Goal: Information Seeking & Learning: Learn about a topic

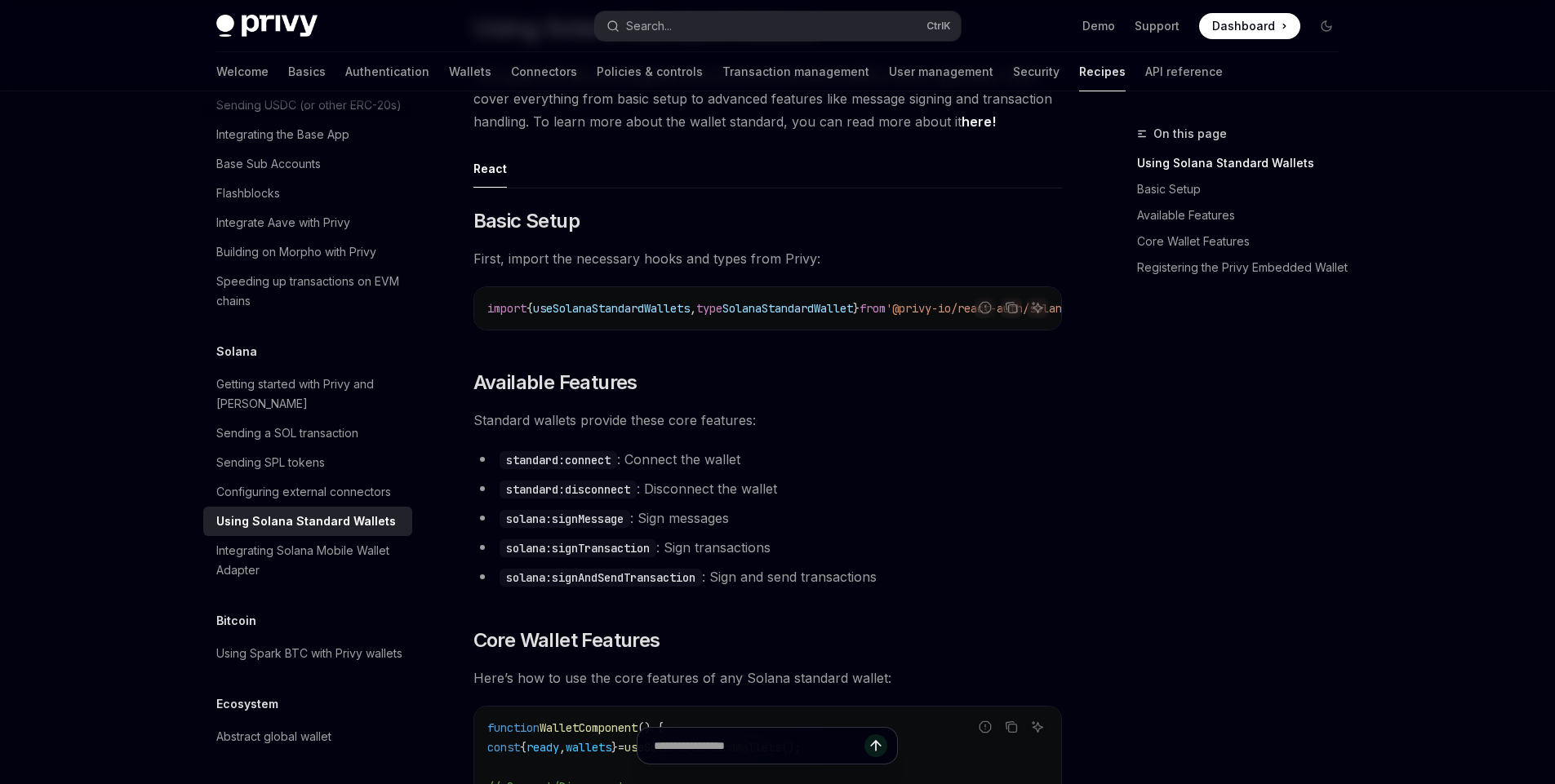
scroll to position [0, 123]
click at [764, 299] on code "import { useSolanaStandardWallets , type SolanaStandardWallet } from '@privy-io…" at bounding box center [745, 308] width 634 height 20
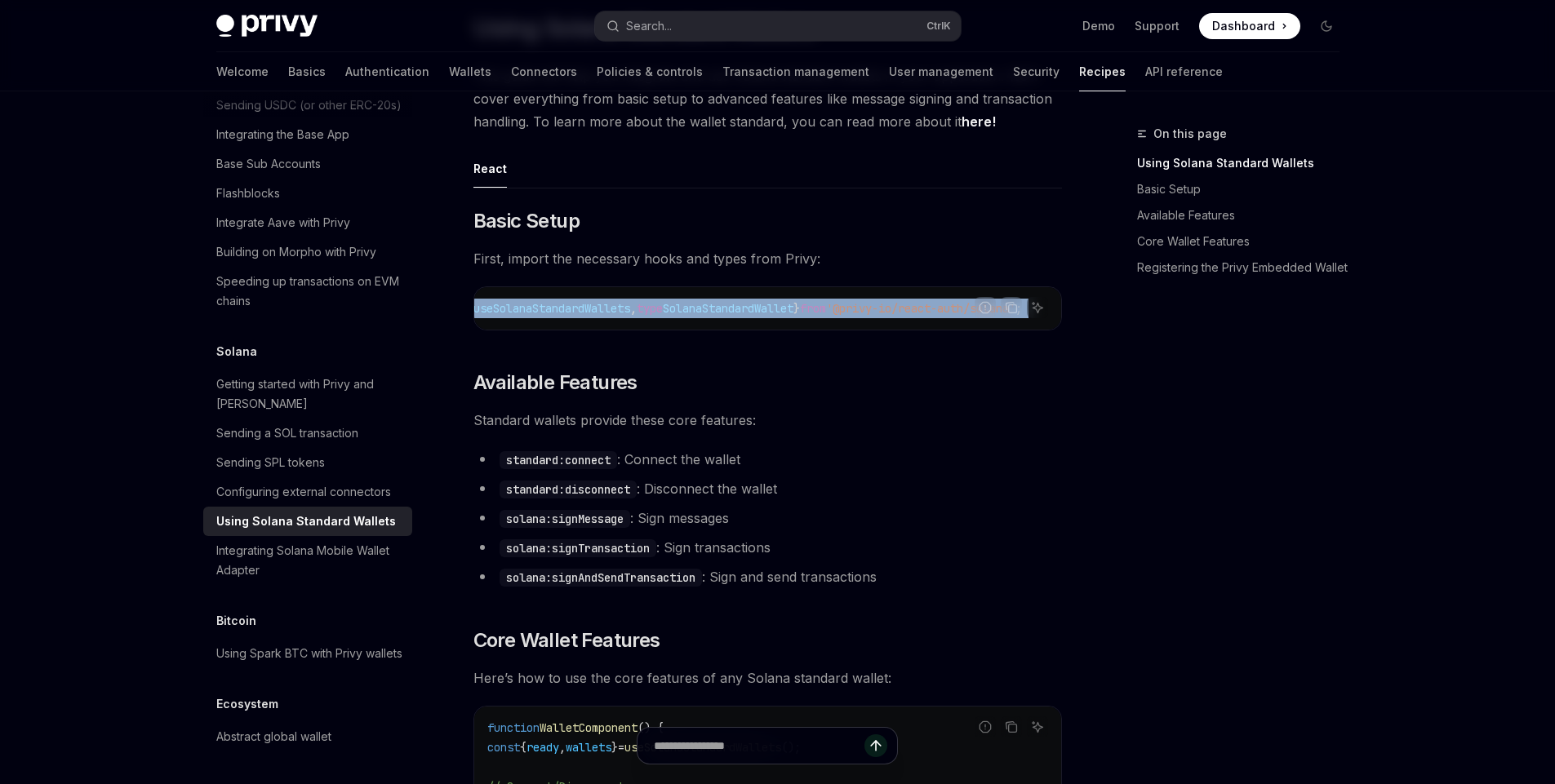
click at [764, 299] on code "import { useSolanaStandardWallets , type SolanaStandardWallet } from '@privy-io…" at bounding box center [745, 308] width 634 height 20
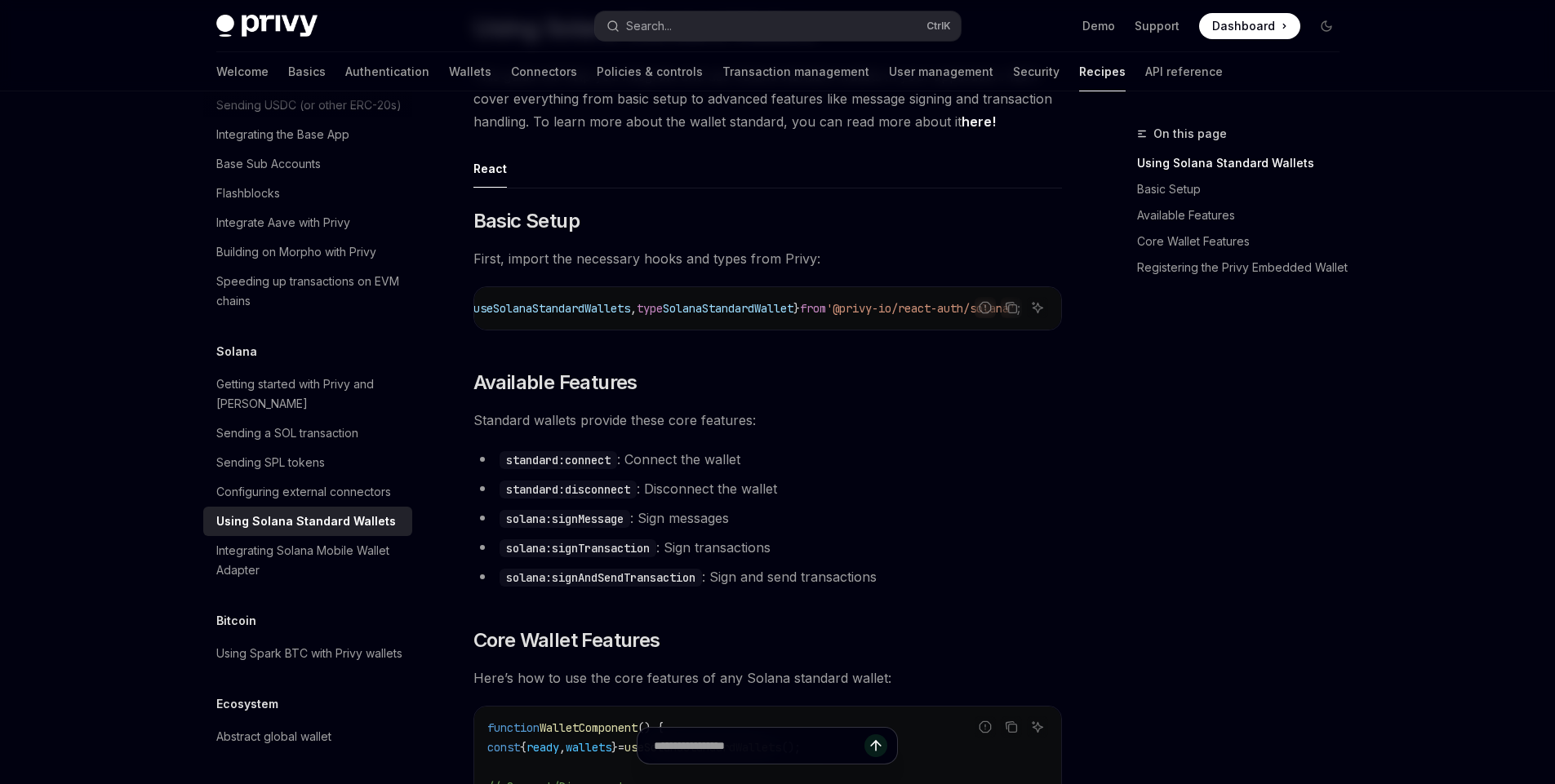
scroll to position [0, 0]
click at [764, 299] on code "import { useSolanaStandardWallets , type SolanaStandardWallet } from '@privy-io…" at bounding box center [804, 308] width 634 height 20
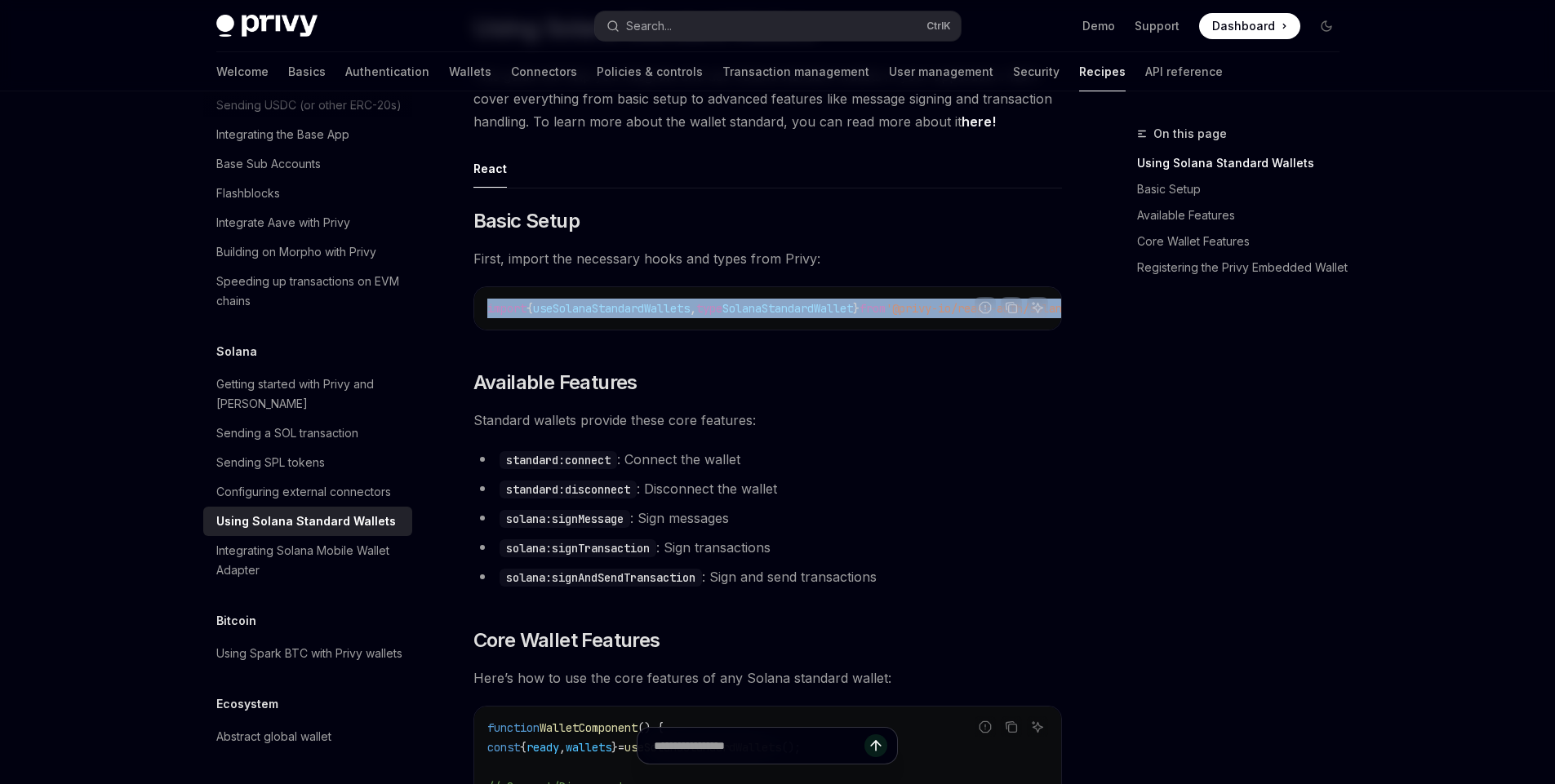
click at [764, 299] on code "import { useSolanaStandardWallets , type SolanaStandardWallet } from '@privy-io…" at bounding box center [804, 308] width 634 height 20
copy code "import { useSolanaStandardWallets , type SolanaStandardWallet } from '@privy-io…"
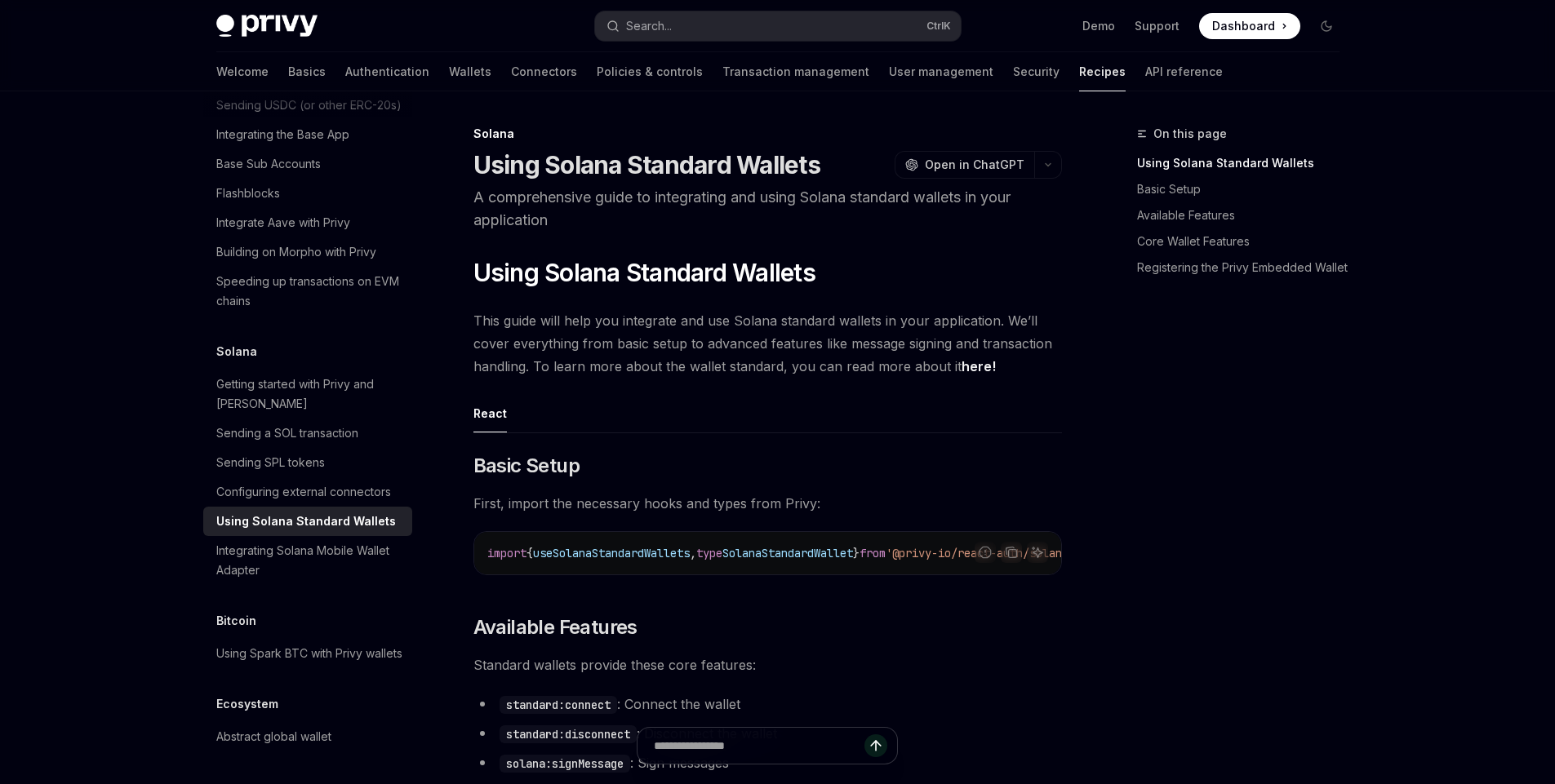
click at [791, 221] on p "A comprehensive guide to integrating and using Solana standard wallets in your …" at bounding box center [768, 208] width 589 height 46
click at [330, 374] on div "Getting started with Privy and [PERSON_NAME]" at bounding box center [309, 394] width 186 height 40
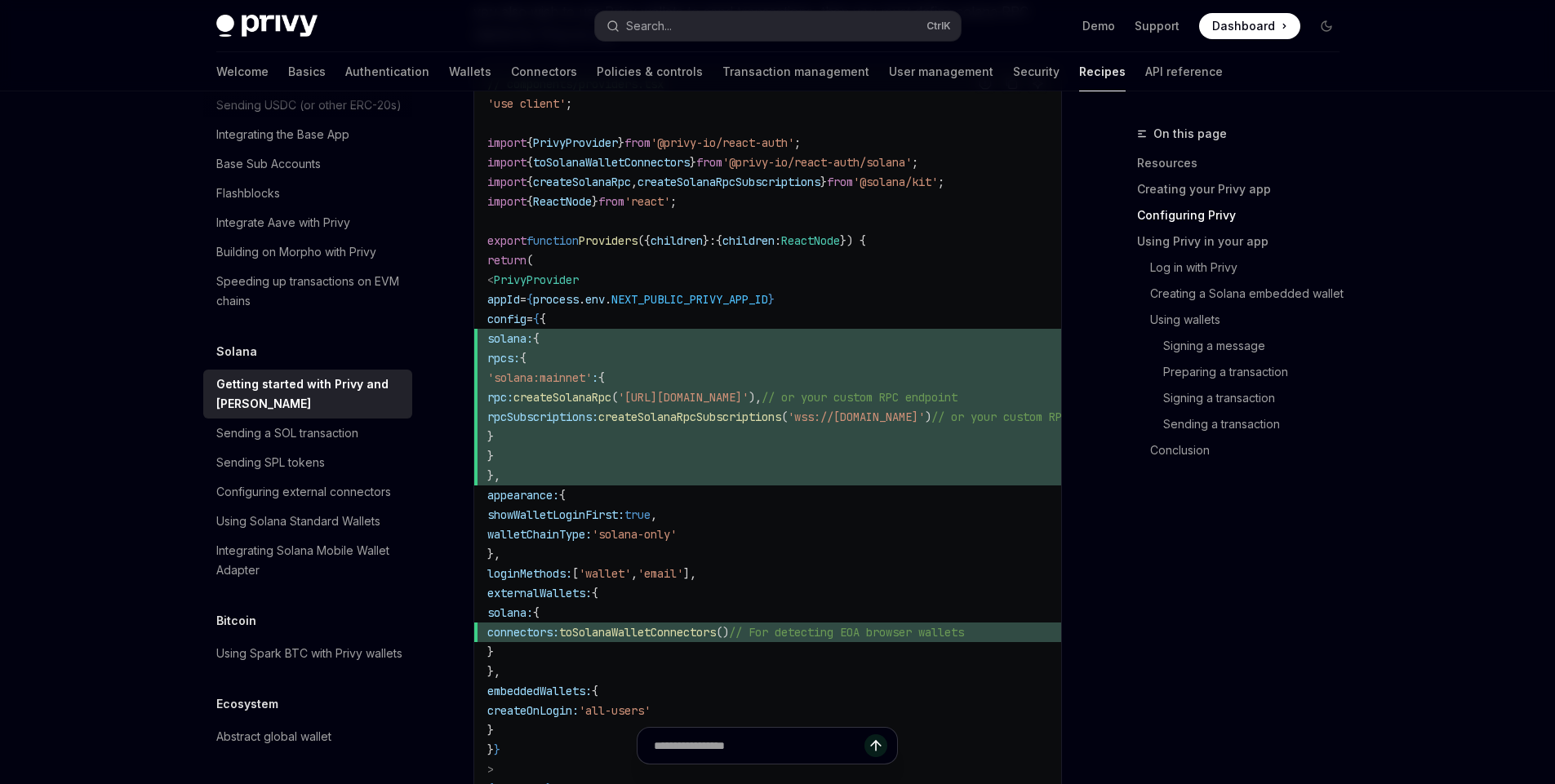
click at [533, 341] on span "solana:" at bounding box center [510, 338] width 46 height 15
click at [587, 407] on span "rpcSubscriptions: createSolanaRpcSubscriptions ( 'wss://[DOMAIN_NAME]' ) // or …" at bounding box center [827, 417] width 679 height 20
click at [533, 340] on span "solana:" at bounding box center [510, 338] width 46 height 15
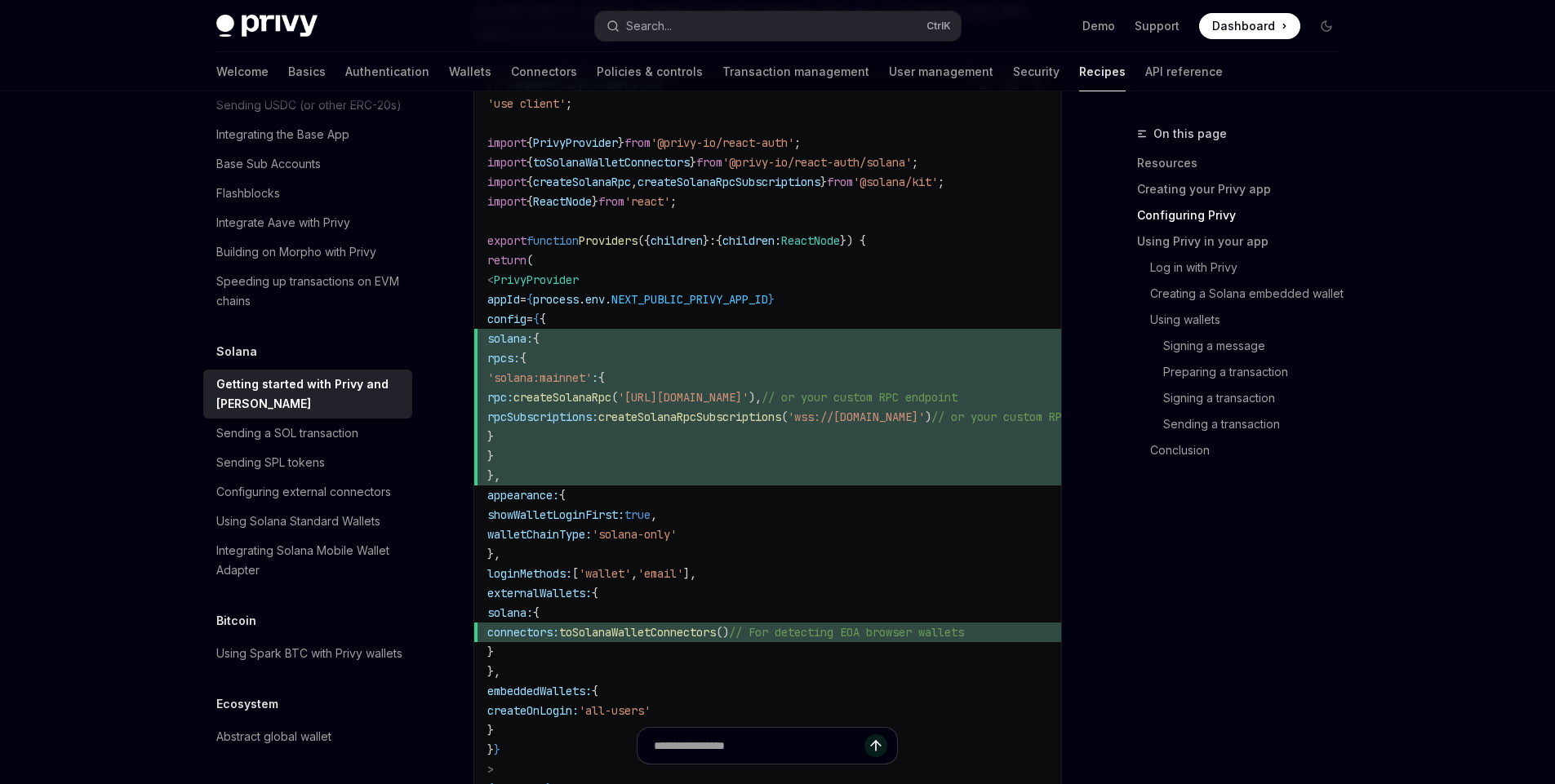
click at [533, 340] on span "solana:" at bounding box center [510, 338] width 46 height 15
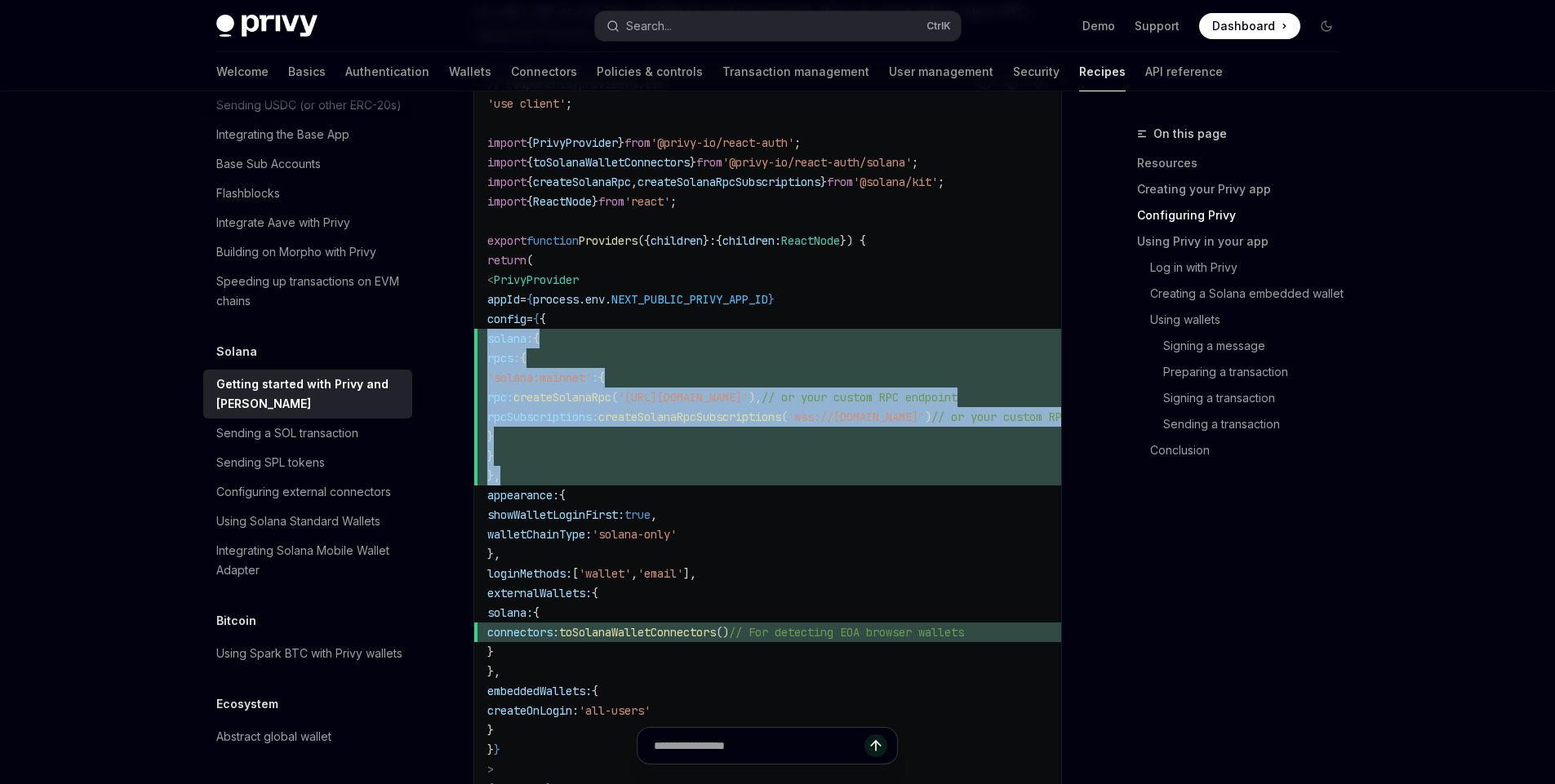
drag, startPoint x: 555, startPoint y: 340, endPoint x: 567, endPoint y: 466, distance: 126.6
click at [567, 466] on code "// components/providers.tsx 'use client' ; import { PrivyProvider } from '@priv…" at bounding box center [827, 466] width 679 height 783
copy code "solana: { rpcs: { 'solana:mainnet' : { rpc: createSolanaRpc ( '[URL][DOMAIN_NAM…"
click at [604, 468] on span "}," at bounding box center [827, 475] width 679 height 20
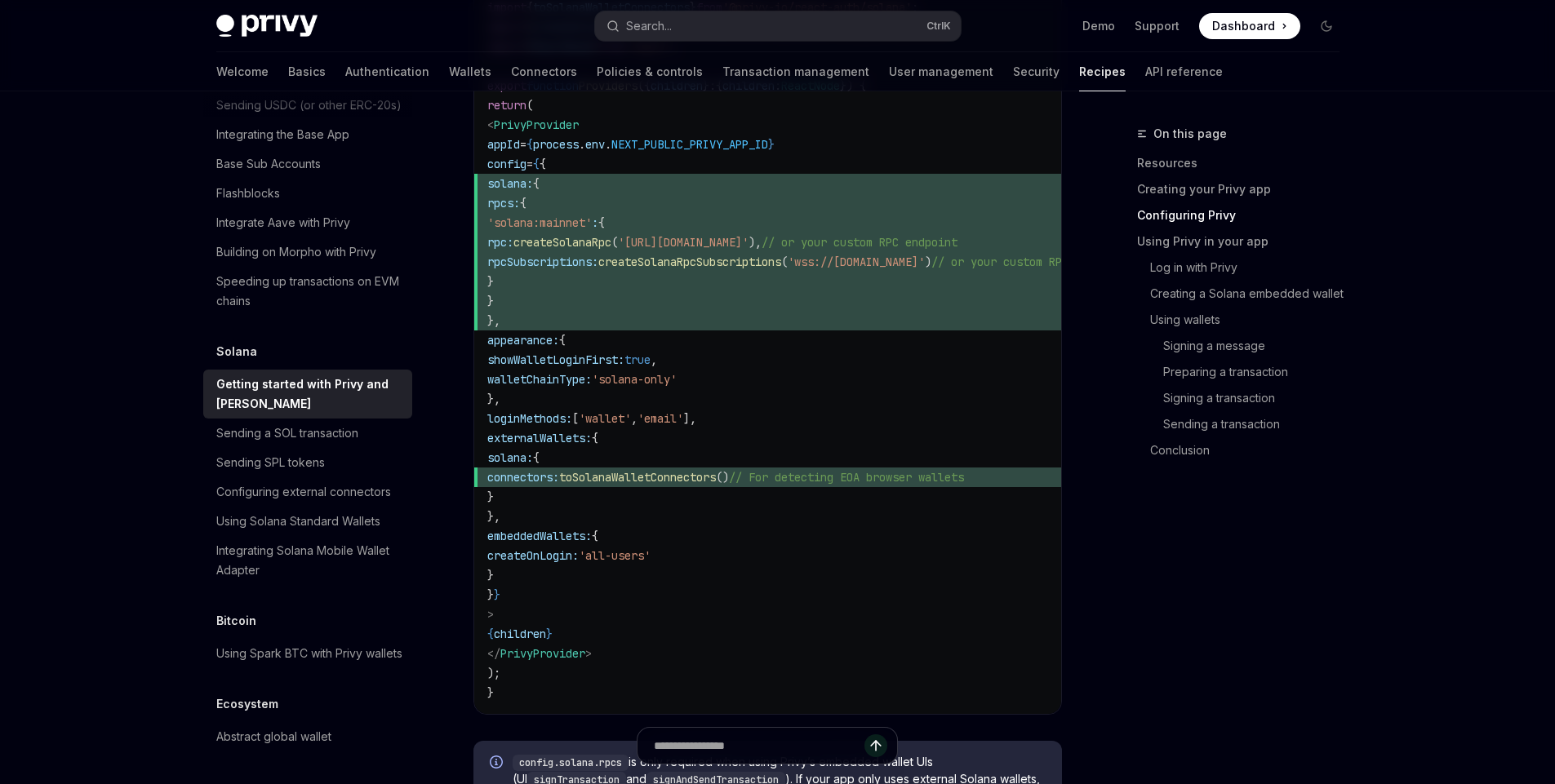
scroll to position [1009, 0]
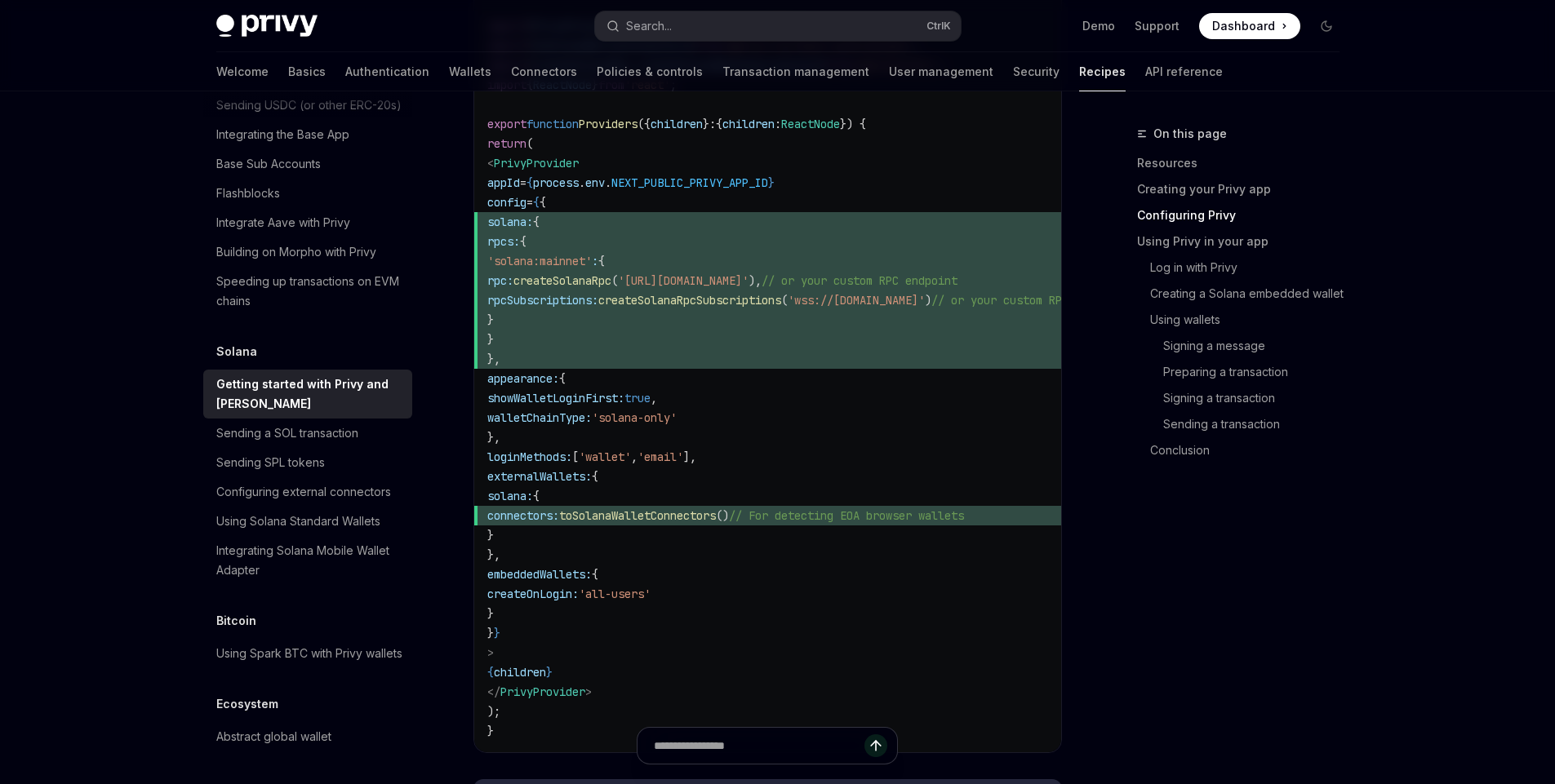
click at [740, 351] on span "}," at bounding box center [827, 359] width 679 height 20
click at [533, 219] on span "solana:" at bounding box center [510, 221] width 46 height 15
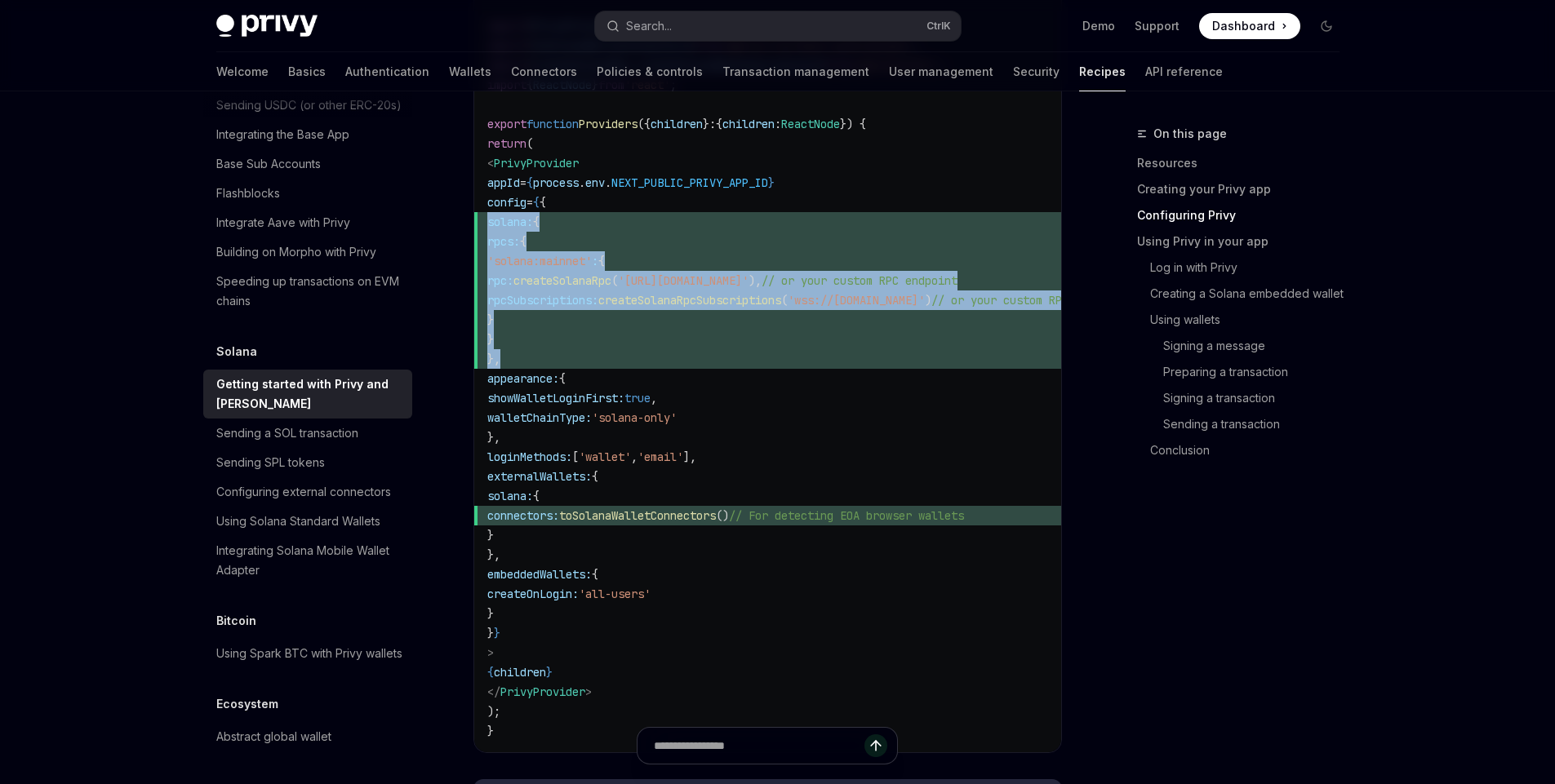
drag, startPoint x: 574, startPoint y: 219, endPoint x: 544, endPoint y: 356, distance: 140.2
click at [544, 356] on code "// components/providers.tsx 'use client' ; import { PrivyProvider } from '@priv…" at bounding box center [827, 349] width 679 height 783
copy code "solana: { rpcs: { 'solana:mainnet' : { rpc: createSolanaRpc ( '[URL][DOMAIN_NAM…"
click at [500, 356] on span "}," at bounding box center [493, 359] width 13 height 15
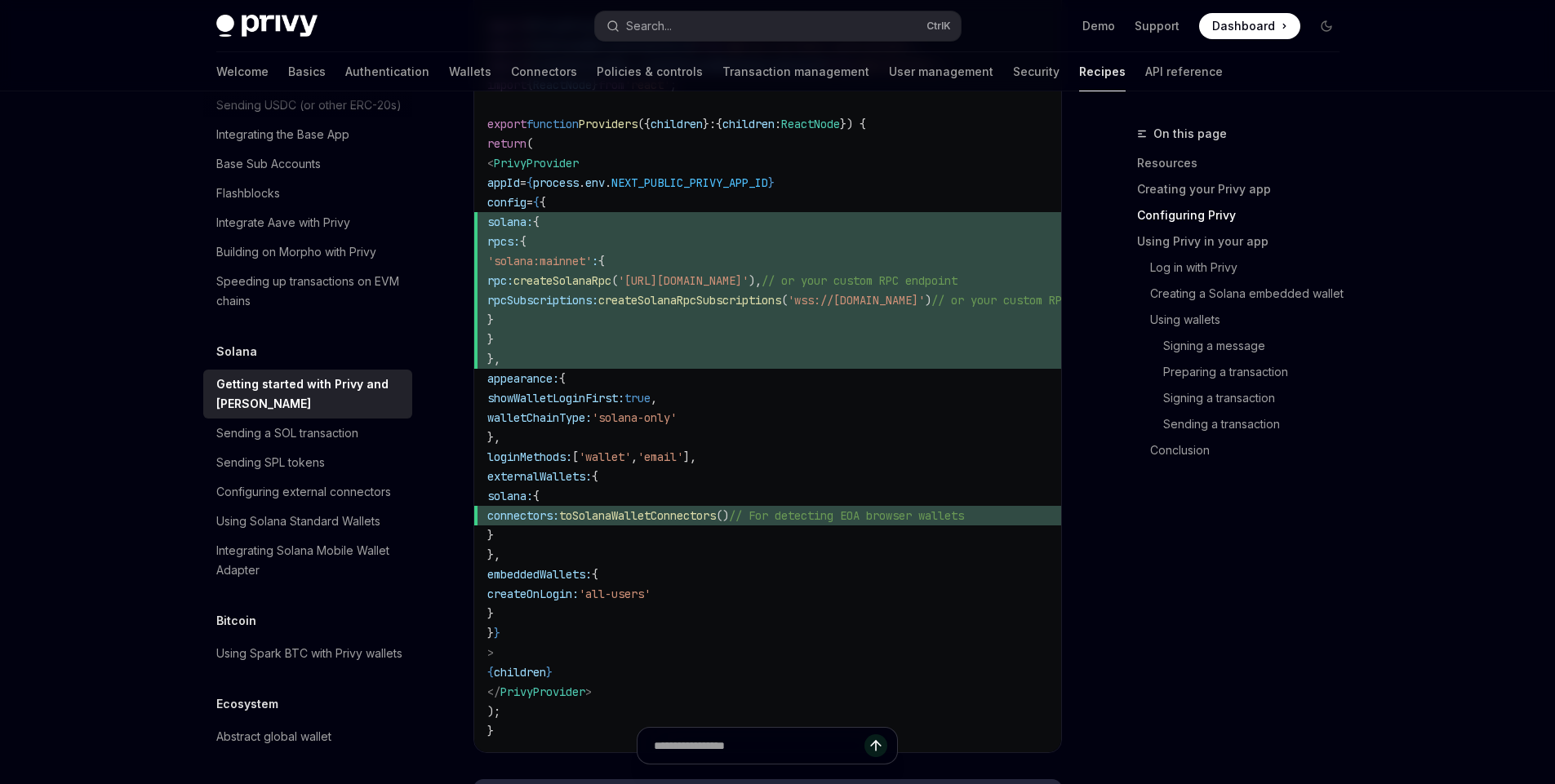
click at [560, 377] on span "appearance:" at bounding box center [523, 378] width 71 height 15
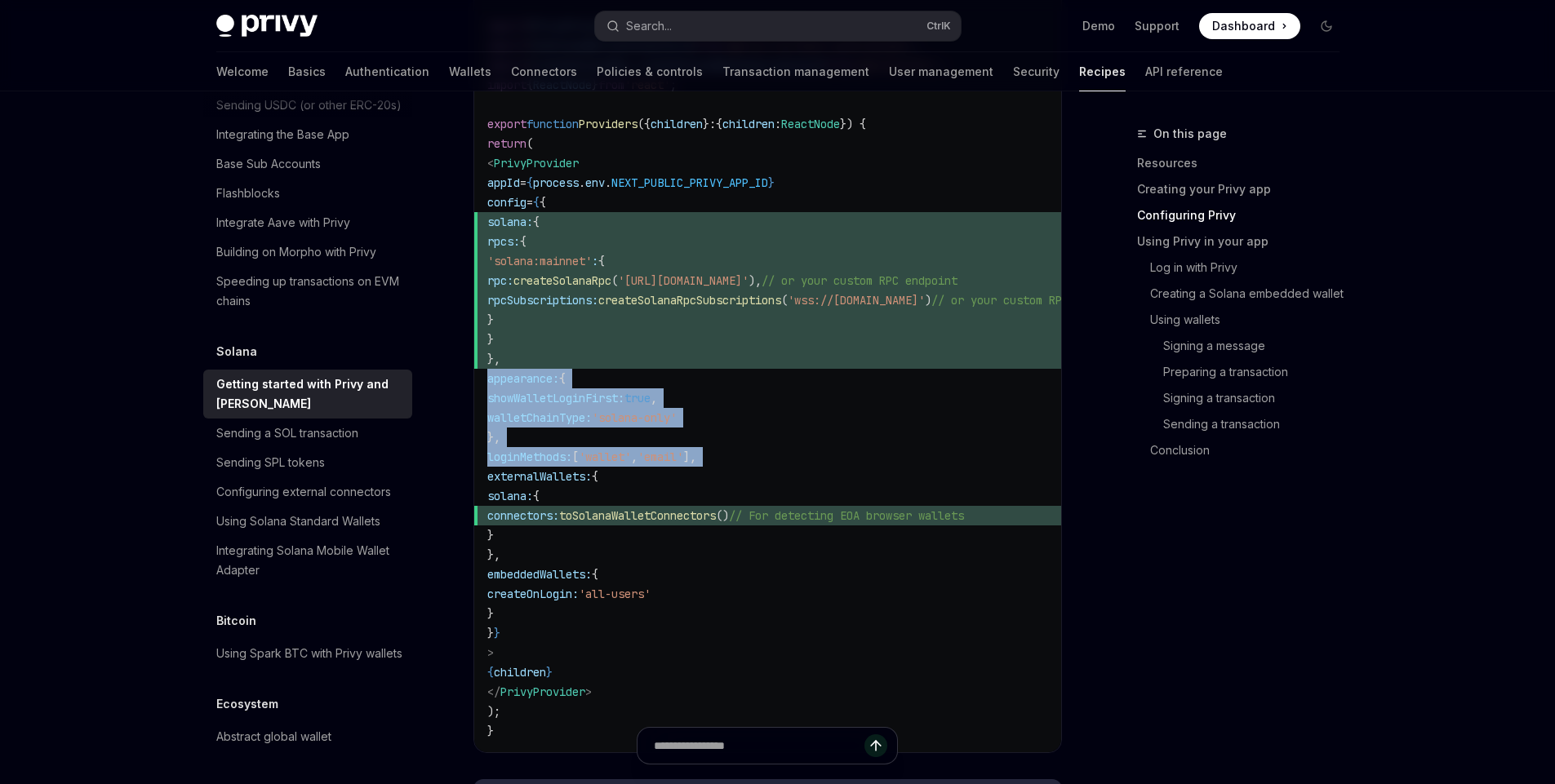
drag, startPoint x: 582, startPoint y: 377, endPoint x: 574, endPoint y: 455, distance: 78.4
click at [574, 455] on code "// components/providers.tsx 'use client' ; import { PrivyProvider } from '@priv…" at bounding box center [827, 349] width 679 height 783
copy code "appearance: { showWalletLoginFirst: true , walletChainType: 'solana-only' }, lo…"
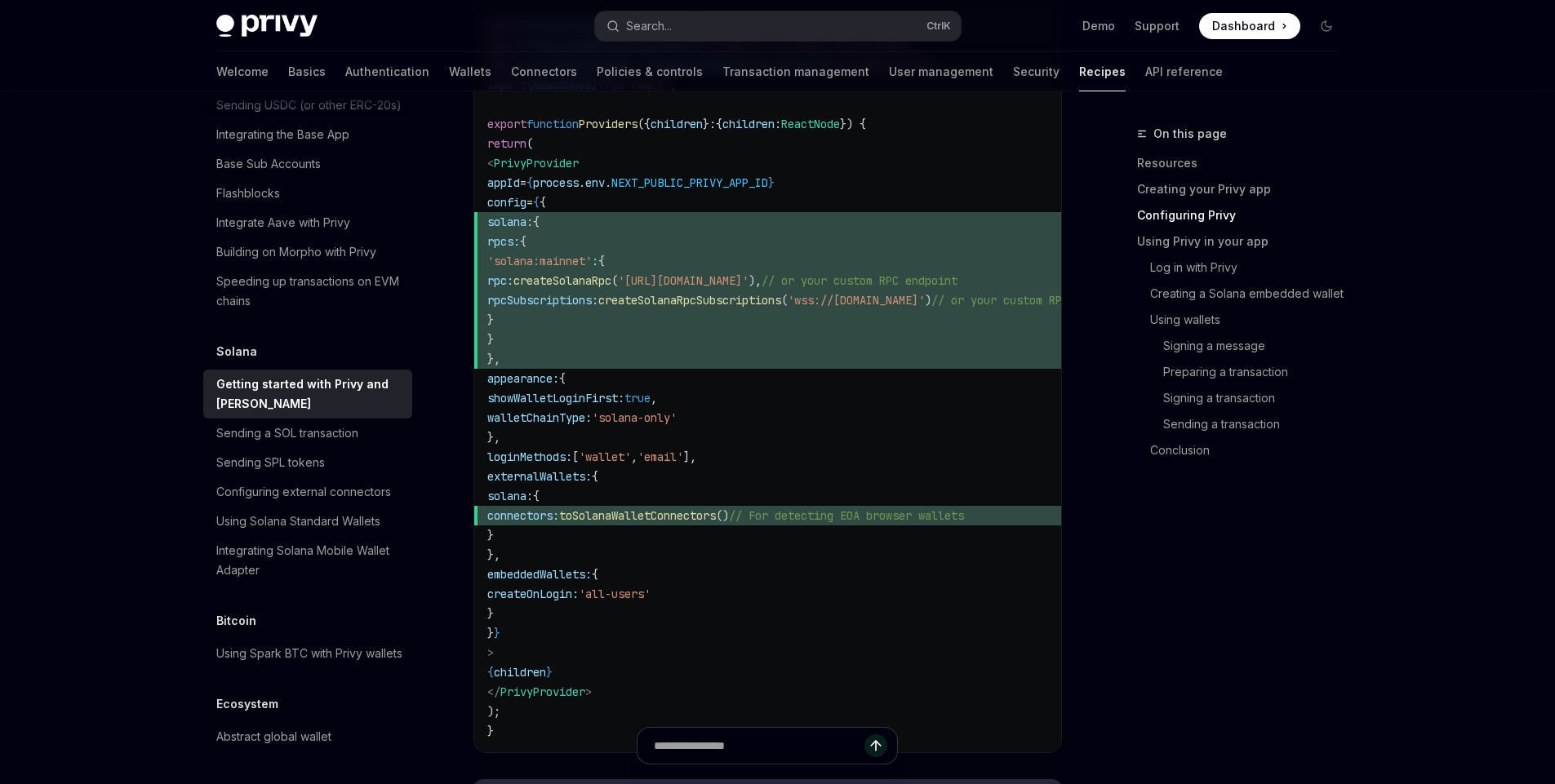
click at [614, 546] on code "// components/providers.tsx 'use client' ; import { PrivyProvider } from '@priv…" at bounding box center [827, 349] width 679 height 783
click at [592, 475] on span "externalWallets:" at bounding box center [539, 476] width 104 height 15
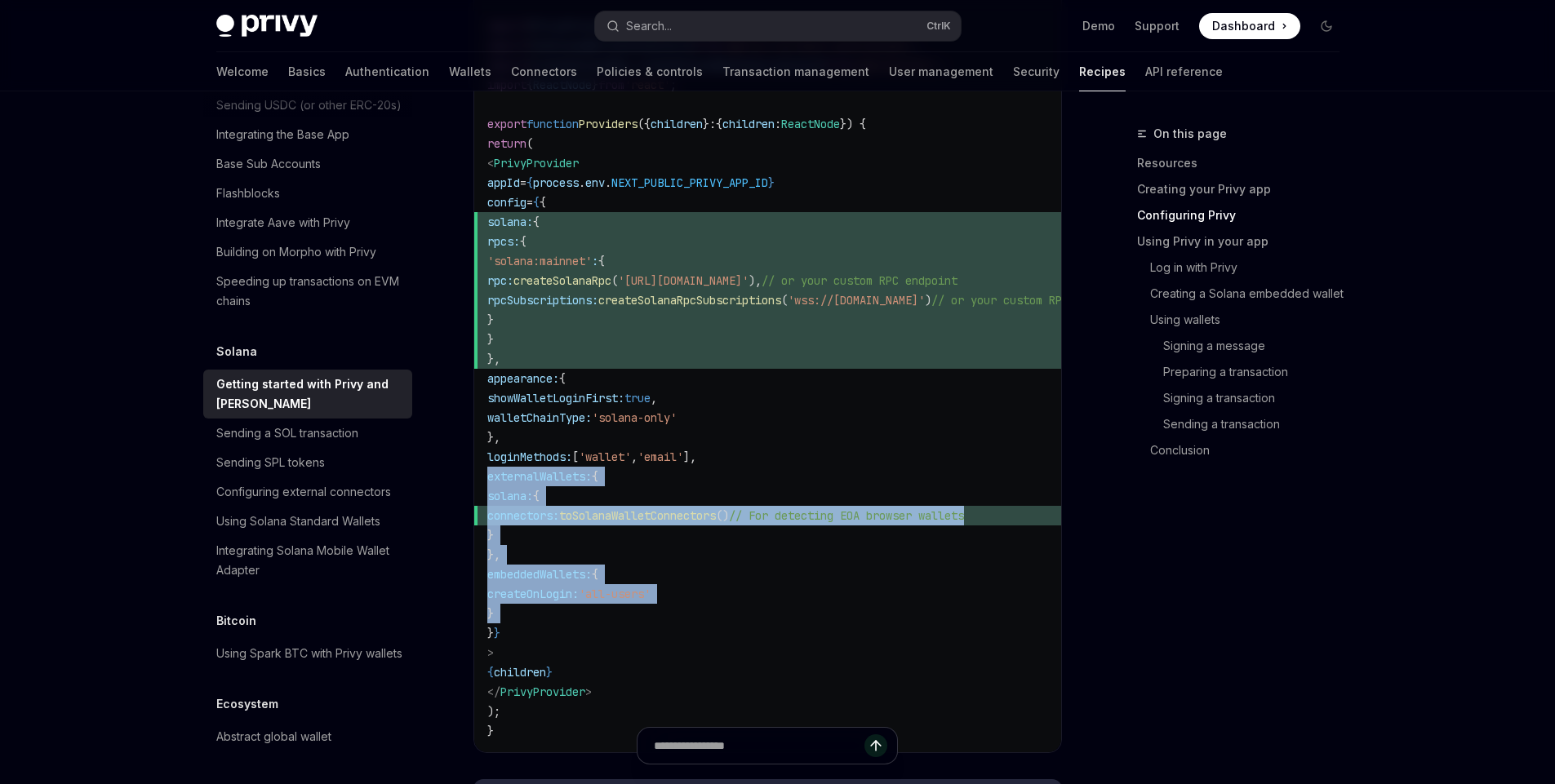
drag, startPoint x: 623, startPoint y: 475, endPoint x: 589, endPoint y: 610, distance: 139.2
click at [589, 610] on code "// components/providers.tsx 'use client' ; import { PrivyProvider } from '@priv…" at bounding box center [827, 349] width 679 height 783
copy code "externalWallets: { solana: { connectors: toSolanaWalletConnectors () // For det…"
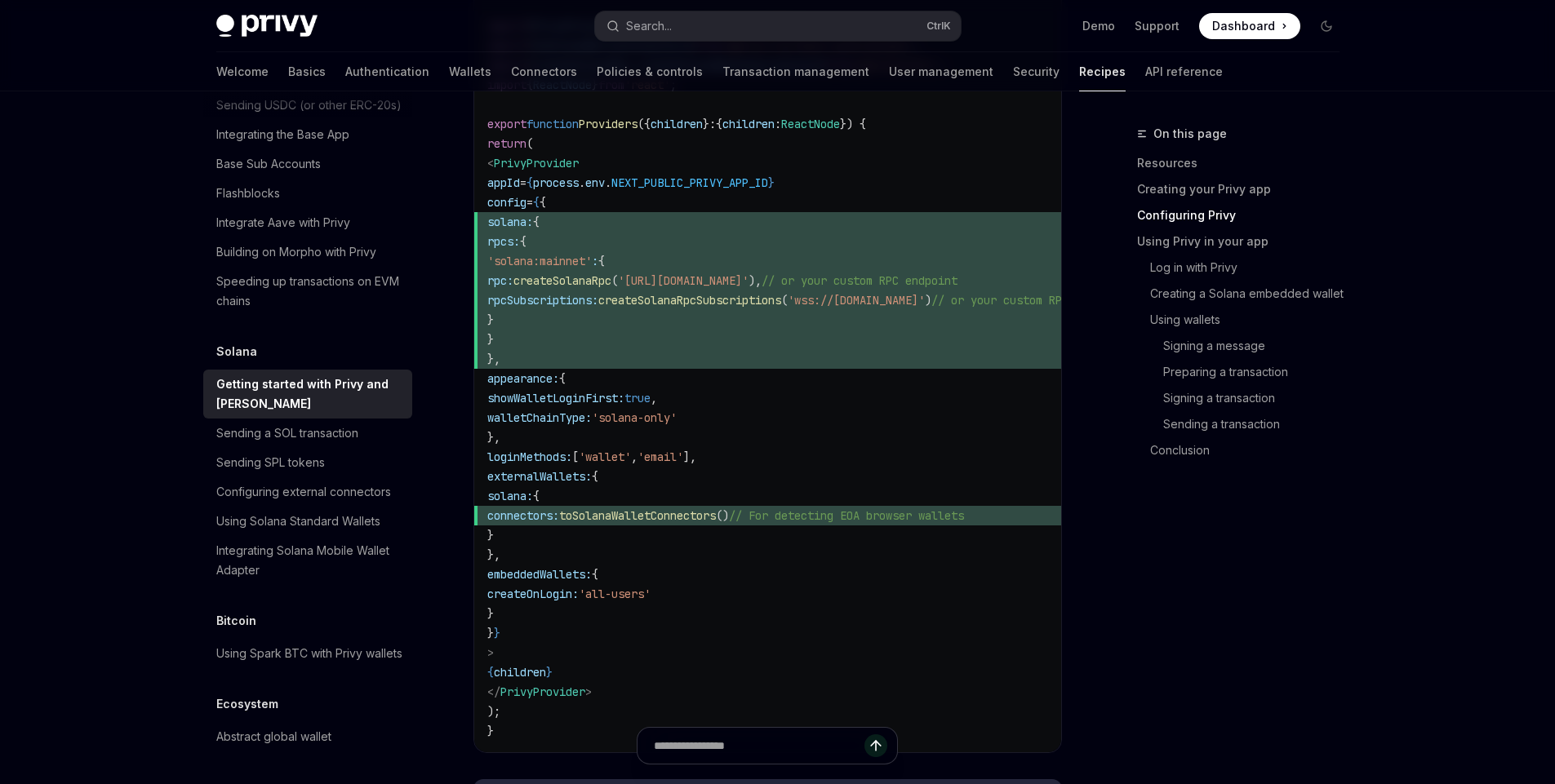
click at [639, 647] on code "// components/providers.tsx 'use client' ; import { PrivyProvider } from '@priv…" at bounding box center [827, 349] width 679 height 783
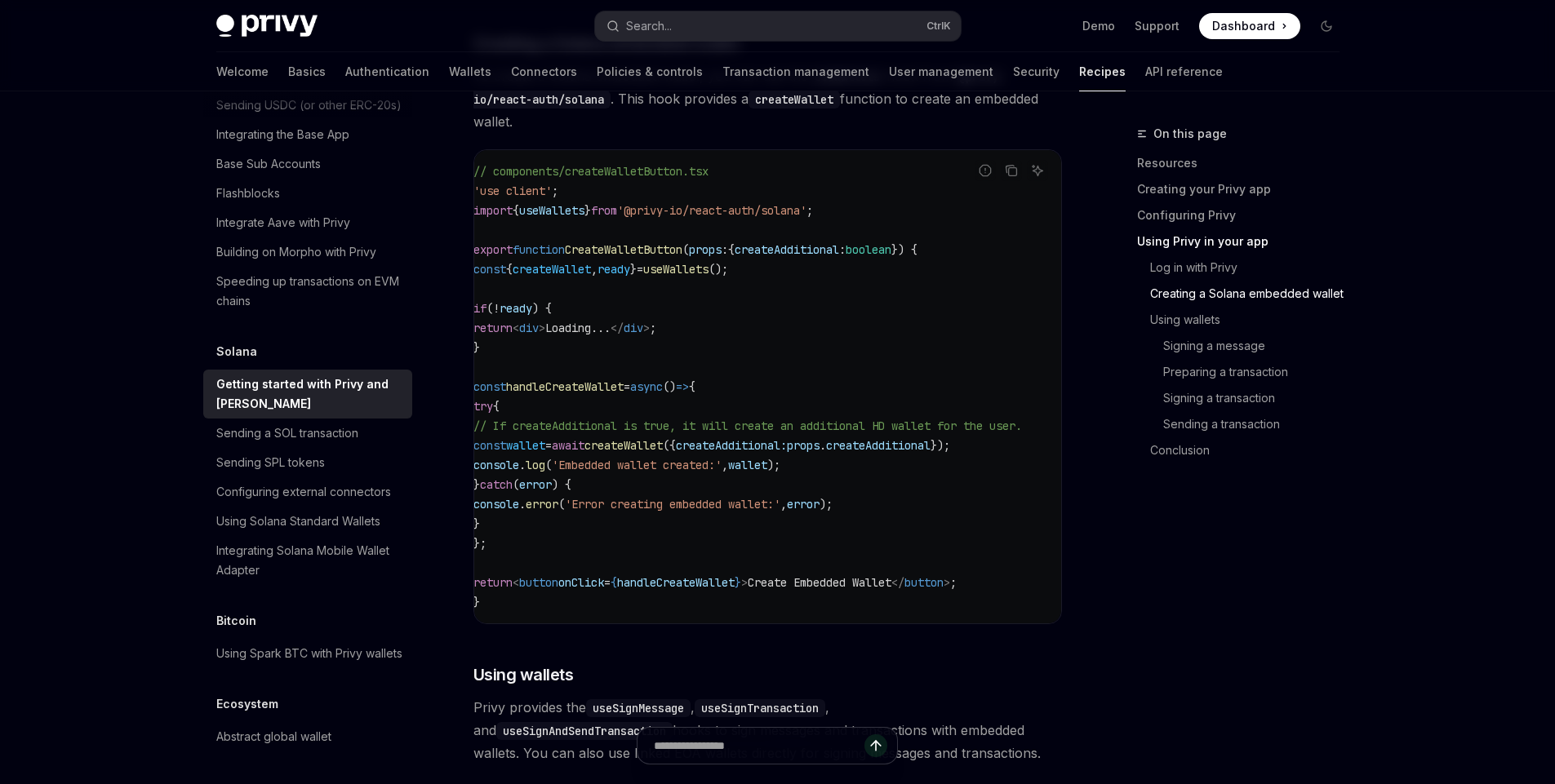
scroll to position [0, 0]
click at [704, 434] on span "// If createAdditional is true, it will create an additional HD wallet for the …" at bounding box center [761, 425] width 548 height 15
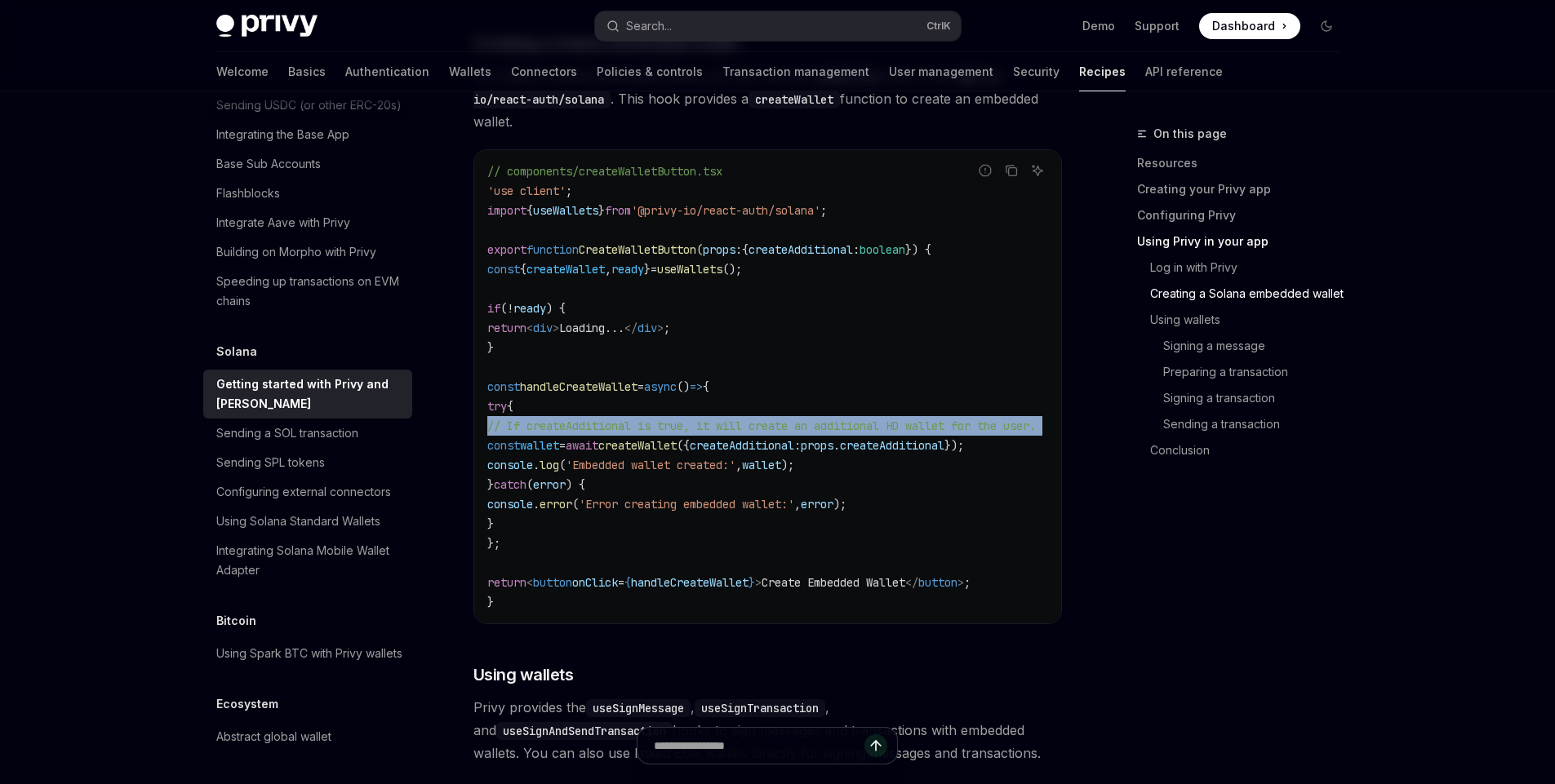
click at [704, 434] on span "// If createAdditional is true, it will create an additional HD wallet for the …" at bounding box center [761, 425] width 548 height 15
click at [690, 434] on span "// If createAdditional is true, it will create an additional HD wallet for the …" at bounding box center [761, 425] width 548 height 15
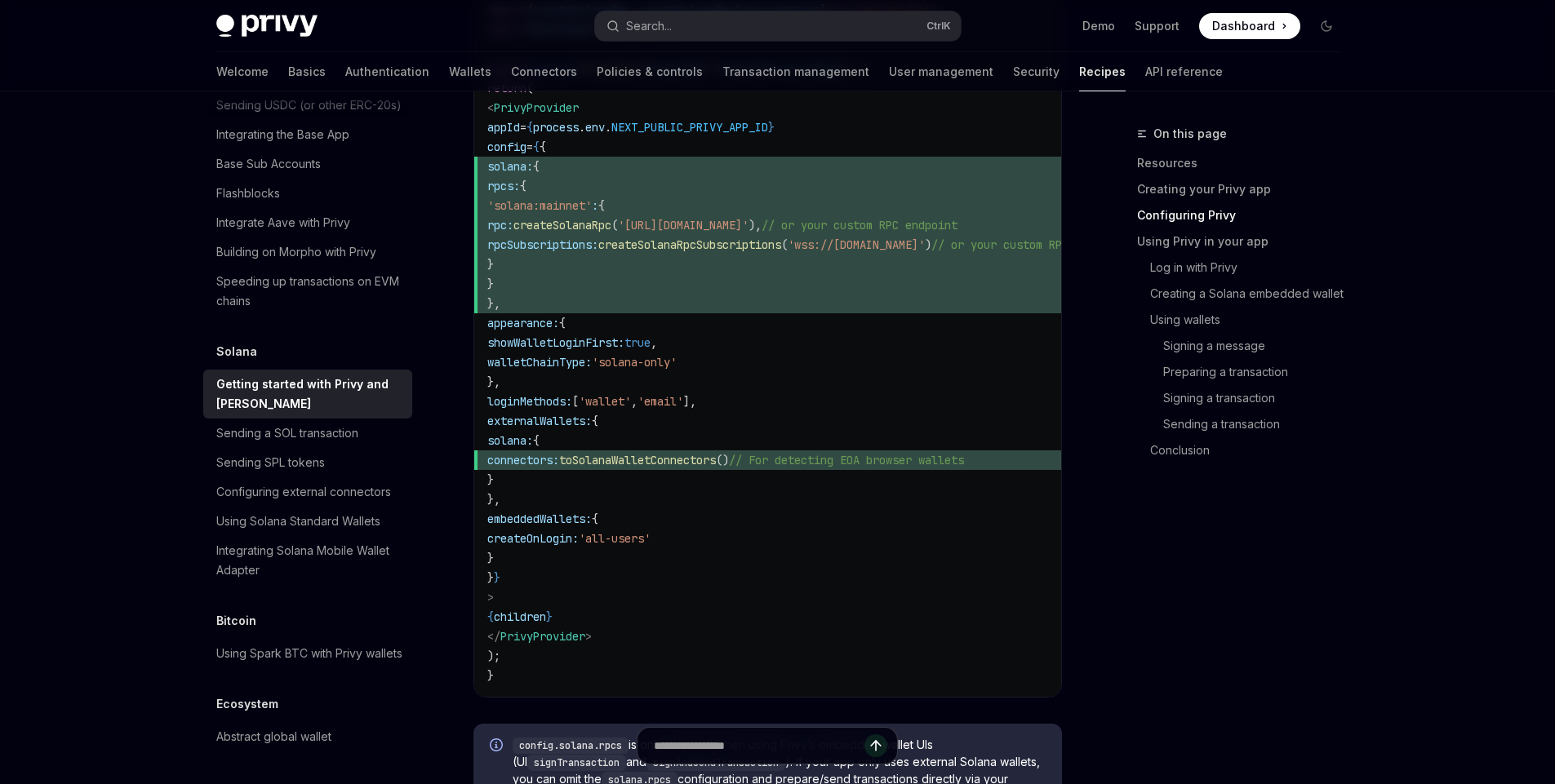
scroll to position [1069, 0]
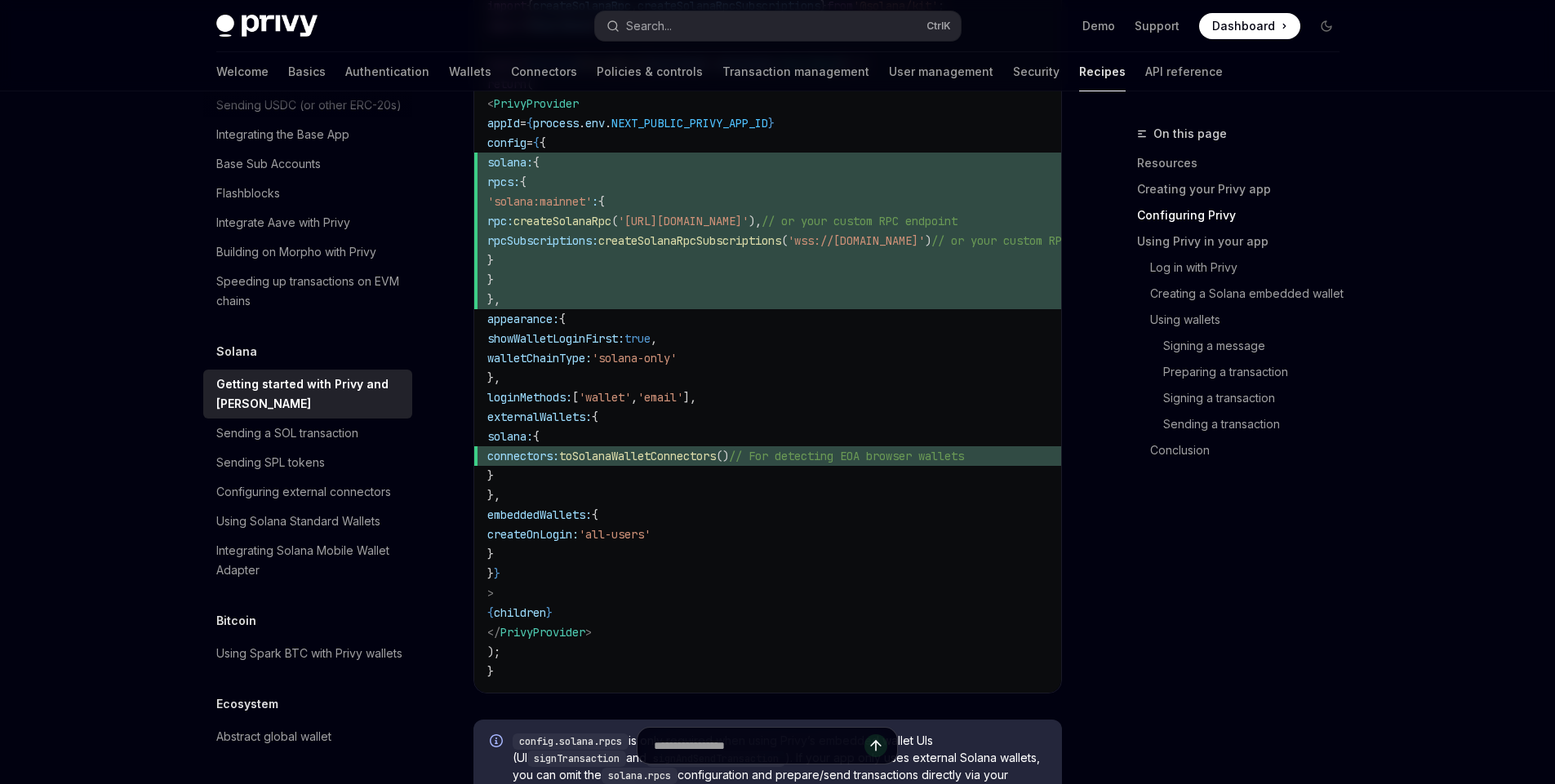
click at [651, 529] on span "'all-users'" at bounding box center [614, 534] width 71 height 15
drag, startPoint x: 714, startPoint y: 529, endPoint x: 682, endPoint y: 528, distance: 32.0
click at [651, 528] on span "'all-users'" at bounding box center [614, 534] width 71 height 15
click at [670, 571] on code "// components/providers.tsx 'use client' ; import { PrivyProvider } from '@priv…" at bounding box center [827, 289] width 679 height 783
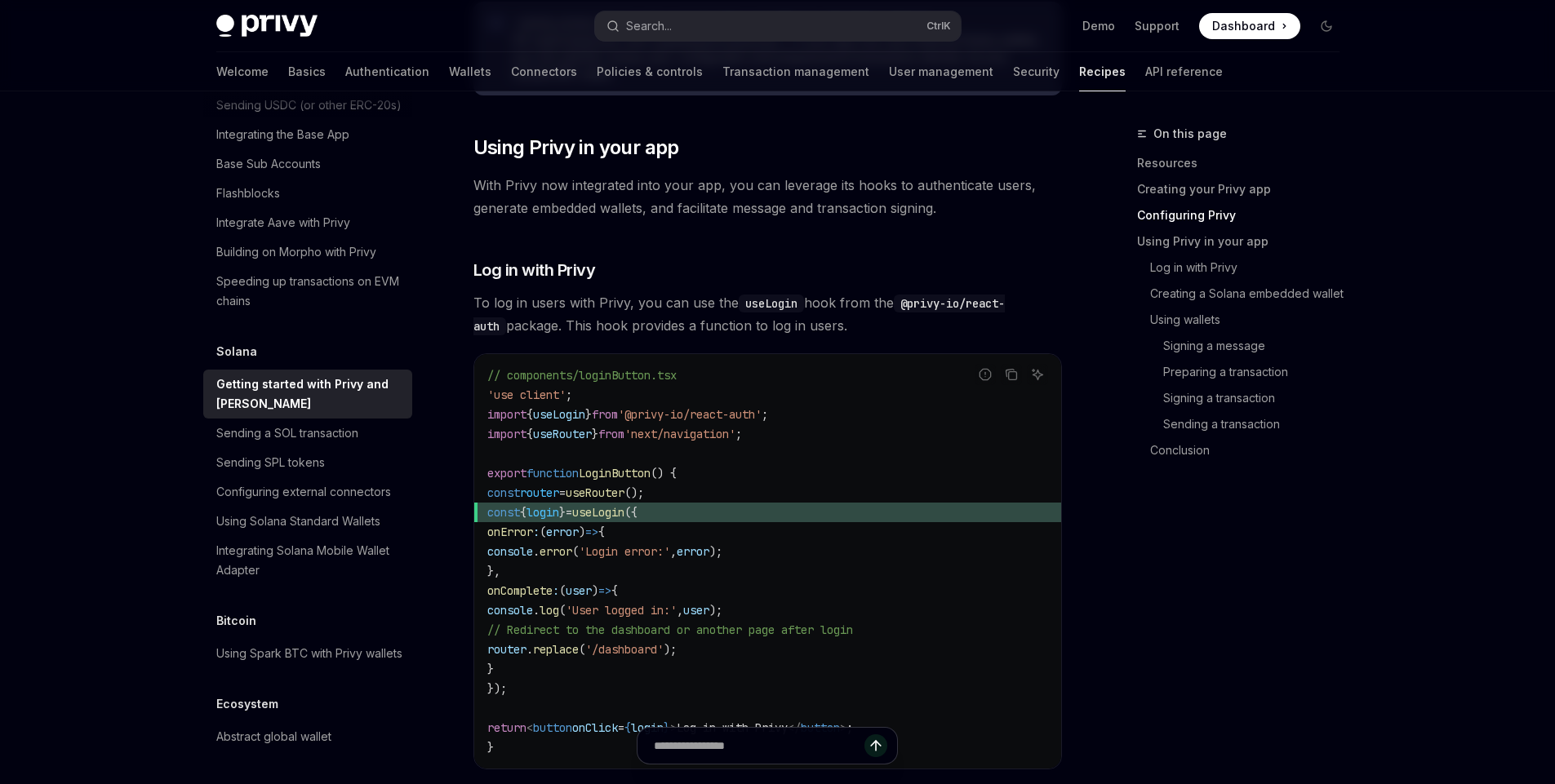
scroll to position [1835, 0]
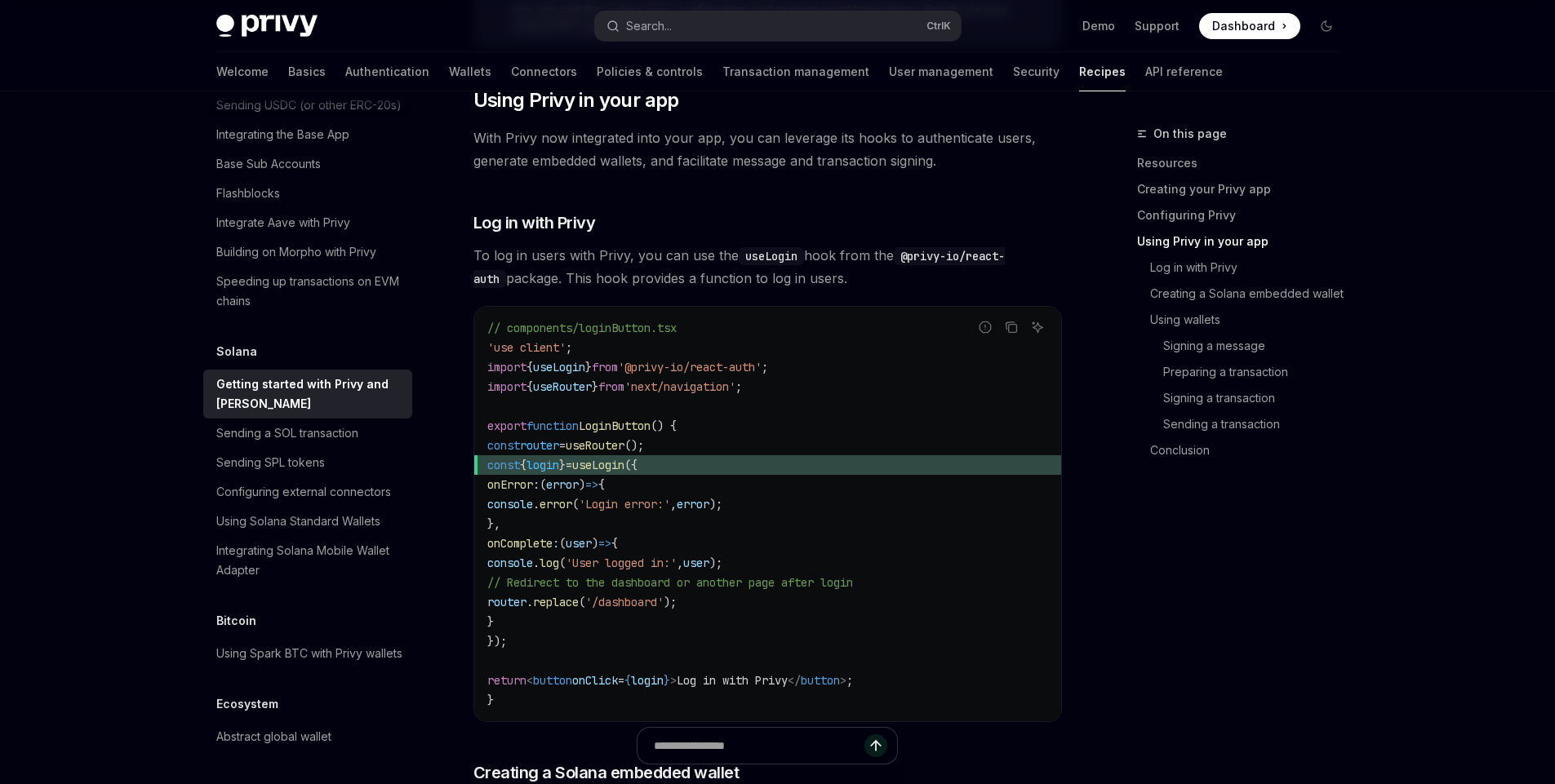
click at [572, 371] on span "useLogin" at bounding box center [559, 367] width 53 height 15
click at [624, 472] on span "useLogin" at bounding box center [598, 465] width 53 height 15
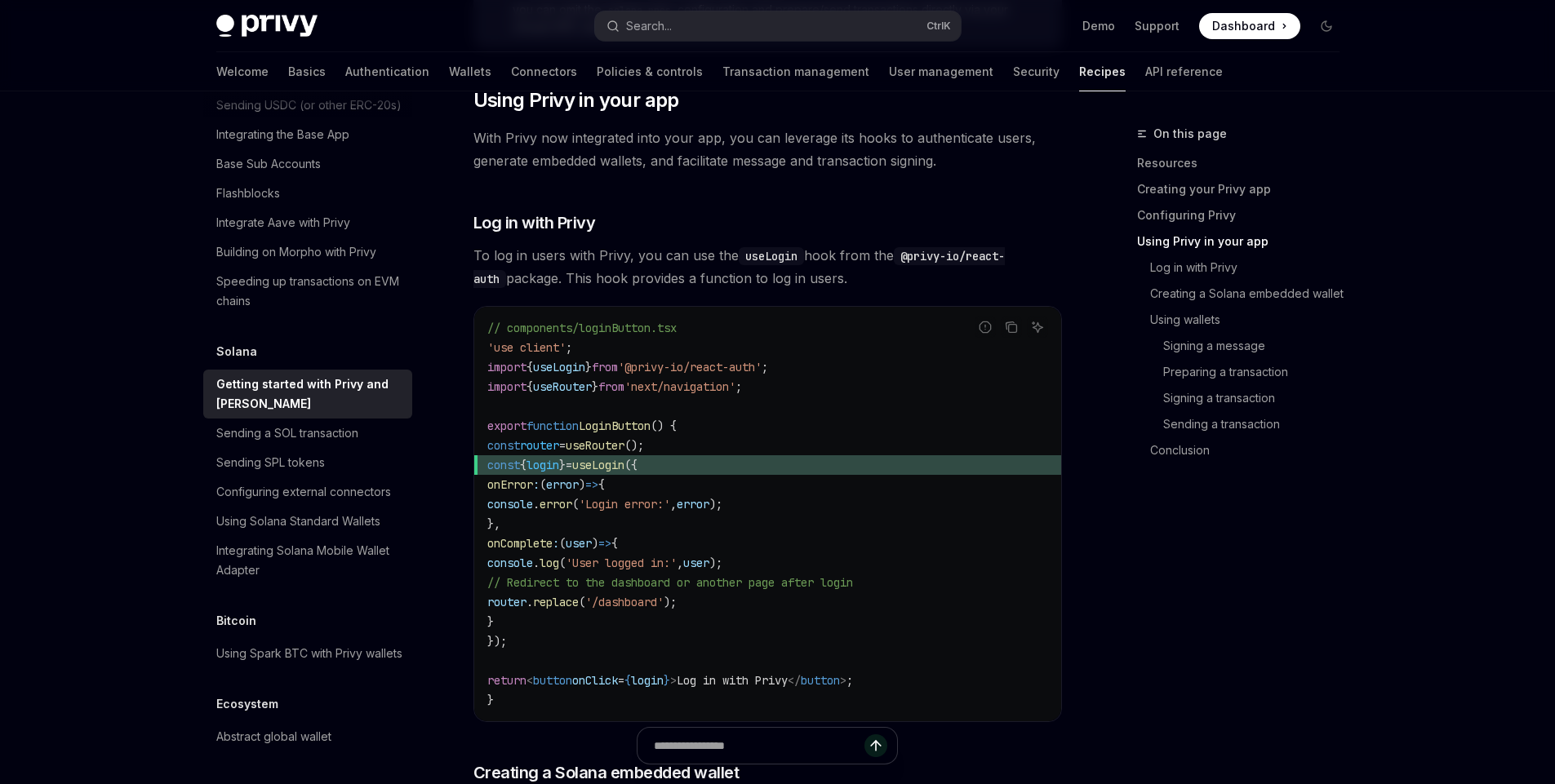
click at [624, 472] on span "useLogin" at bounding box center [598, 465] width 53 height 15
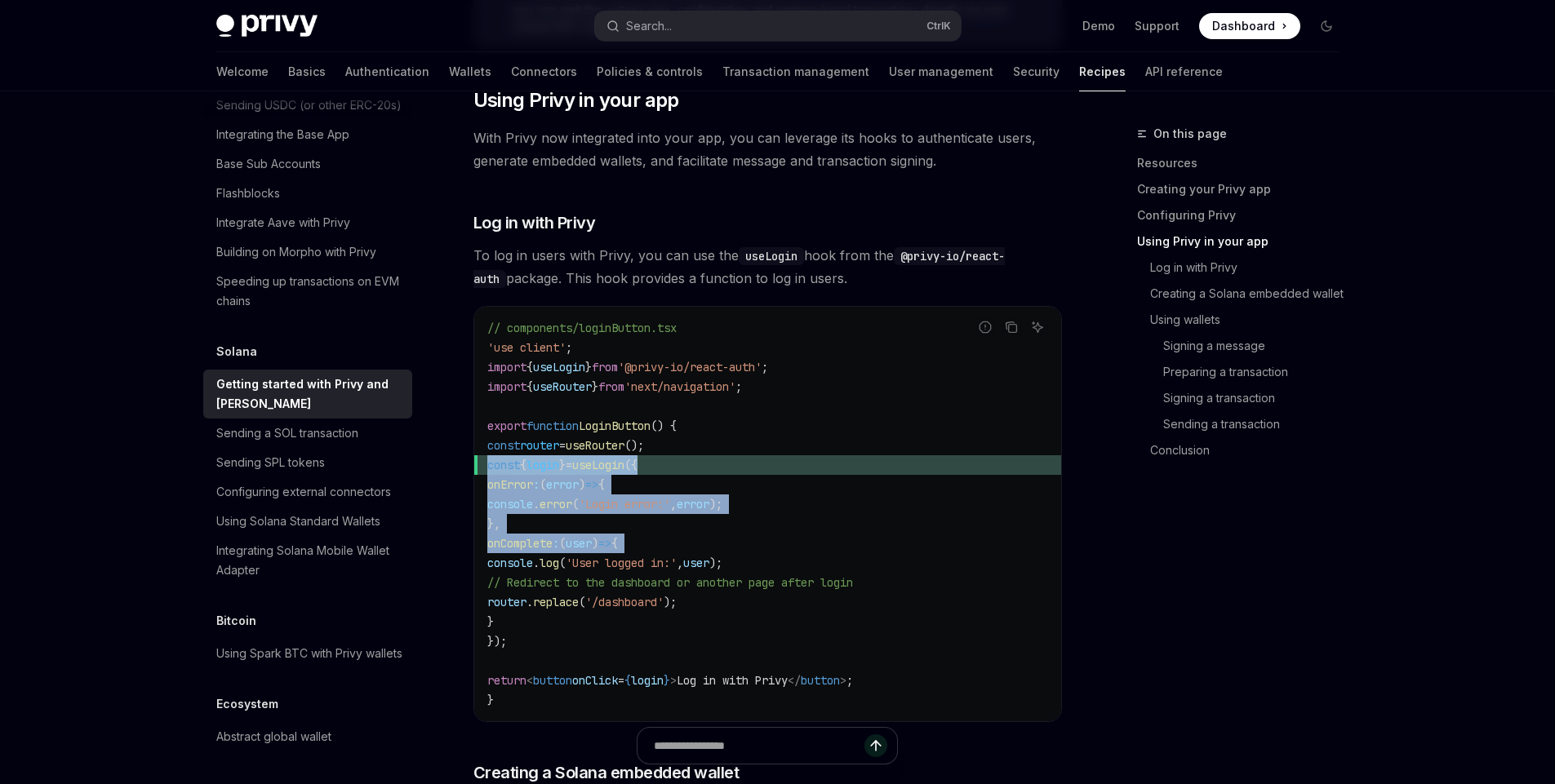
drag, startPoint x: 655, startPoint y: 473, endPoint x: 629, endPoint y: 541, distance: 72.8
click at [629, 541] on code "// components/loginButton.tsx 'use client' ; import { useLogin } from '@privy-i…" at bounding box center [767, 514] width 561 height 392
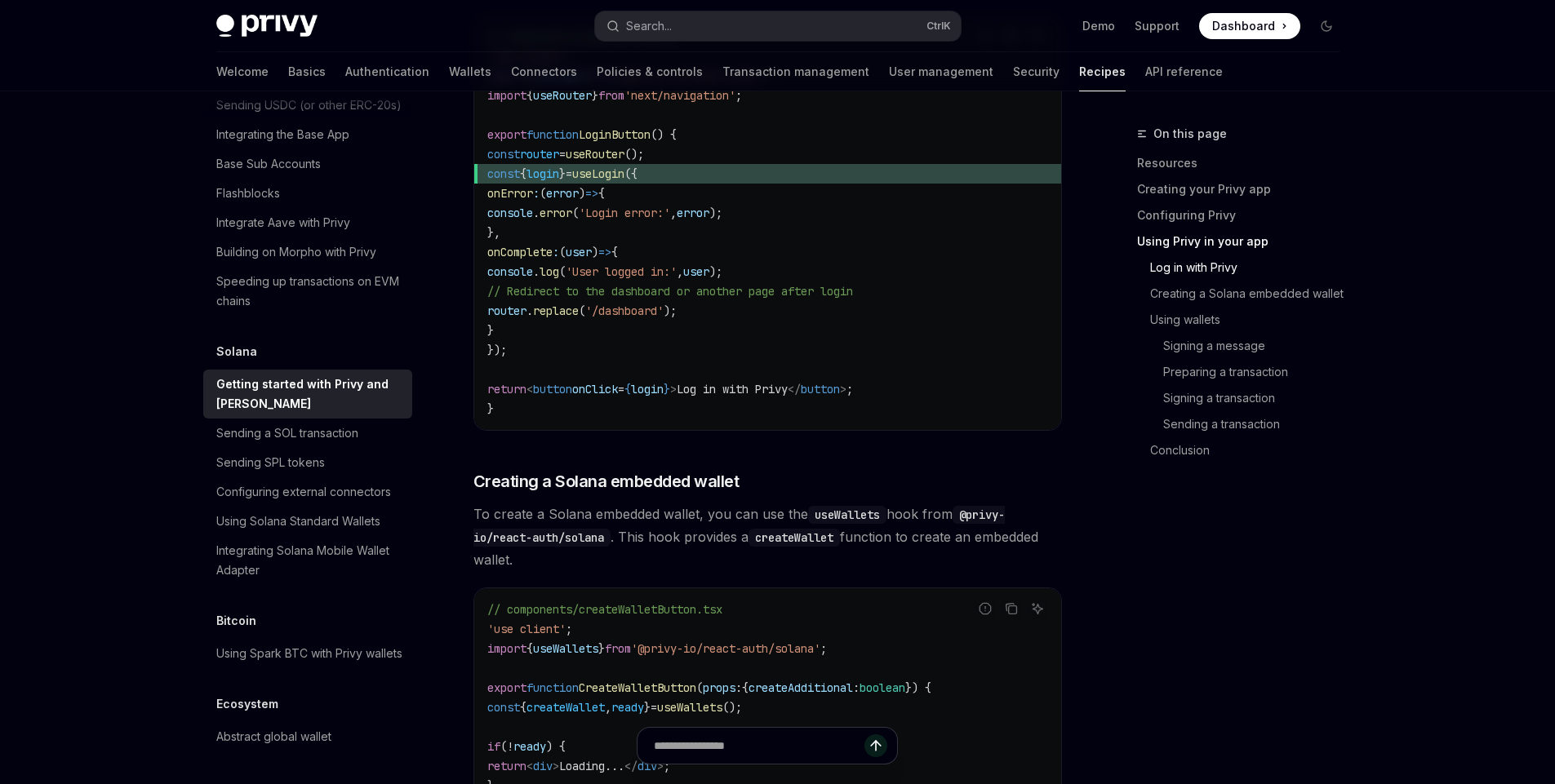
scroll to position [2138, 0]
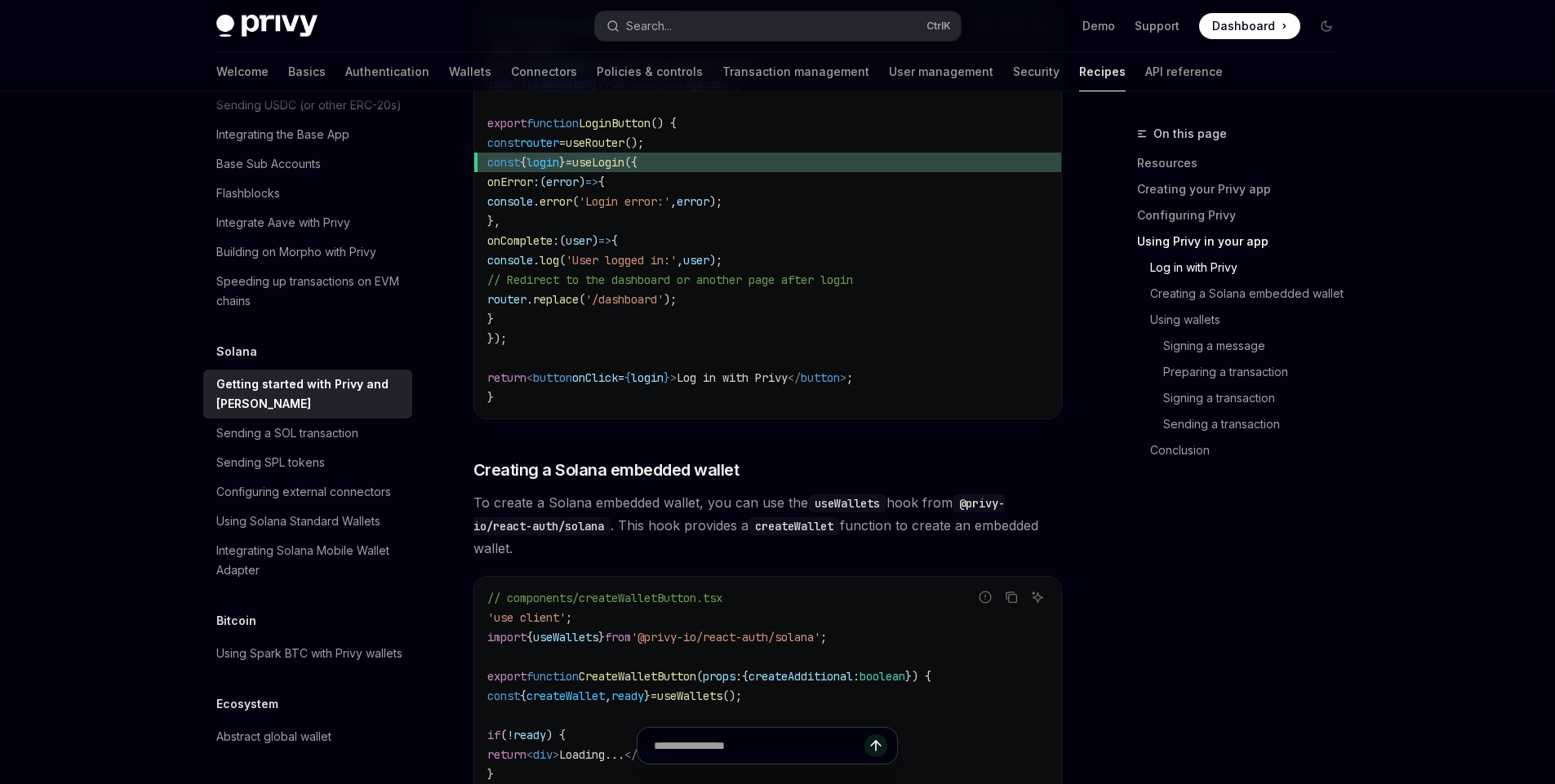
click at [690, 520] on span "To create a Solana embedded wallet, you can use the useWallets hook from @privy…" at bounding box center [768, 526] width 589 height 69
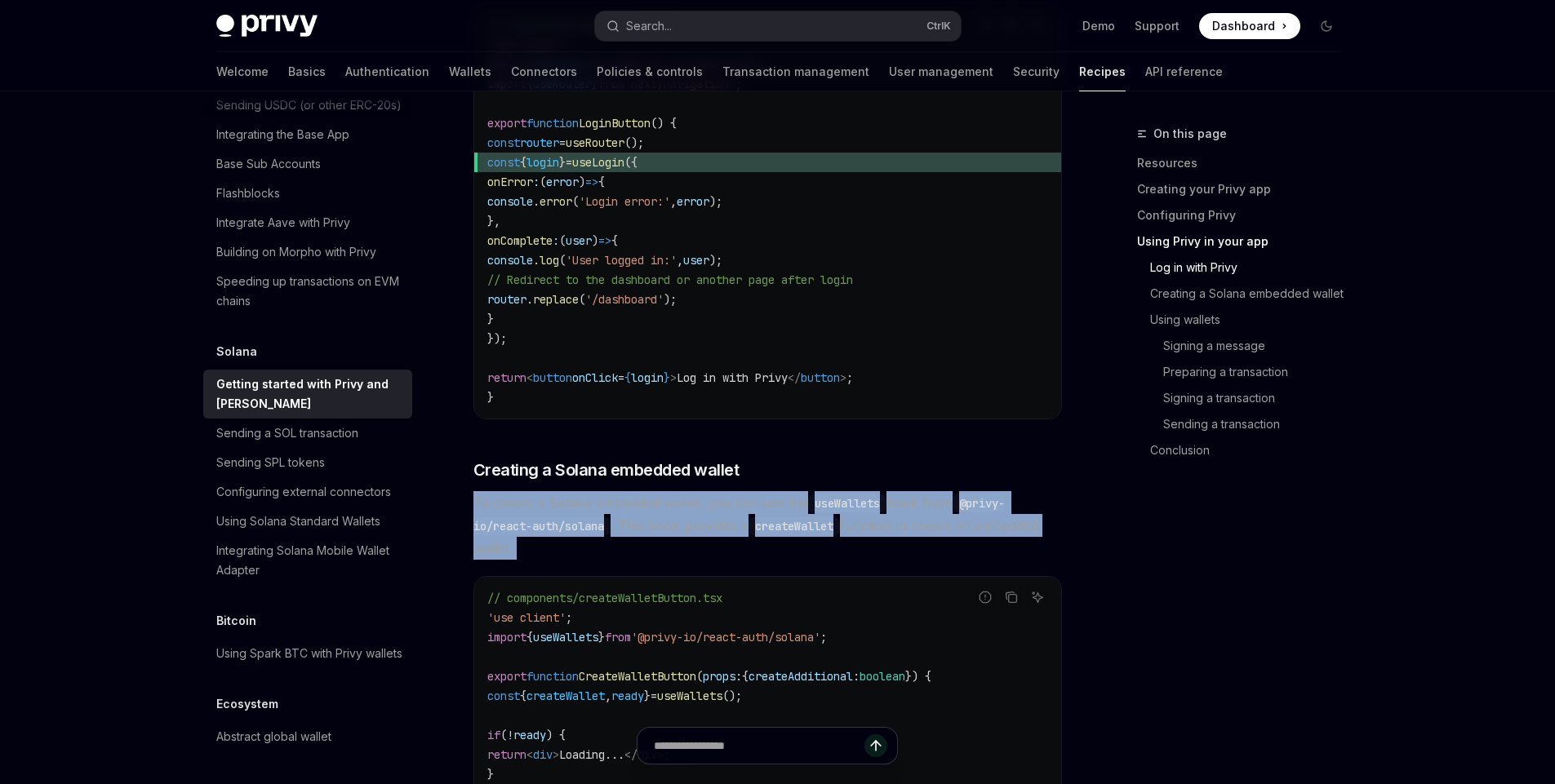
click at [690, 520] on span "To create a Solana embedded wallet, you can use the useWallets hook from @privy…" at bounding box center [768, 526] width 589 height 69
click at [641, 528] on span "To create a Solana embedded wallet, you can use the useWallets hook from @privy…" at bounding box center [768, 526] width 589 height 69
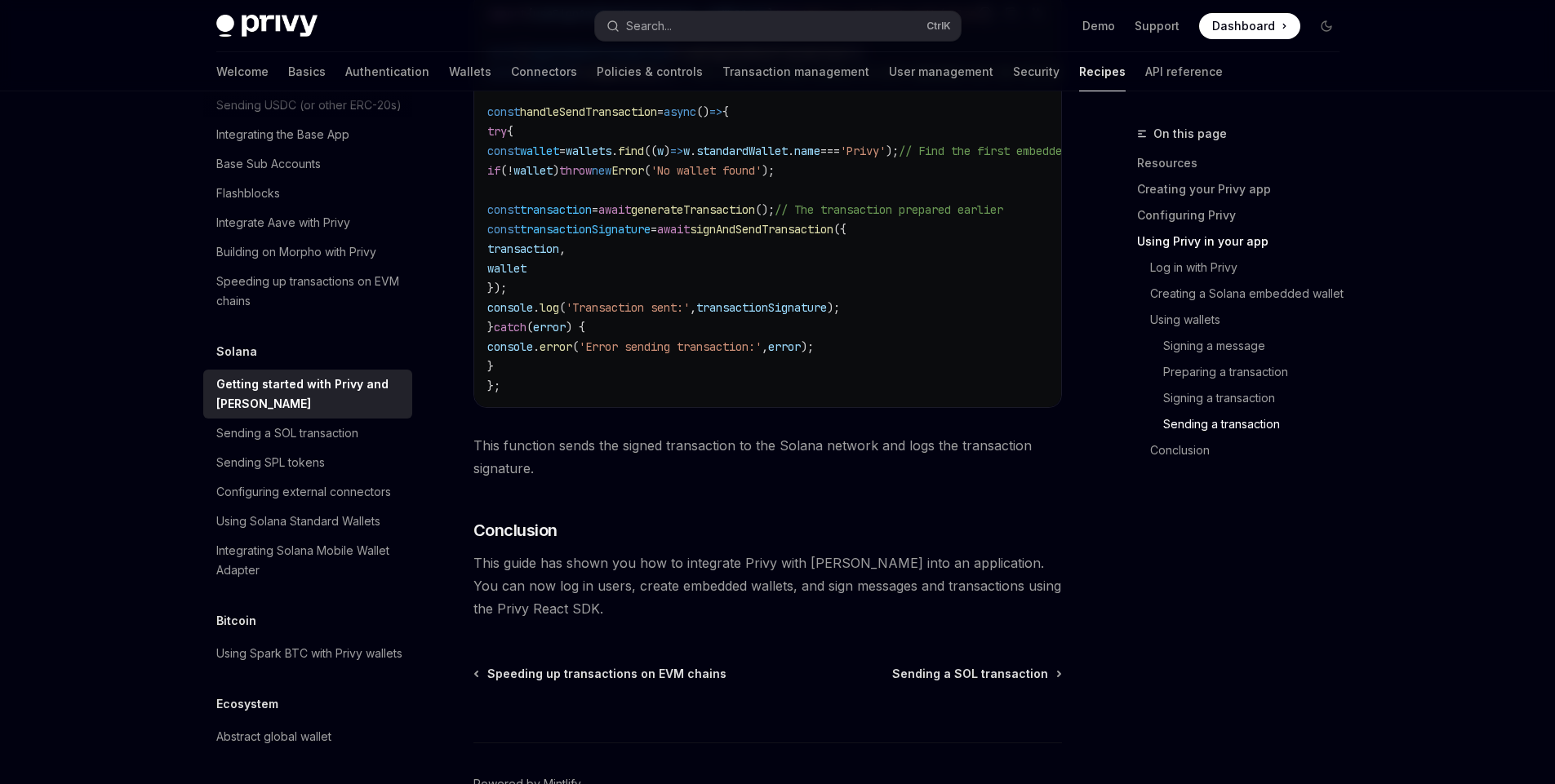
scroll to position [5707, 0]
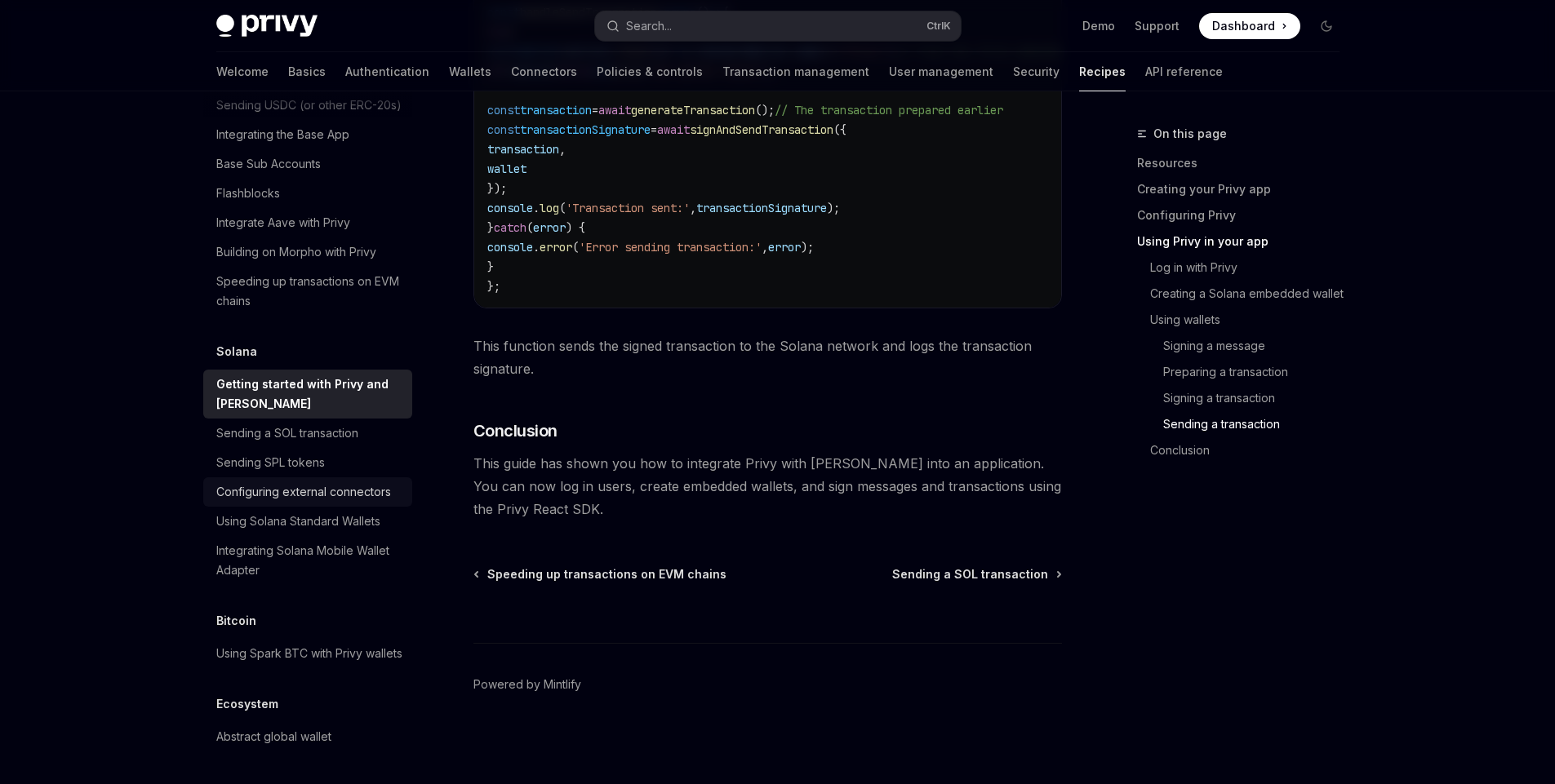
click at [346, 482] on div "Configuring external connectors" at bounding box center [303, 491] width 175 height 20
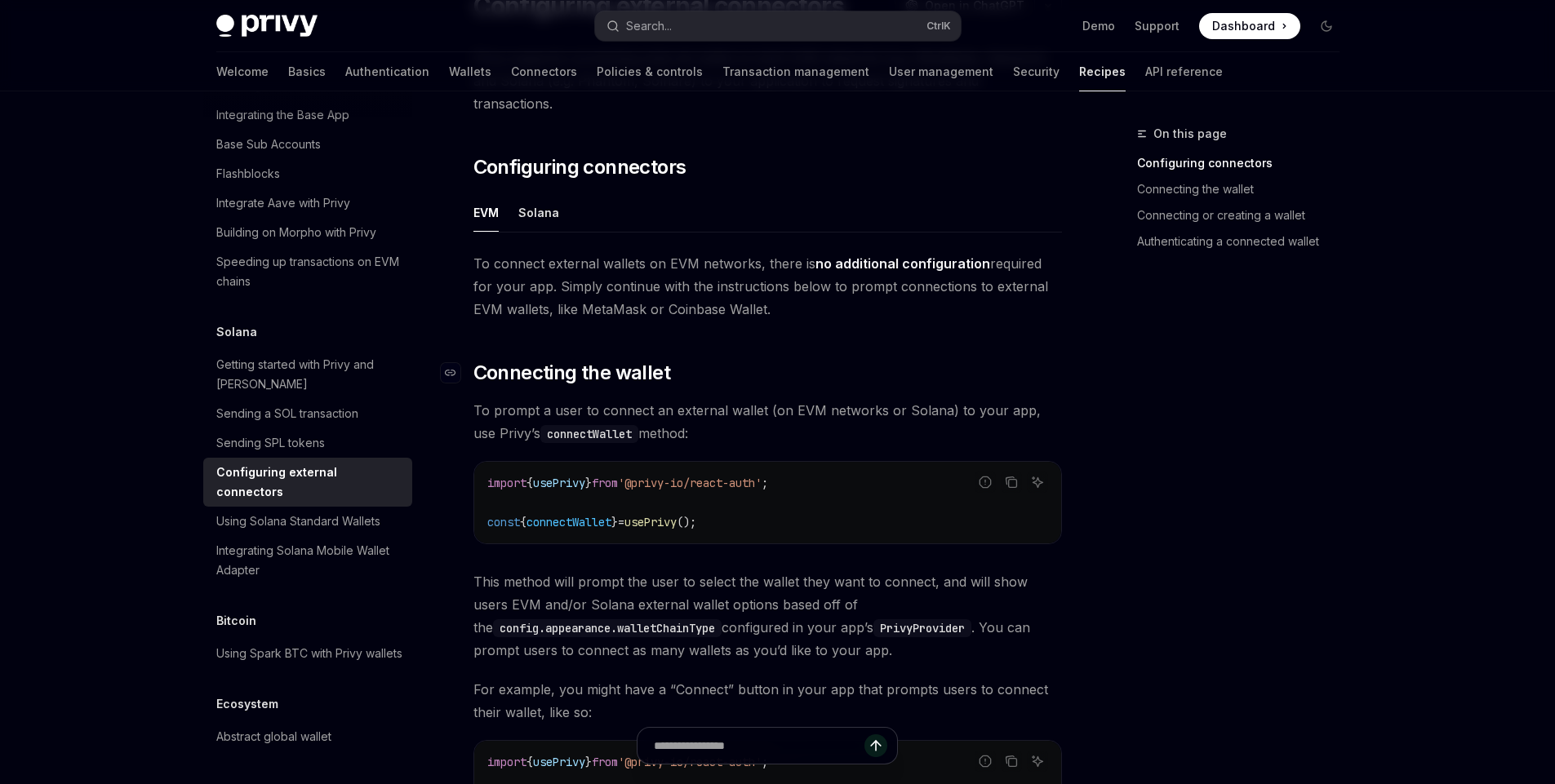
scroll to position [164, 0]
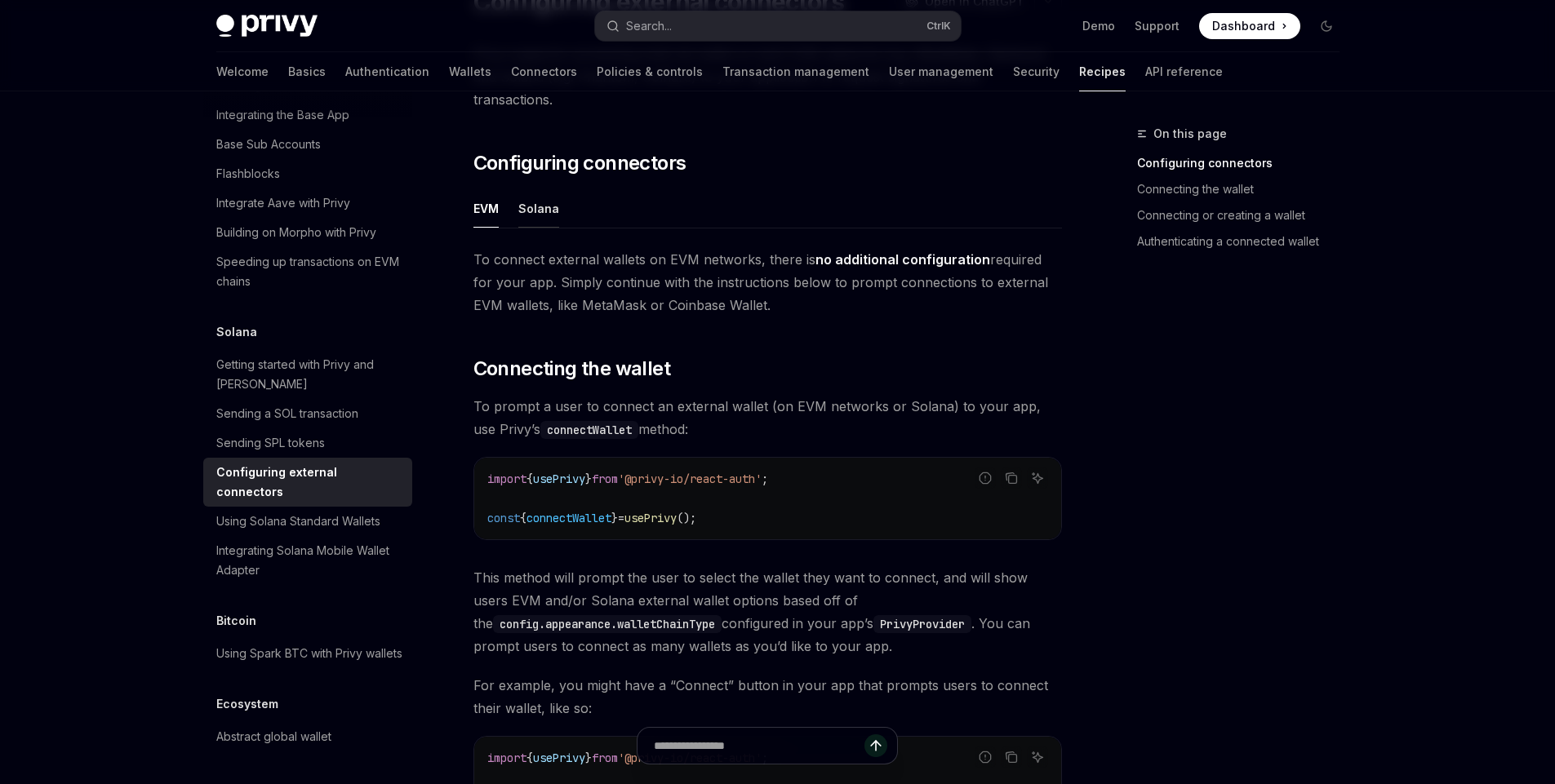
click at [536, 189] on button "Solana" at bounding box center [538, 208] width 40 height 39
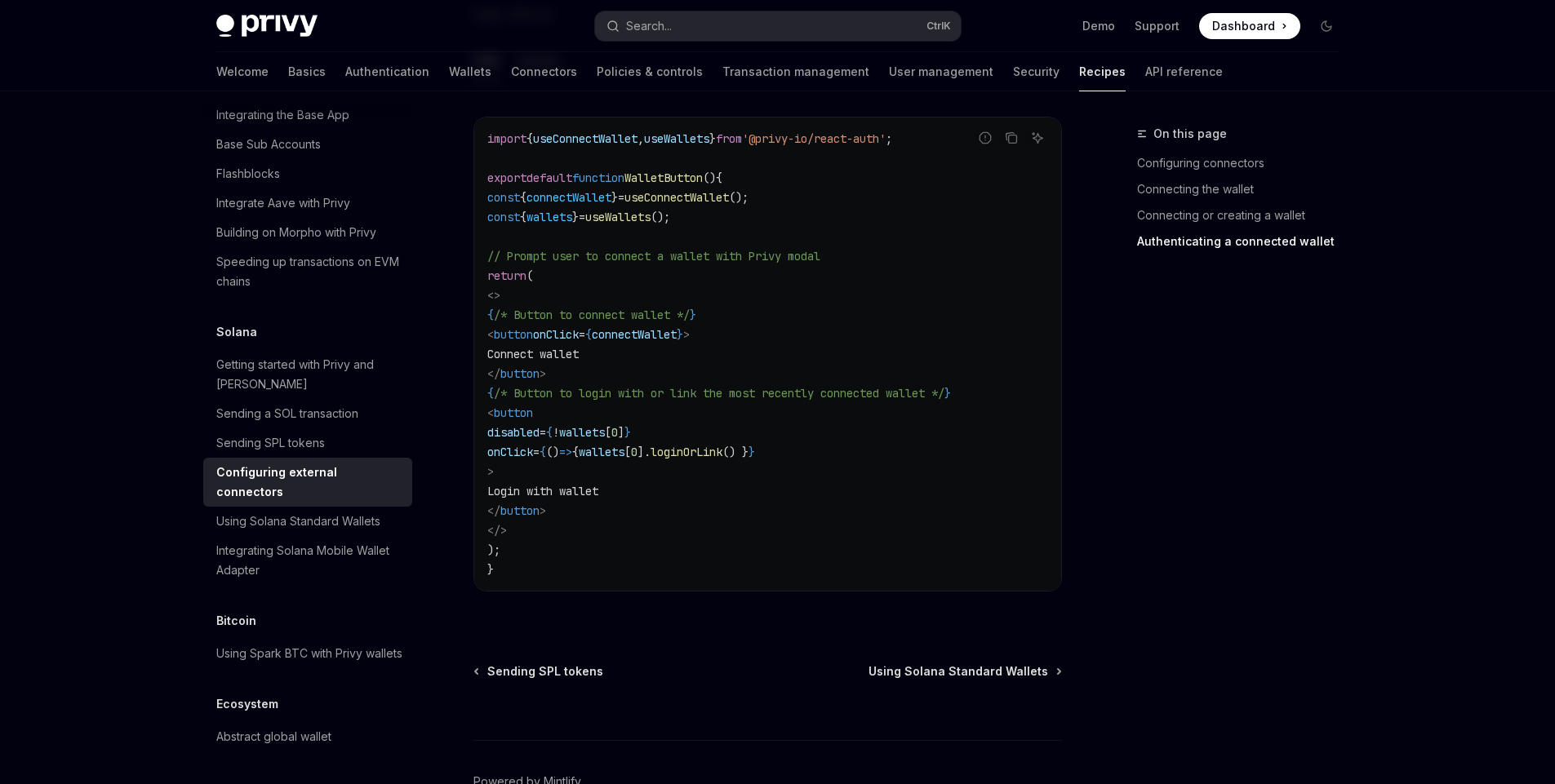
scroll to position [4144, 0]
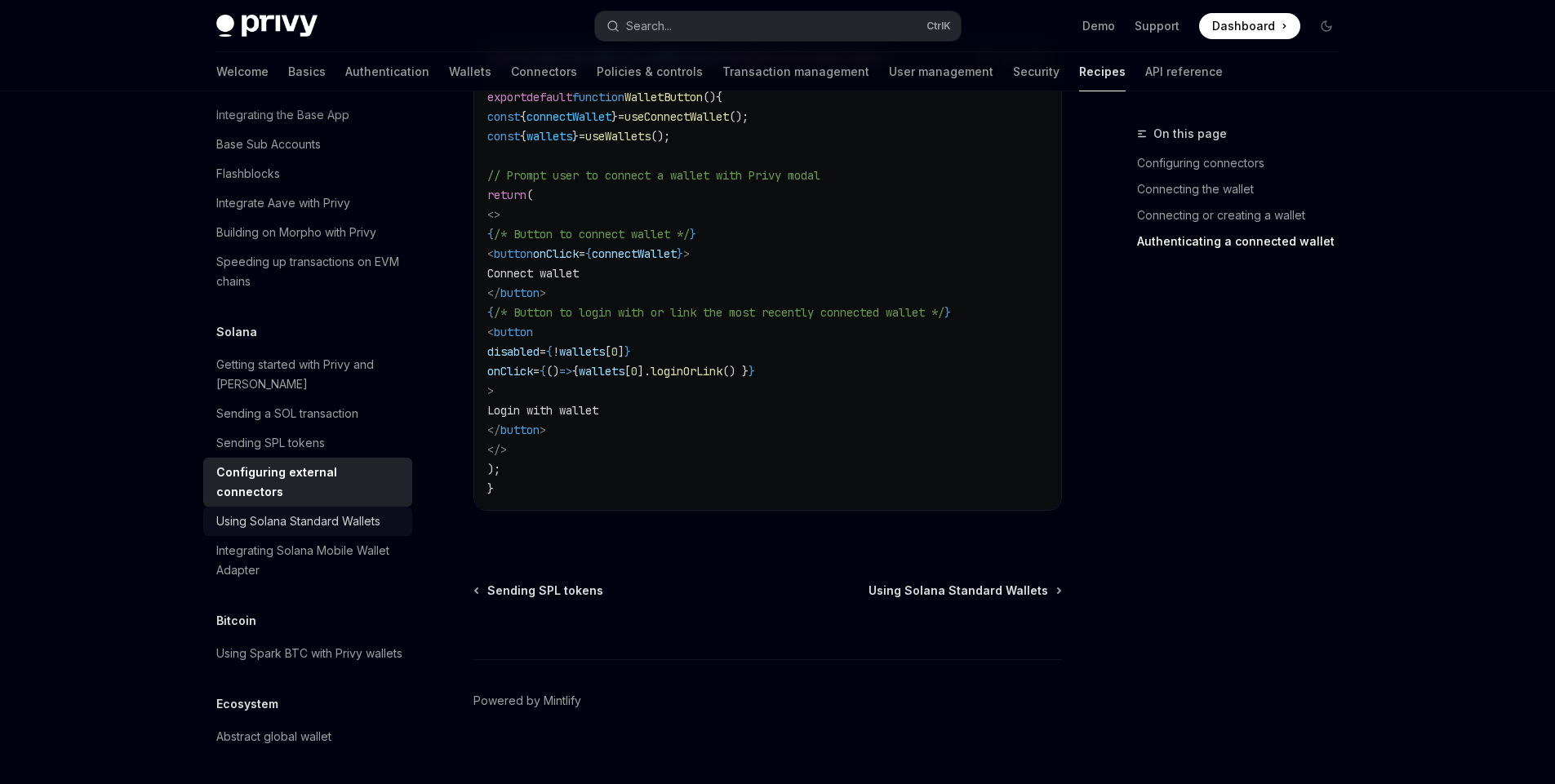
click at [308, 512] on div "Using Solana Standard Wallets" at bounding box center [298, 522] width 164 height 20
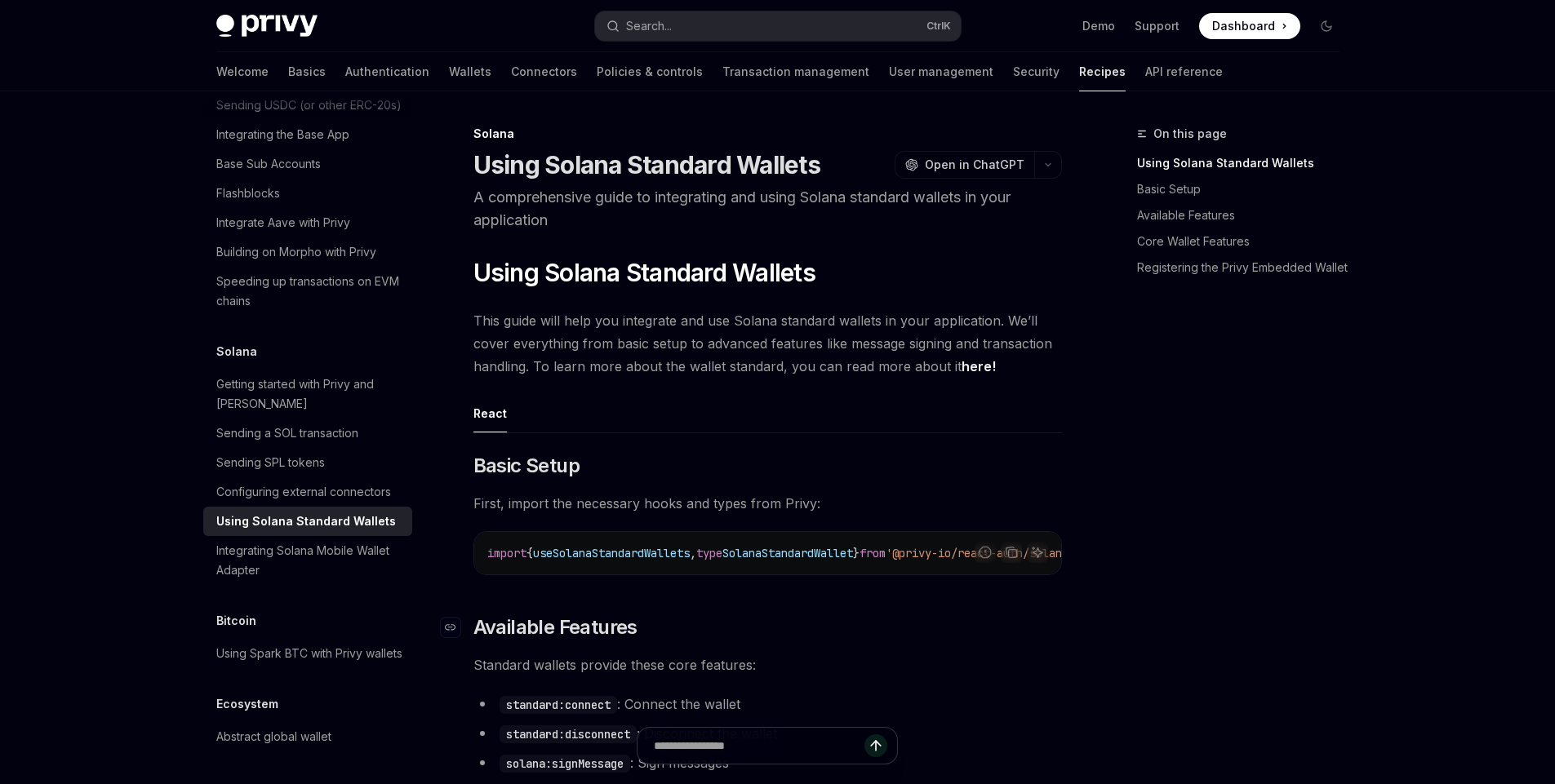
scroll to position [30, 0]
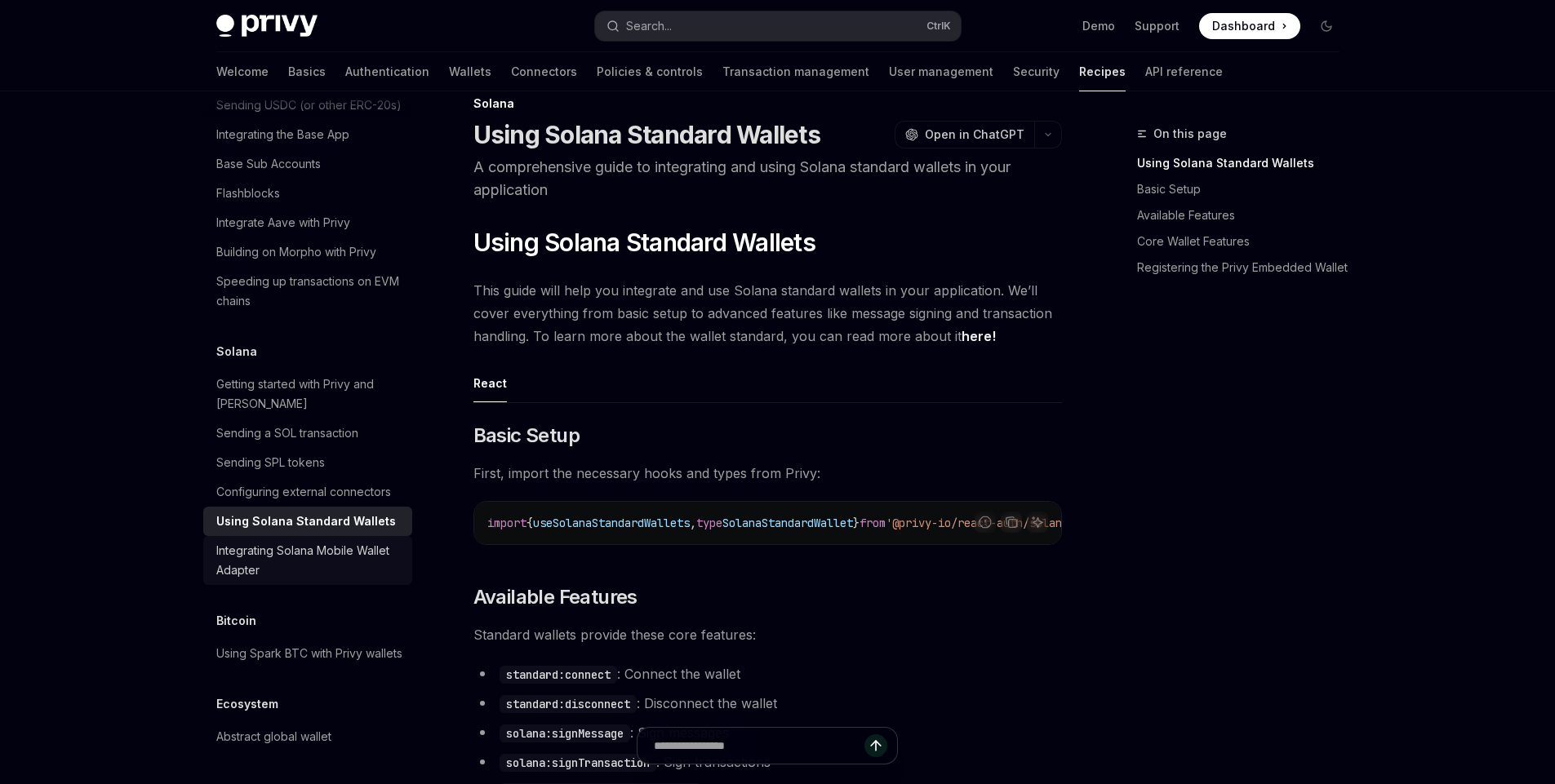
click at [288, 541] on div "Integrating Solana Mobile Wallet Adapter" at bounding box center [309, 561] width 186 height 40
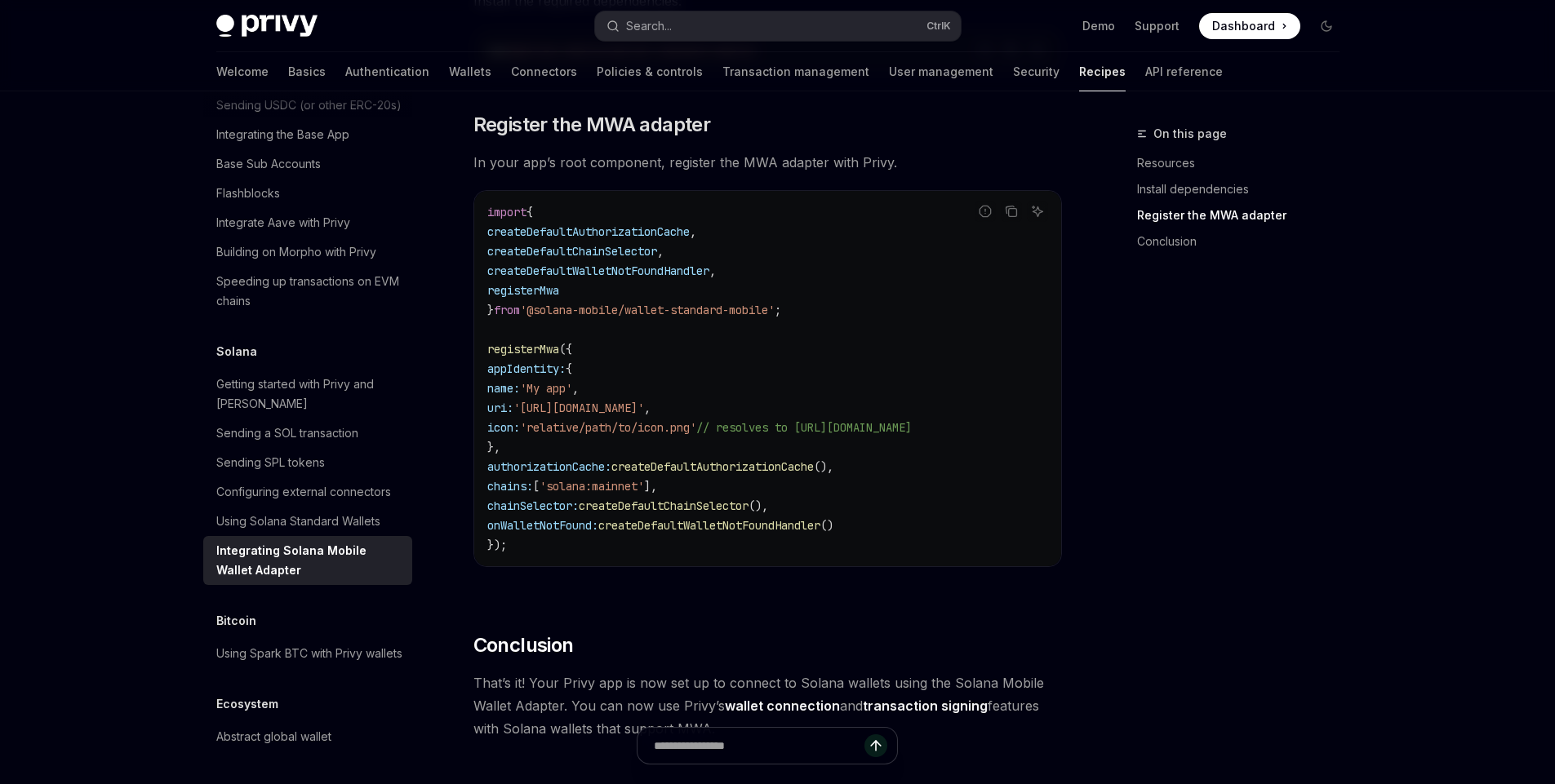
scroll to position [857, 0]
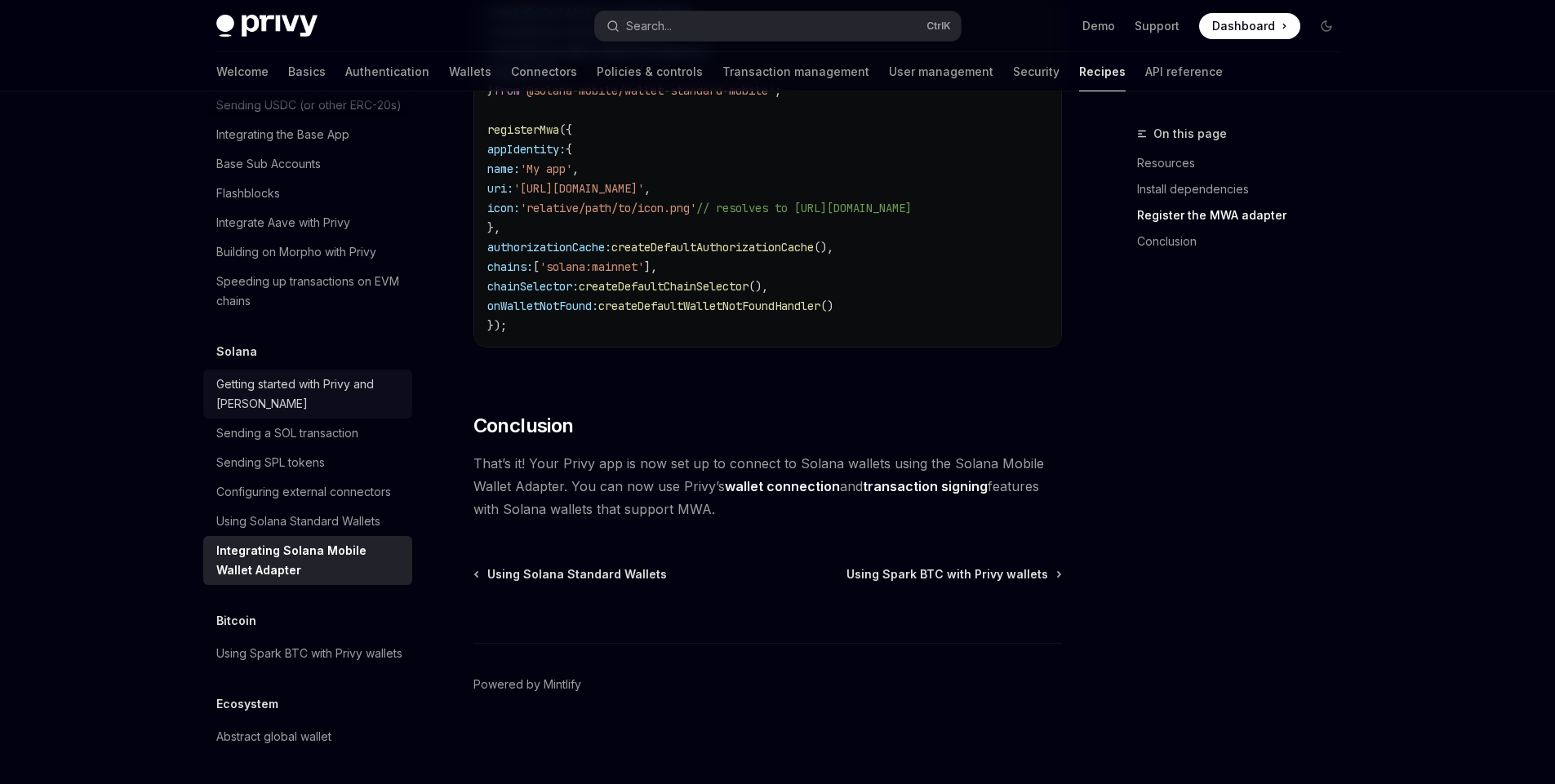
click at [306, 374] on div "Getting started with Privy and [PERSON_NAME]" at bounding box center [309, 394] width 186 height 40
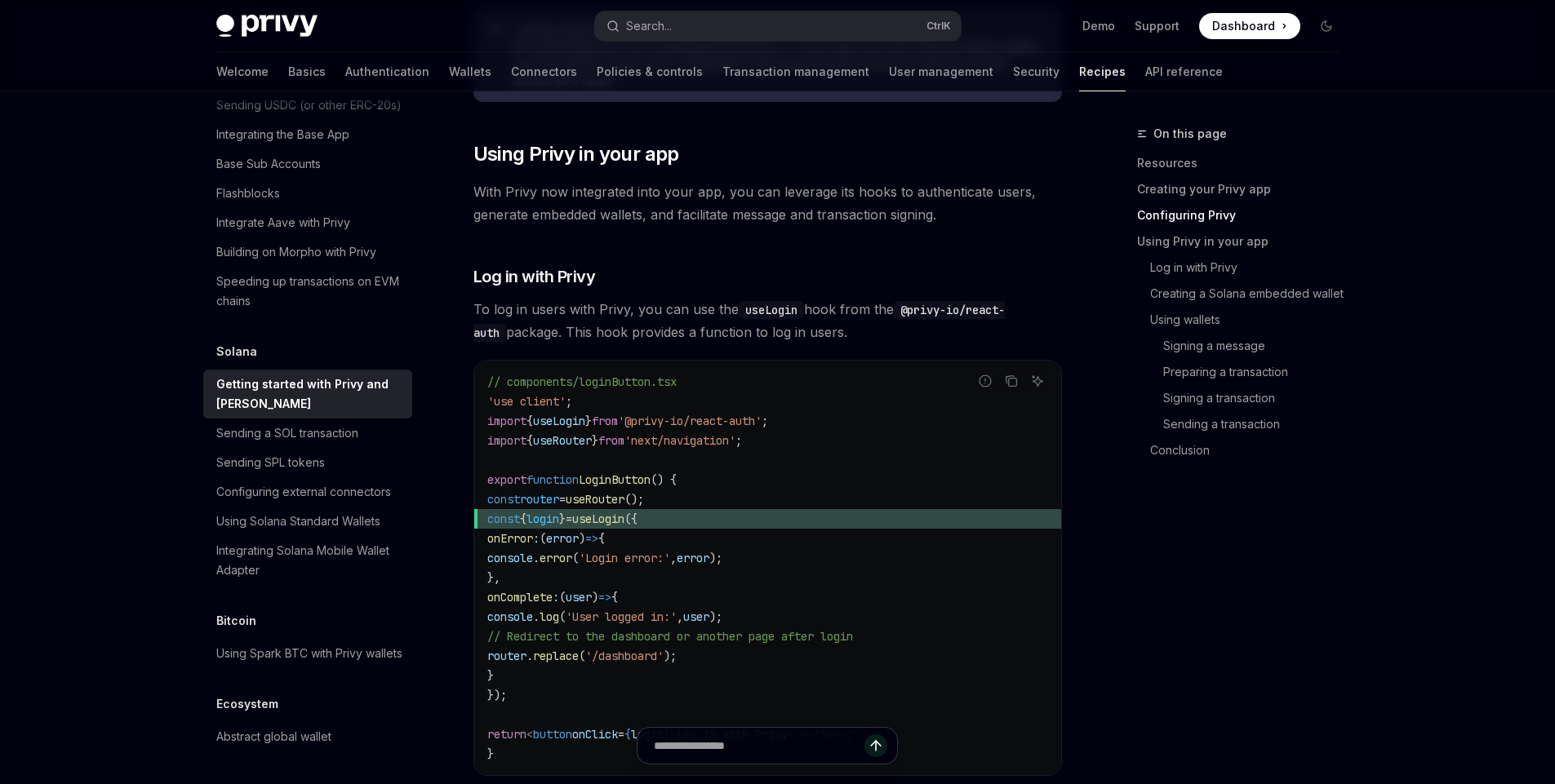
scroll to position [1785, 0]
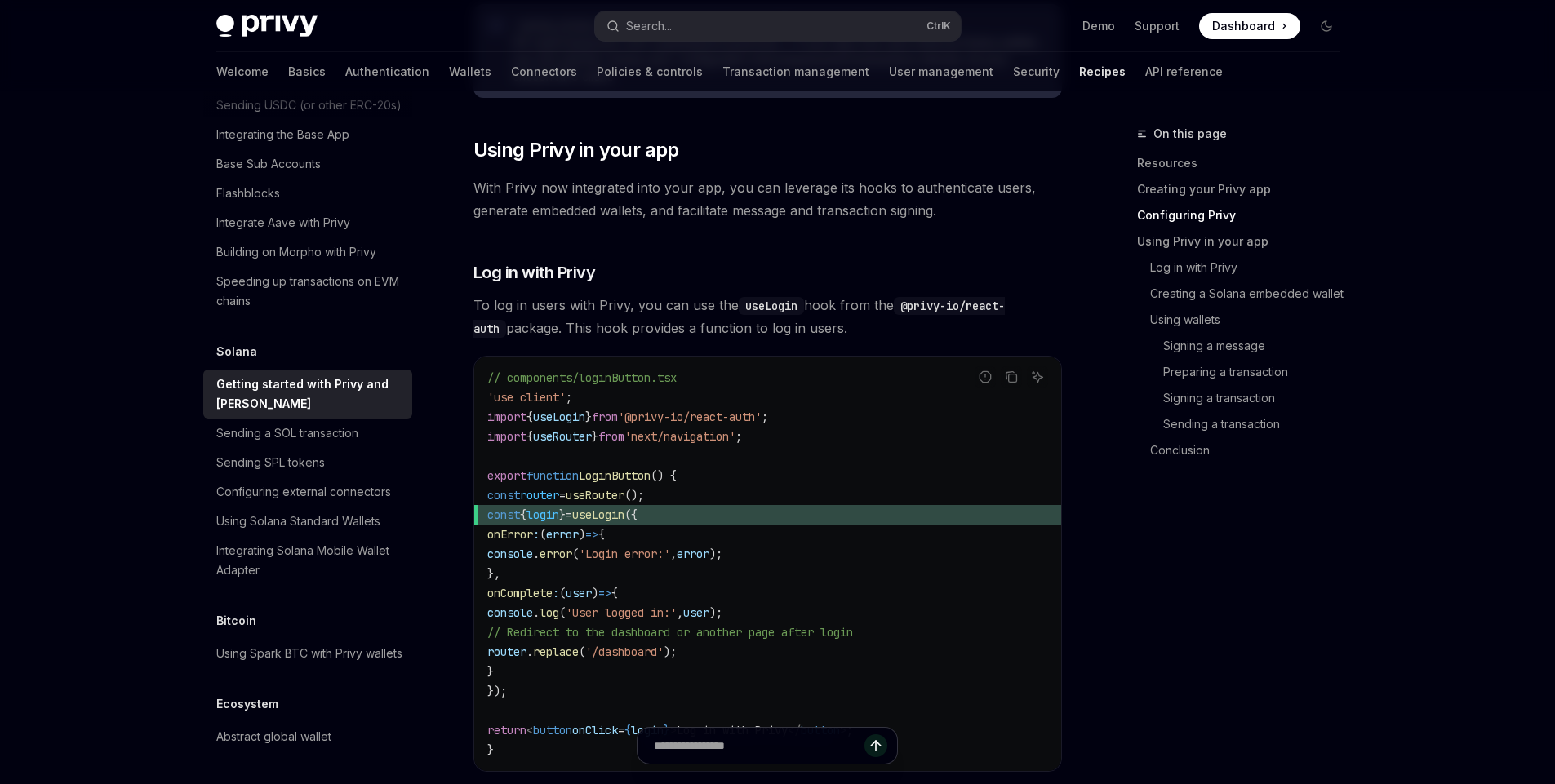
click at [314, 374] on div "Getting started with Privy and [PERSON_NAME]" at bounding box center [309, 394] width 186 height 40
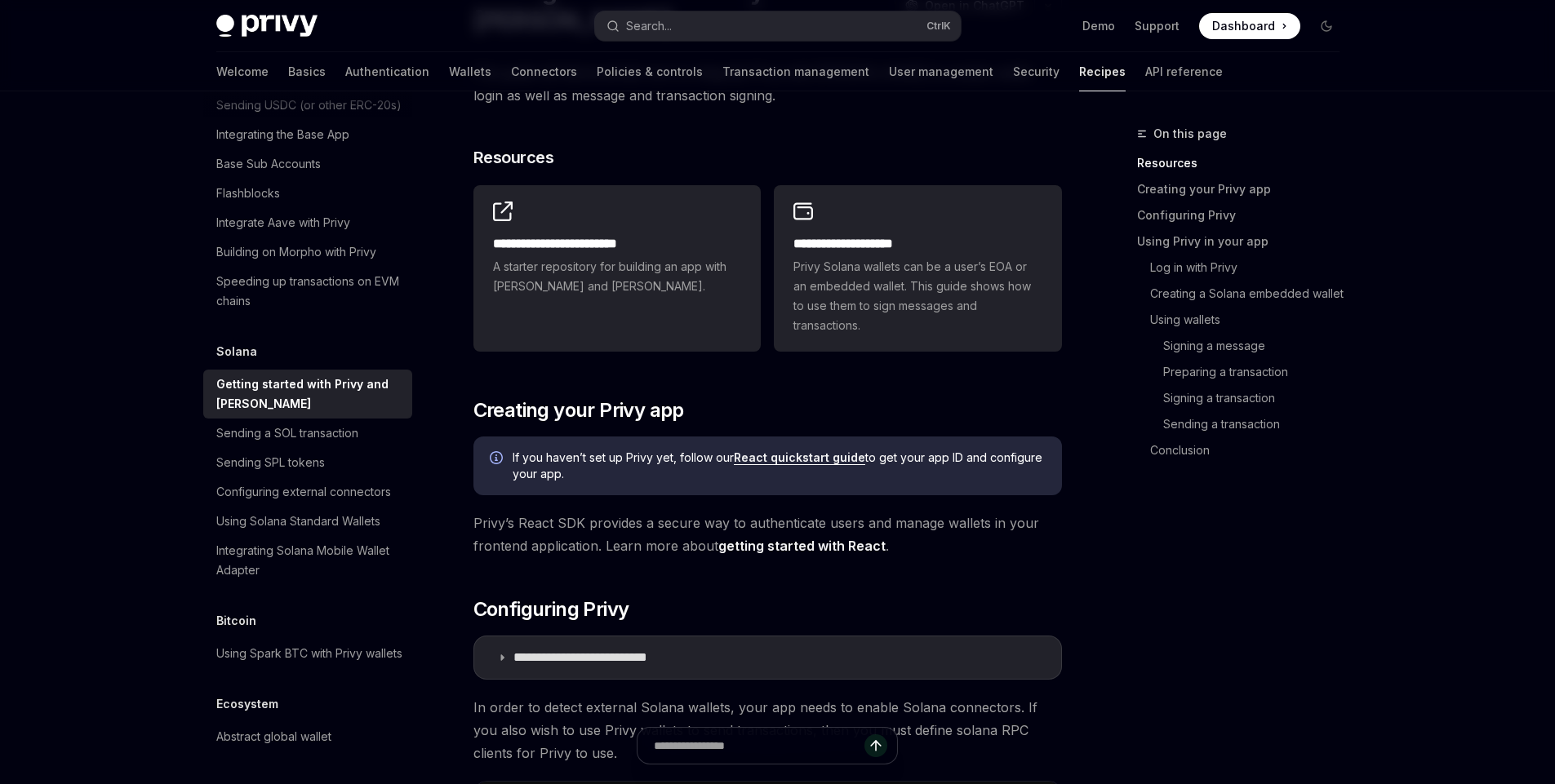
scroll to position [170, 0]
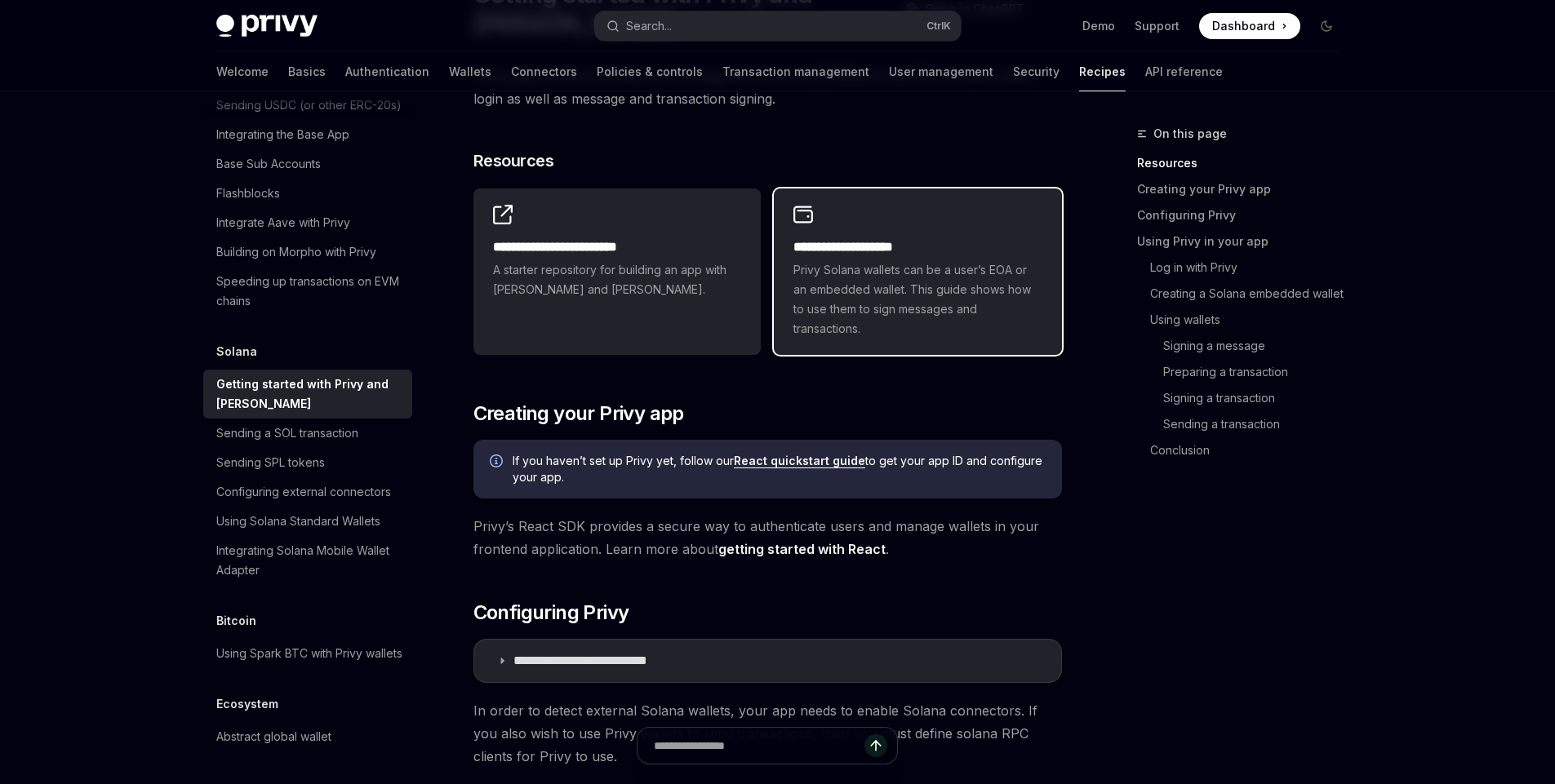
click at [934, 243] on h2 "**********" at bounding box center [918, 247] width 248 height 20
click at [294, 374] on link "Getting started with Privy and [PERSON_NAME]" at bounding box center [307, 394] width 209 height 49
type textarea "*"
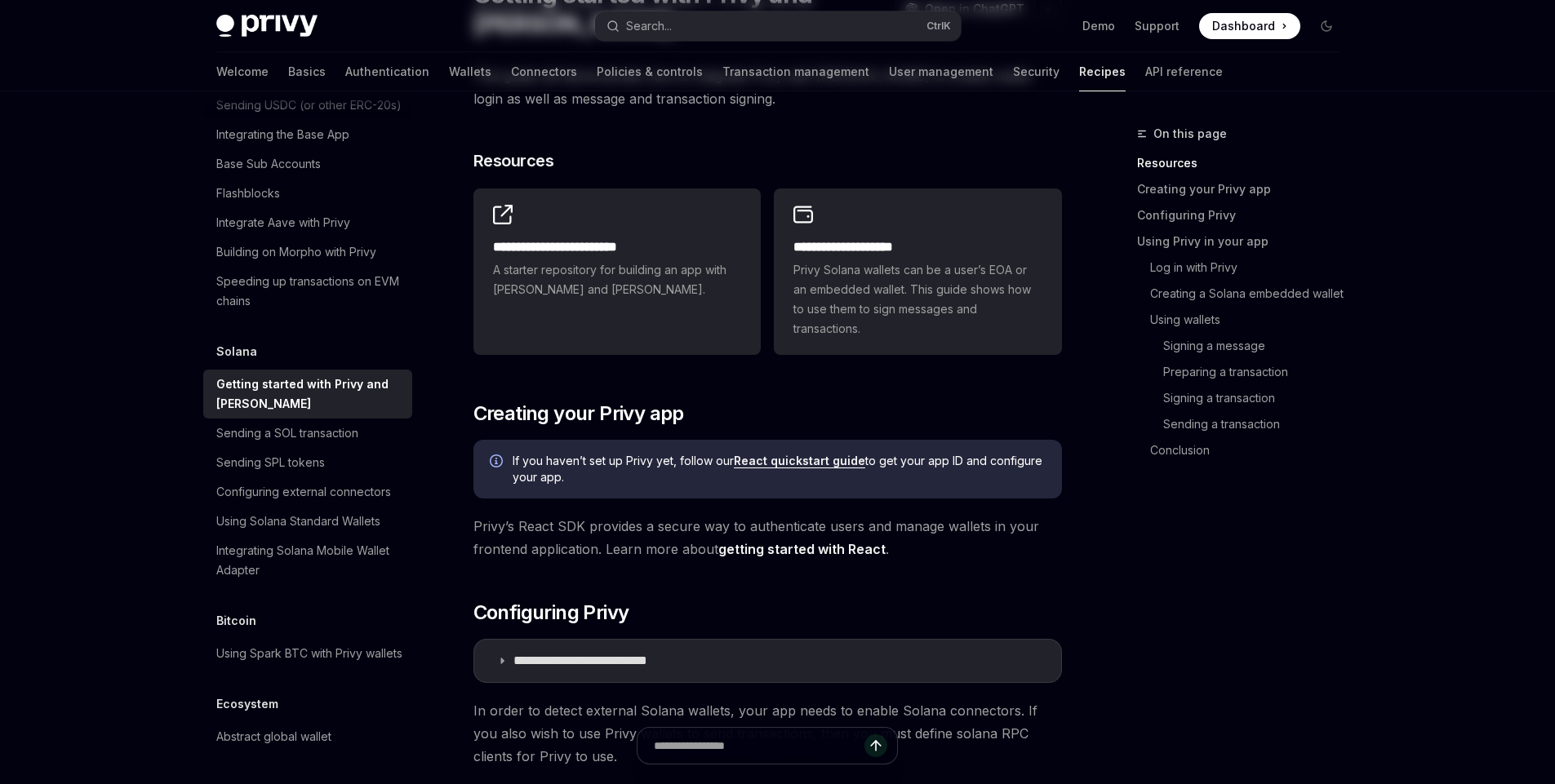
scroll to position [0, 0]
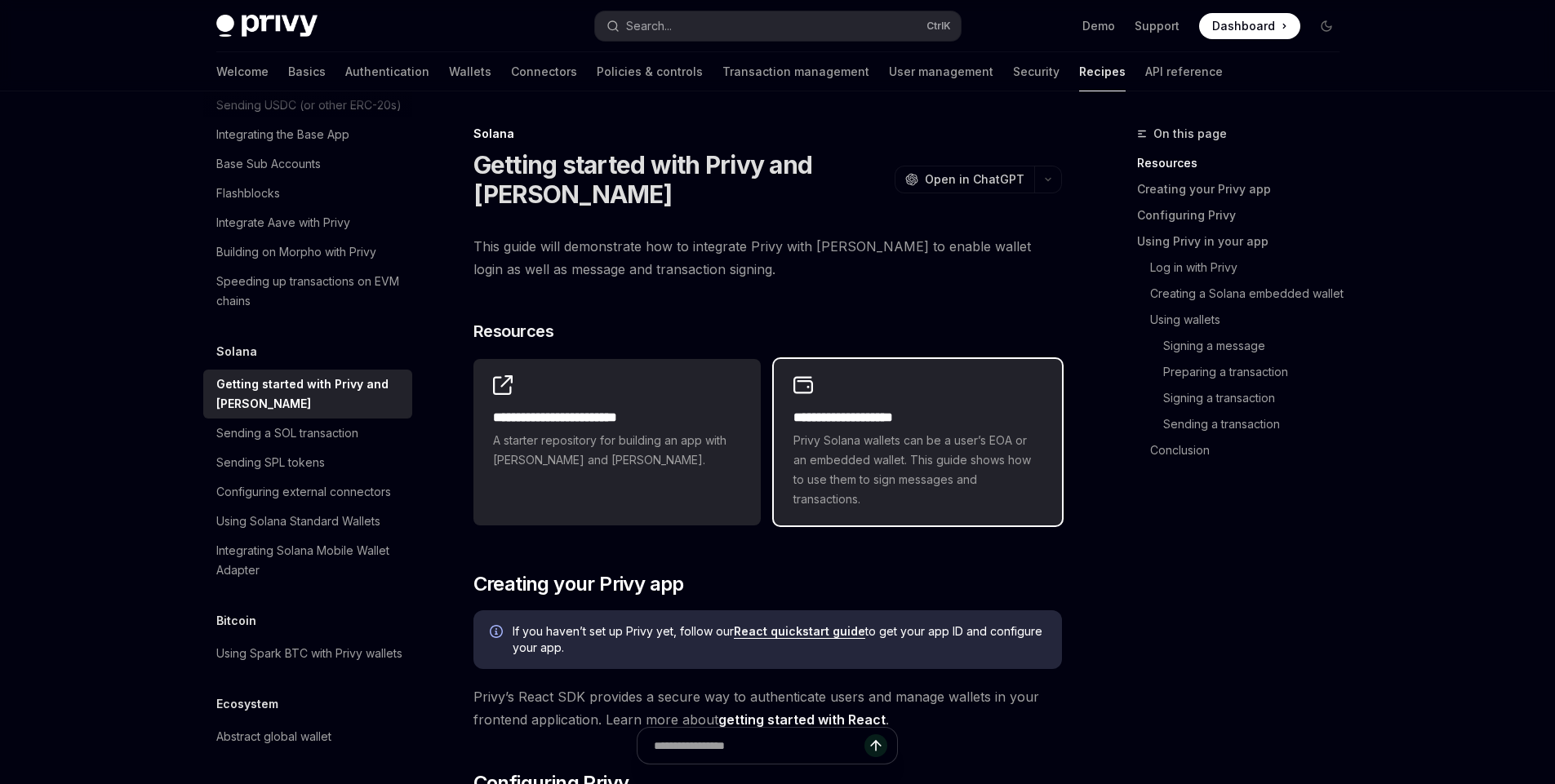
click at [908, 417] on h2 "**********" at bounding box center [918, 417] width 248 height 20
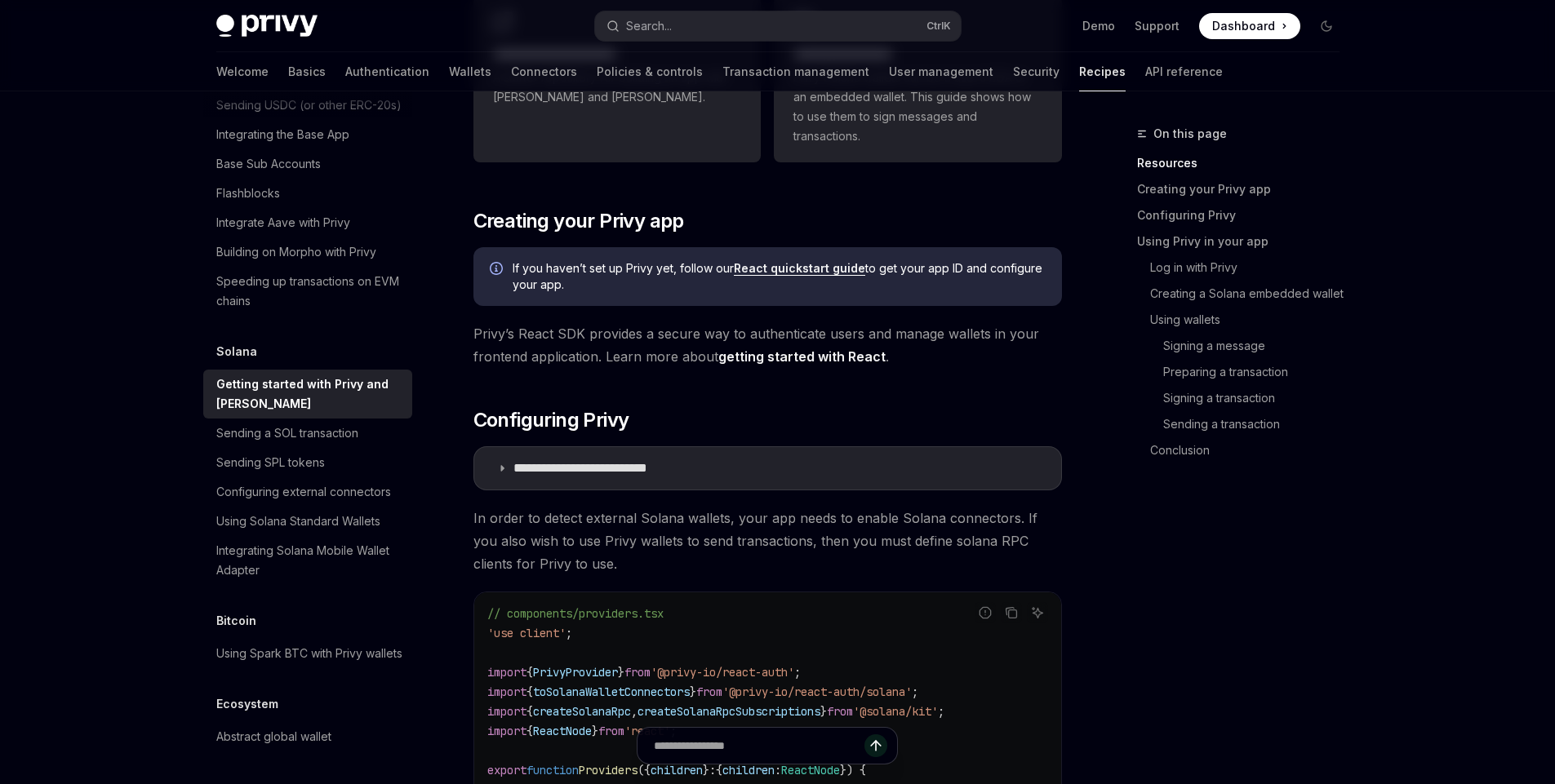
scroll to position [364, 0]
click at [542, 471] on p "**********" at bounding box center [605, 467] width 185 height 16
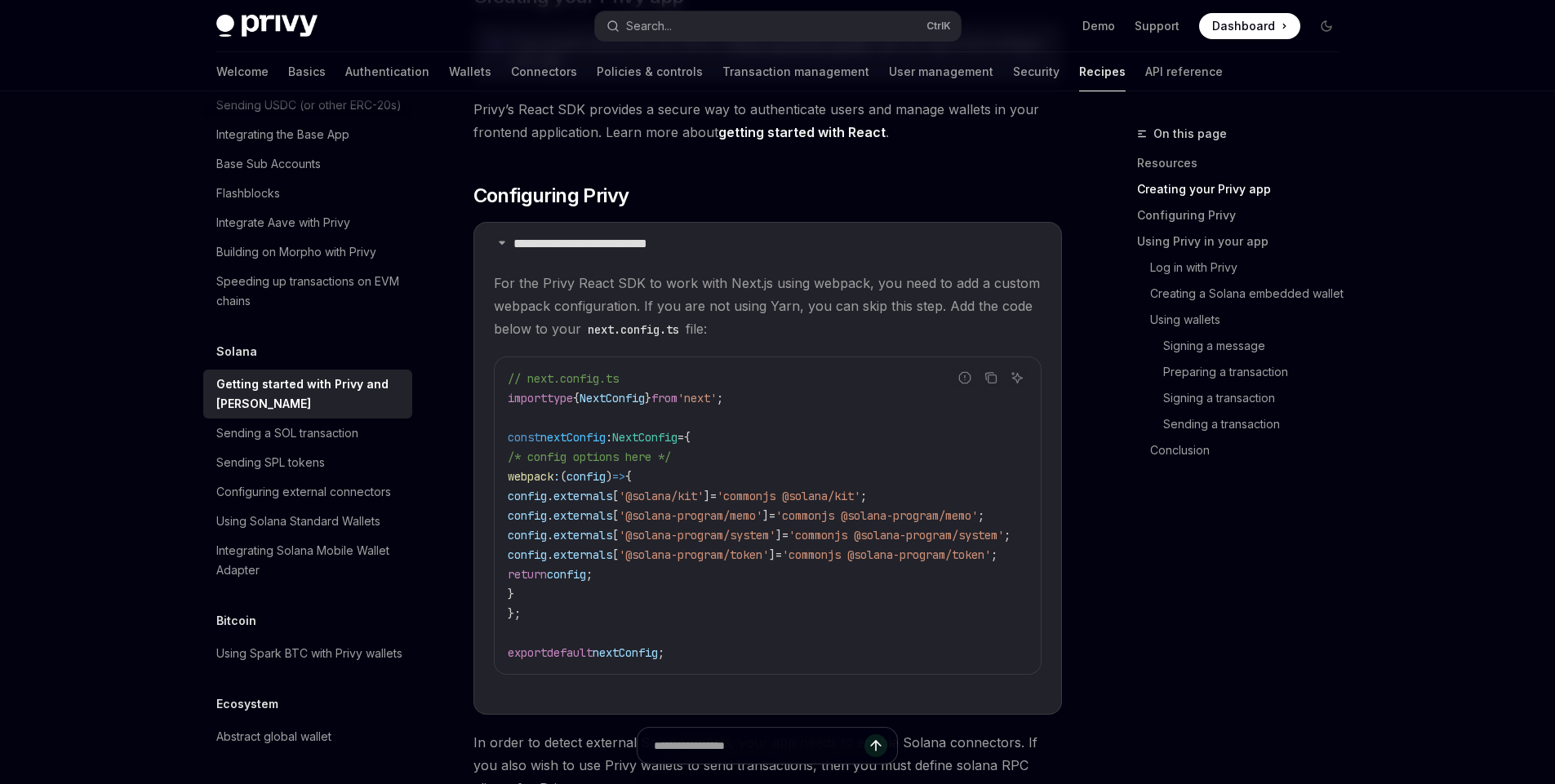
click at [546, 283] on span "For the Privy React SDK to work with Next.js using webpack, you need to add a c…" at bounding box center [768, 306] width 548 height 69
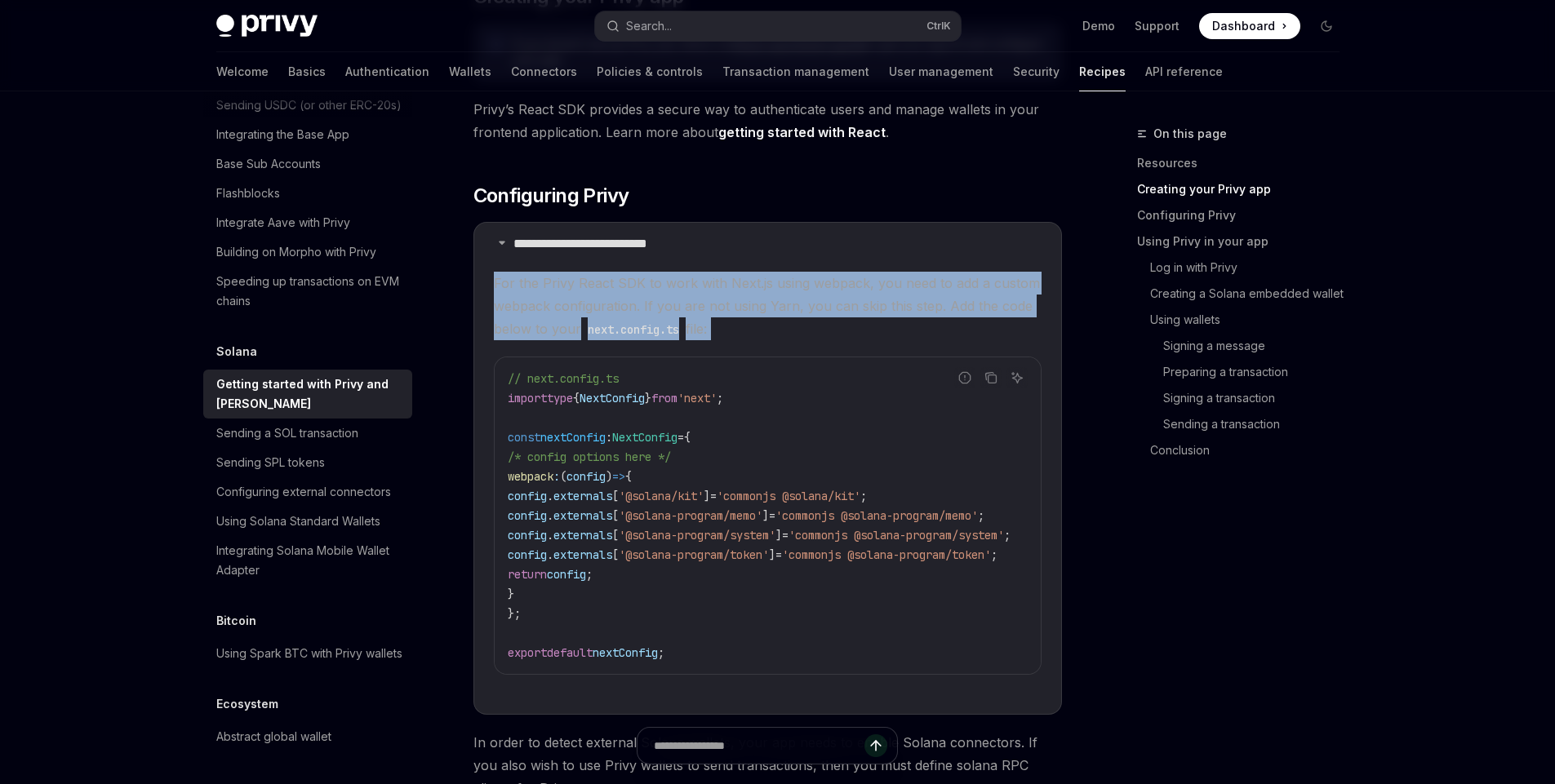
click at [546, 283] on span "For the Privy React SDK to work with Next.js using webpack, you need to add a c…" at bounding box center [768, 306] width 548 height 69
click at [584, 287] on span "For the Privy React SDK to work with Next.js using webpack, you need to add a c…" at bounding box center [768, 306] width 548 height 69
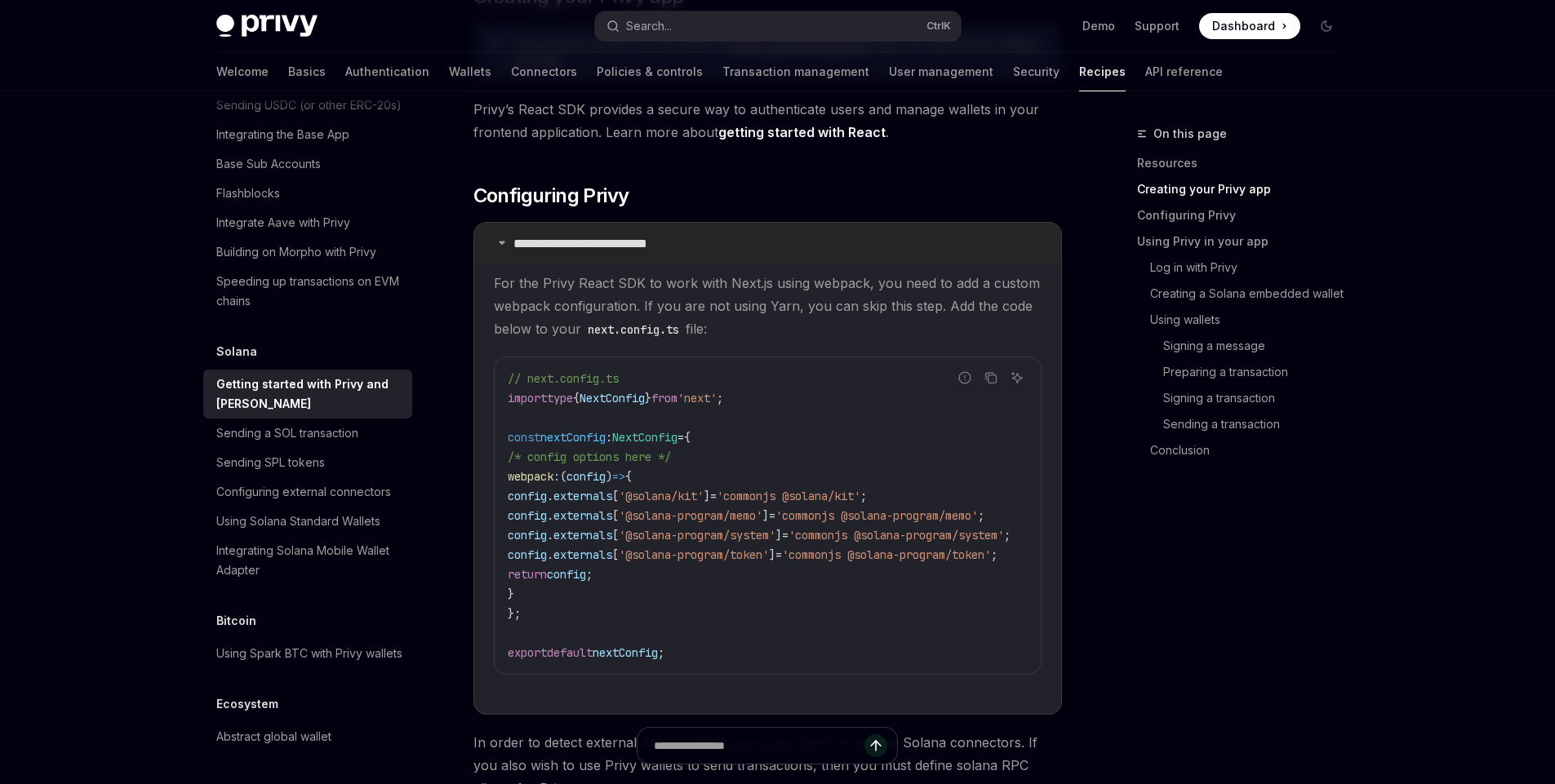
click at [604, 240] on p "**********" at bounding box center [605, 244] width 185 height 16
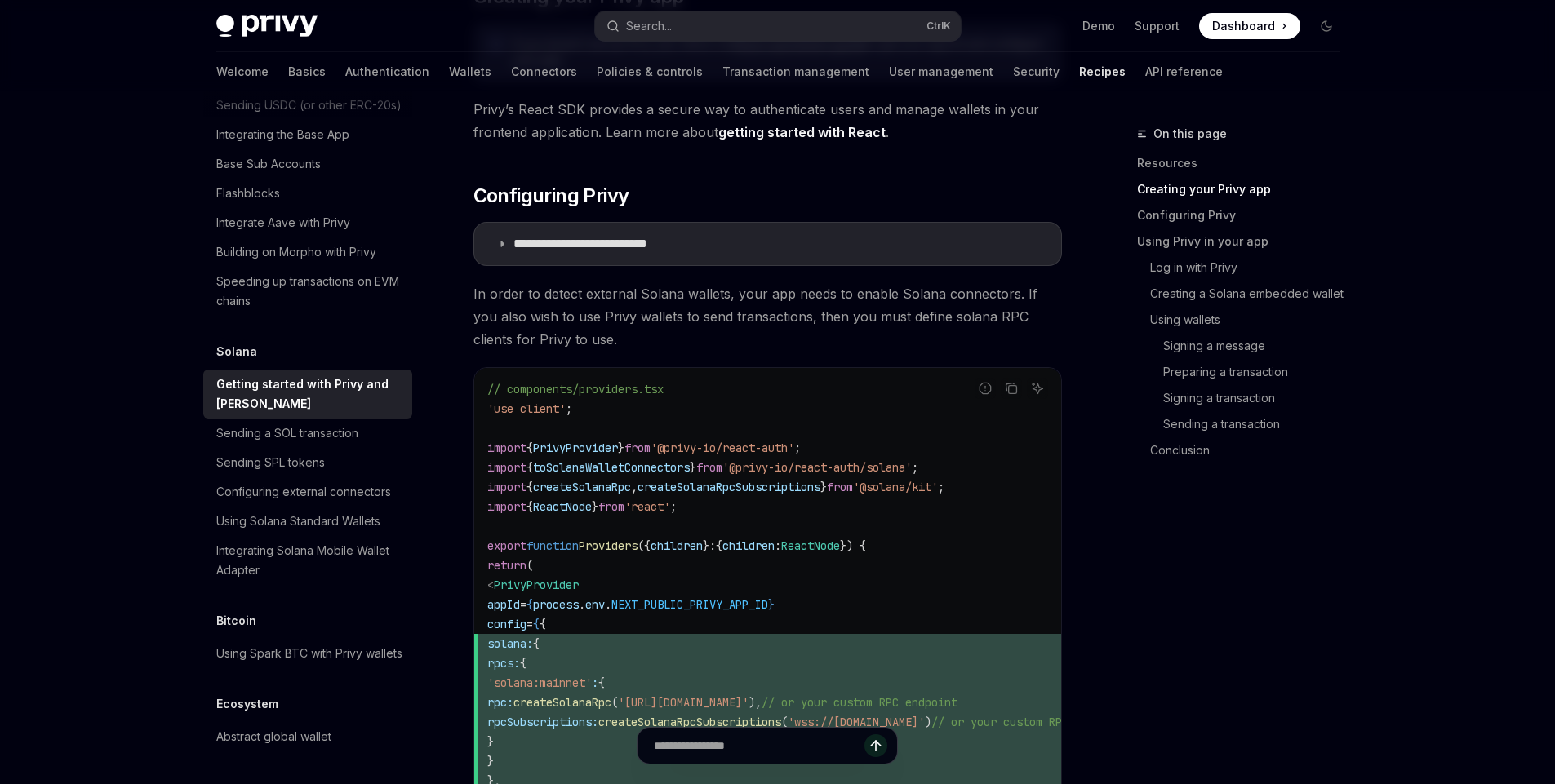
click at [631, 324] on span "In order to detect external Solana wallets, your app needs to enable Solana con…" at bounding box center [768, 317] width 589 height 69
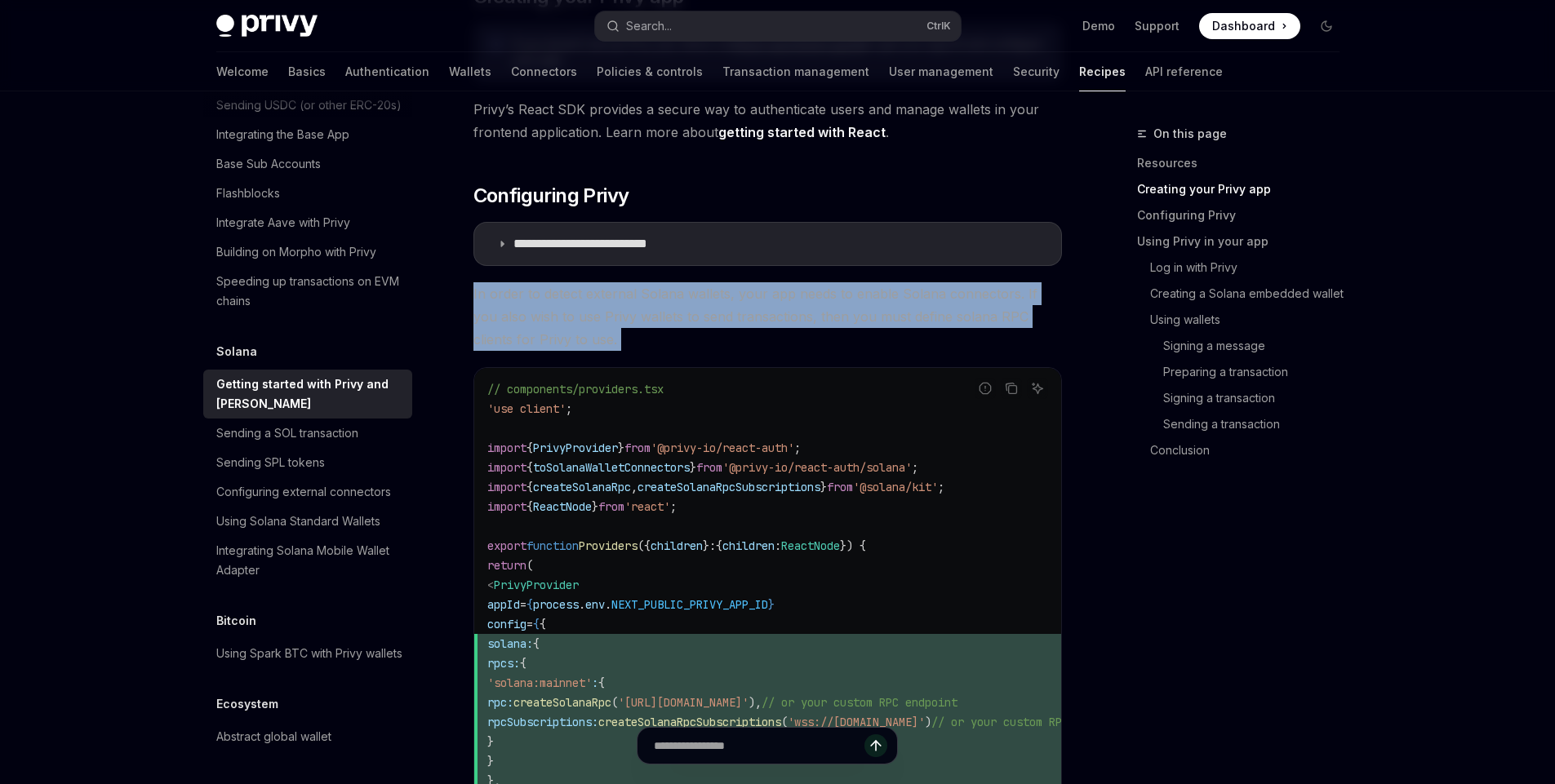
click at [631, 324] on span "In order to detect external Solana wallets, your app needs to enable Solana con…" at bounding box center [768, 317] width 589 height 69
click at [658, 319] on span "In order to detect external Solana wallets, your app needs to enable Solana con…" at bounding box center [768, 317] width 589 height 69
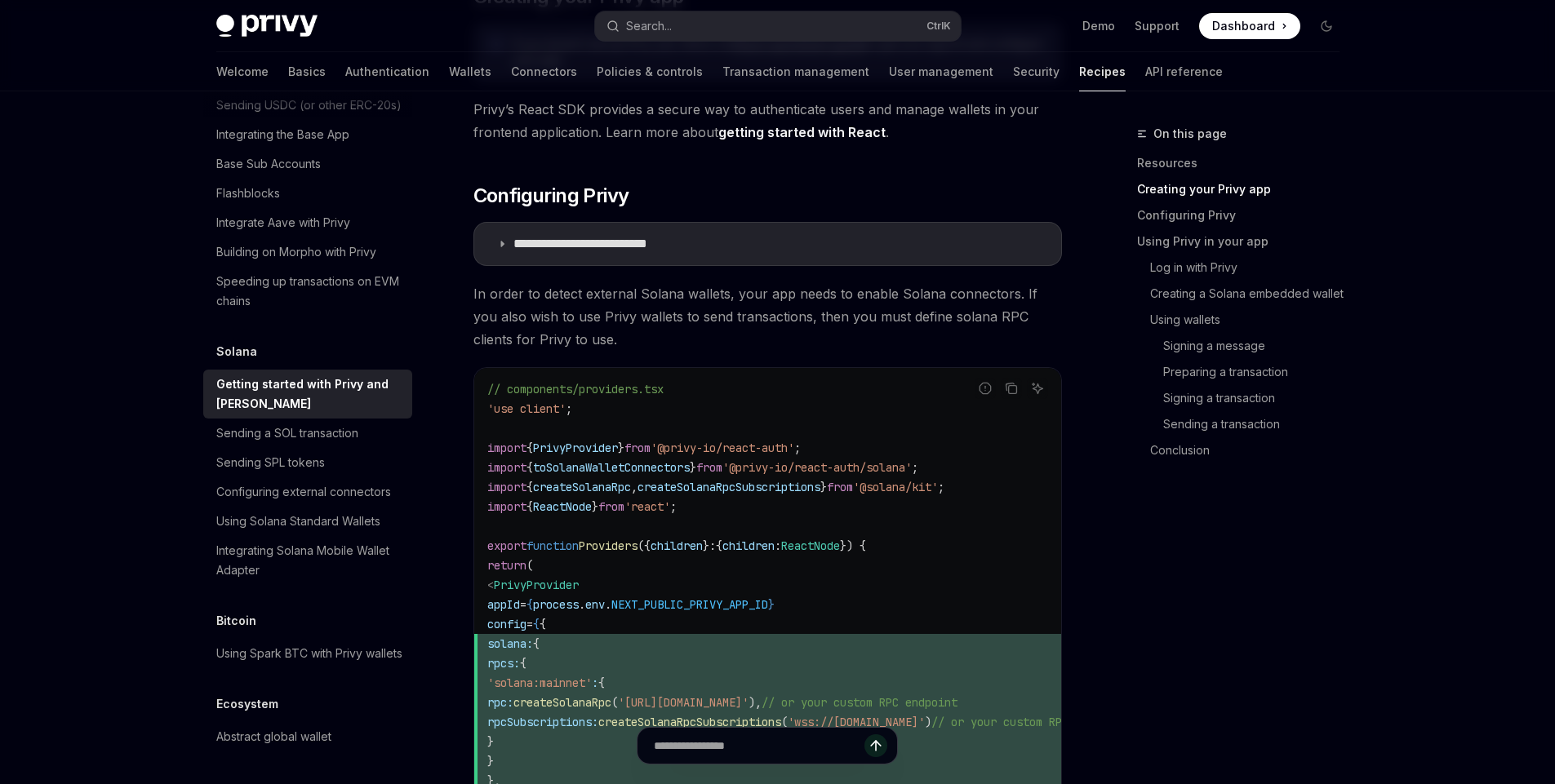
click at [704, 297] on span "In order to detect external Solana wallets, your app needs to enable Solana con…" at bounding box center [768, 317] width 589 height 69
drag, startPoint x: 704, startPoint y: 297, endPoint x: 478, endPoint y: 295, distance: 226.0
click at [478, 295] on span "In order to detect external Solana wallets, your app needs to enable Solana con…" at bounding box center [768, 317] width 589 height 69
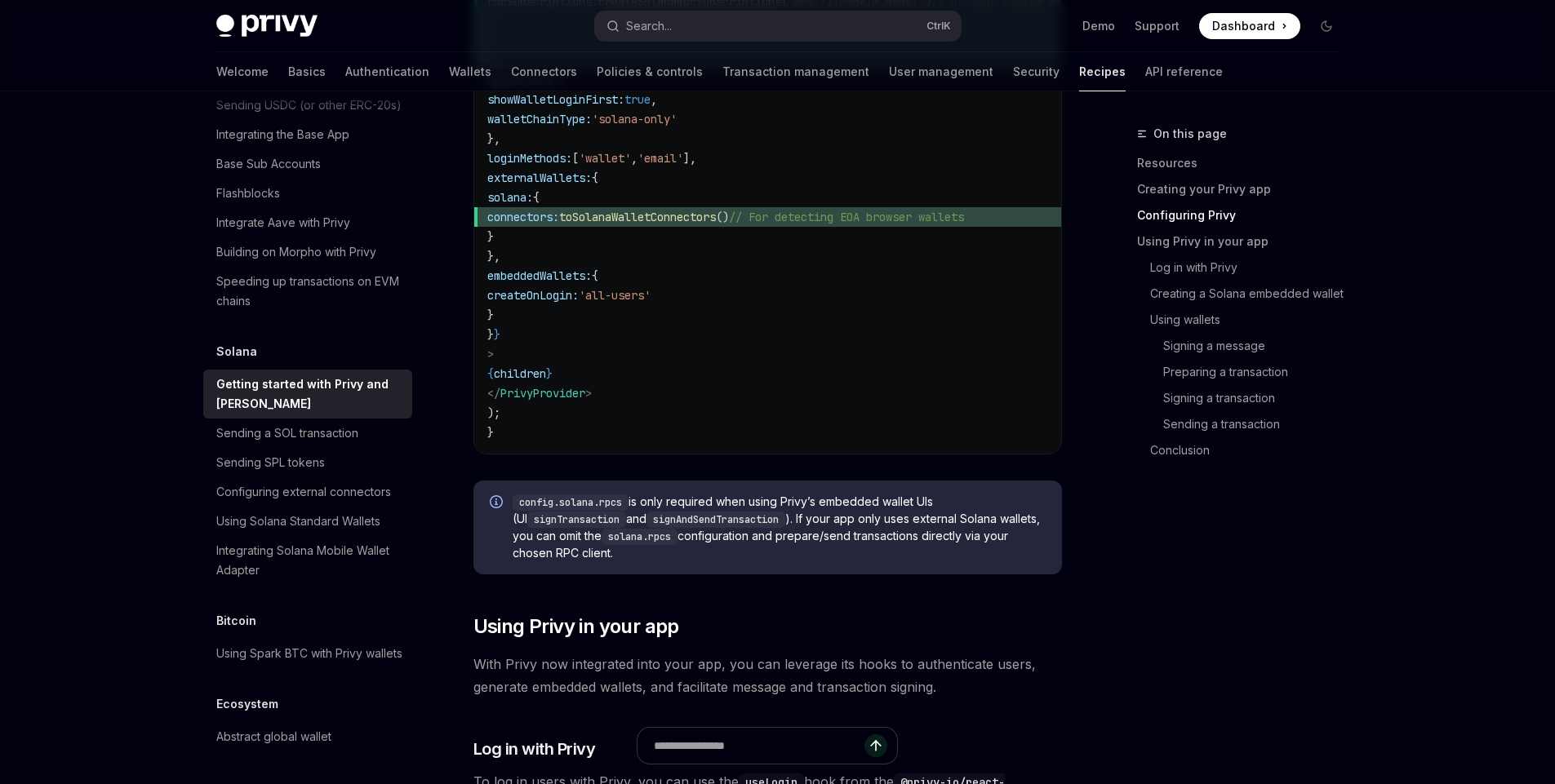
scroll to position [1313, 0]
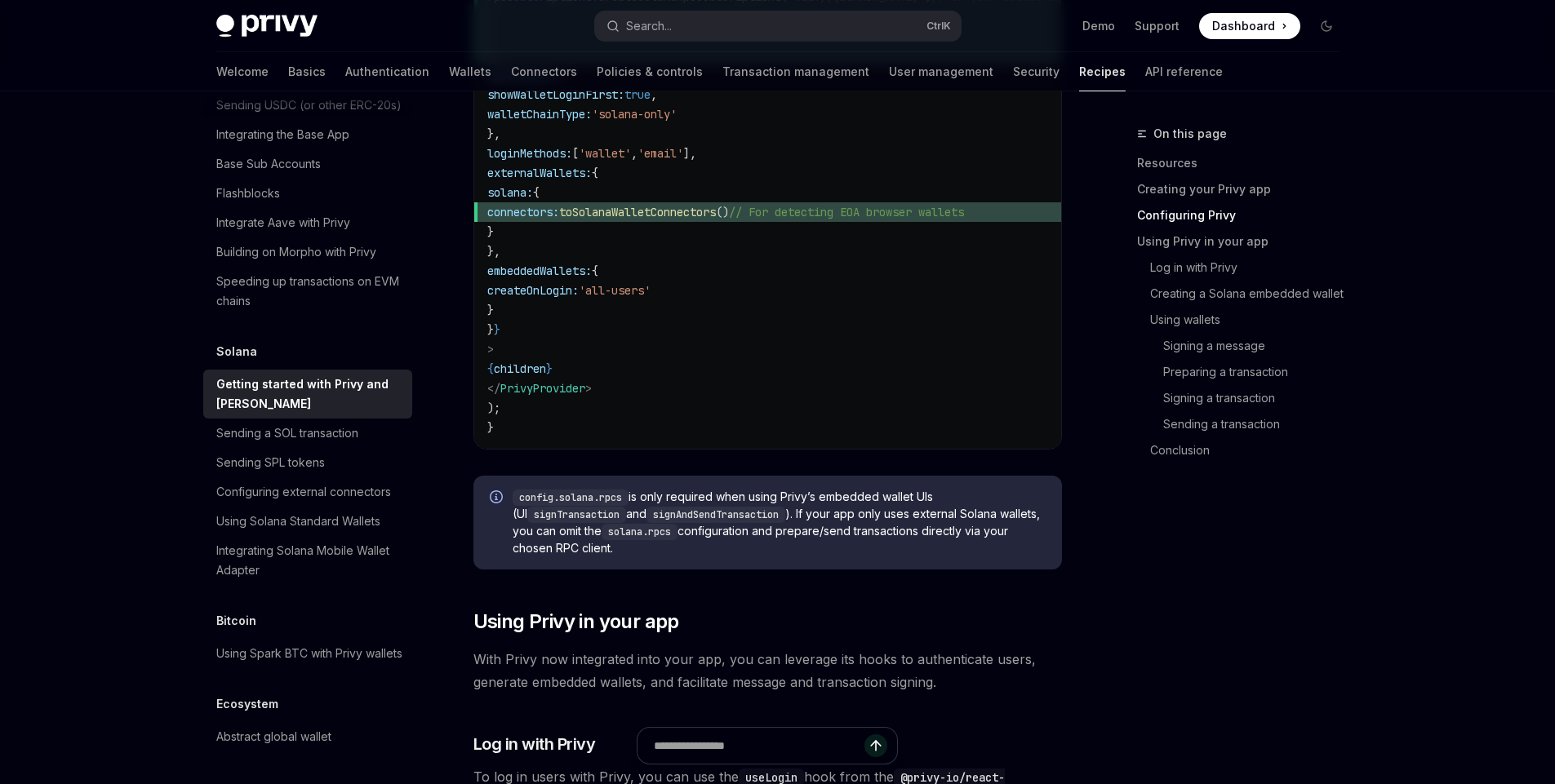
click at [603, 555] on span "config.solana.rpcs is only required when using Privy’s embedded wallet UIs (UI …" at bounding box center [779, 522] width 533 height 68
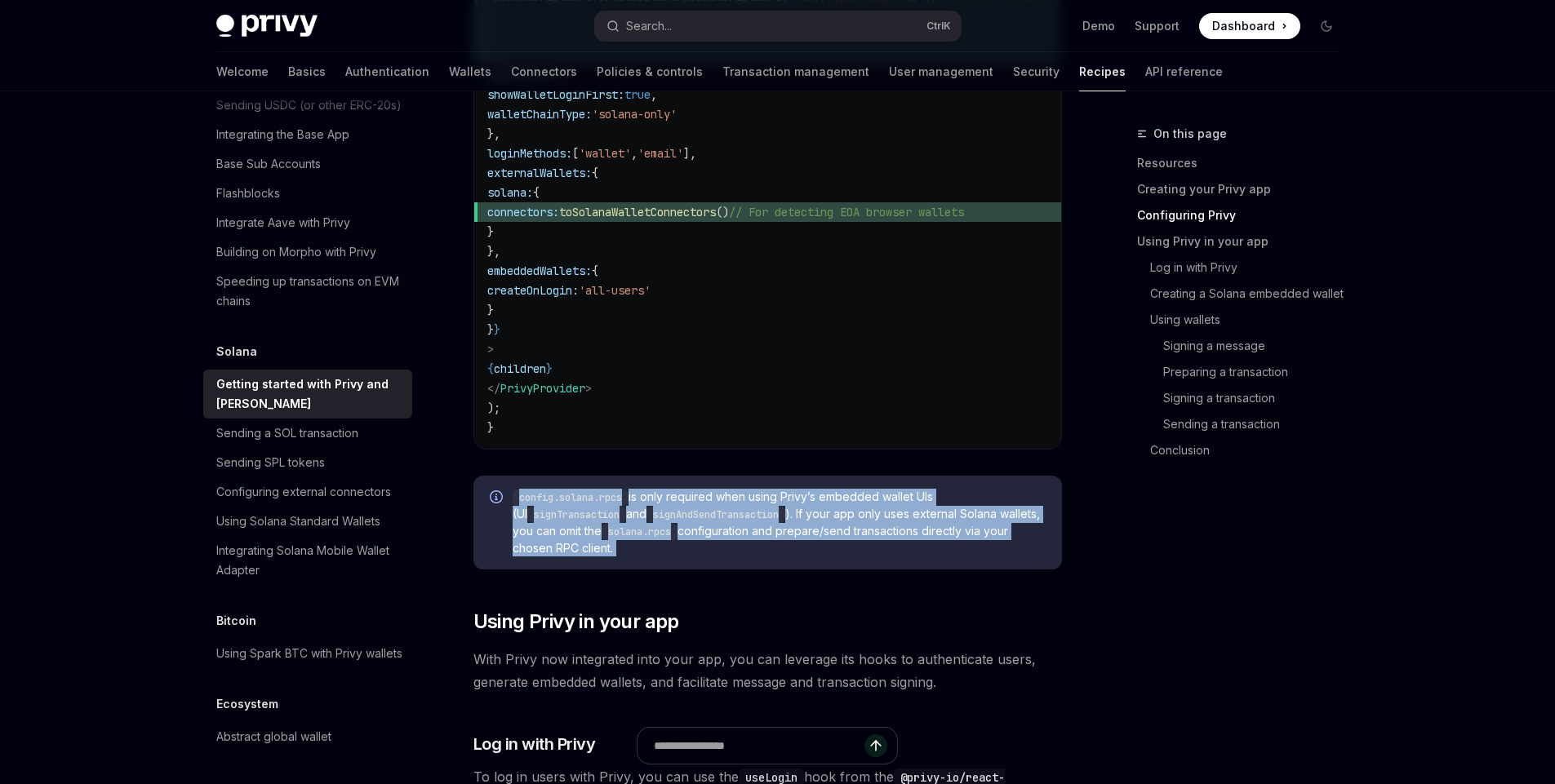
click at [603, 555] on span "config.solana.rpcs is only required when using Privy’s embedded wallet UIs (UI …" at bounding box center [779, 522] width 533 height 68
click at [602, 537] on span "config.solana.rpcs is only required when using Privy’s embedded wallet UIs (UI …" at bounding box center [779, 522] width 533 height 68
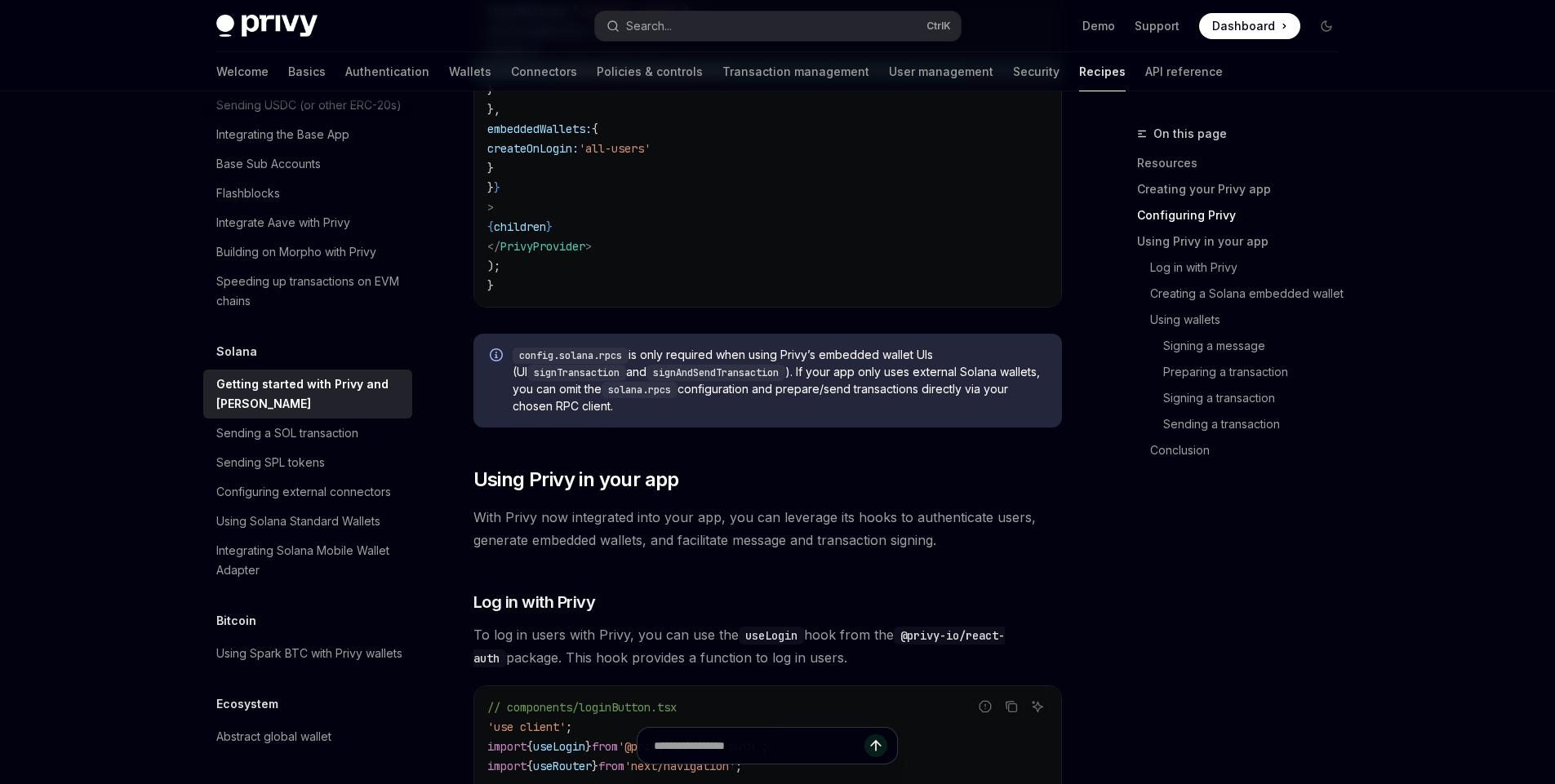
scroll to position [1463, 0]
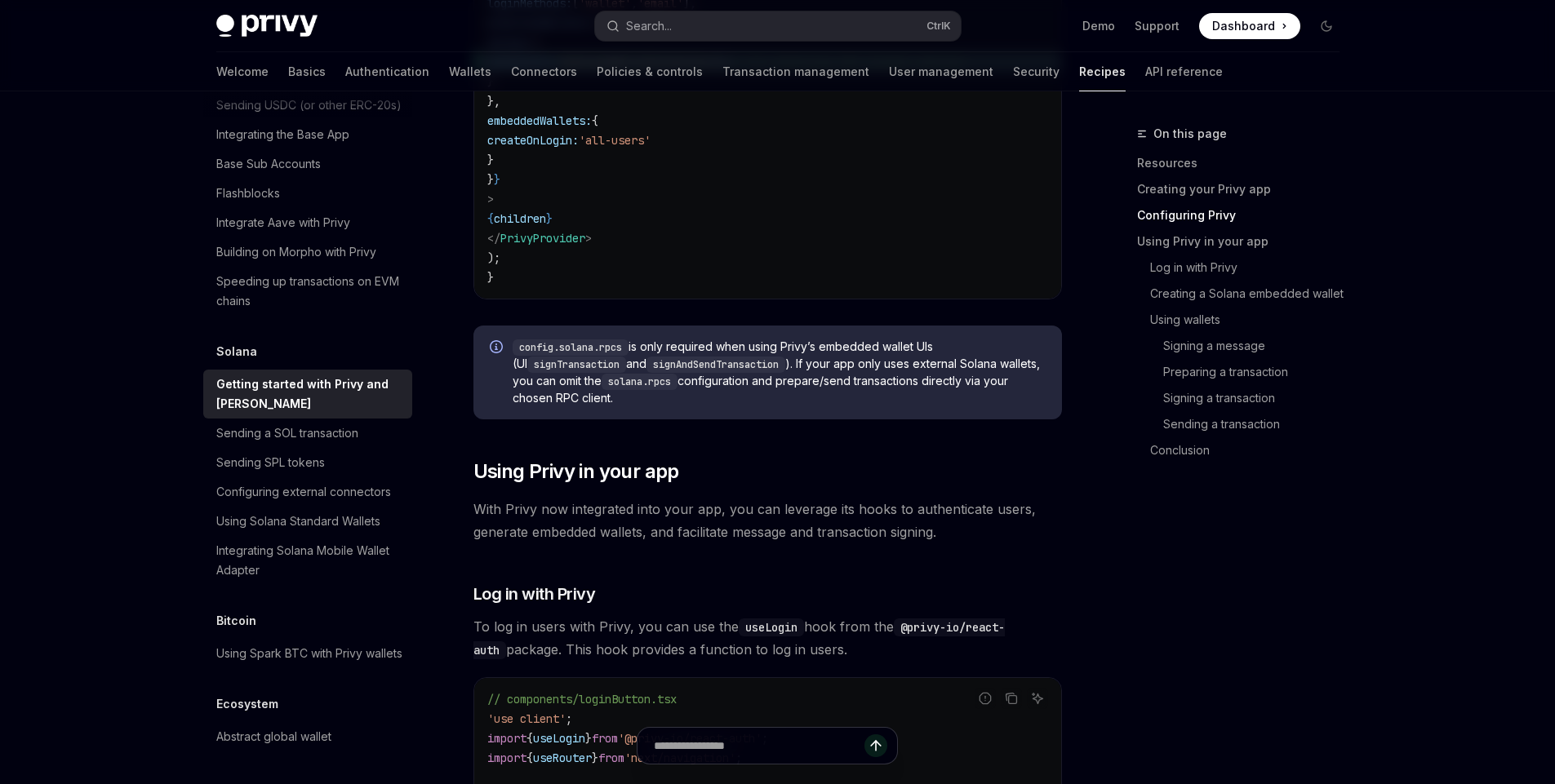
click at [602, 537] on span "With Privy now integrated into your app, you can leverage its hooks to authenti…" at bounding box center [768, 520] width 589 height 46
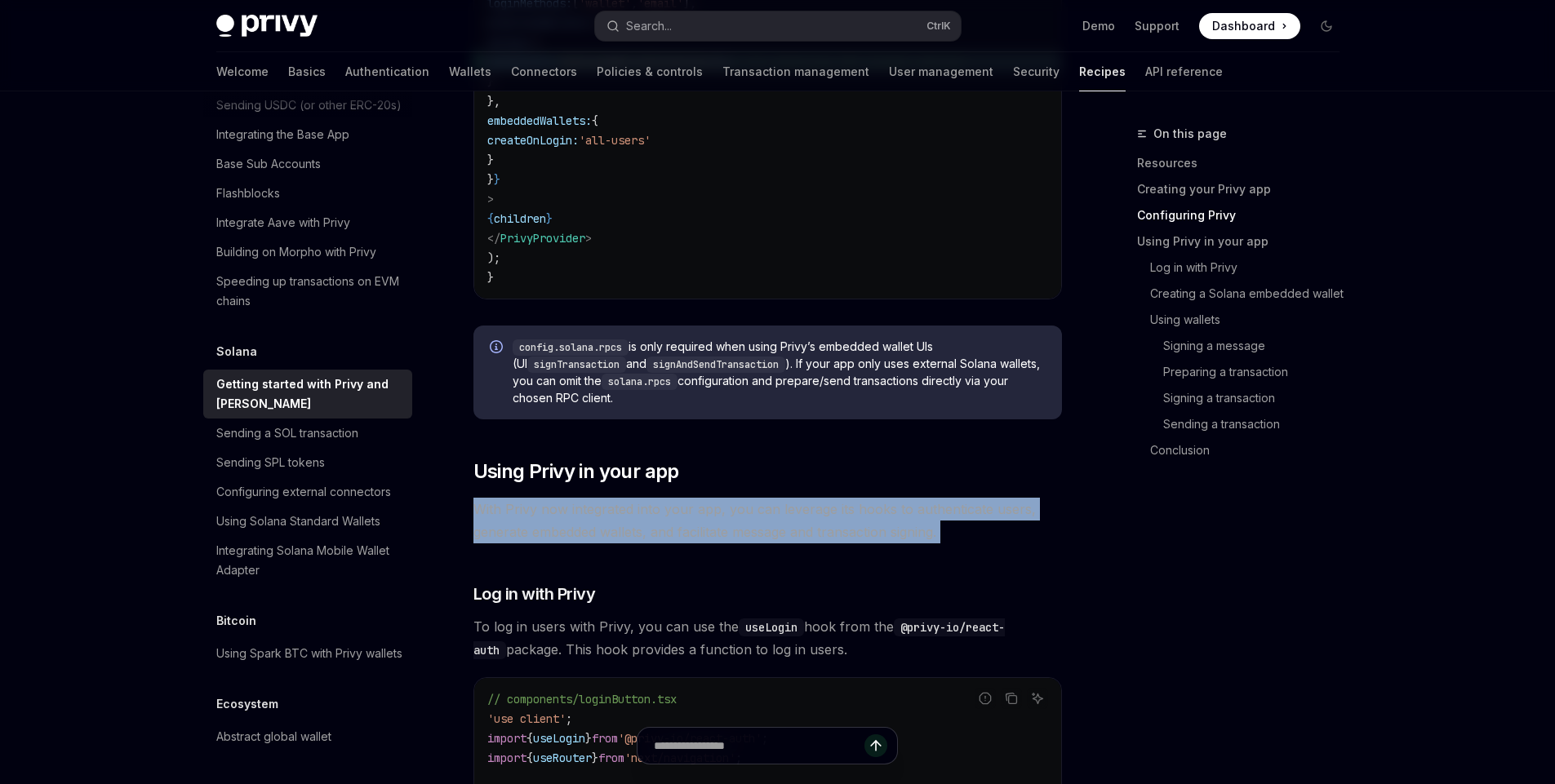
click at [602, 537] on span "With Privy now integrated into your app, you can leverage its hooks to authenti…" at bounding box center [768, 520] width 589 height 46
click at [644, 531] on span "With Privy now integrated into your app, you can leverage its hooks to authenti…" at bounding box center [768, 520] width 589 height 46
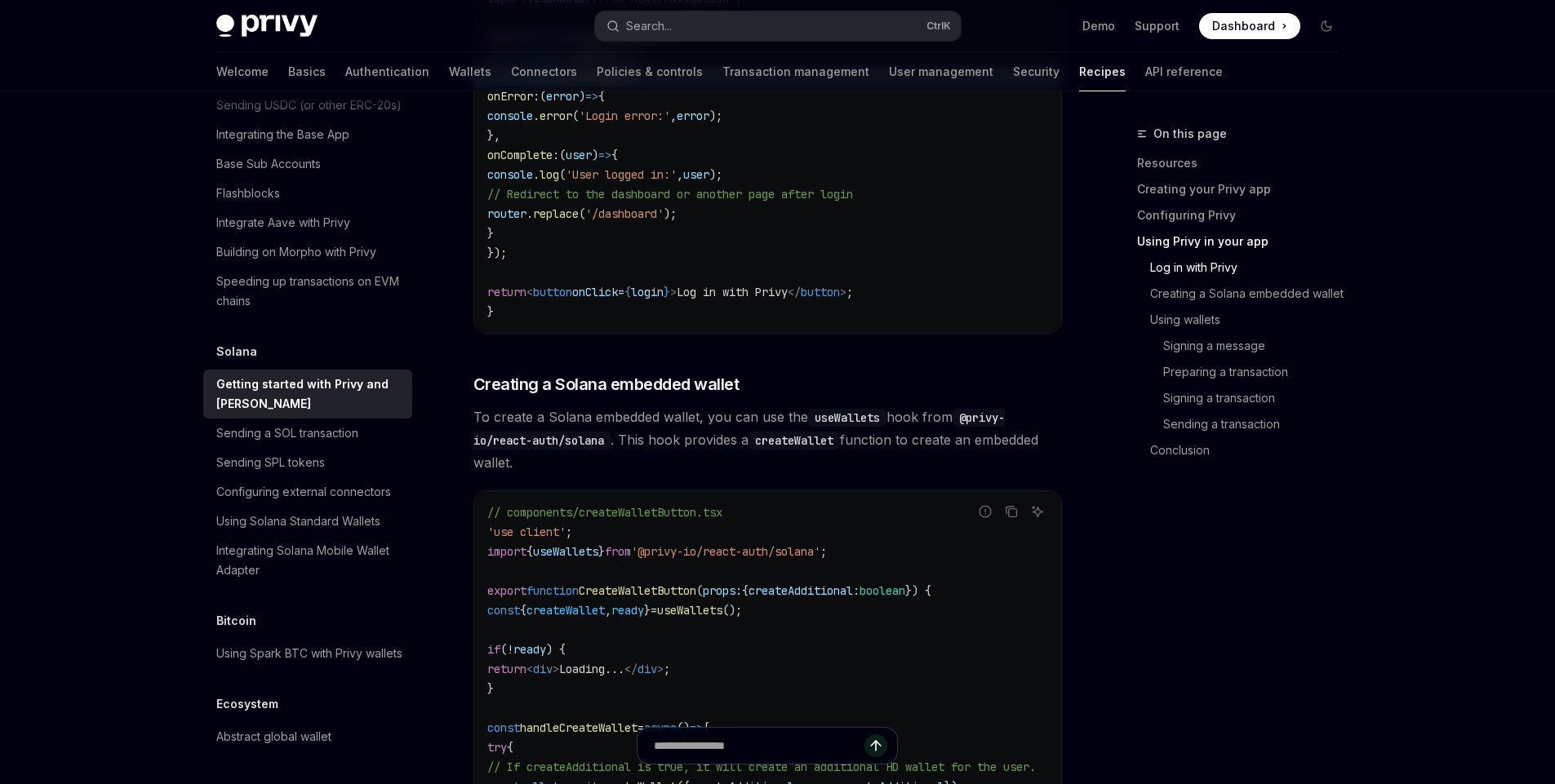
scroll to position [2224, 0]
click at [641, 429] on span "To create a Solana embedded wallet, you can use the useWallets hook from @privy…" at bounding box center [768, 439] width 589 height 69
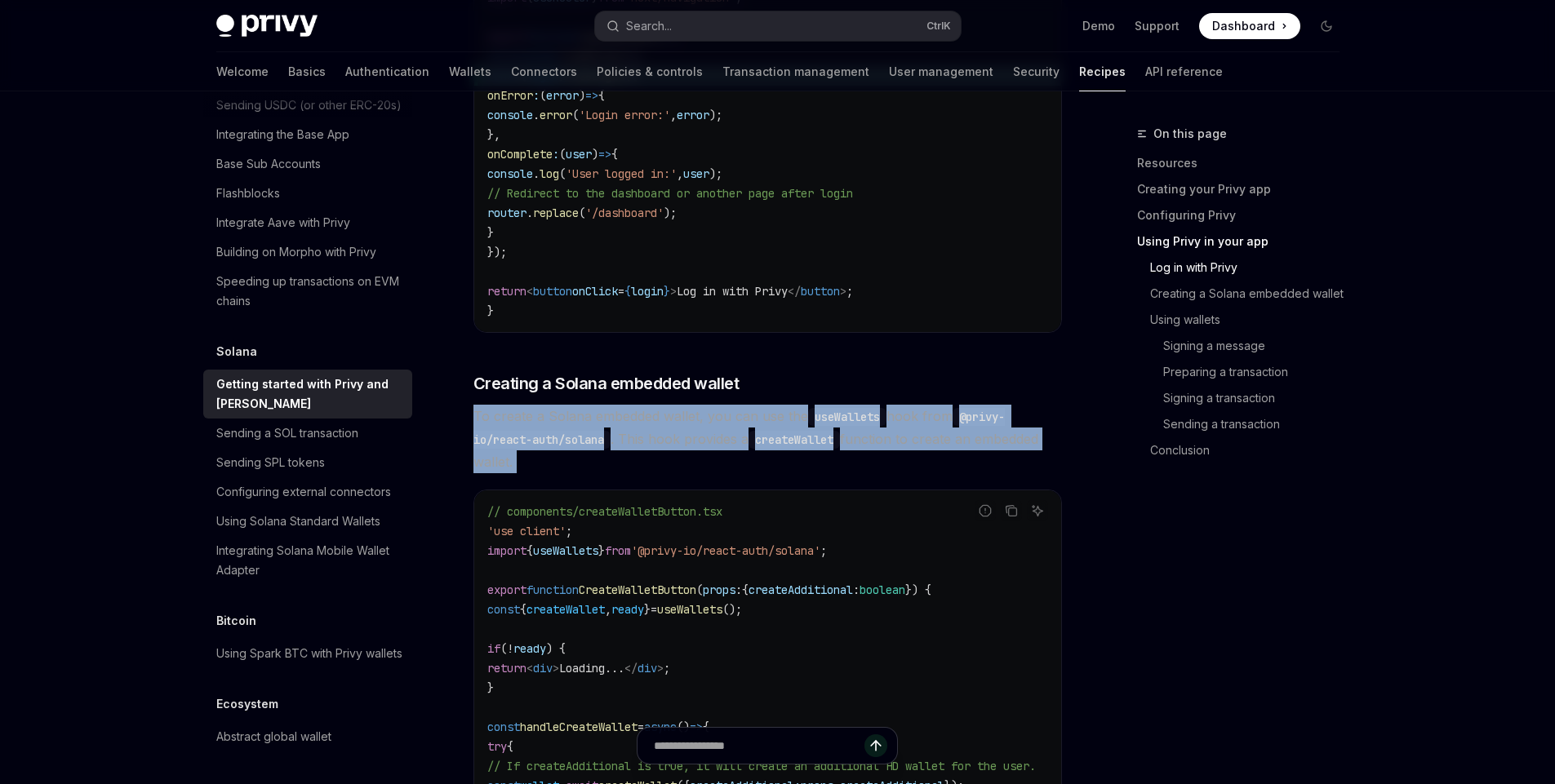
click at [641, 429] on span "To create a Solana embedded wallet, you can use the useWallets hook from @privy…" at bounding box center [768, 439] width 589 height 69
click at [673, 442] on span "To create a Solana embedded wallet, you can use the useWallets hook from @privy…" at bounding box center [768, 439] width 589 height 69
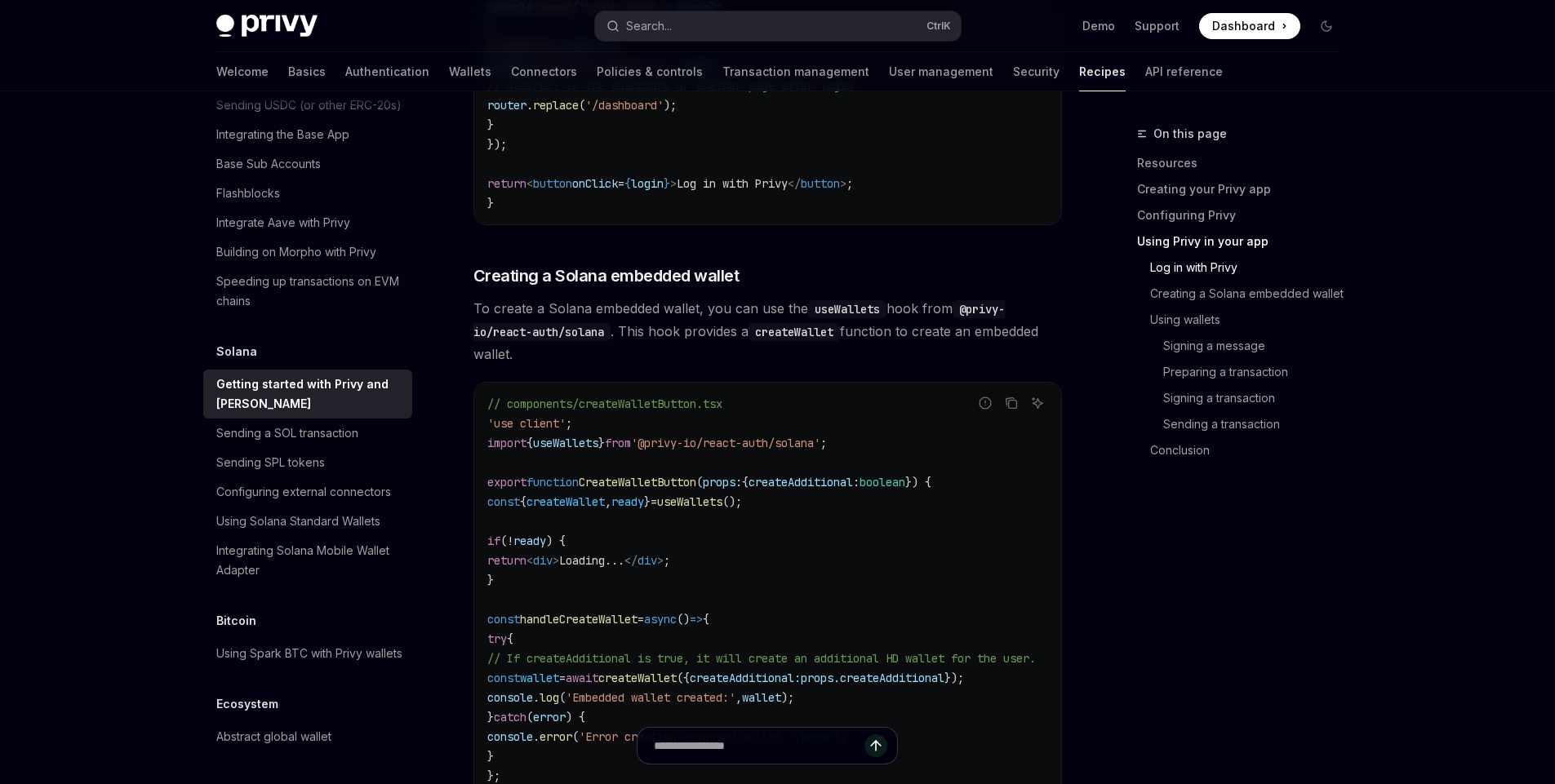
scroll to position [2338, 0]
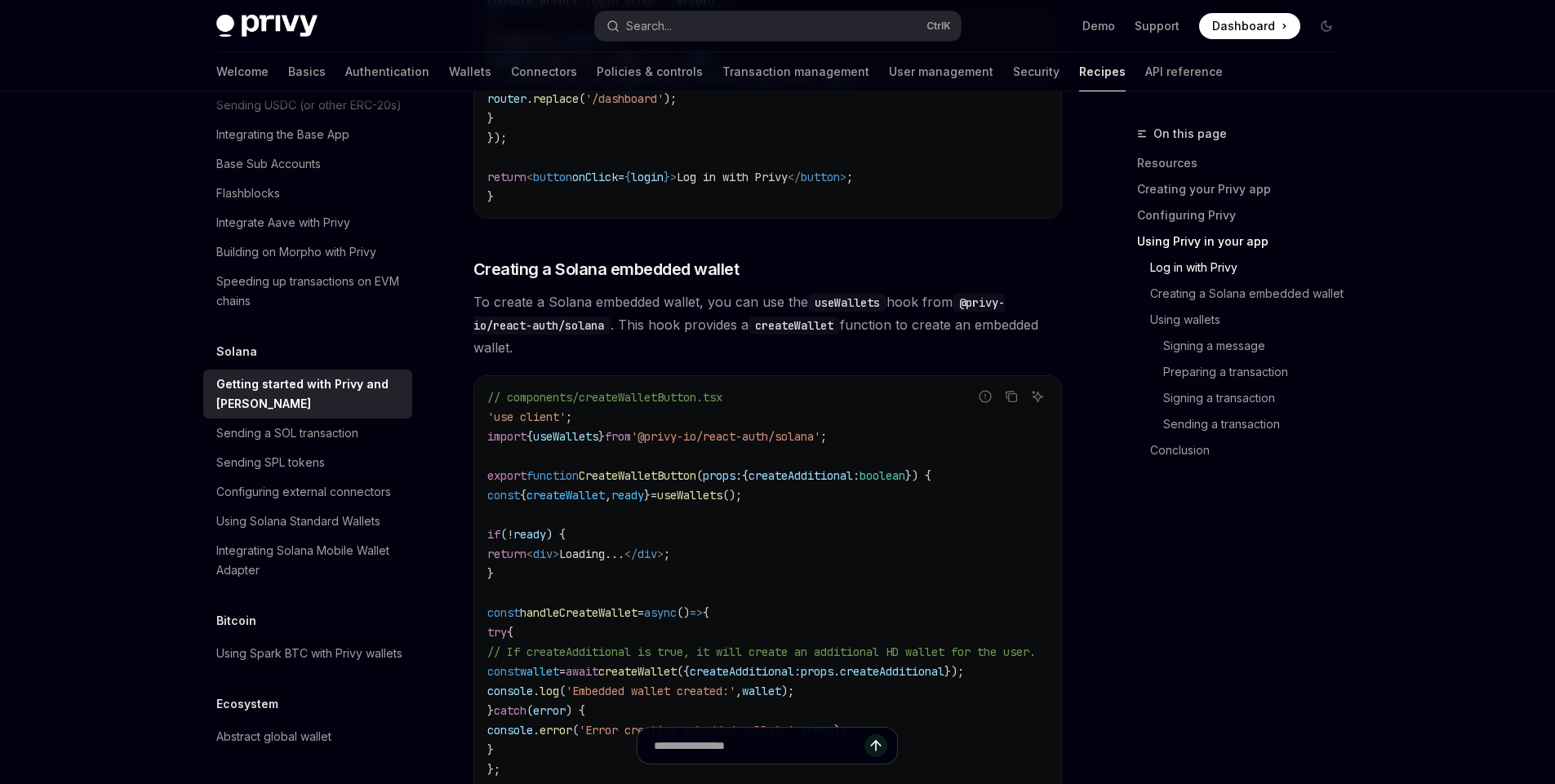
click at [685, 476] on span "CreateWalletButton" at bounding box center [637, 475] width 118 height 15
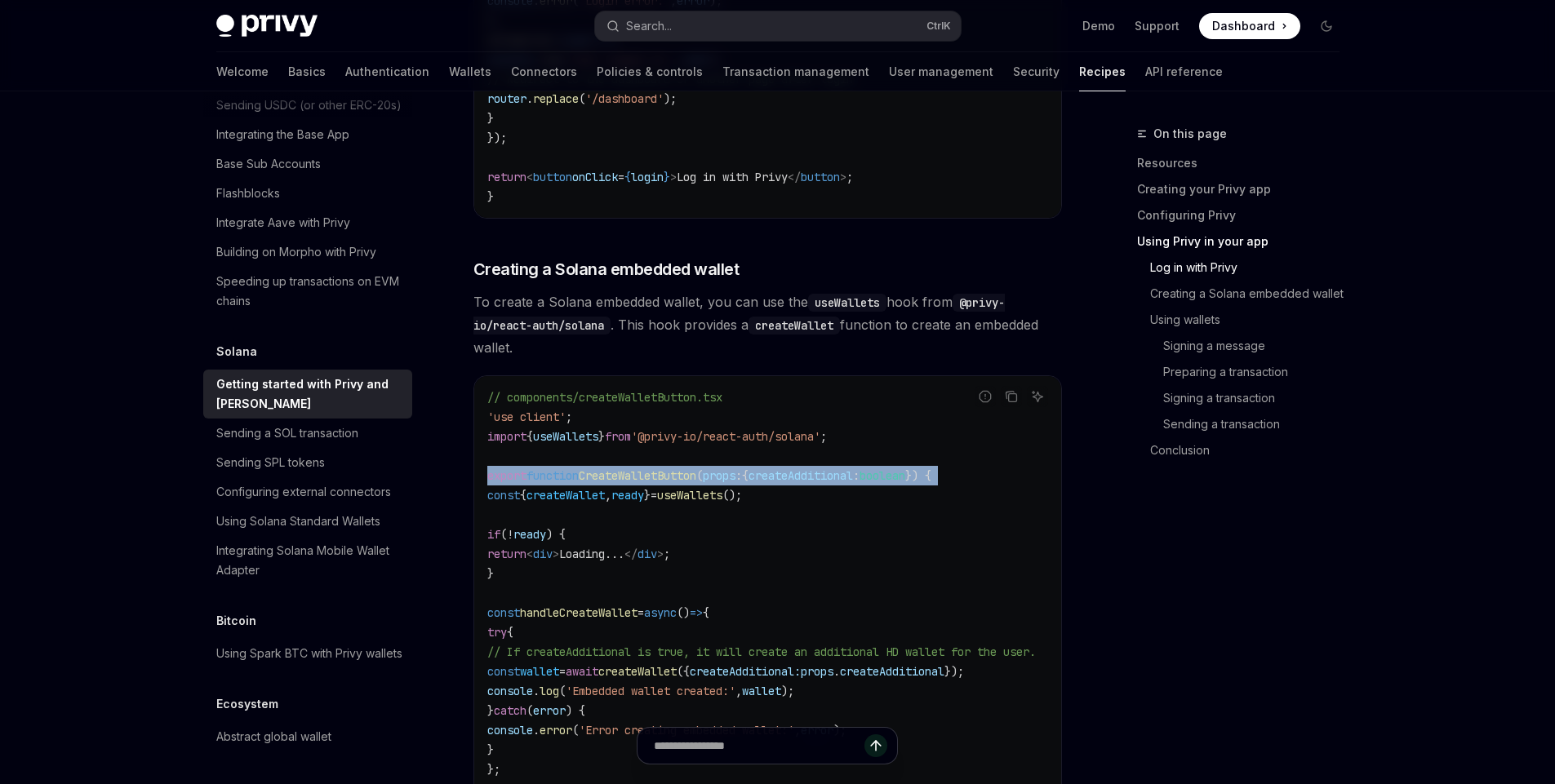
click at [685, 476] on span "CreateWalletButton" at bounding box center [637, 475] width 118 height 15
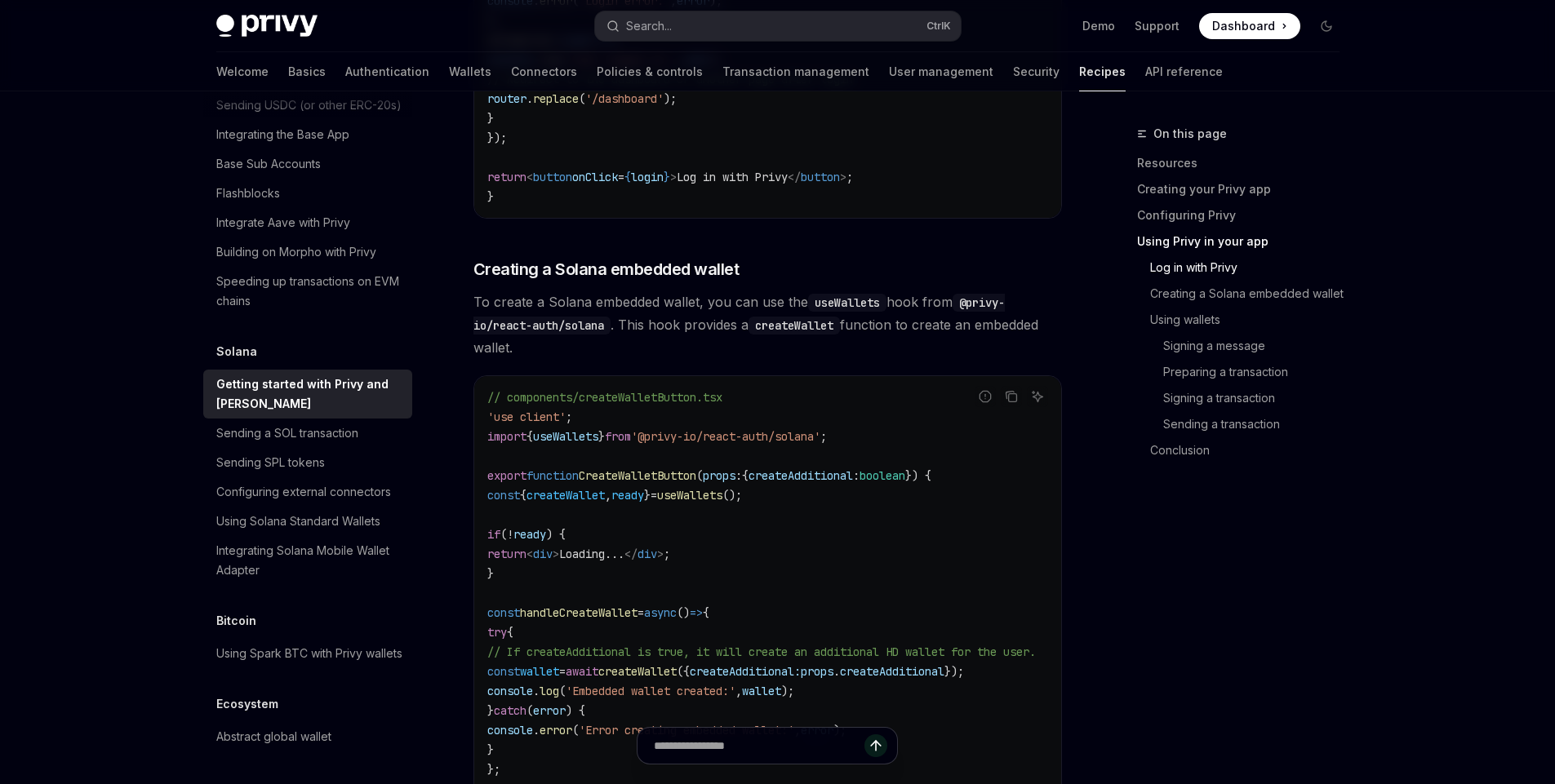
click at [620, 516] on code "// components/createWalletButton.tsx 'use client' ; import { useWallets } from …" at bounding box center [781, 612] width 588 height 450
click at [644, 503] on span "ready" at bounding box center [628, 495] width 33 height 15
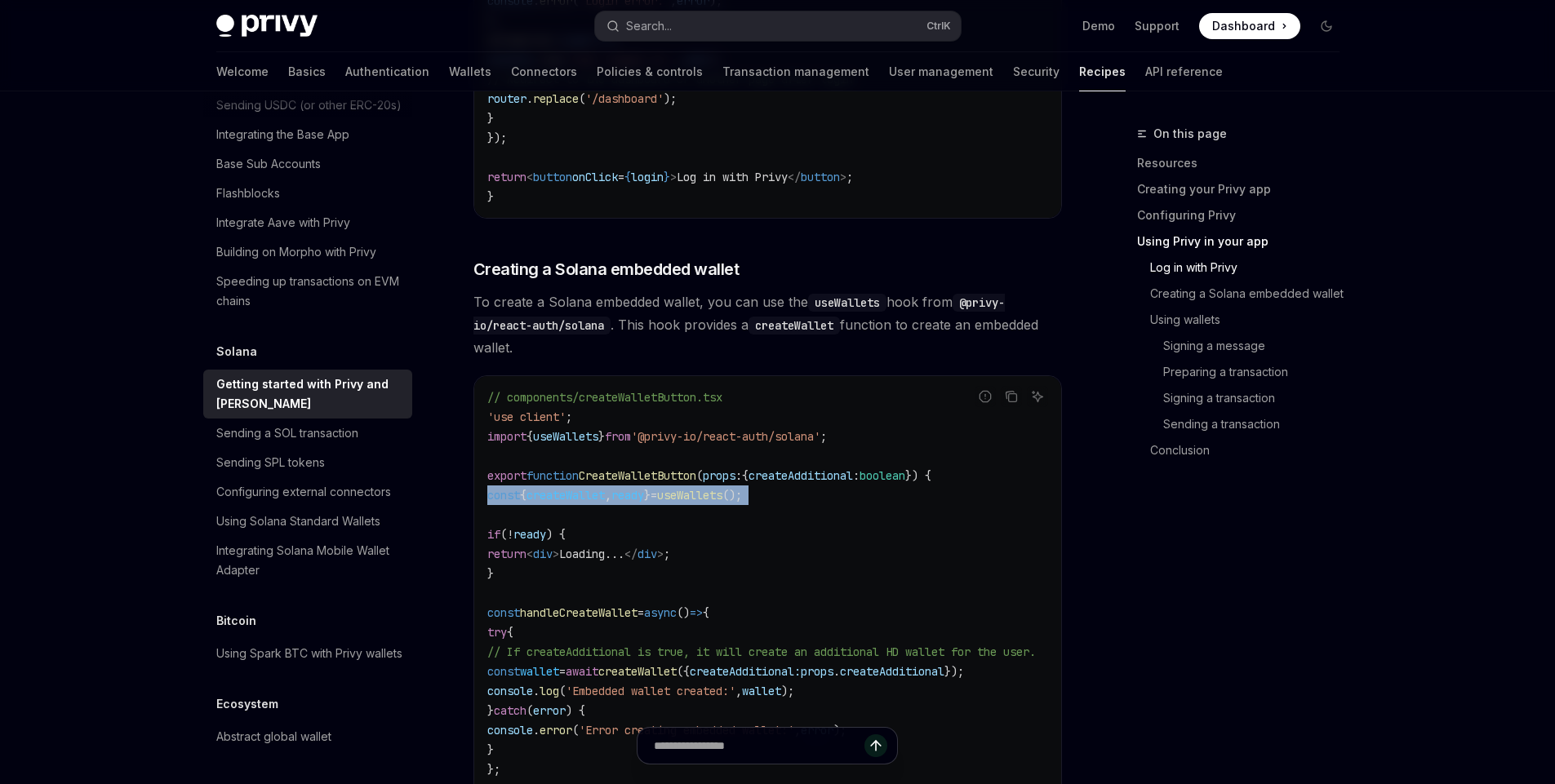
click at [644, 503] on span "ready" at bounding box center [628, 495] width 33 height 15
click at [670, 530] on code "// components/createWalletButton.tsx 'use client' ; import { useWallets } from …" at bounding box center [781, 612] width 588 height 450
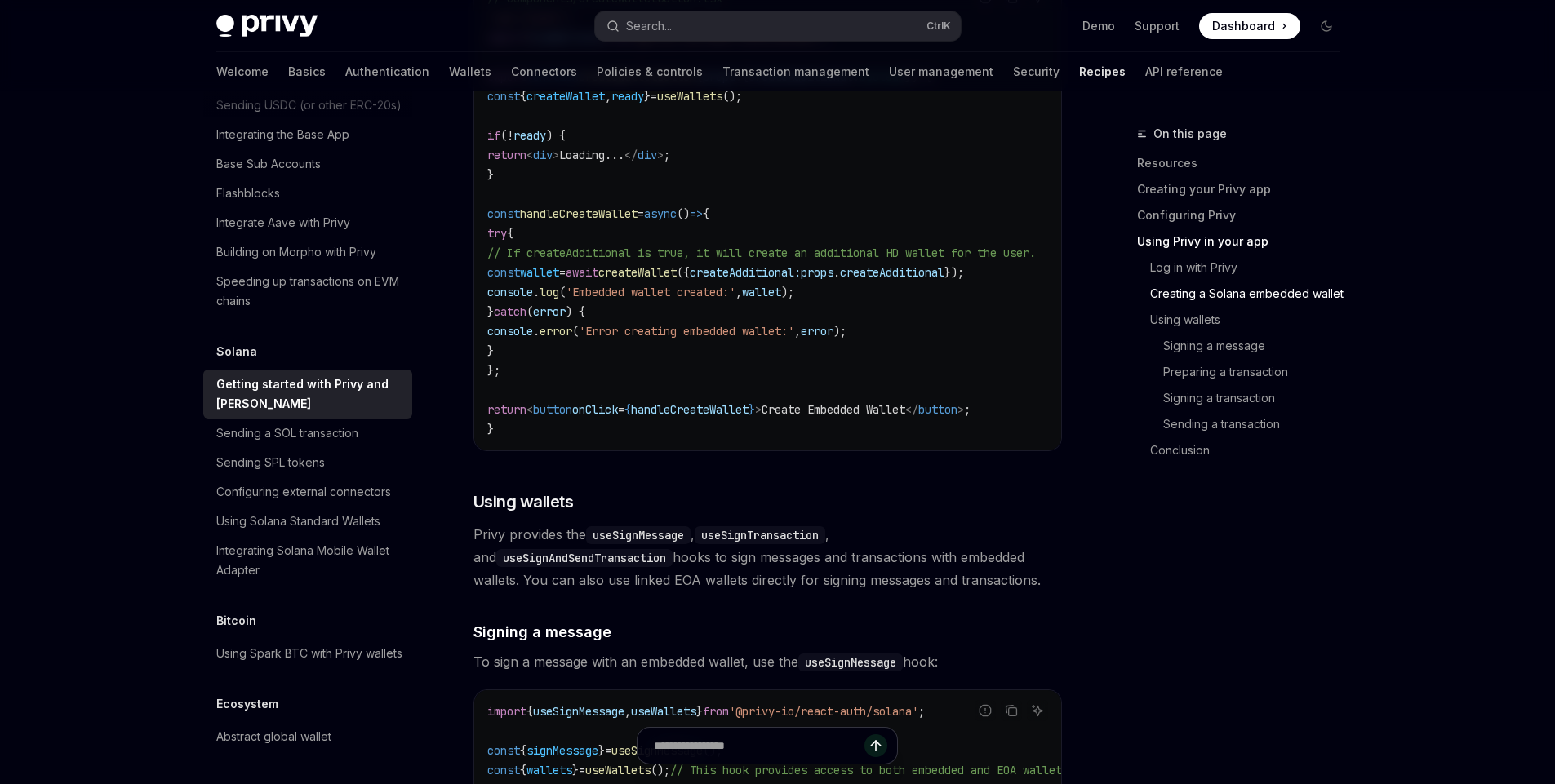
scroll to position [2745, 0]
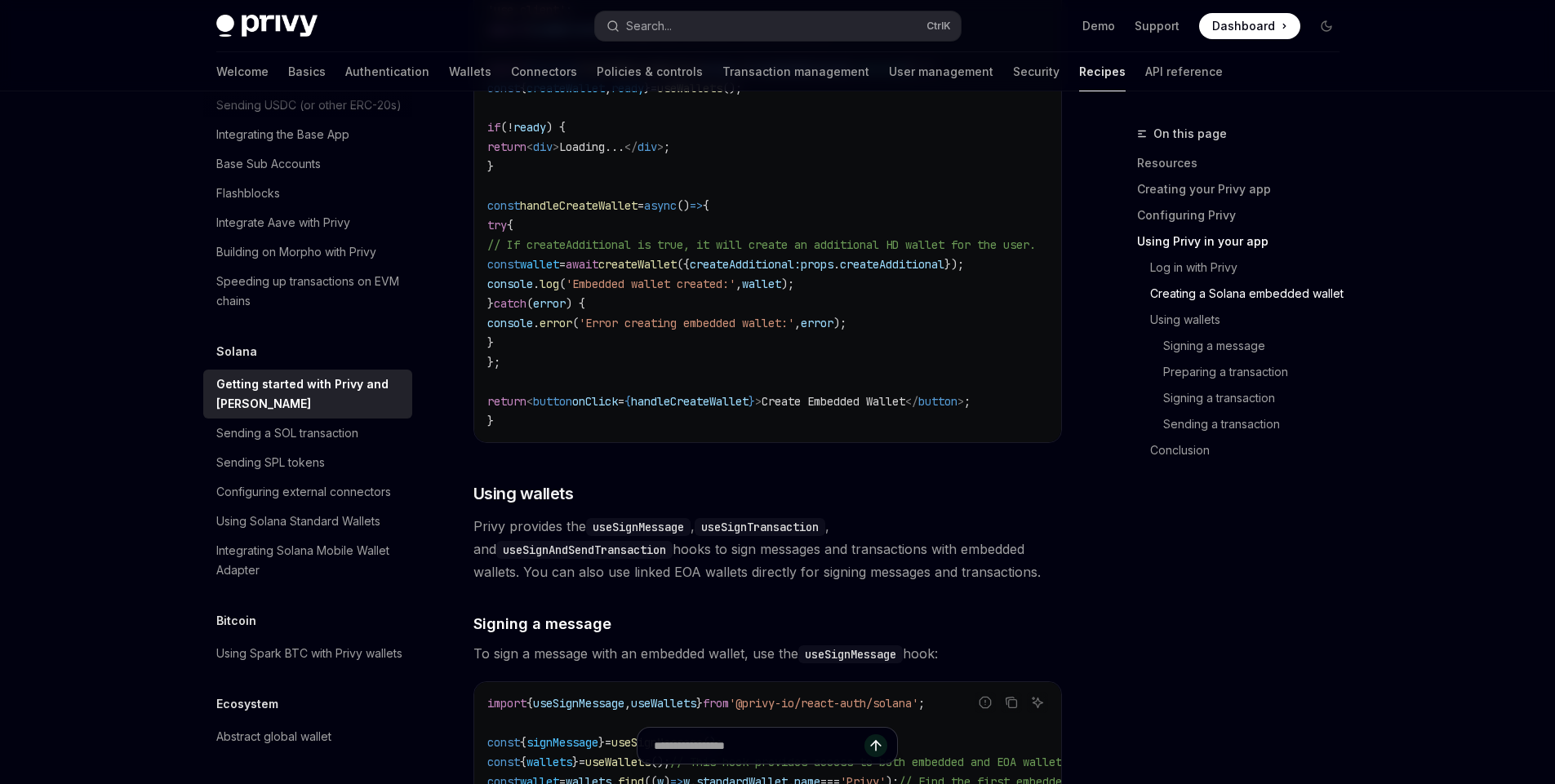
click at [601, 536] on code "useSignMessage" at bounding box center [638, 527] width 104 height 18
click at [629, 553] on span "Privy provides the useSignMessage , useSignTransaction , and useSignAndSendTran…" at bounding box center [768, 549] width 589 height 69
click at [731, 536] on code "useSignTransaction" at bounding box center [760, 527] width 131 height 18
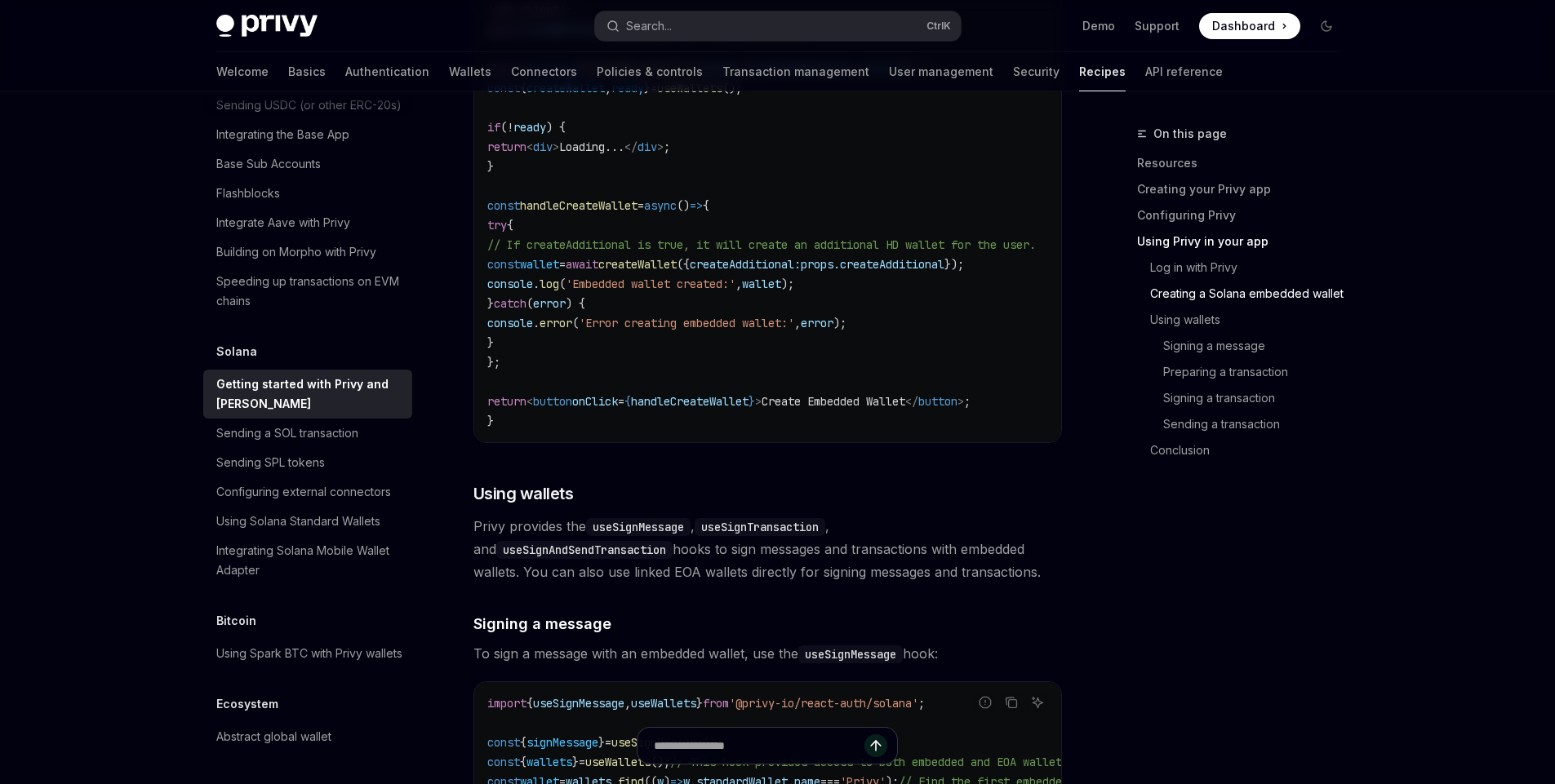
click at [777, 564] on span "Privy provides the useSignMessage , useSignTransaction , and useSignAndSendTran…" at bounding box center [768, 549] width 589 height 69
click at [672, 544] on code "useSignAndSendTransaction" at bounding box center [585, 550] width 177 height 18
click at [877, 575] on span "Privy provides the useSignMessage , useSignTransaction , and useSignAndSendTran…" at bounding box center [768, 549] width 589 height 69
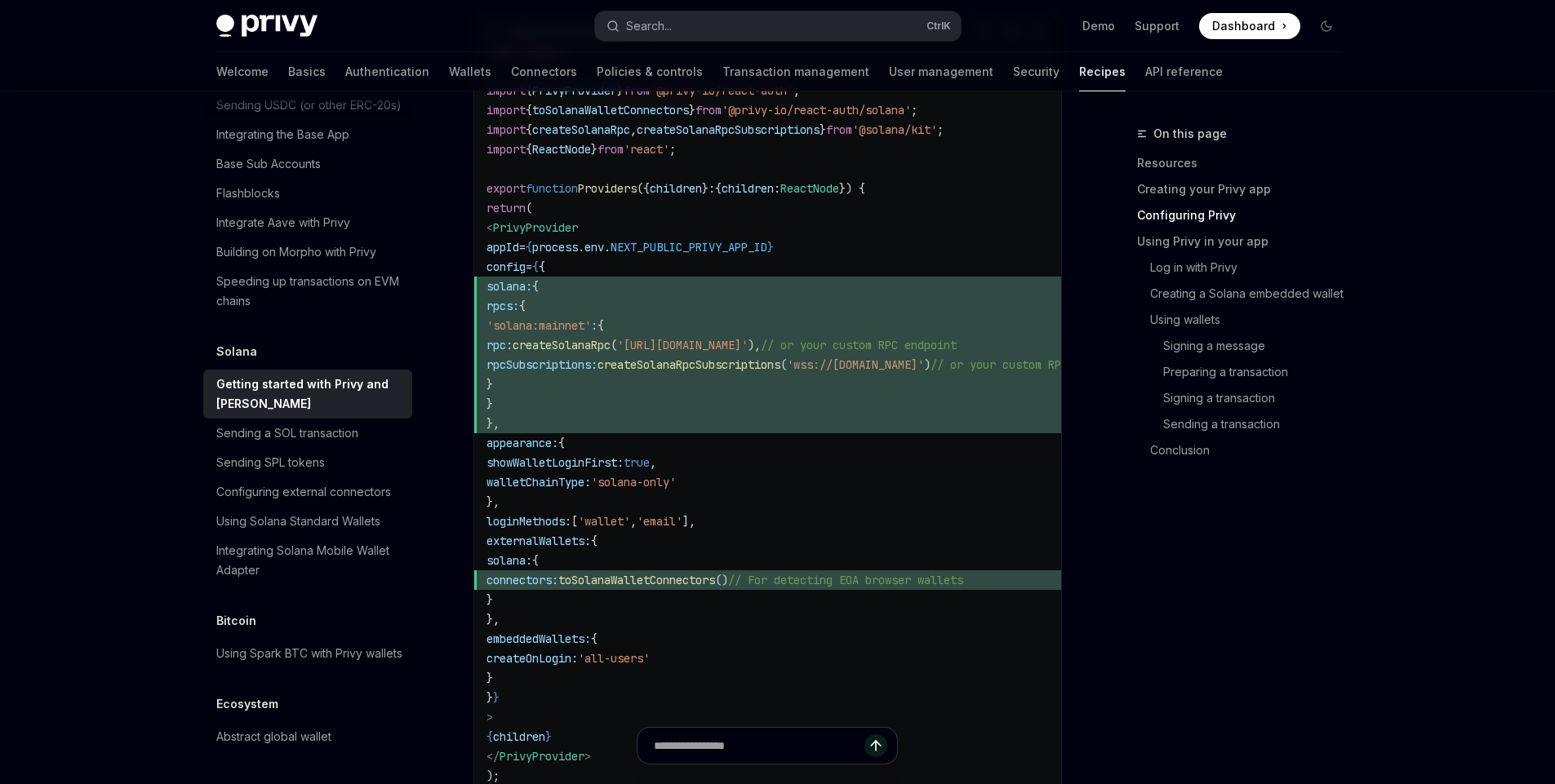
scroll to position [0, 0]
click at [716, 581] on span "toSolanaWalletConnectors" at bounding box center [638, 580] width 157 height 15
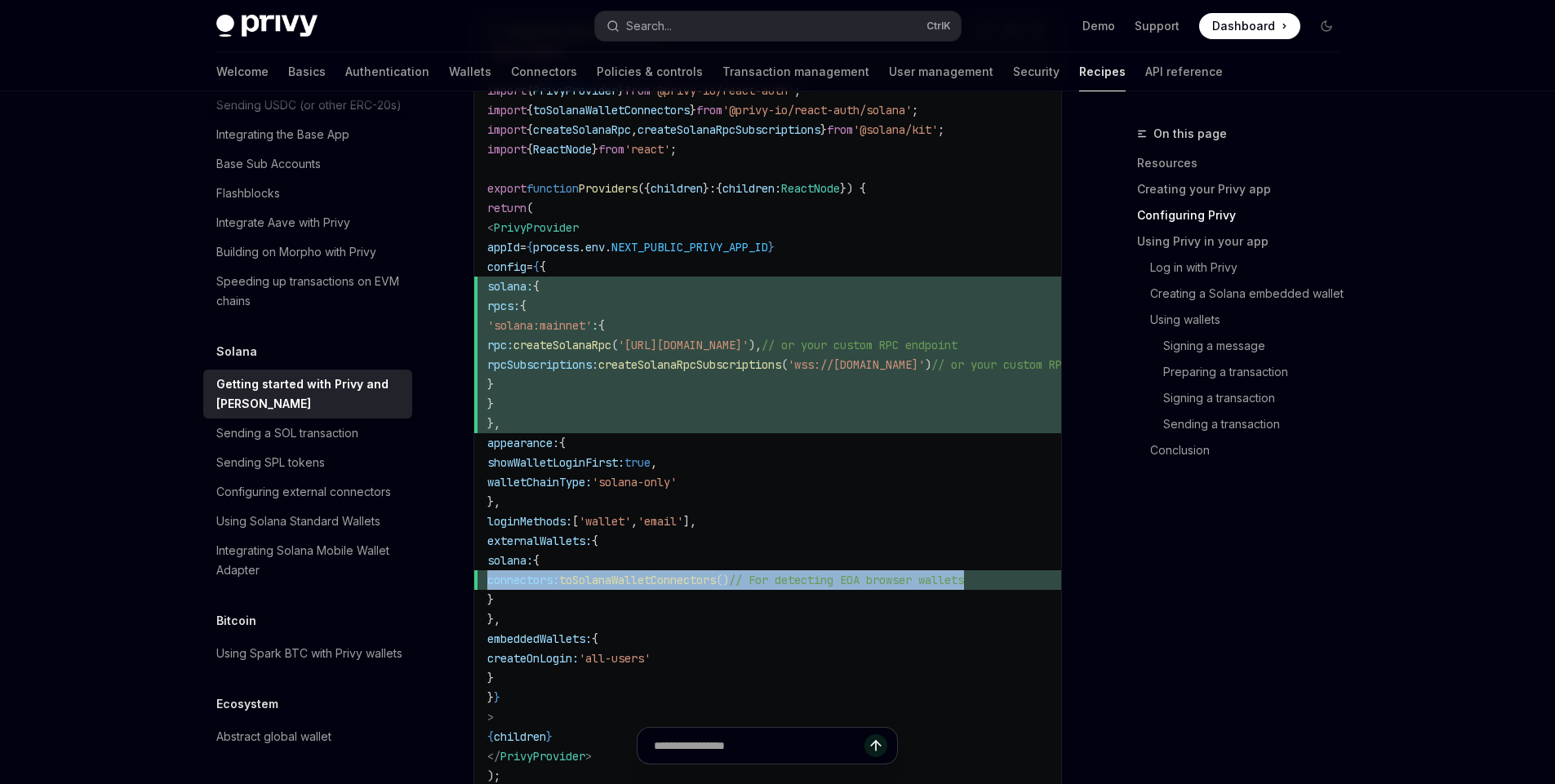
click at [716, 581] on span "toSolanaWalletConnectors" at bounding box center [638, 580] width 157 height 15
click at [729, 581] on span "()" at bounding box center [722, 580] width 13 height 15
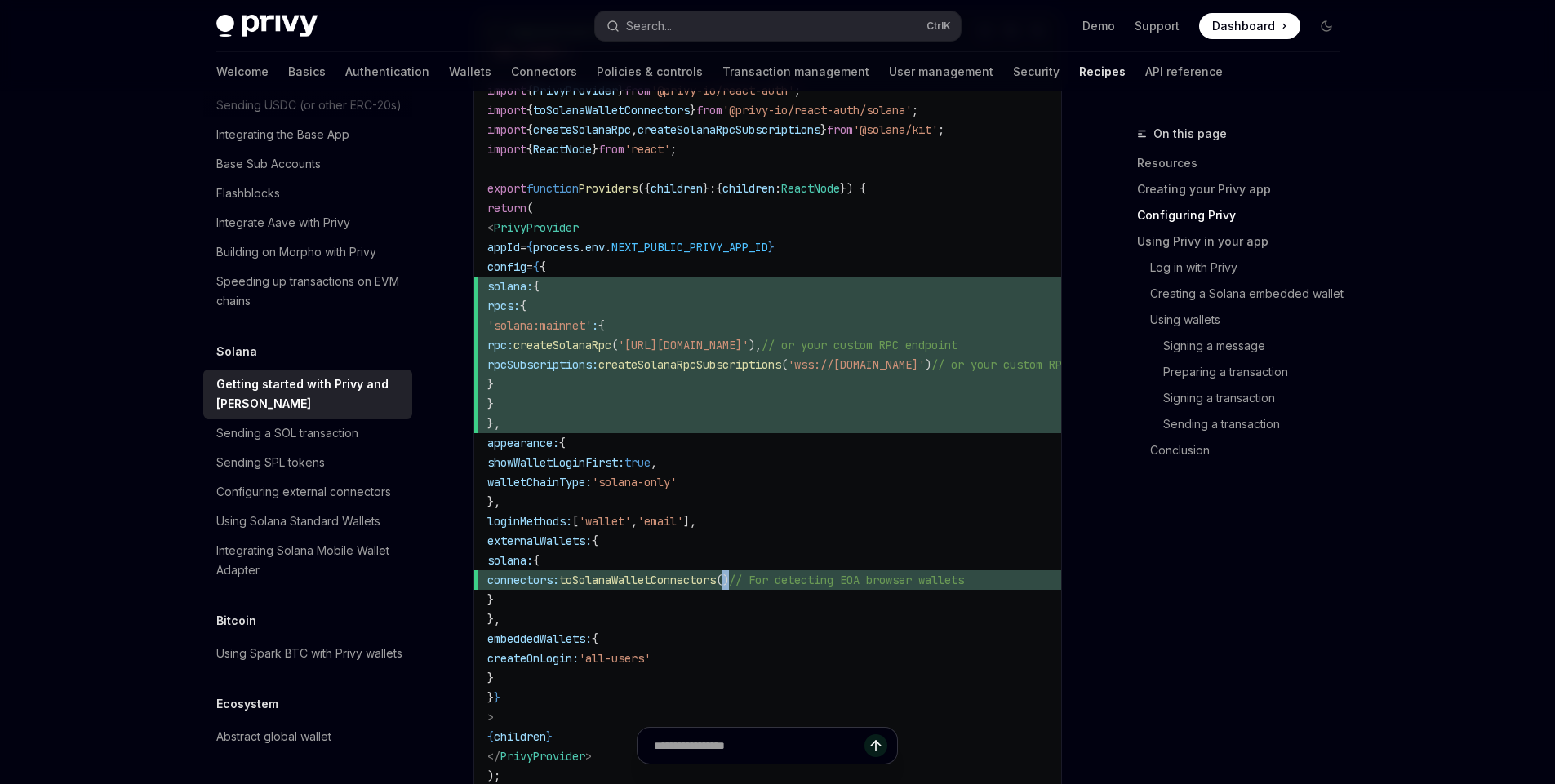
click at [729, 581] on span "()" at bounding box center [722, 580] width 13 height 15
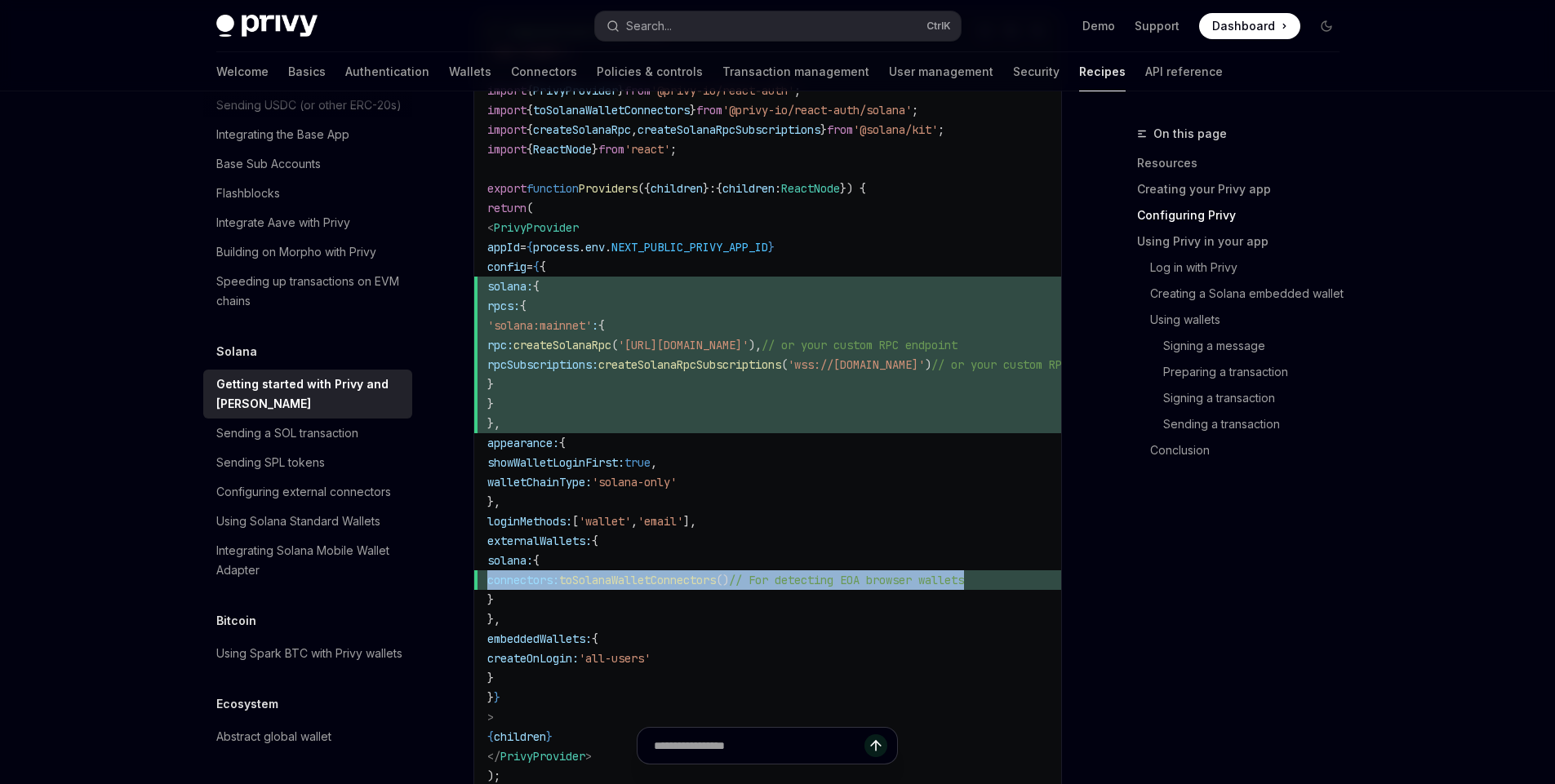
click at [729, 581] on span "()" at bounding box center [722, 580] width 13 height 15
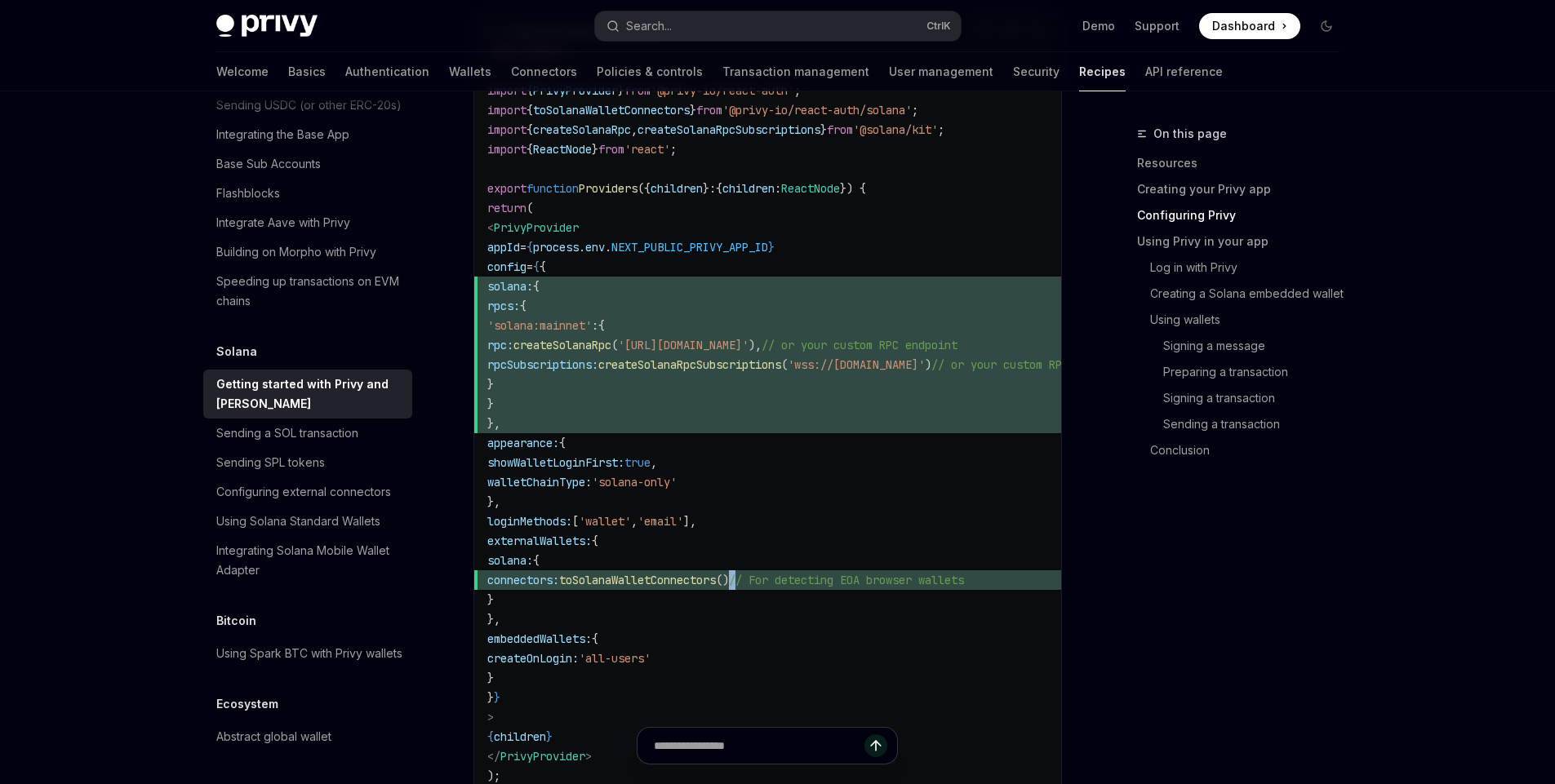
click at [729, 581] on span "()" at bounding box center [722, 580] width 13 height 15
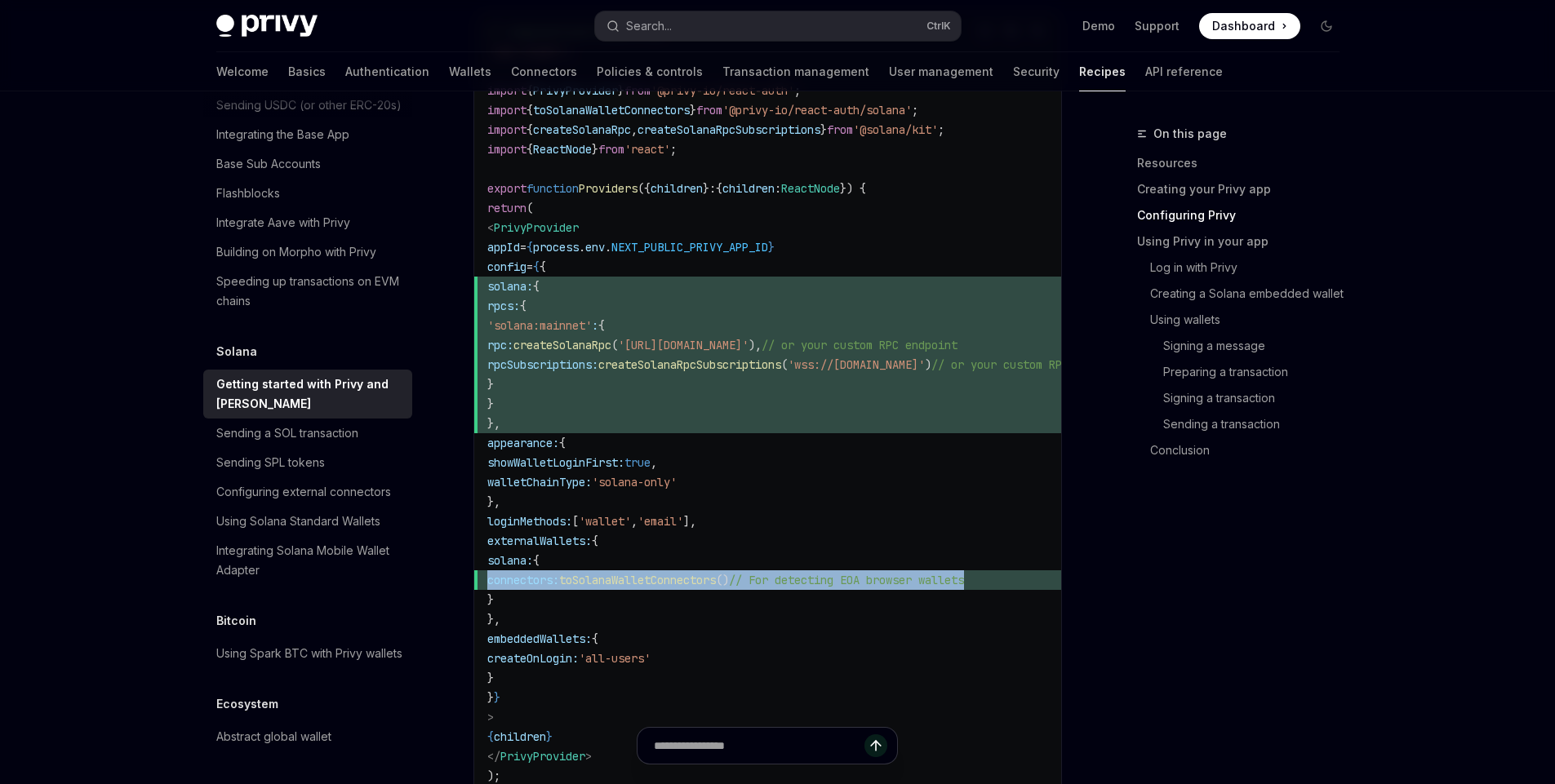
click at [729, 581] on span "()" at bounding box center [722, 580] width 13 height 15
click at [716, 586] on span "toSolanaWalletConnectors" at bounding box center [638, 580] width 157 height 15
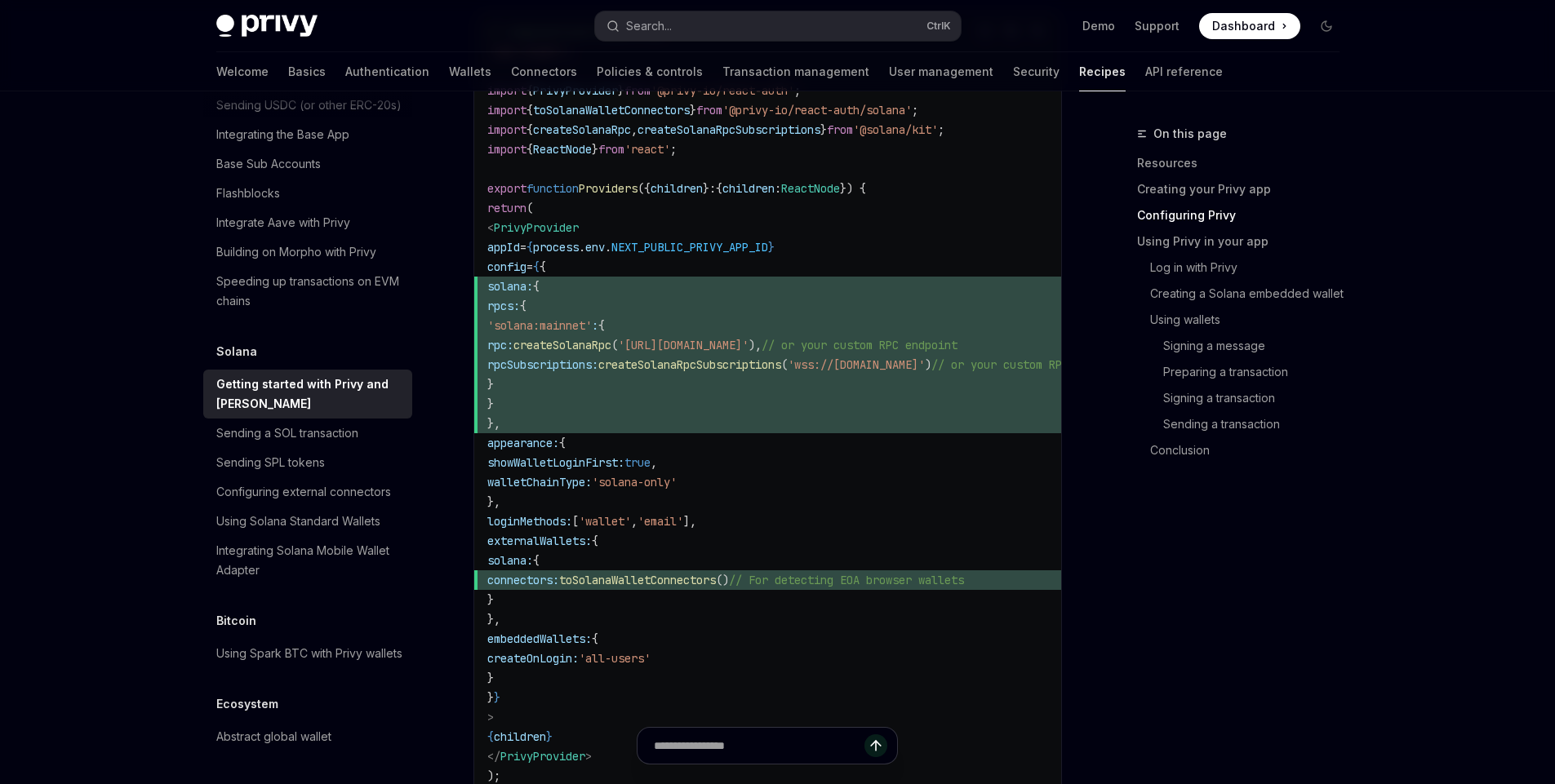
click at [716, 586] on span "toSolanaWalletConnectors" at bounding box center [638, 580] width 157 height 15
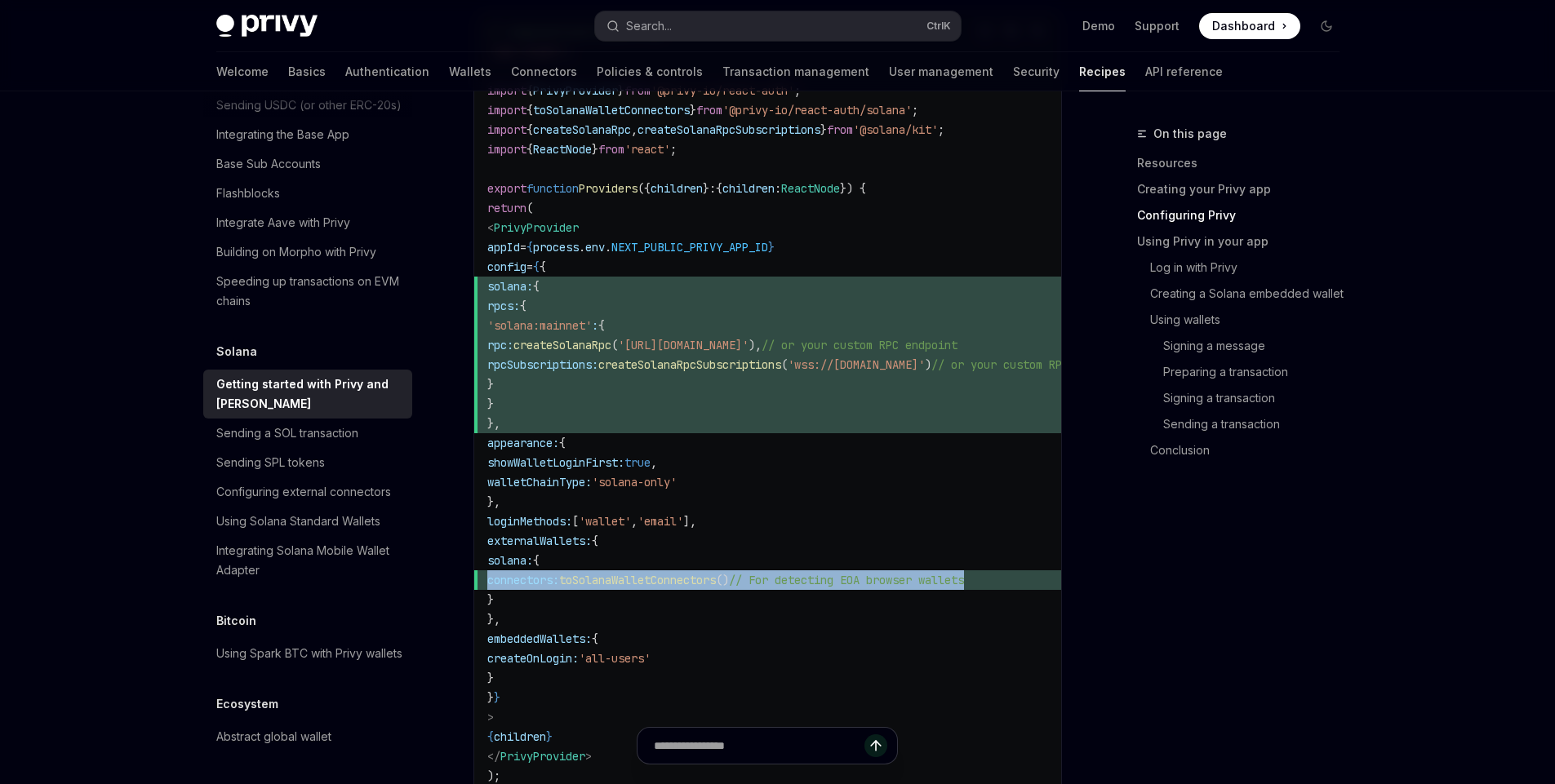
click at [716, 586] on span "toSolanaWalletConnectors" at bounding box center [638, 580] width 157 height 15
click at [729, 583] on span "()" at bounding box center [722, 580] width 13 height 15
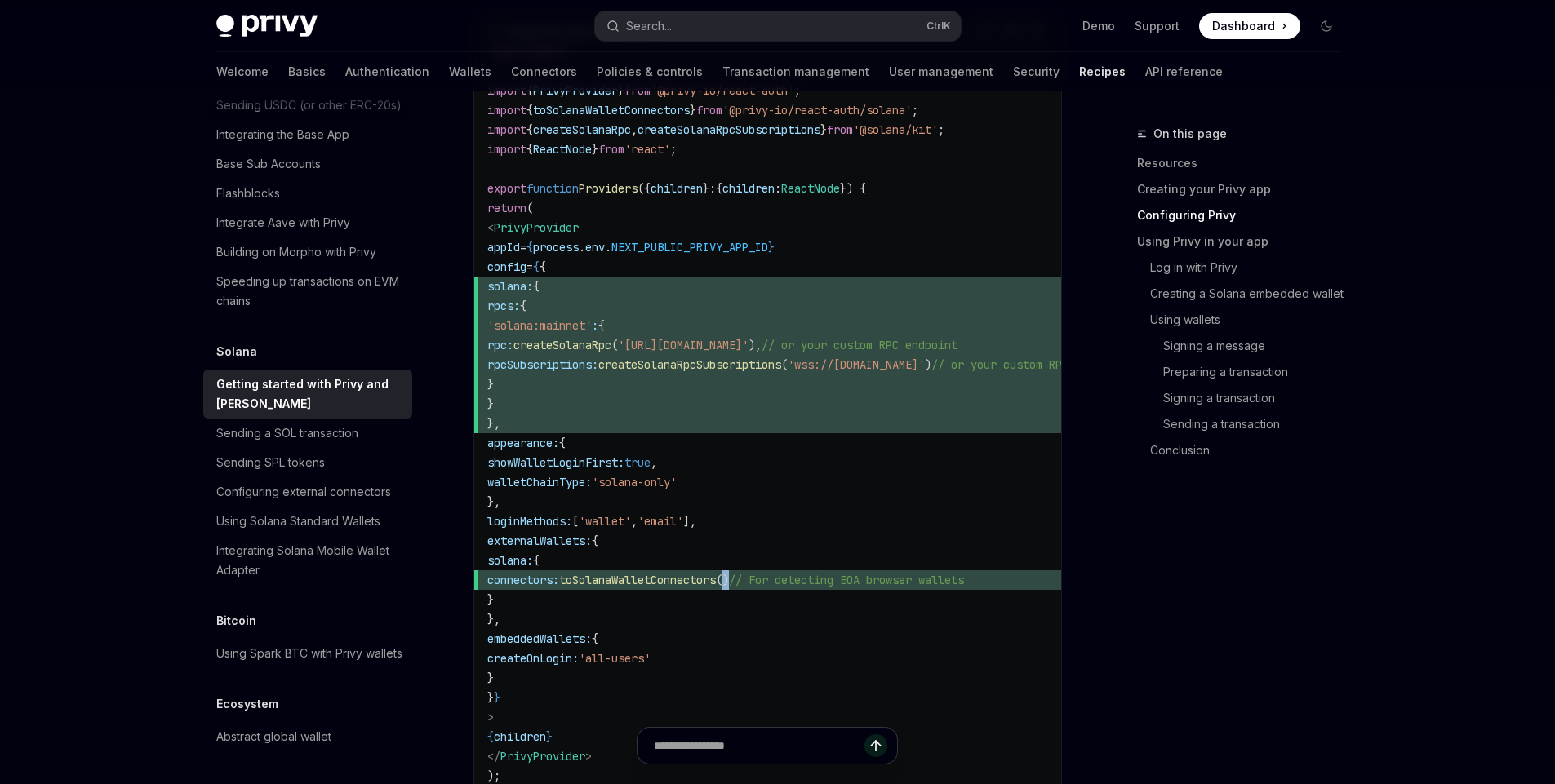
click at [729, 583] on span "()" at bounding box center [722, 580] width 13 height 15
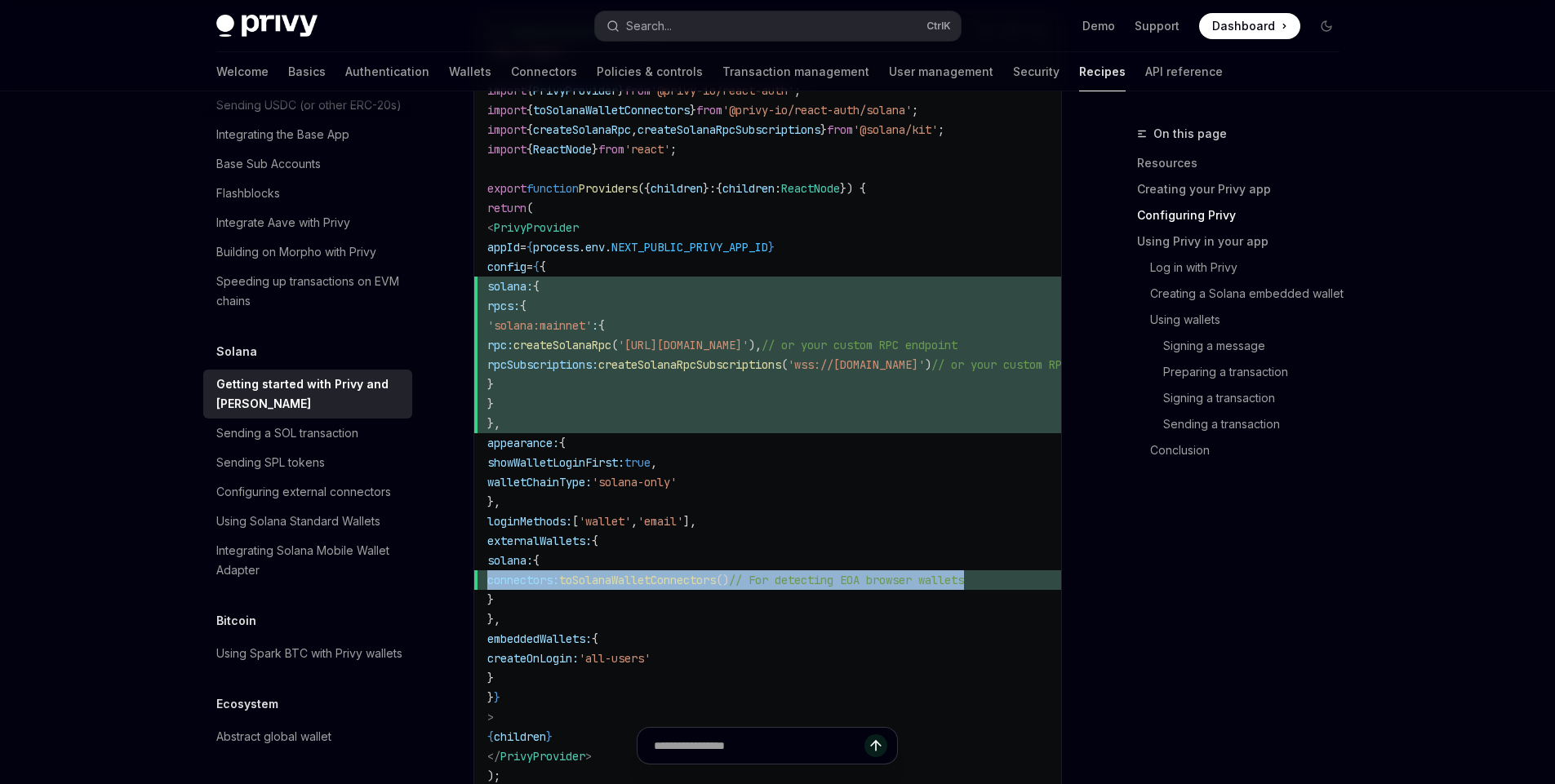
click at [729, 583] on span "()" at bounding box center [722, 580] width 13 height 15
click at [716, 585] on span "toSolanaWalletConnectors" at bounding box center [638, 580] width 157 height 15
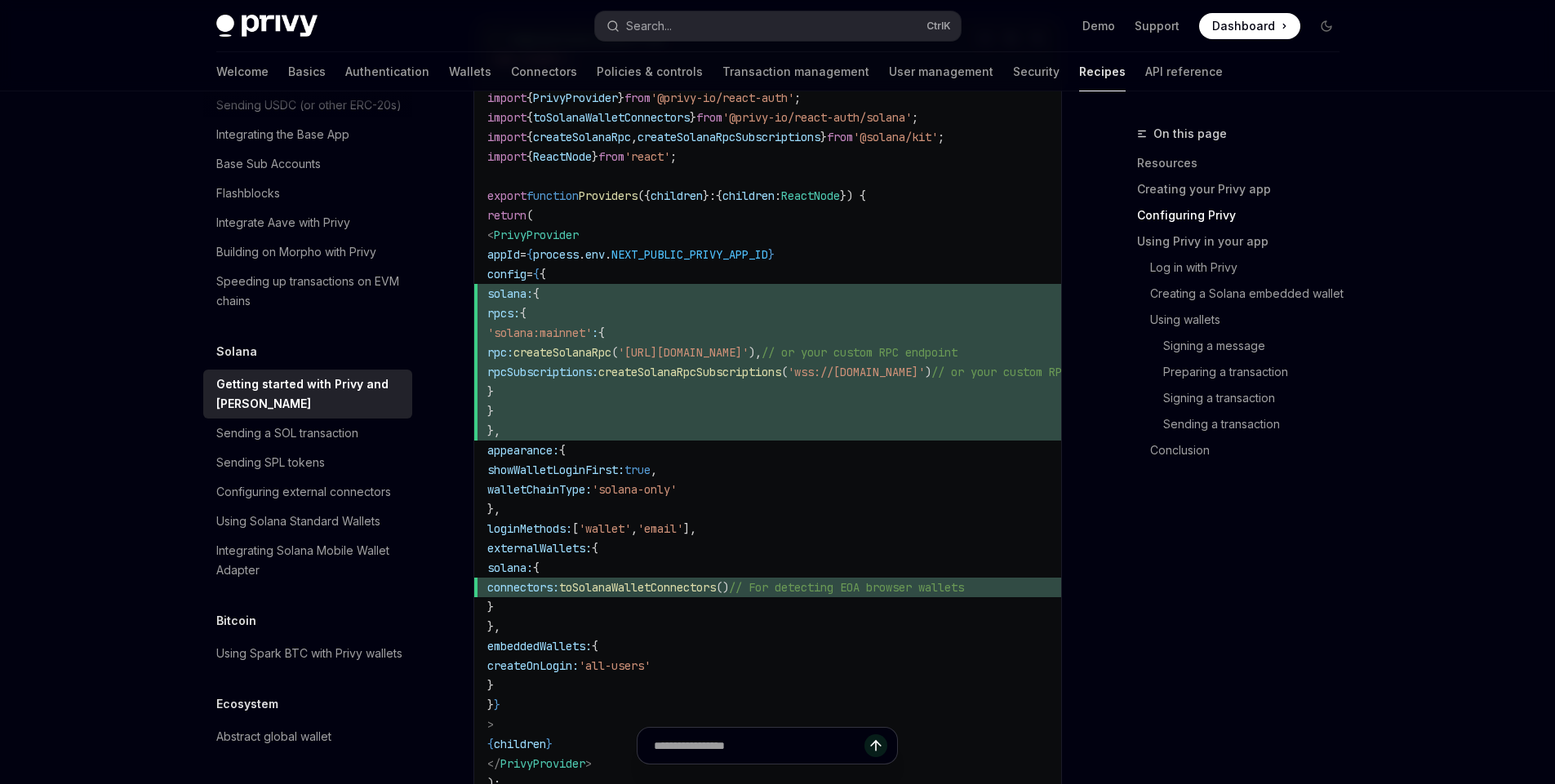
scroll to position [925, 0]
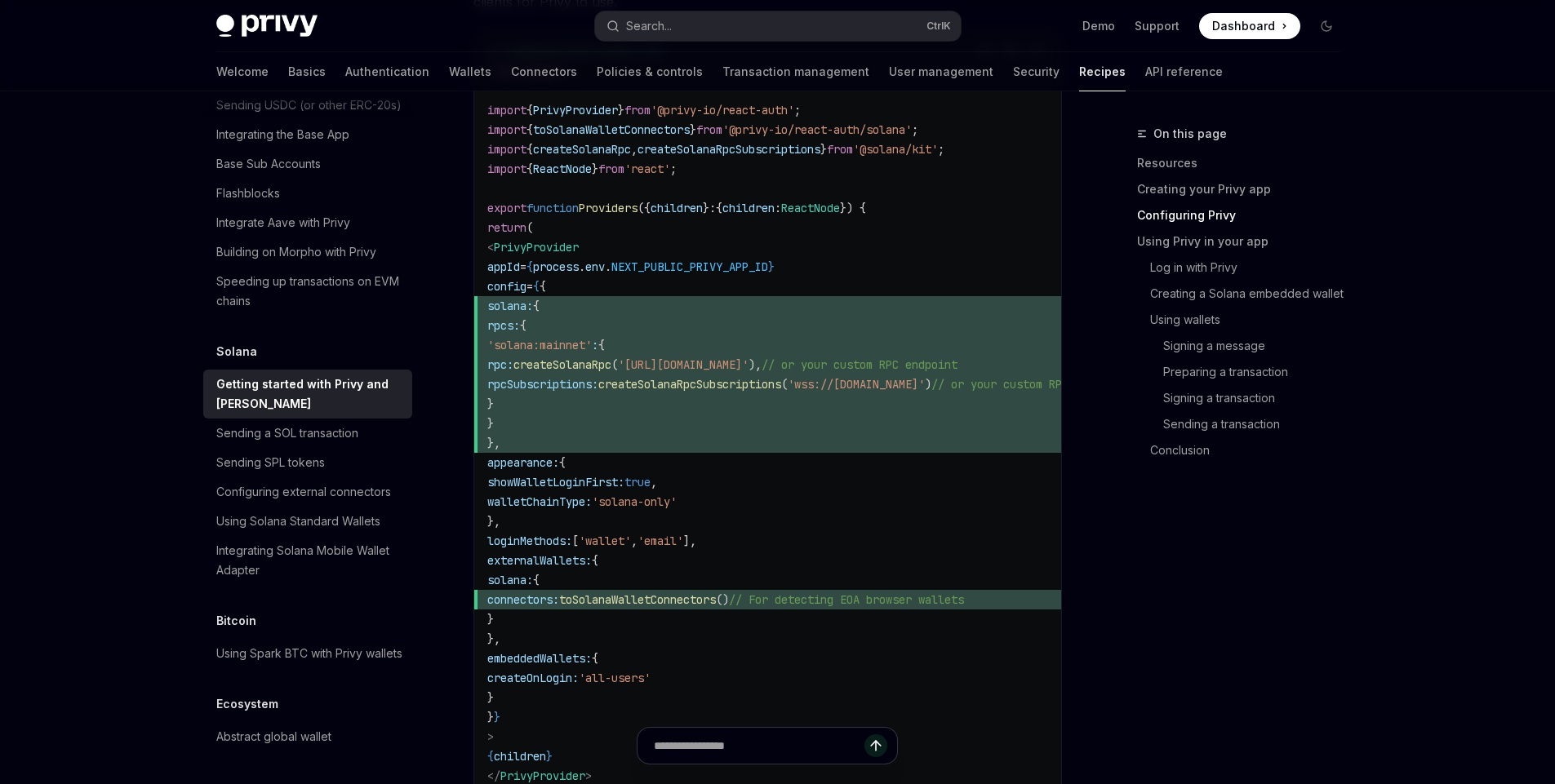
click at [677, 503] on span "'solana-only'" at bounding box center [634, 502] width 85 height 15
drag, startPoint x: 695, startPoint y: 503, endPoint x: 724, endPoint y: 503, distance: 29.0
click at [677, 504] on span "'solana-only'" at bounding box center [634, 502] width 85 height 15
click at [677, 503] on span "'solana-only'" at bounding box center [634, 502] width 85 height 15
drag, startPoint x: 734, startPoint y: 503, endPoint x: 696, endPoint y: 502, distance: 38.0
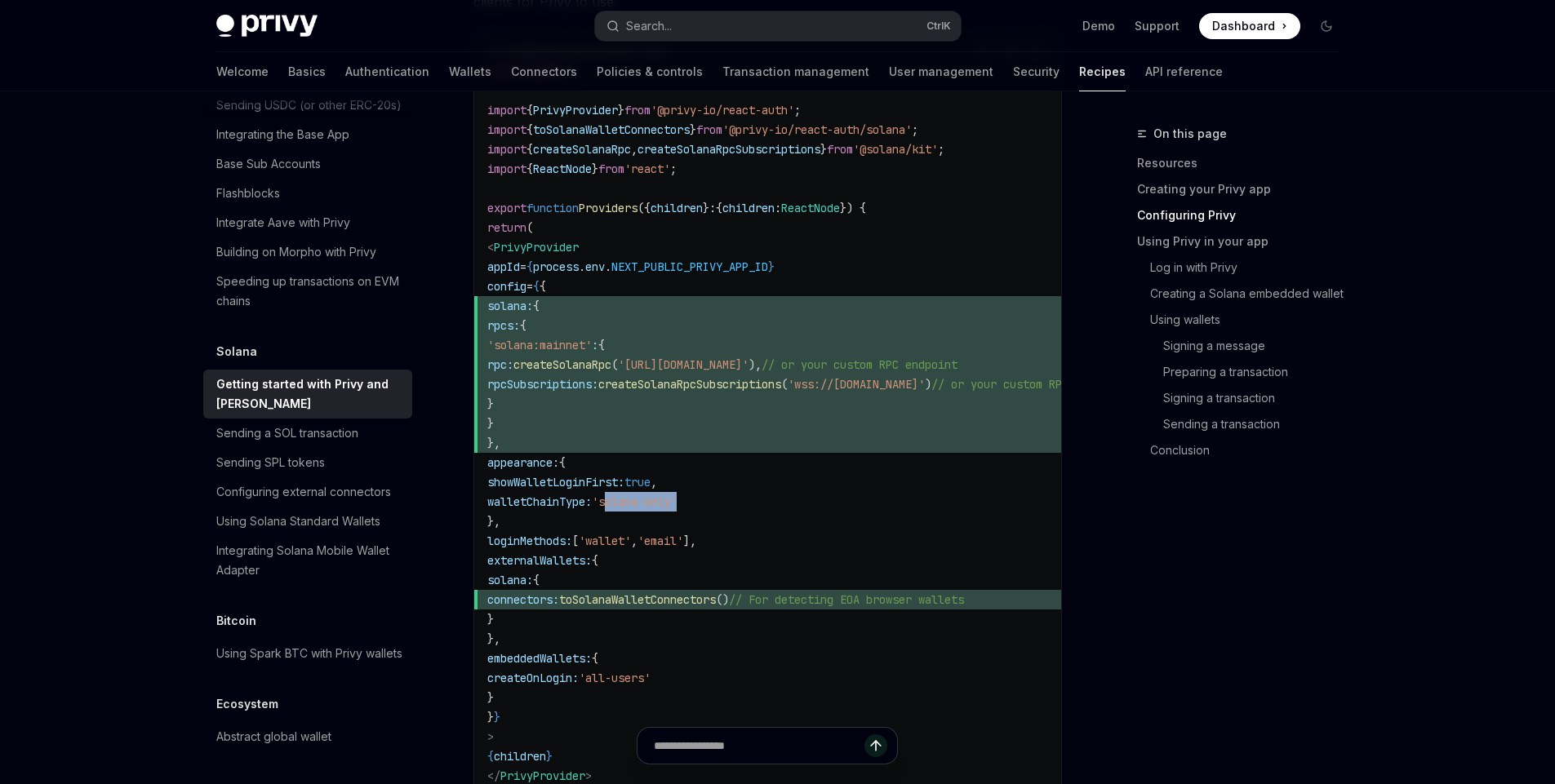
click at [677, 502] on span "'solana-only'" at bounding box center [634, 502] width 85 height 15
click at [677, 497] on span "'solana-only'" at bounding box center [634, 502] width 85 height 15
drag, startPoint x: 745, startPoint y: 497, endPoint x: 705, endPoint y: 503, distance: 40.4
click at [677, 503] on span "'solana-only'" at bounding box center [634, 502] width 85 height 15
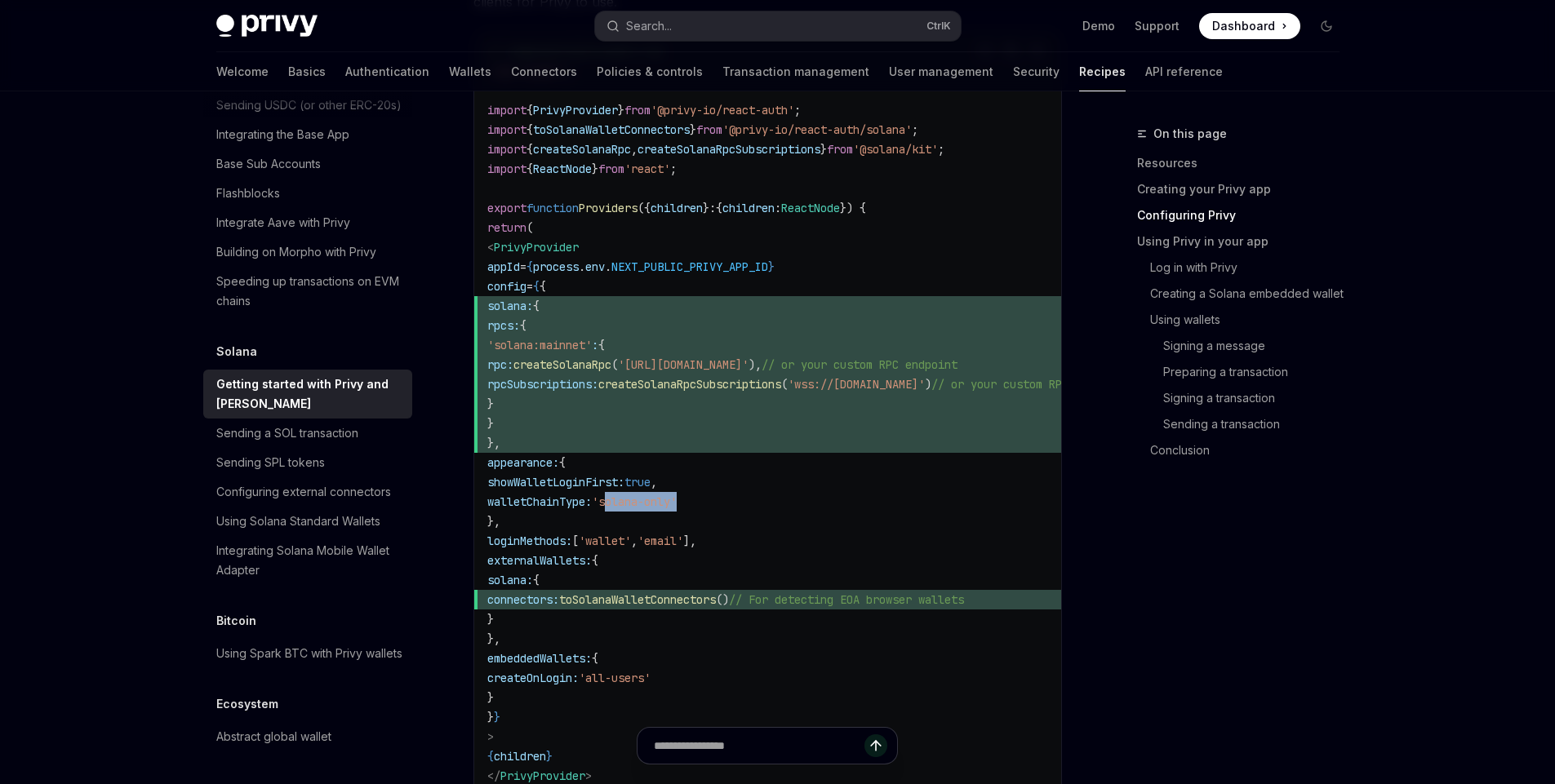
click at [677, 503] on span "'solana-only'" at bounding box center [634, 502] width 85 height 15
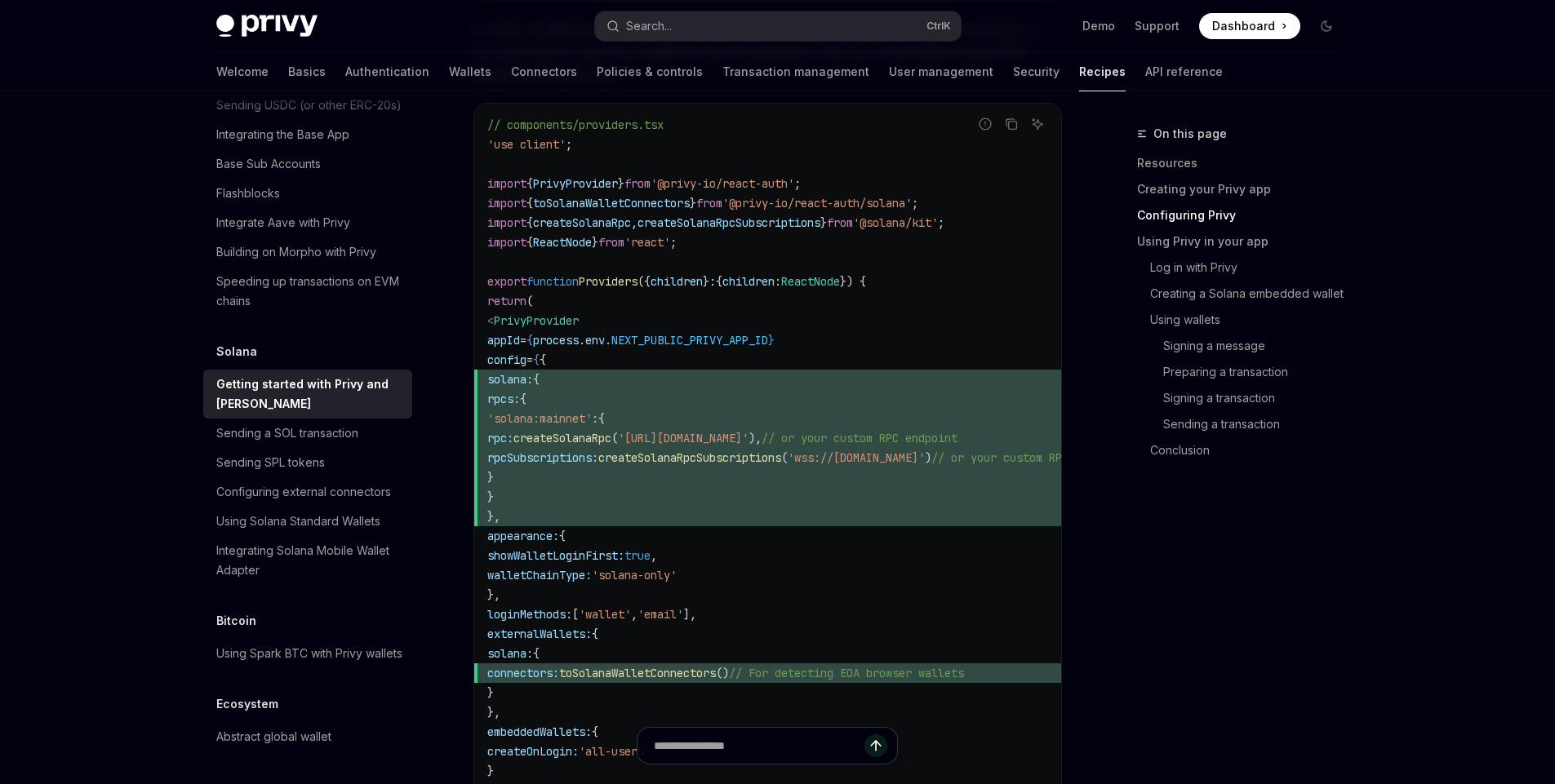
scroll to position [848, 0]
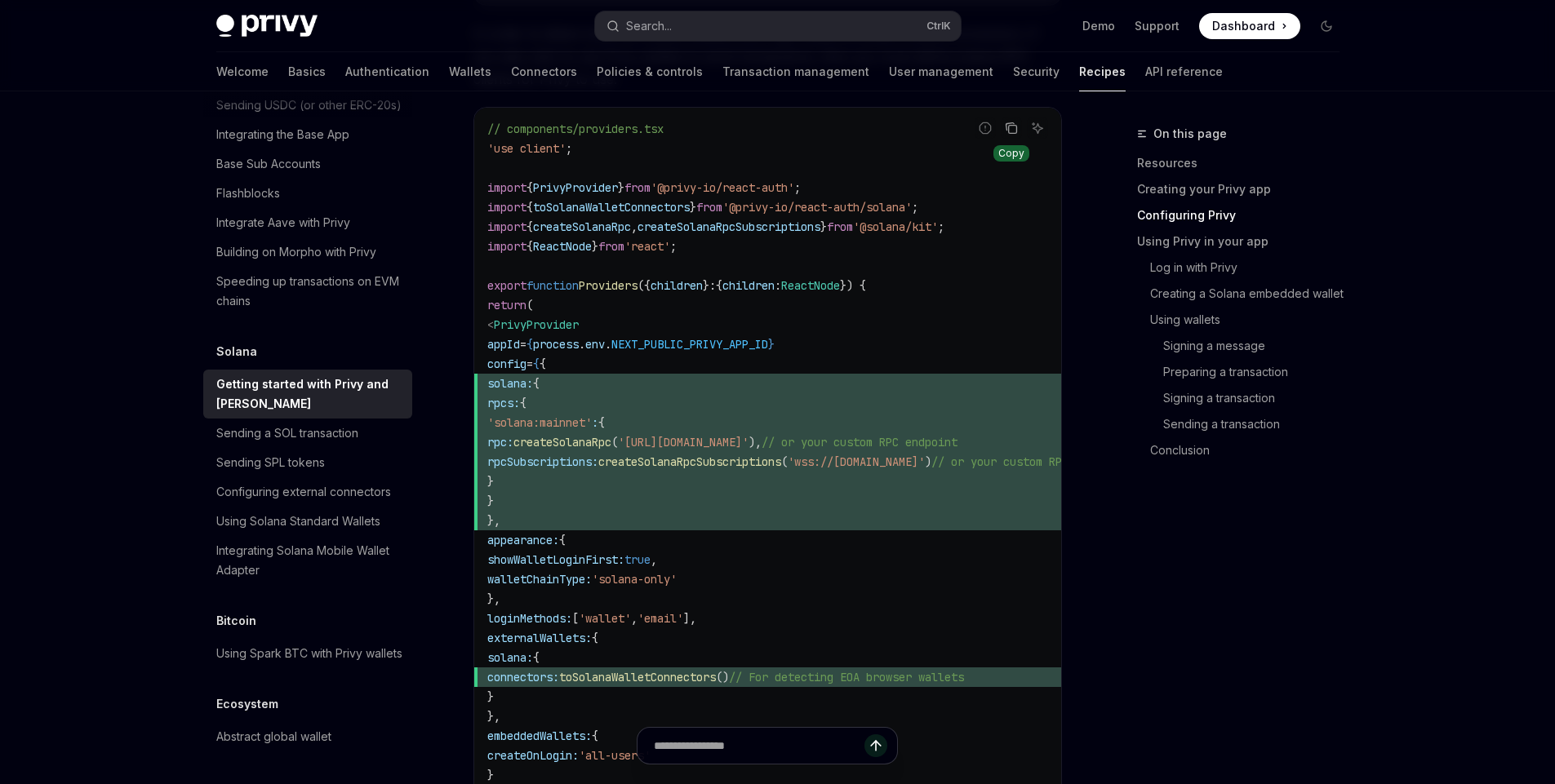
click at [1015, 136] on button "Copy the contents from the code block" at bounding box center [1012, 128] width 22 height 22
click at [790, 396] on span "rpcs: {" at bounding box center [827, 403] width 679 height 20
click at [623, 179] on code "// components/providers.tsx 'use client' ; import { PrivyProvider } from '@priv…" at bounding box center [827, 510] width 679 height 783
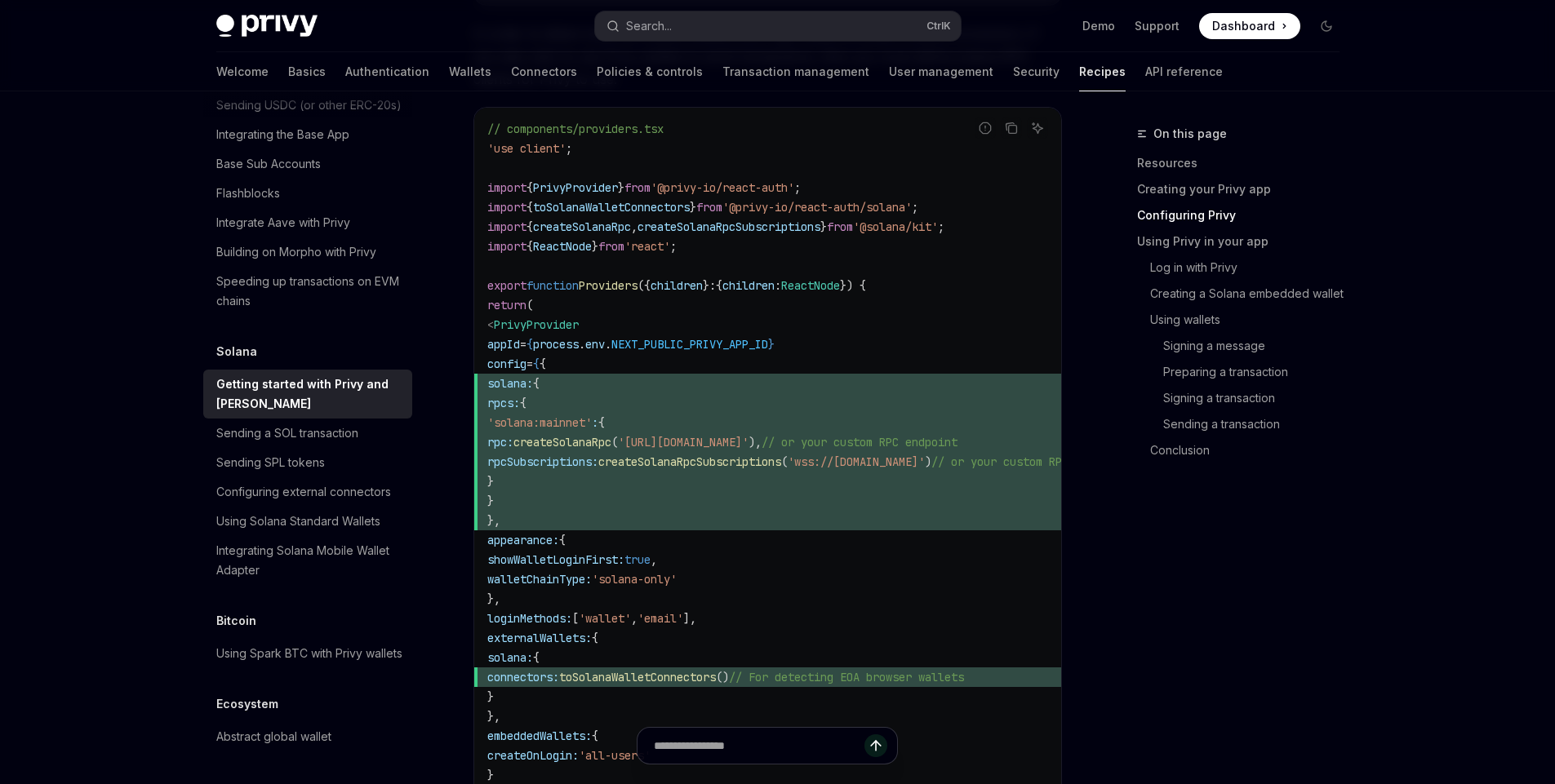
click at [597, 207] on span "toSolanaWalletConnectors" at bounding box center [611, 207] width 157 height 15
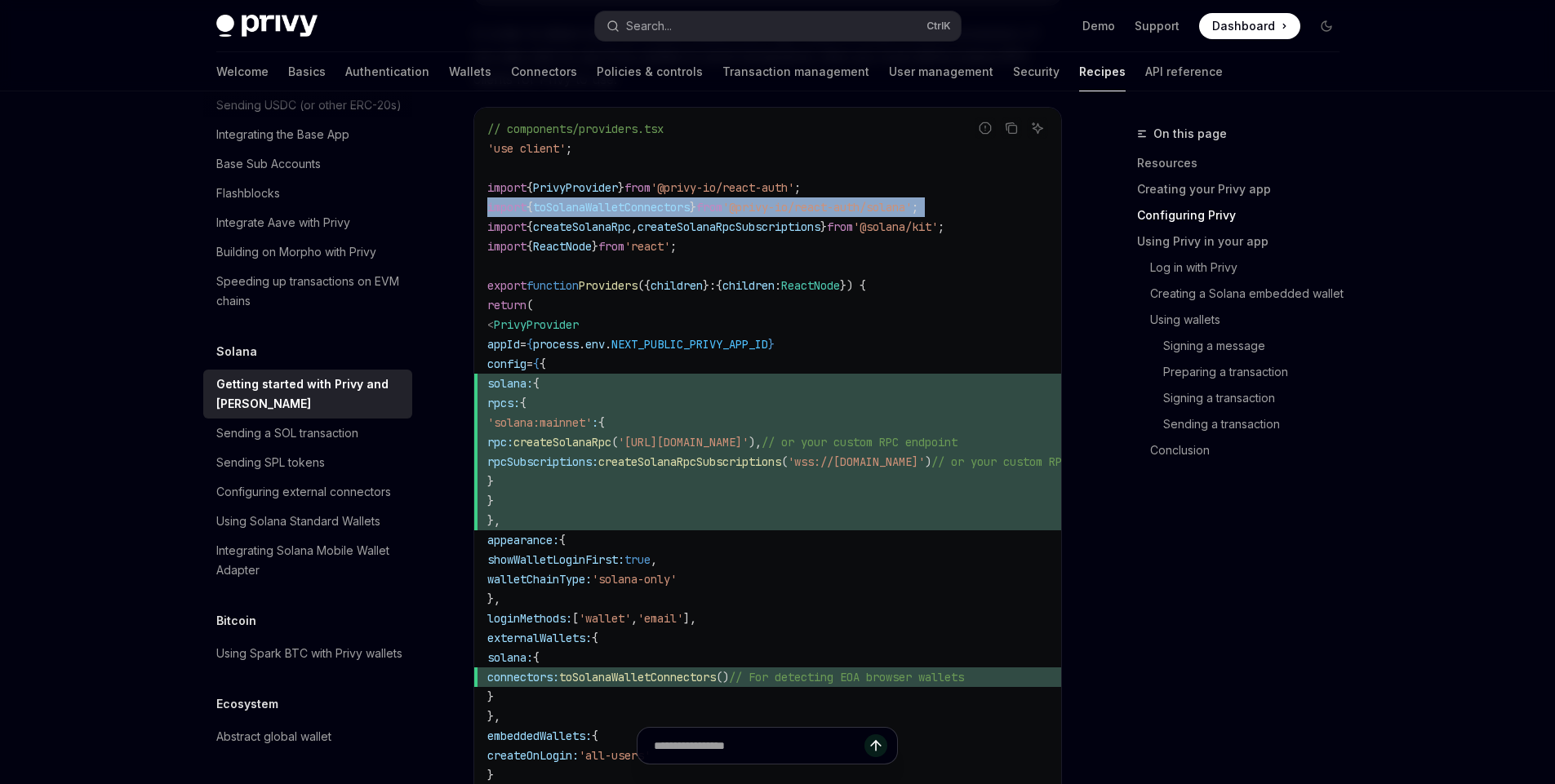
click at [597, 207] on span "toSolanaWalletConnectors" at bounding box center [611, 207] width 157 height 15
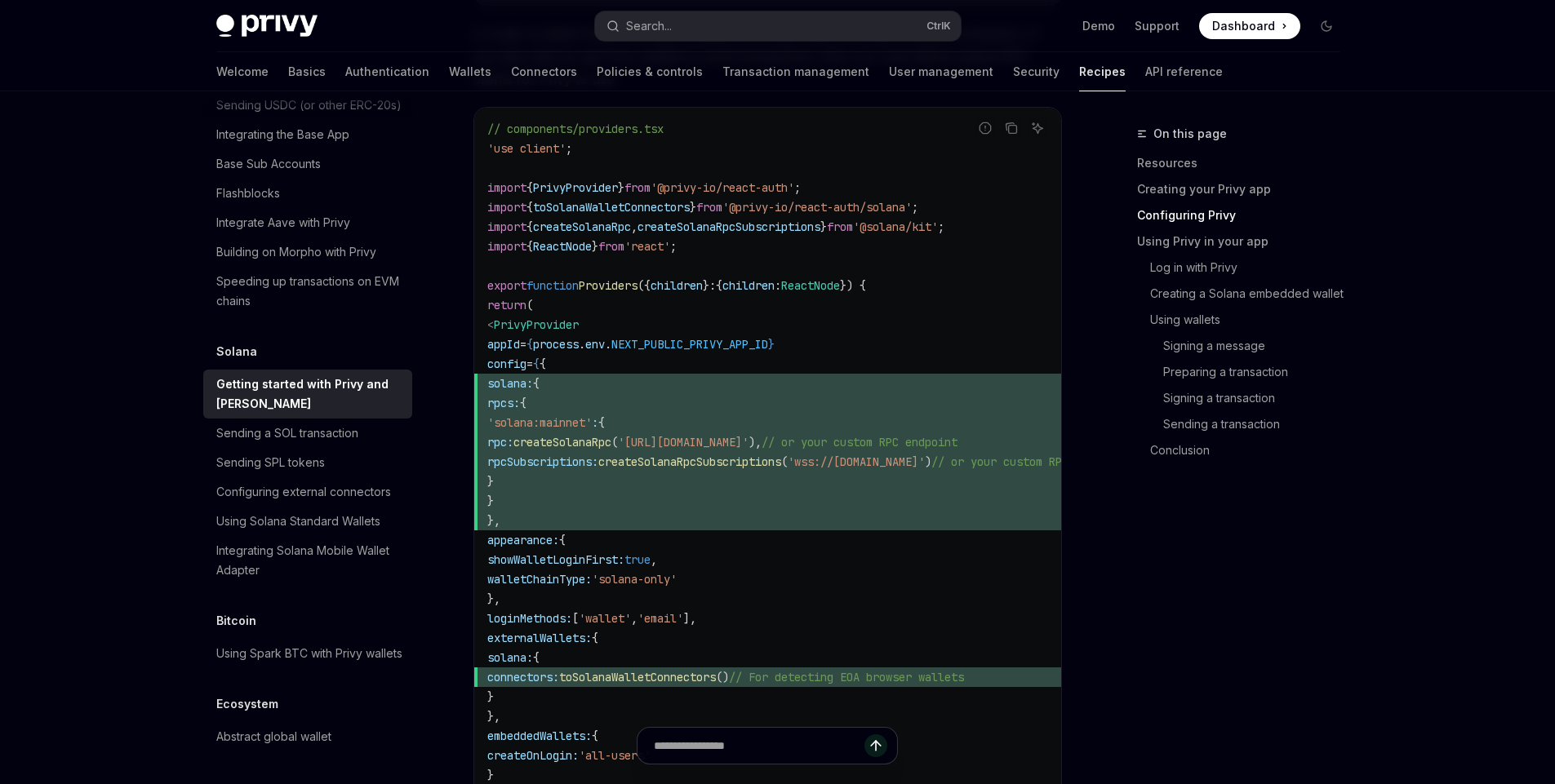
click at [575, 233] on span "createSolanaRpc" at bounding box center [582, 226] width 98 height 15
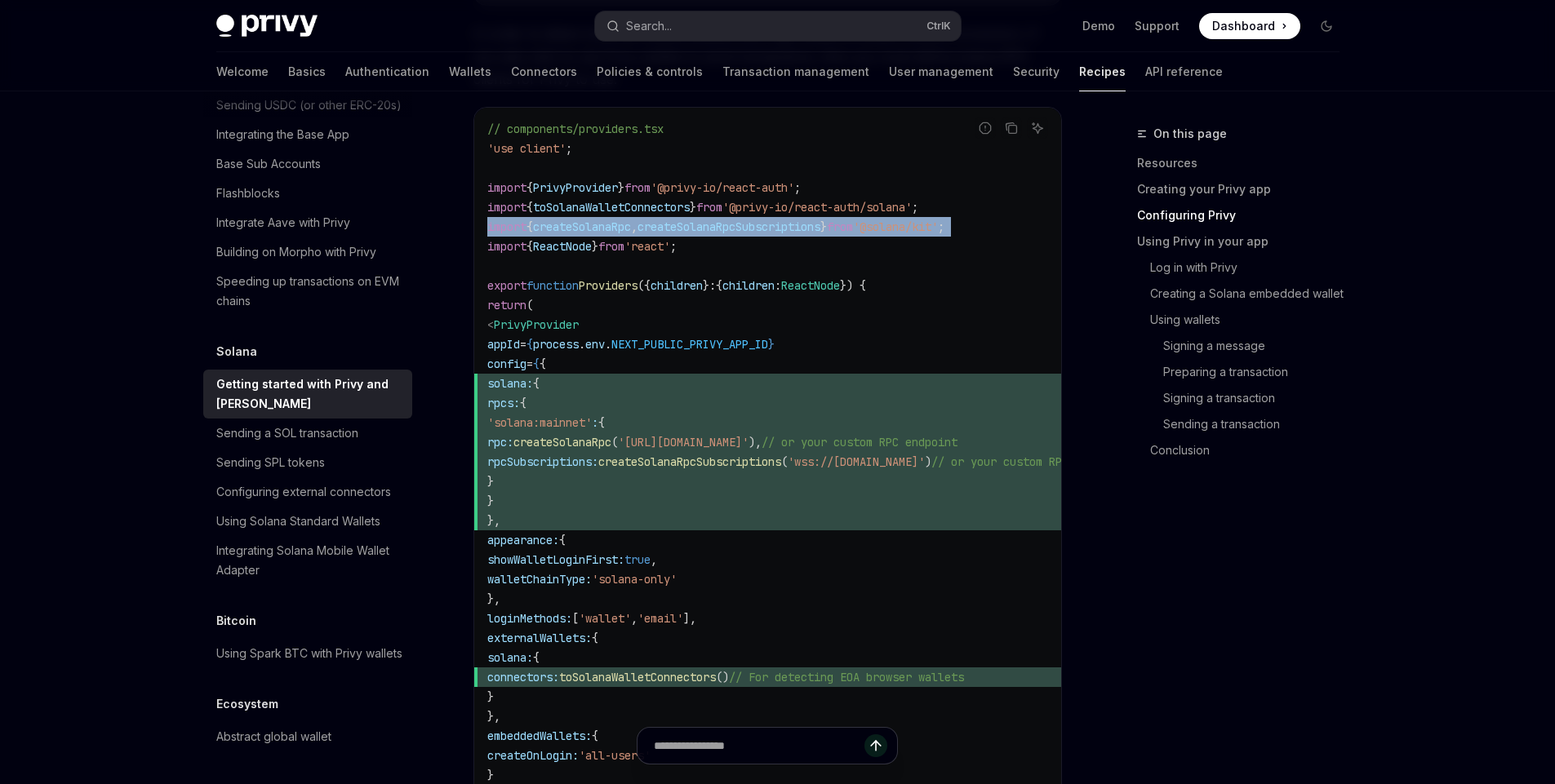
click at [575, 233] on span "createSolanaRpc" at bounding box center [582, 226] width 98 height 15
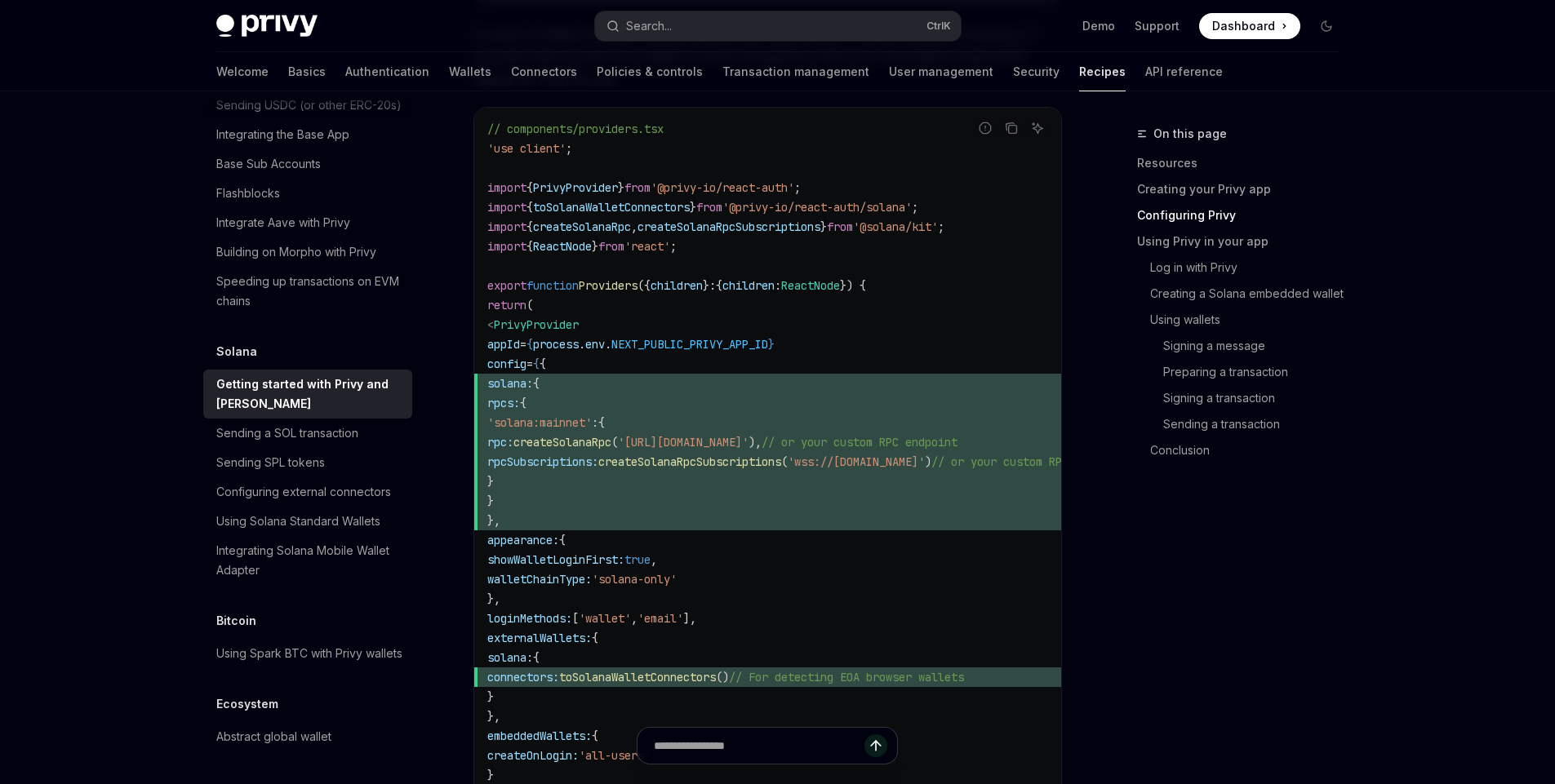
click at [564, 238] on code "// components/providers.tsx 'use client' ; import { PrivyProvider } from '@priv…" at bounding box center [827, 510] width 679 height 783
click at [592, 239] on span "ReactNode" at bounding box center [562, 246] width 59 height 15
click at [598, 293] on code "// components/providers.tsx 'use client' ; import { PrivyProvider } from '@priv…" at bounding box center [827, 510] width 679 height 783
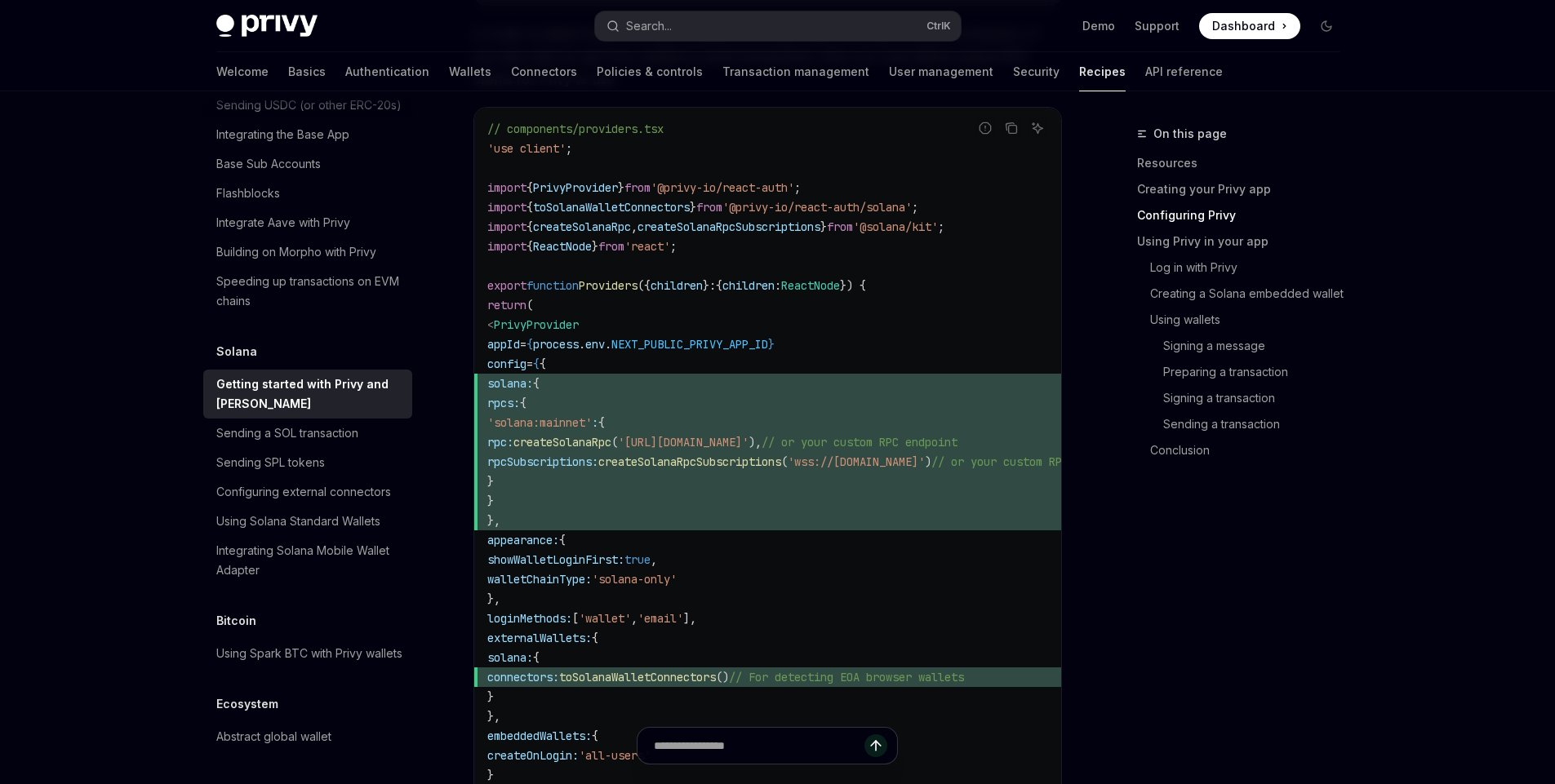
click at [598, 293] on code "// components/providers.tsx 'use client' ; import { PrivyProvider } from '@priv…" at bounding box center [827, 510] width 679 height 783
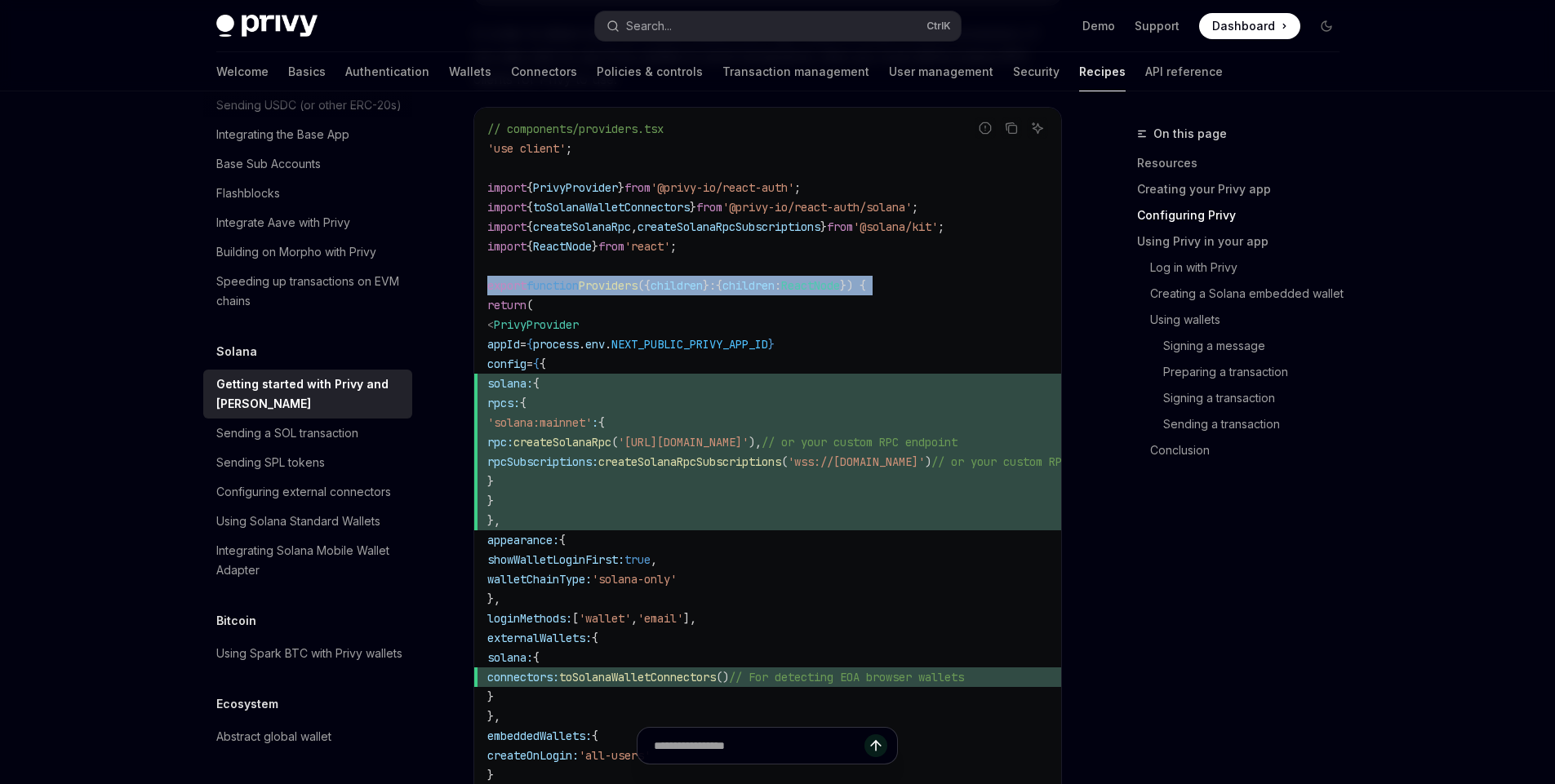
click at [598, 293] on code "// components/providers.tsx 'use client' ; import { PrivyProvider } from '@priv…" at bounding box center [827, 510] width 679 height 783
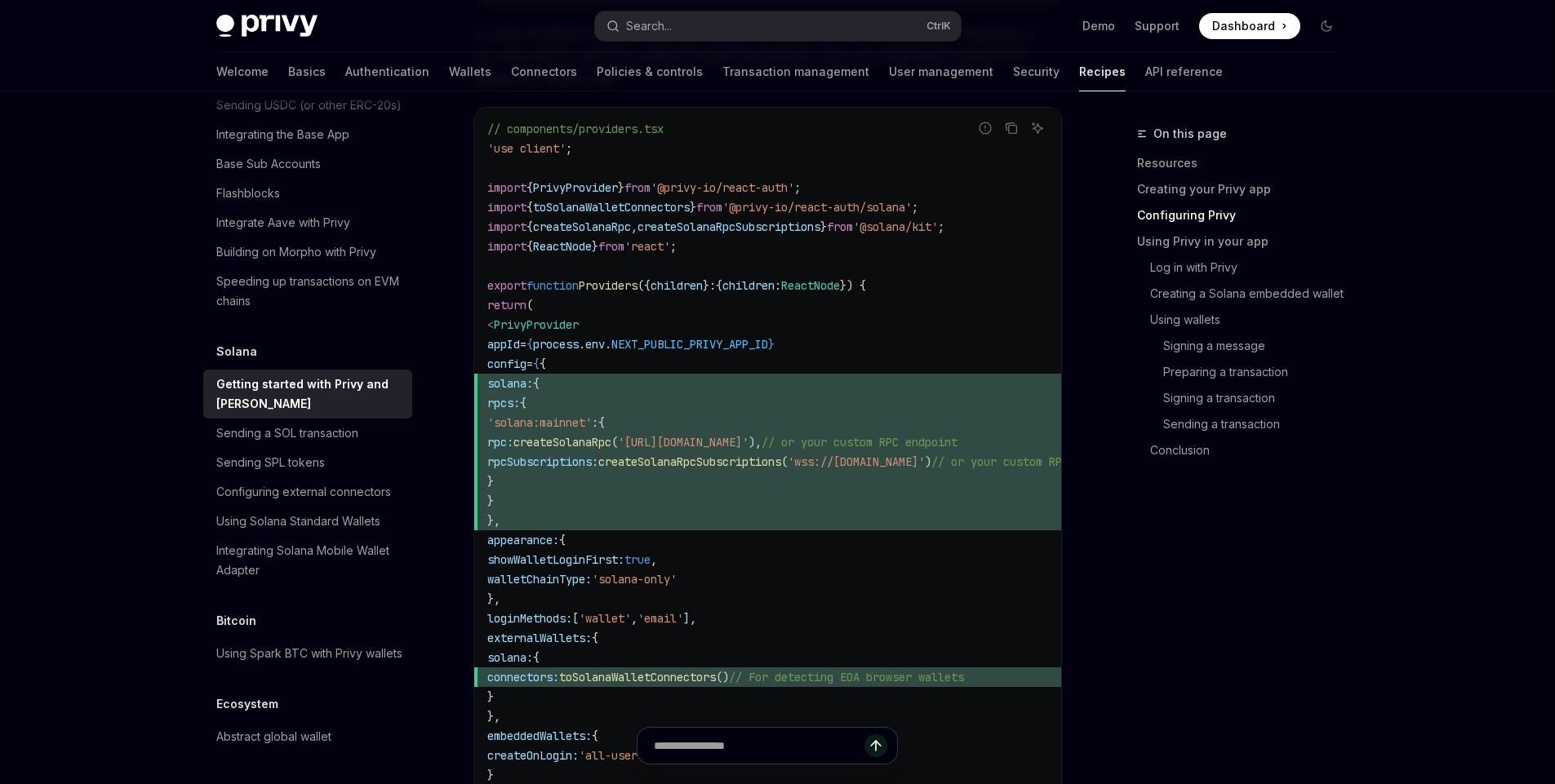
click at [638, 310] on code "// components/providers.tsx 'use client' ; import { PrivyProvider } from '@priv…" at bounding box center [827, 510] width 679 height 783
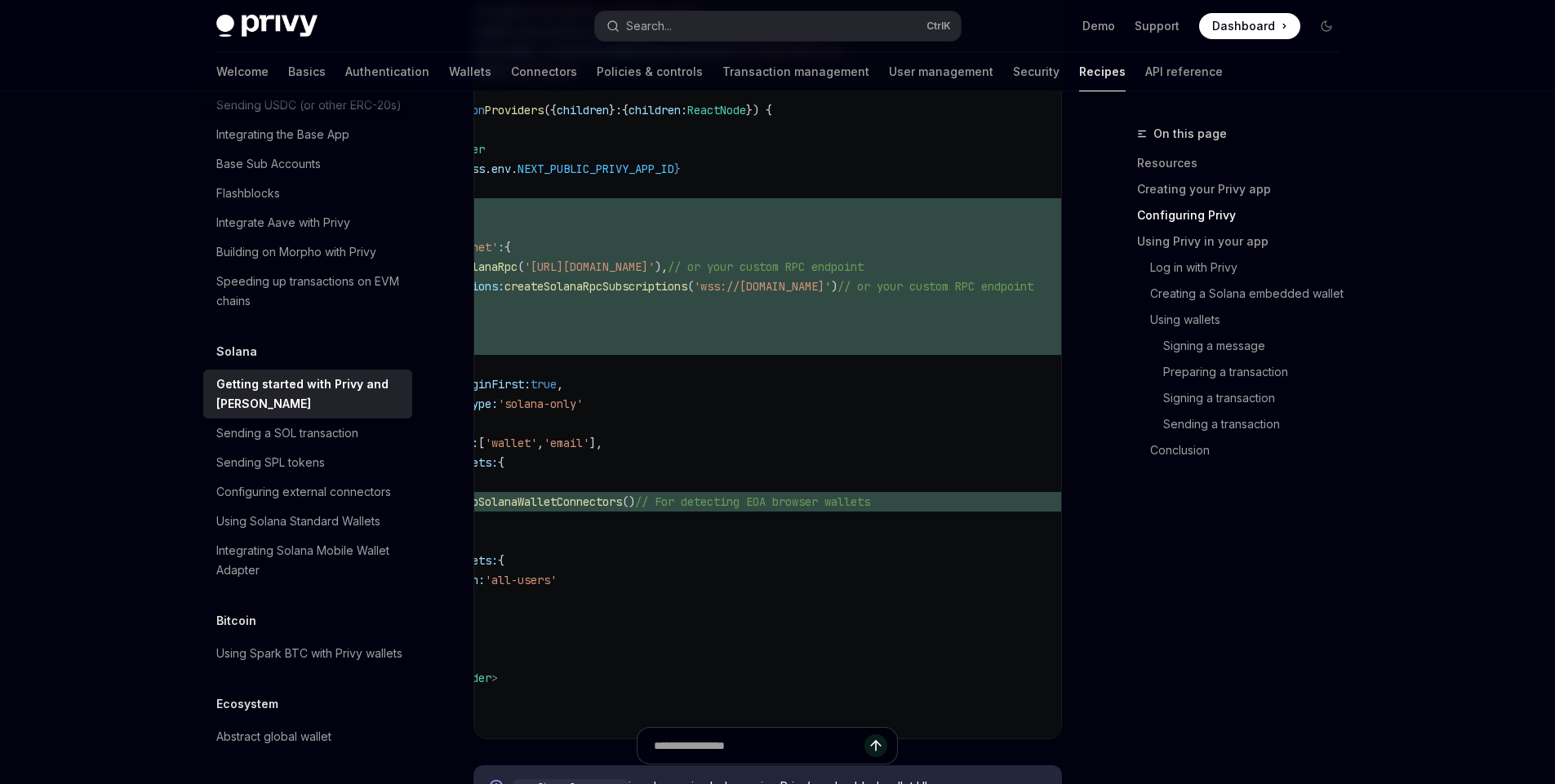
scroll to position [0, 0]
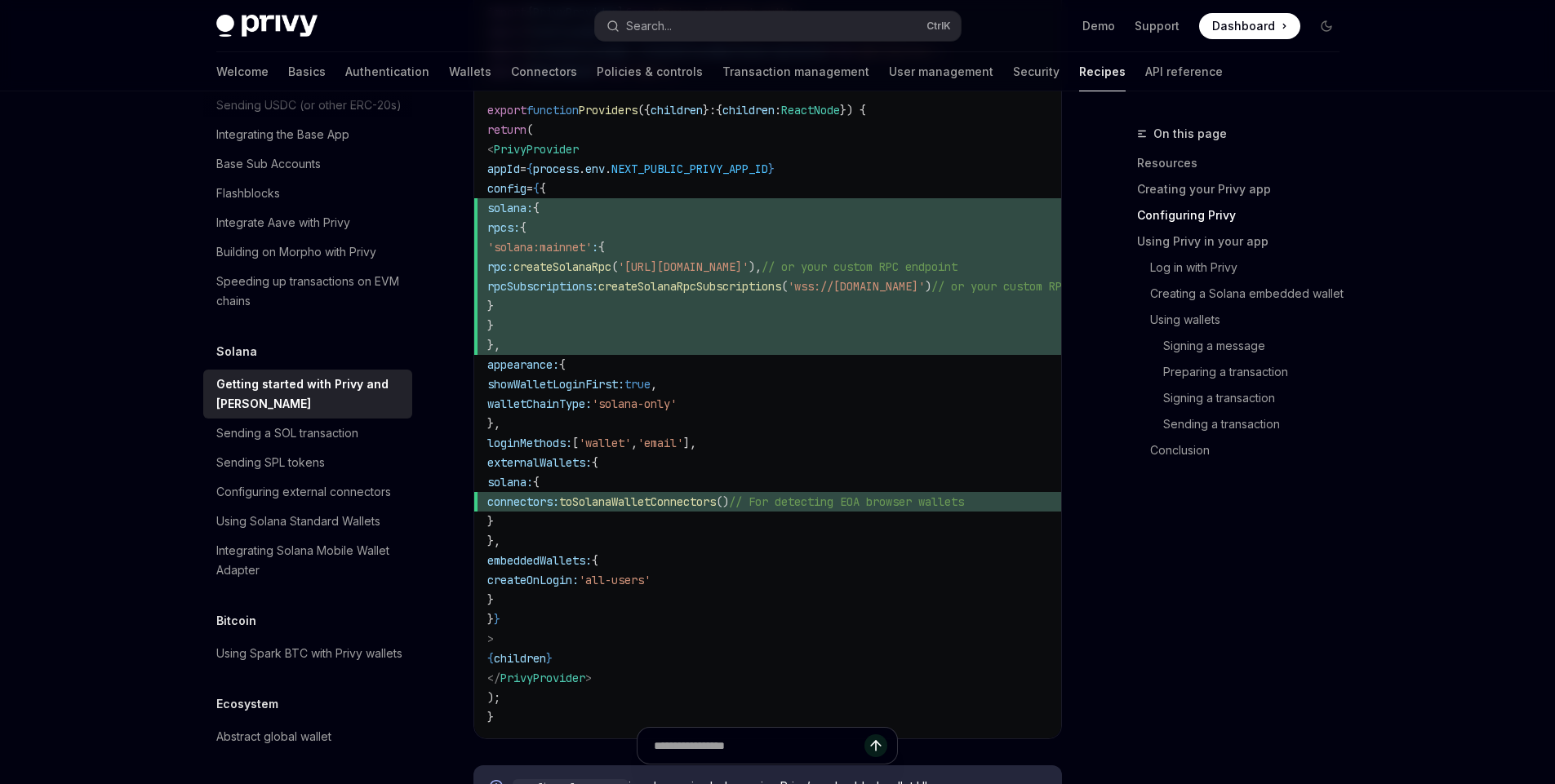
click at [711, 496] on span "toSolanaWalletConnectors" at bounding box center [638, 502] width 157 height 15
click at [697, 538] on code "// components/providers.tsx 'use client' ; import { PrivyProvider } from '@priv…" at bounding box center [827, 336] width 679 height 783
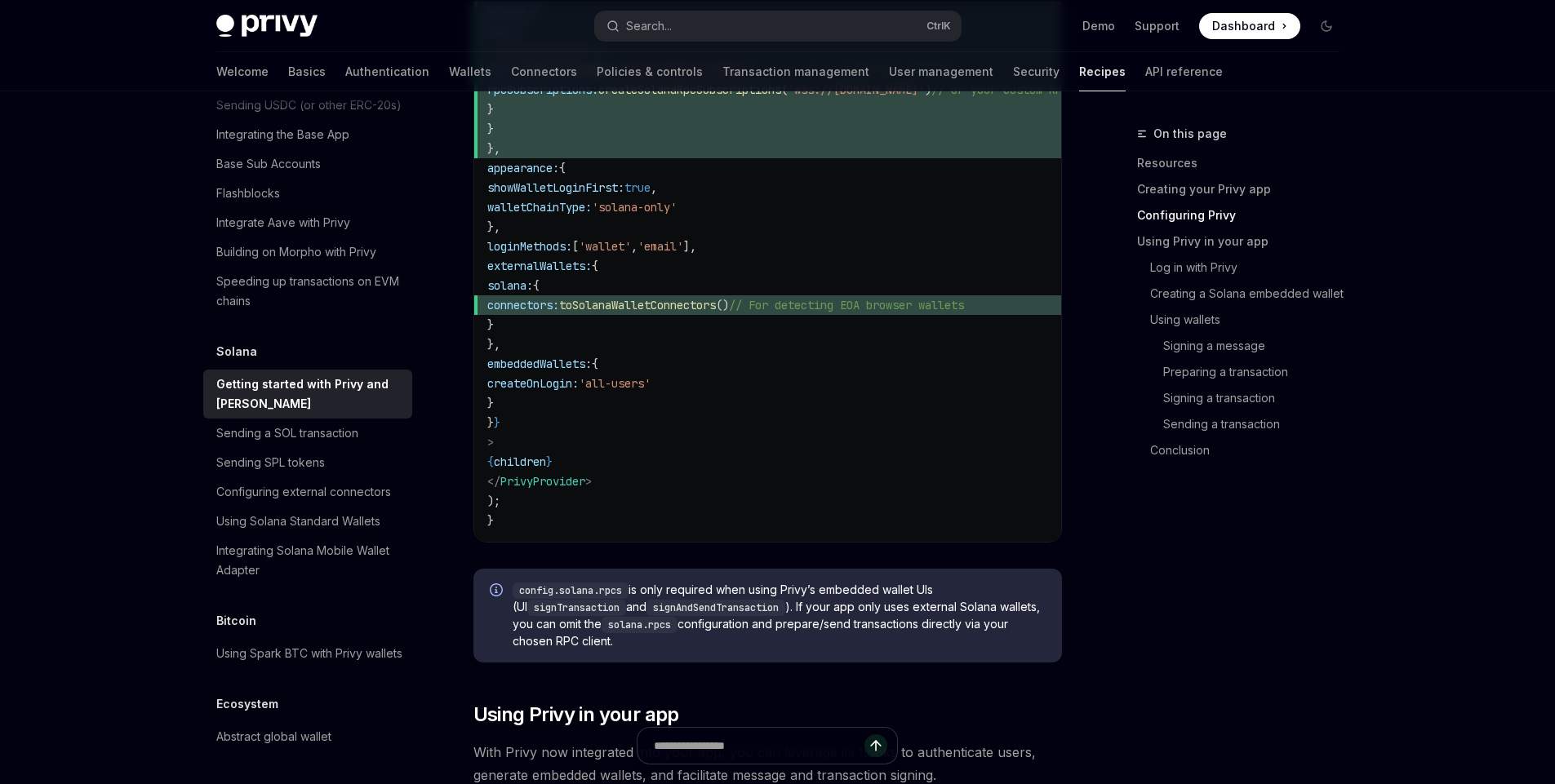
scroll to position [1222, 0]
click at [929, 596] on span "config.solana.rpcs is only required when using Privy’s embedded wallet UIs (UI …" at bounding box center [779, 614] width 533 height 68
click at [859, 612] on span "config.solana.rpcs is only required when using Privy’s embedded wallet UIs (UI …" at bounding box center [779, 614] width 533 height 68
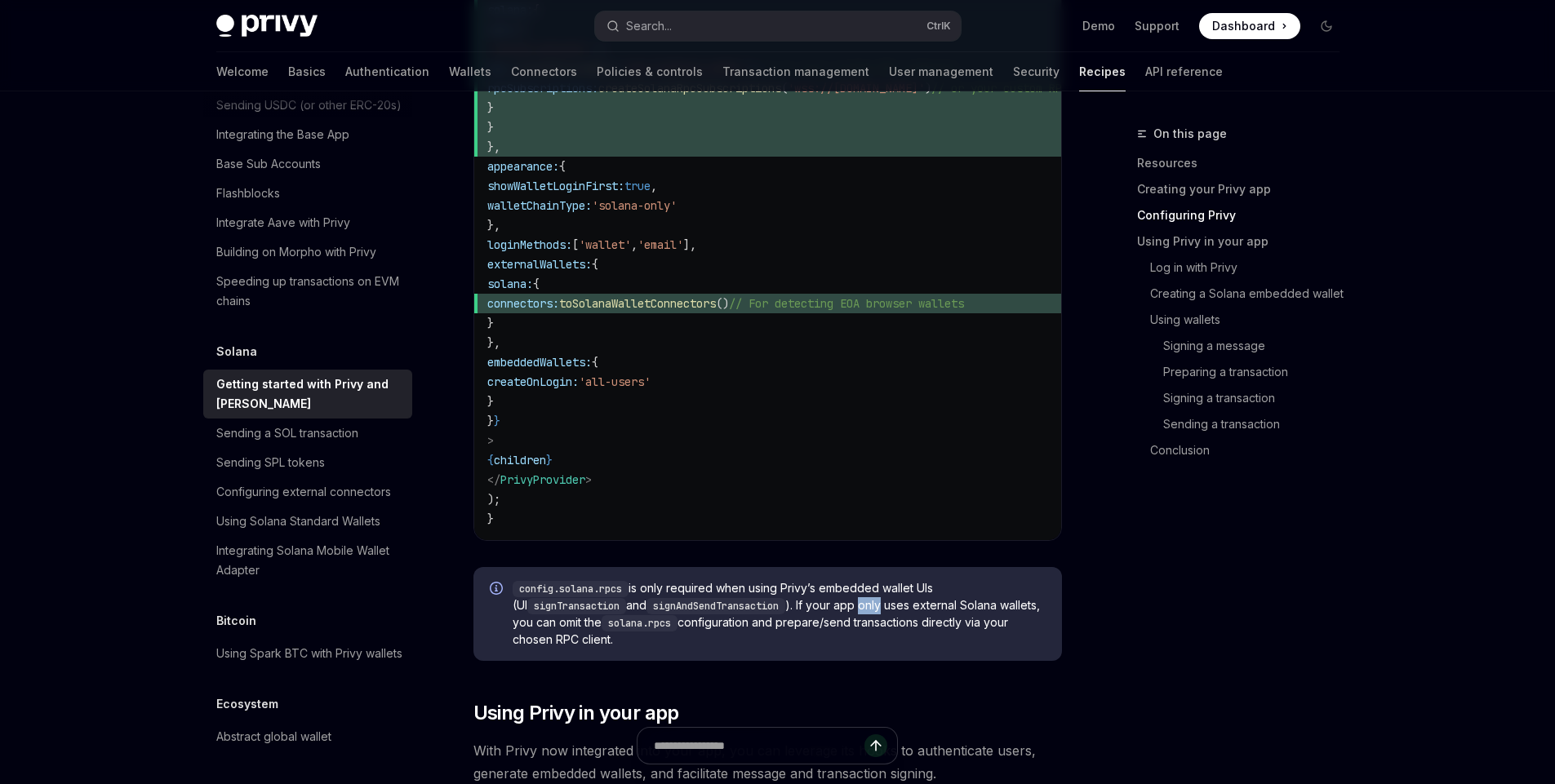
click at [859, 612] on span "config.solana.rpcs is only required when using Privy’s embedded wallet UIs (UI …" at bounding box center [779, 614] width 533 height 68
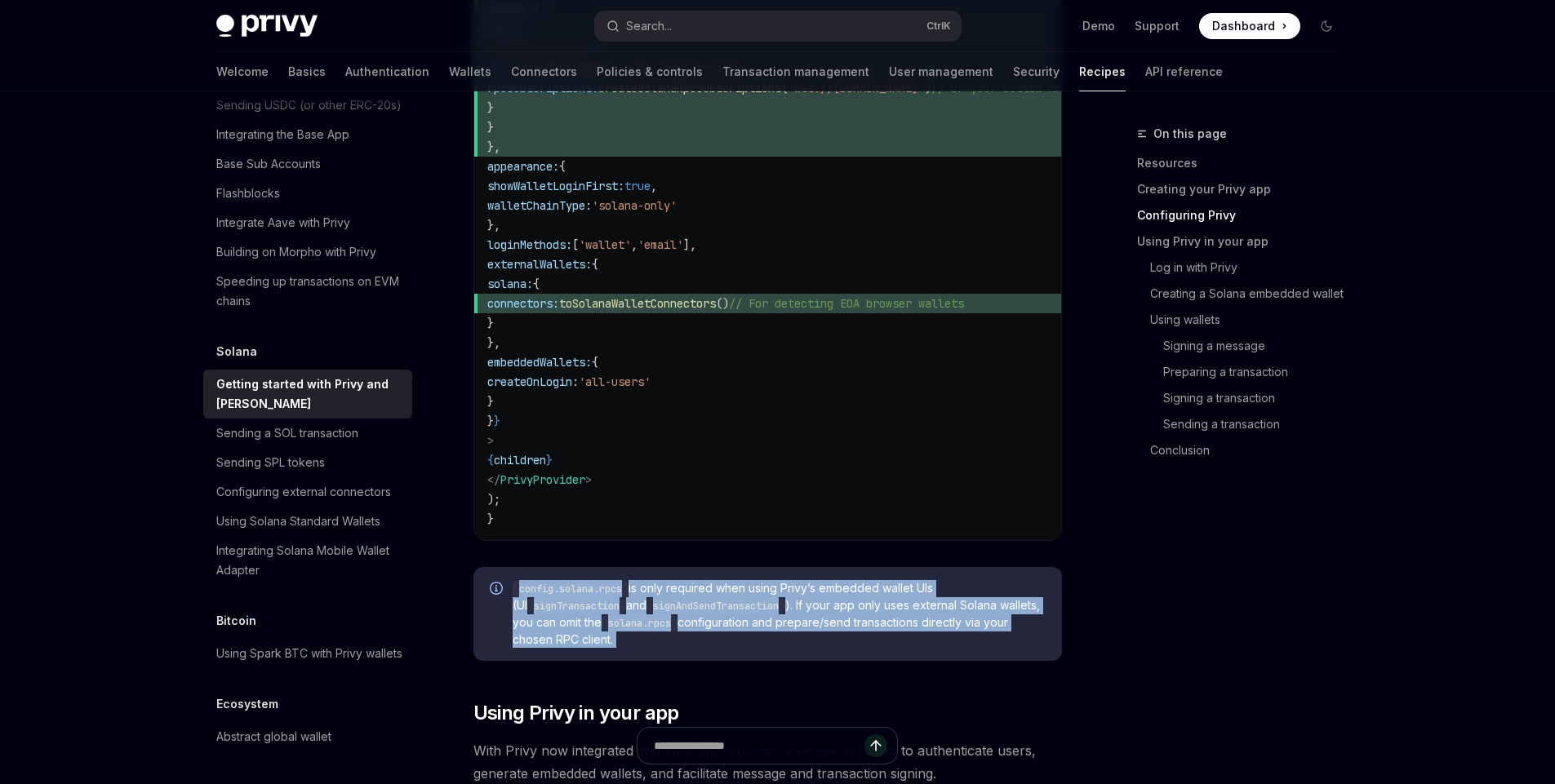
click at [859, 612] on span "config.solana.rpcs is only required when using Privy’s embedded wallet UIs (UI …" at bounding box center [779, 614] width 533 height 68
click at [813, 617] on span "config.solana.rpcs is only required when using Privy’s embedded wallet UIs (UI …" at bounding box center [779, 614] width 533 height 68
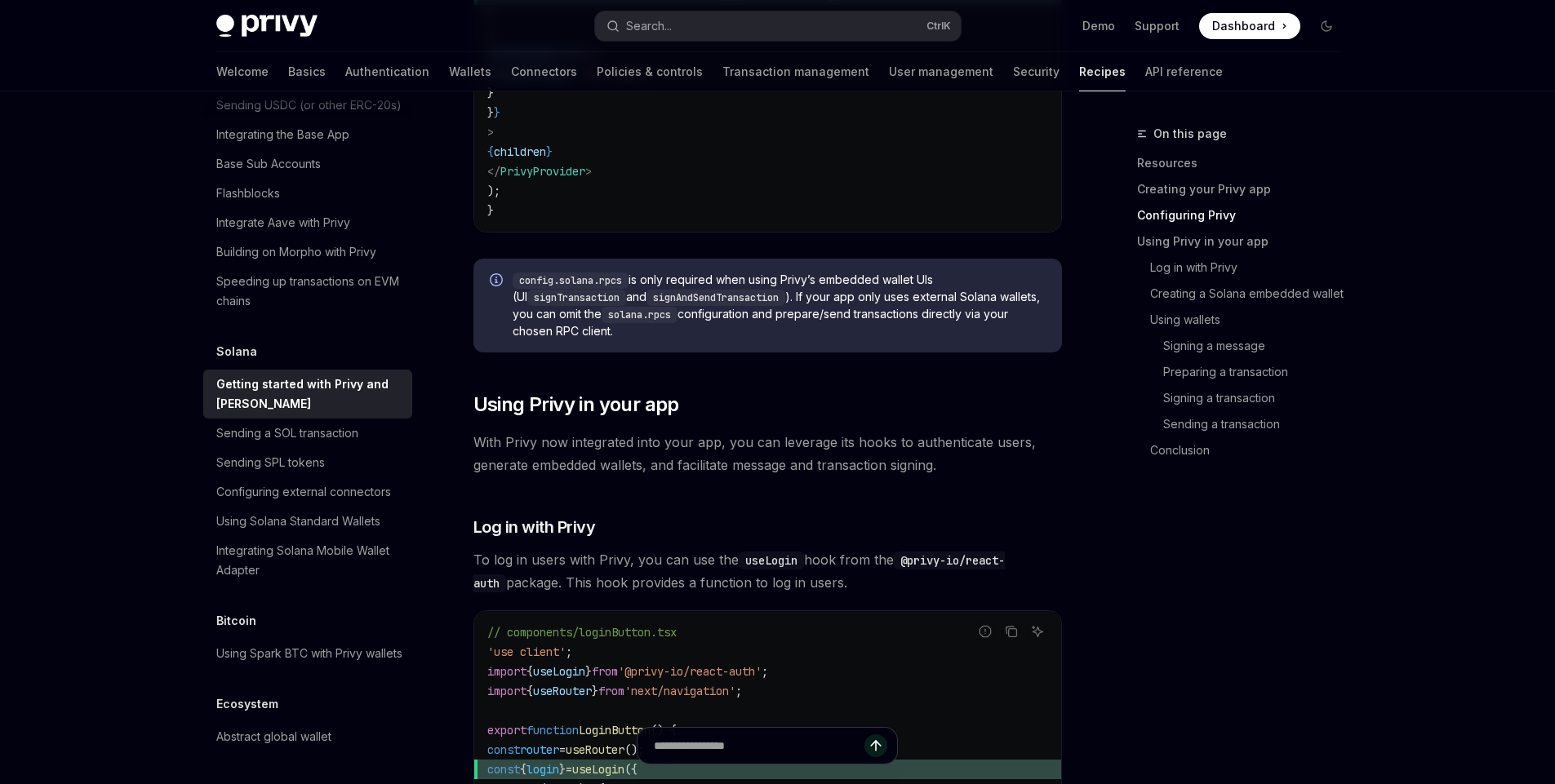
scroll to position [1543, 0]
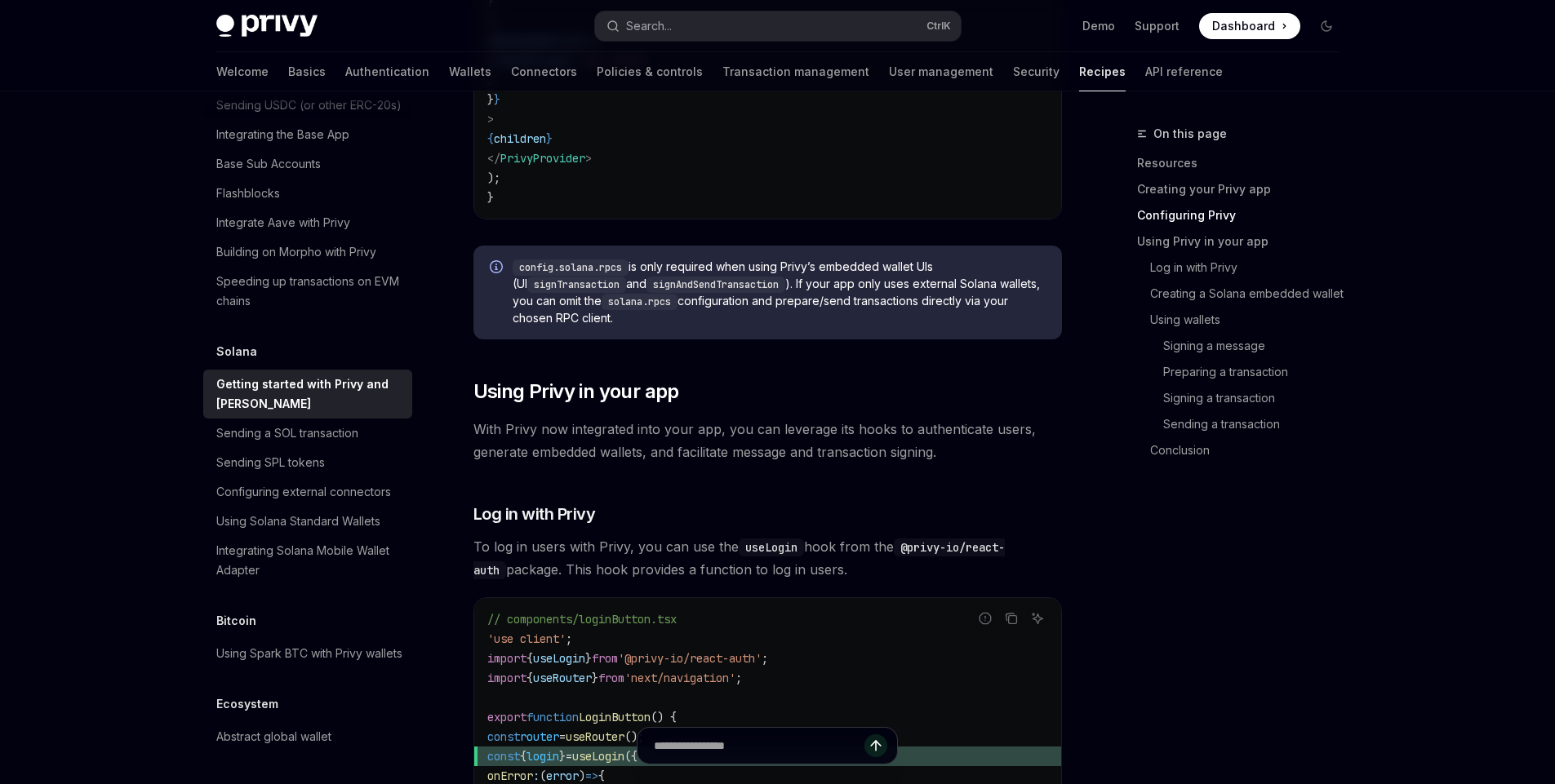
click at [579, 451] on span "With Privy now integrated into your app, you can leverage its hooks to authenti…" at bounding box center [768, 441] width 589 height 46
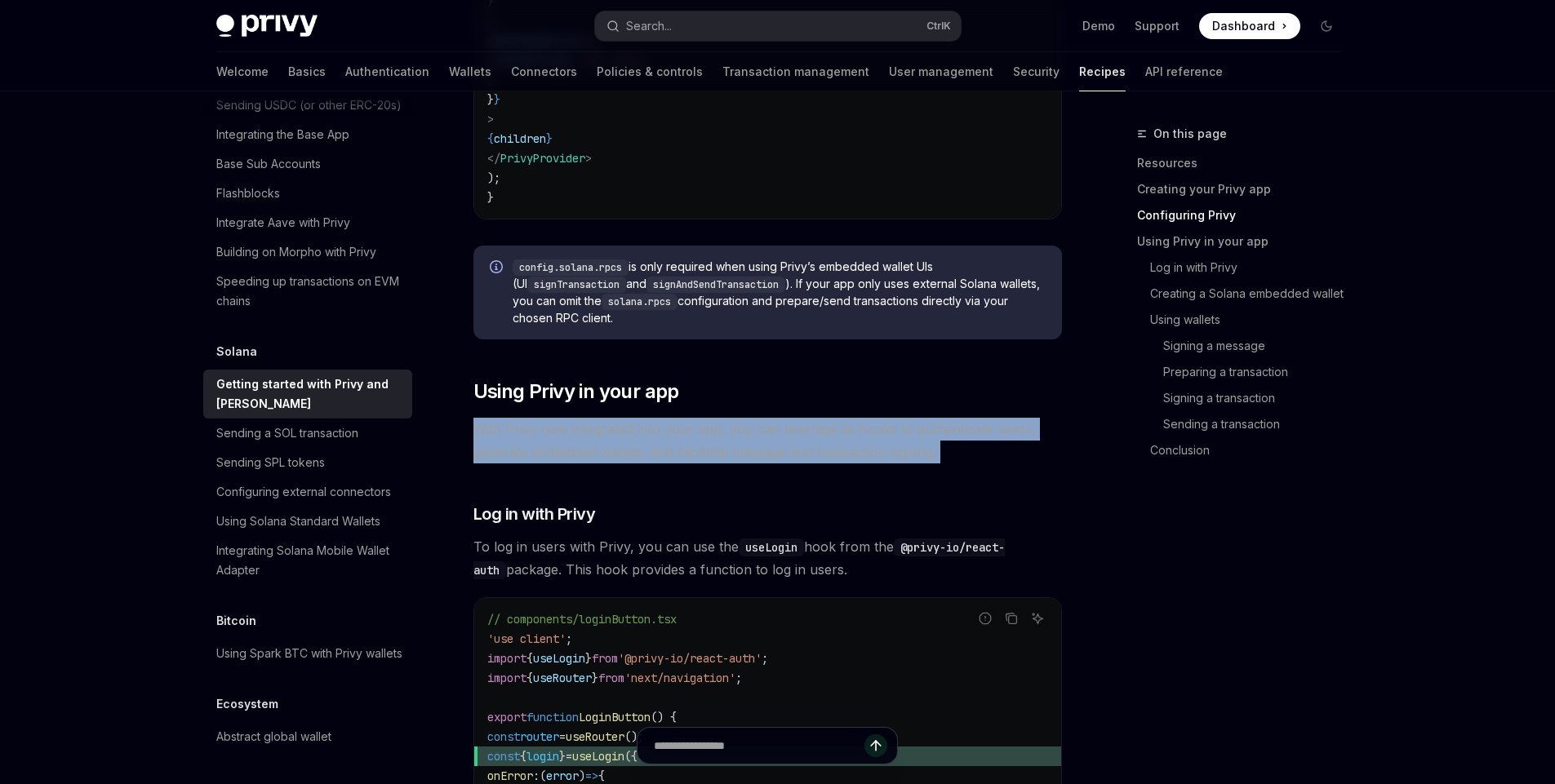
click at [579, 451] on span "With Privy now integrated into your app, you can leverage its hooks to authenti…" at bounding box center [768, 441] width 589 height 46
click at [619, 448] on span "With Privy now integrated into your app, you can leverage its hooks to authenti…" at bounding box center [768, 441] width 589 height 46
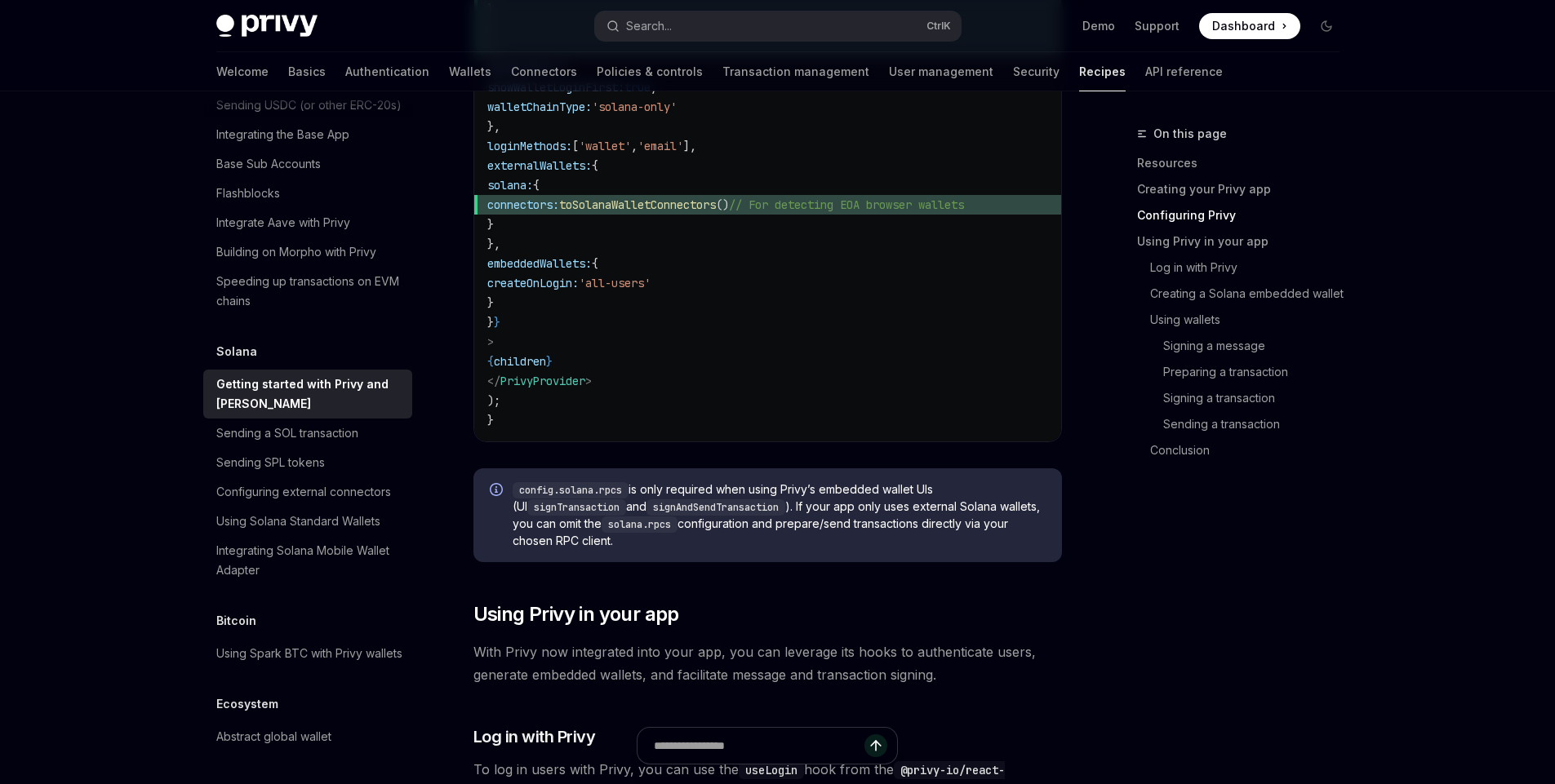
scroll to position [1313, 0]
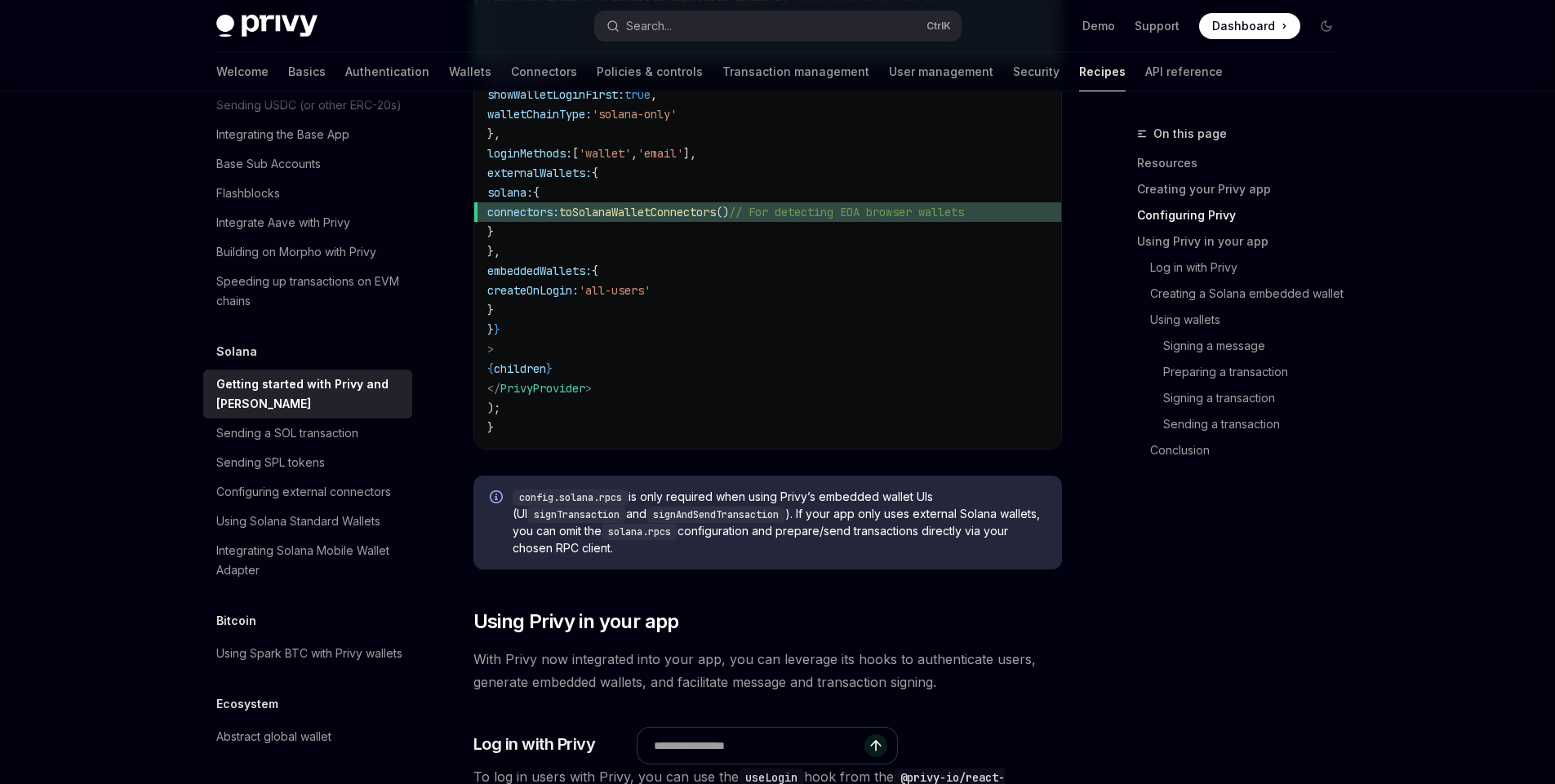
click at [869, 505] on span "config.solana.rpcs is only required when using Privy’s embedded wallet UIs (UI …" at bounding box center [779, 522] width 533 height 68
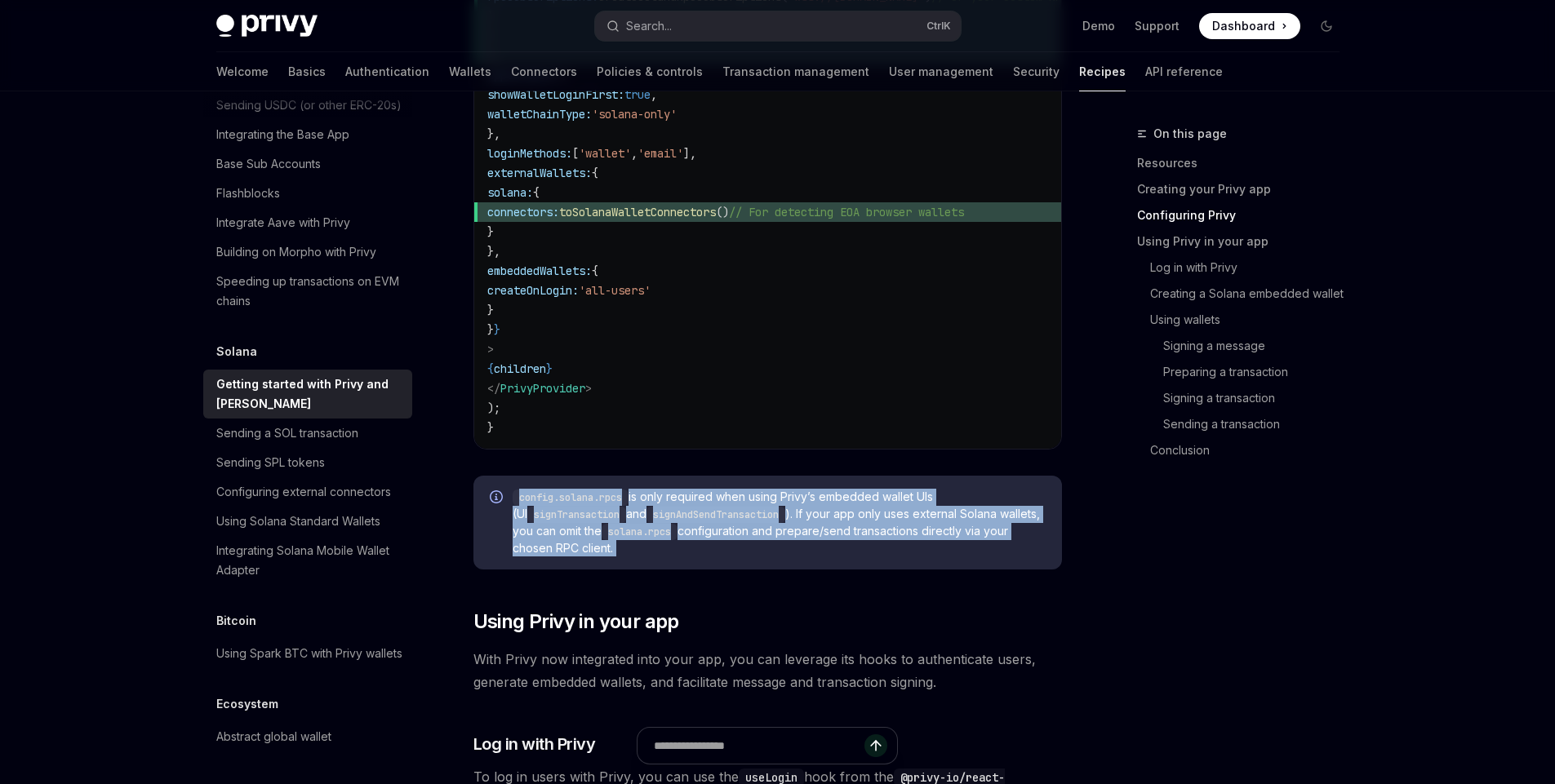
click at [869, 505] on span "config.solana.rpcs is only required when using Privy’s embedded wallet UIs (UI …" at bounding box center [779, 522] width 533 height 68
click at [877, 505] on span "config.solana.rpcs is only required when using Privy’s embedded wallet UIs (UI …" at bounding box center [779, 522] width 533 height 68
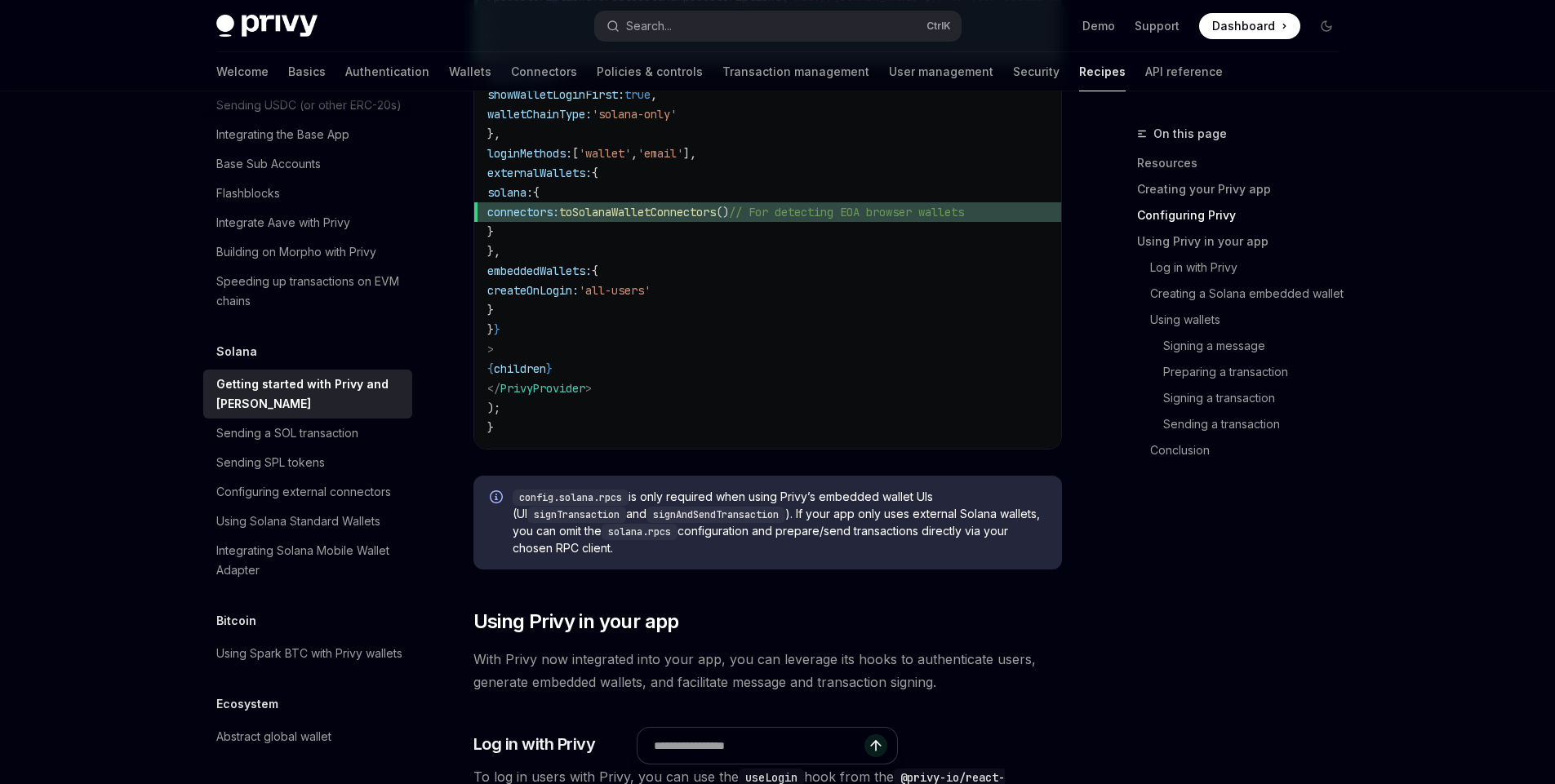
click at [565, 523] on code "signTransaction" at bounding box center [577, 515] width 99 height 16
click at [691, 521] on code "signAndSendTransaction" at bounding box center [716, 515] width 139 height 16
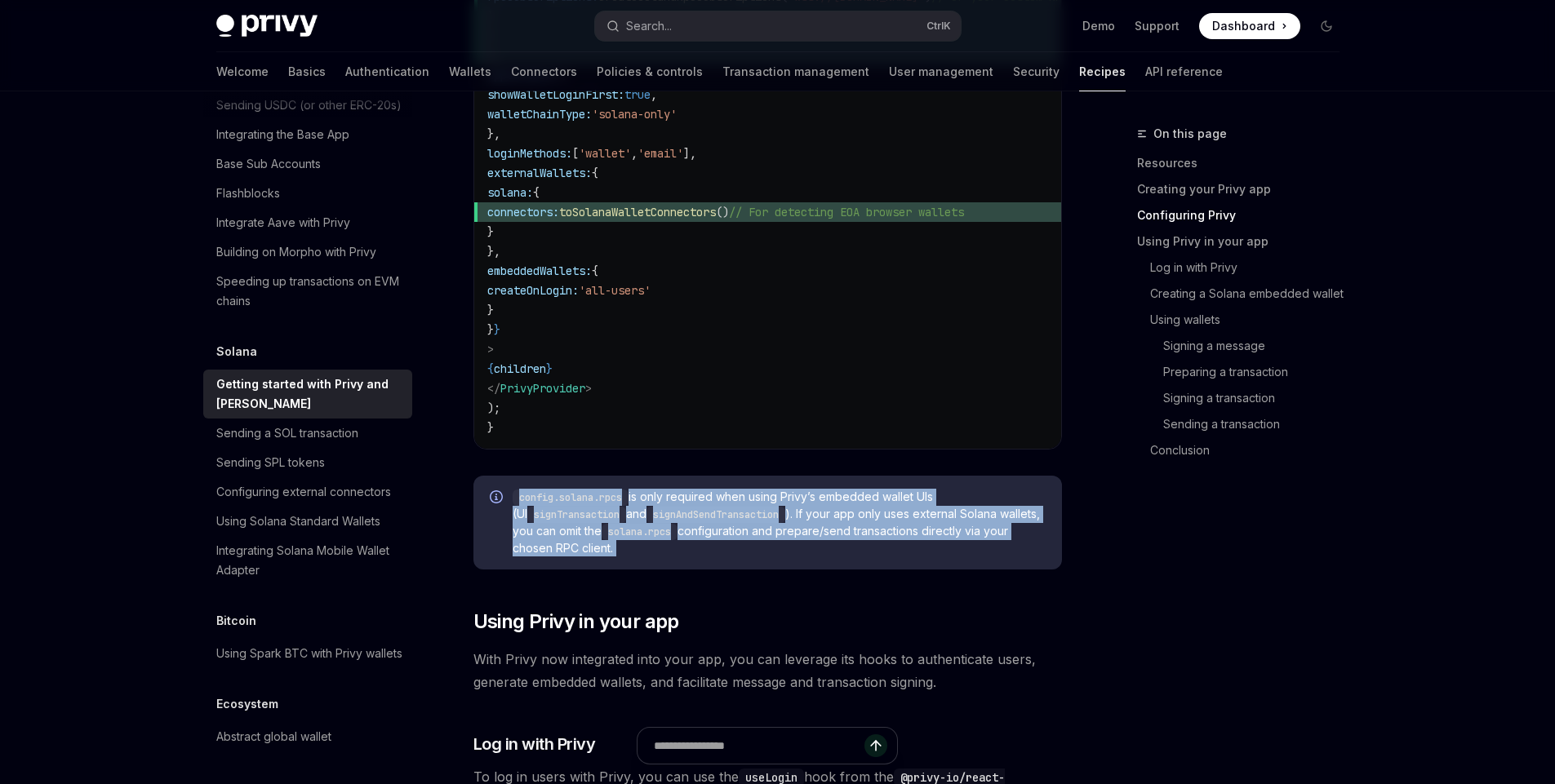
click at [691, 521] on code "signAndSendTransaction" at bounding box center [716, 515] width 139 height 16
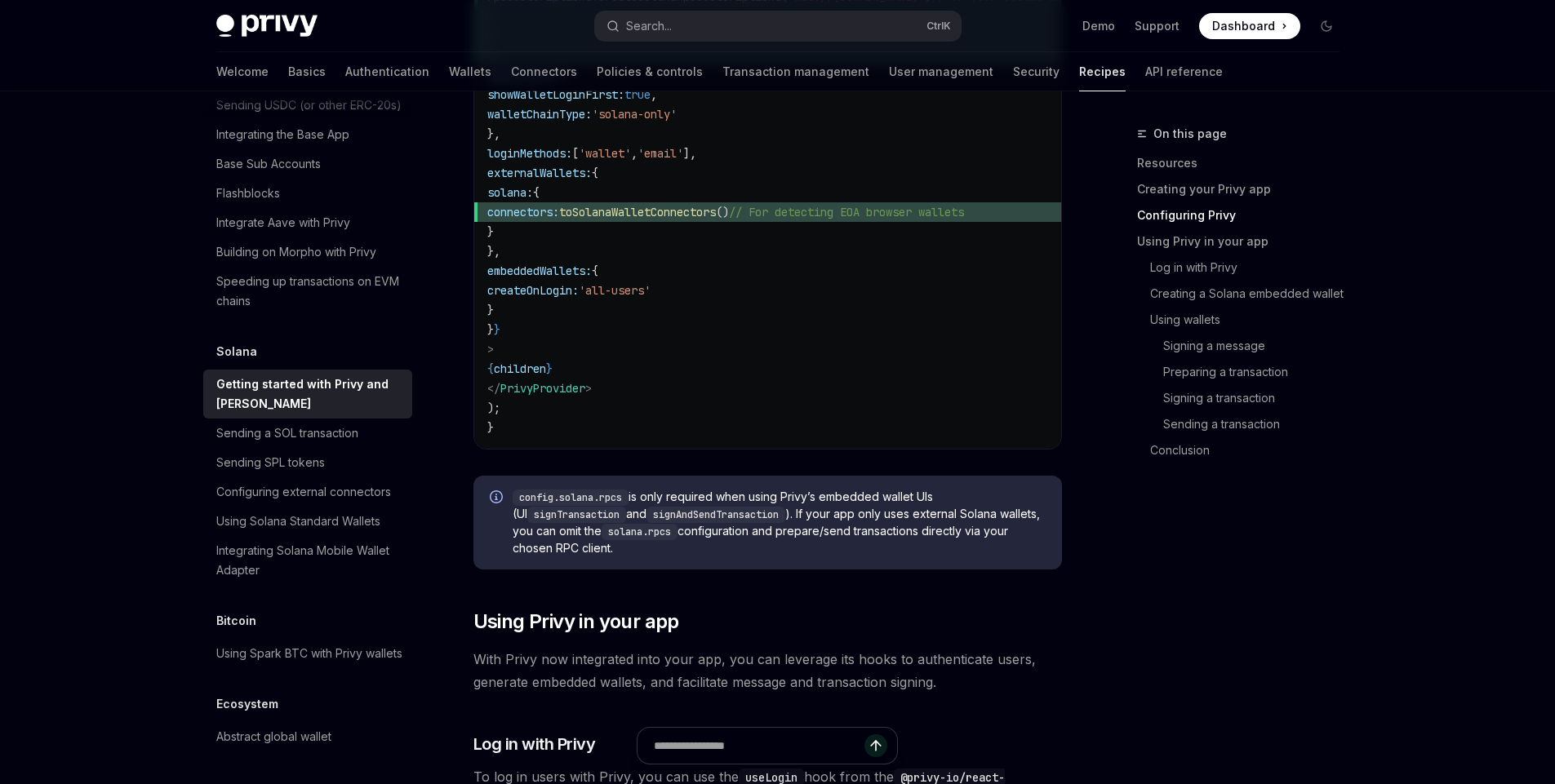
click at [691, 521] on code "signAndSendTransaction" at bounding box center [716, 515] width 139 height 16
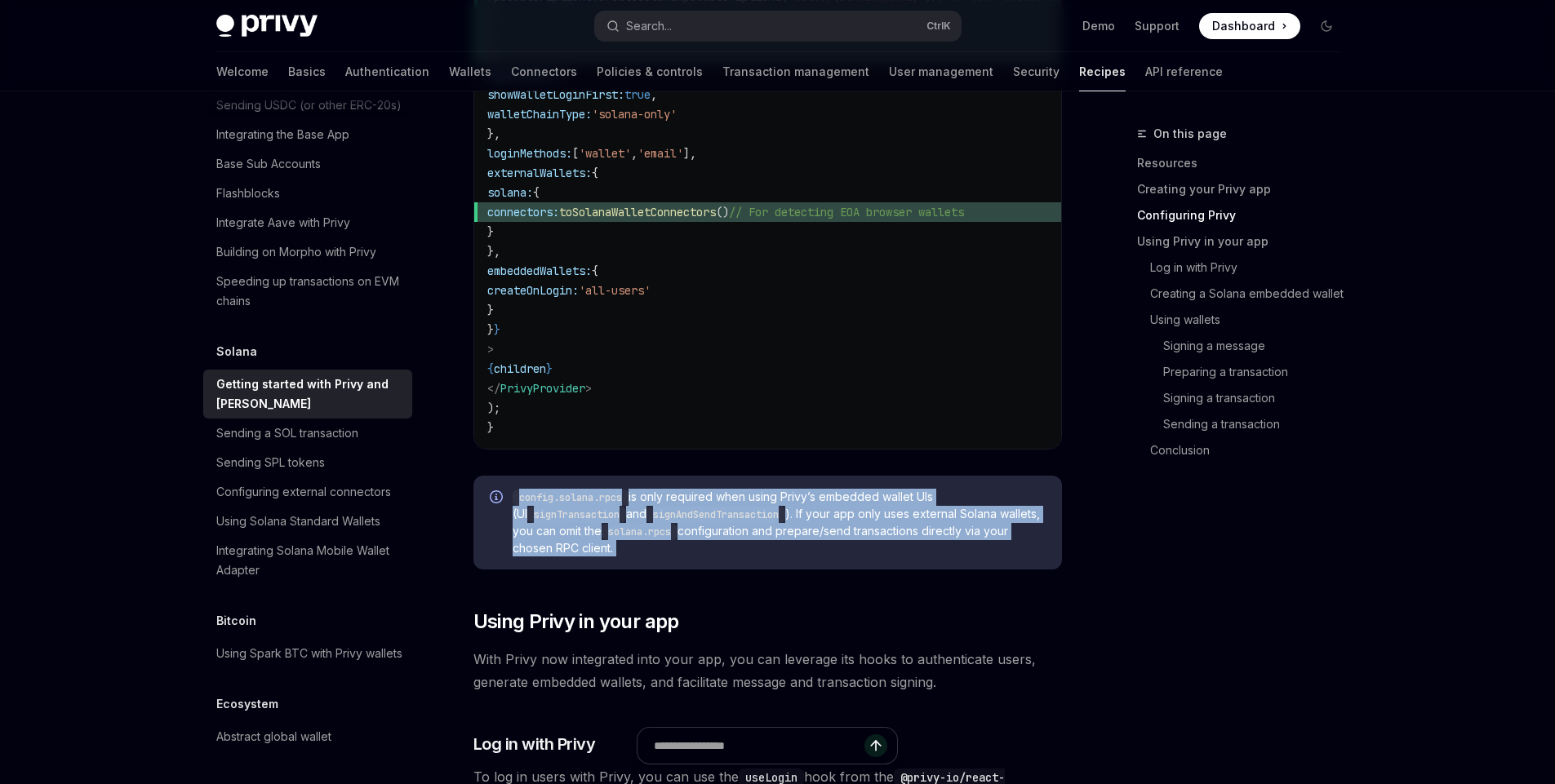
click at [691, 521] on code "signAndSendTransaction" at bounding box center [716, 515] width 139 height 16
click at [655, 557] on span "config.solana.rpcs is only required when using Privy’s embedded wallet UIs (UI …" at bounding box center [779, 522] width 533 height 68
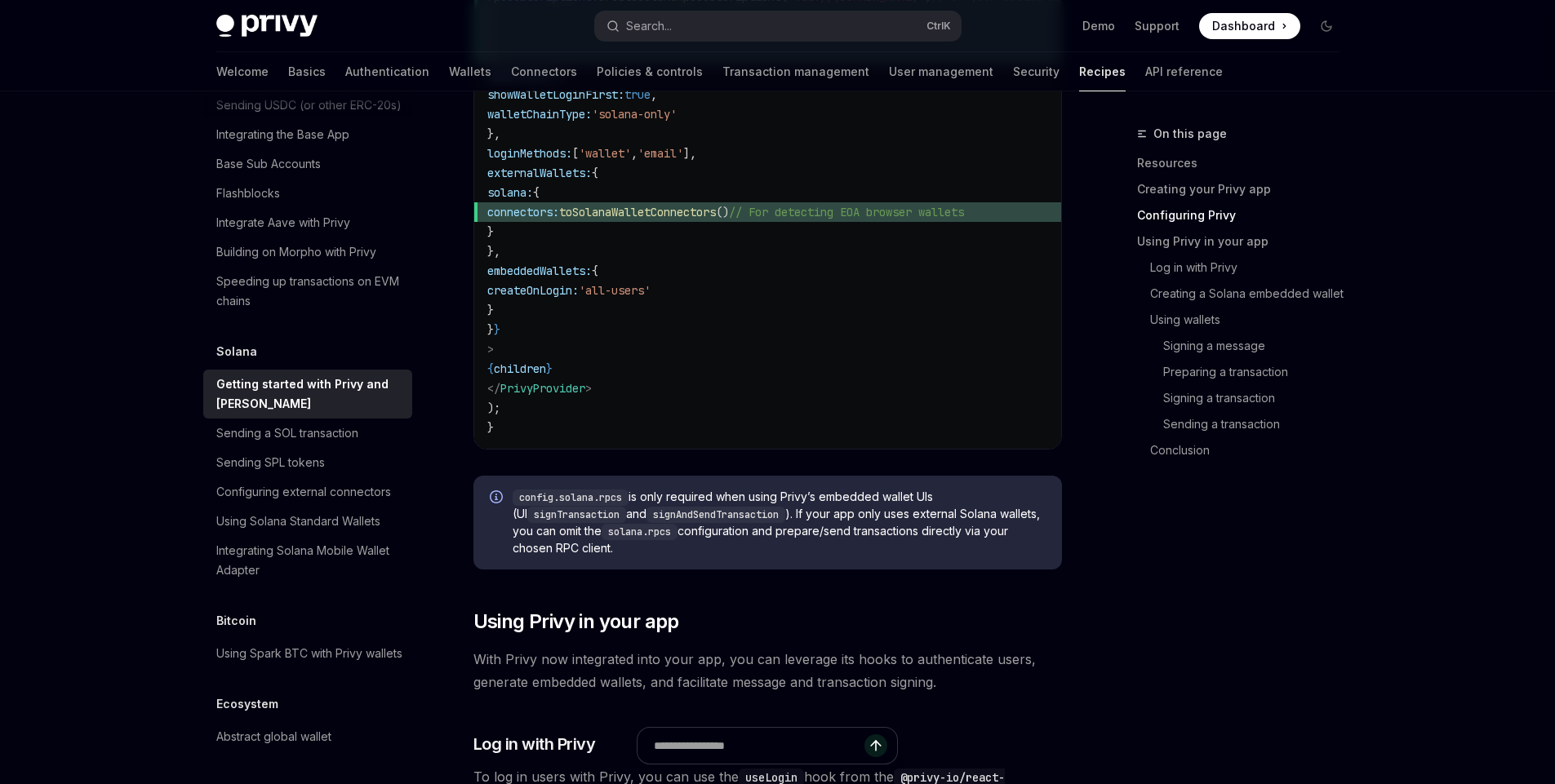
scroll to position [0, 0]
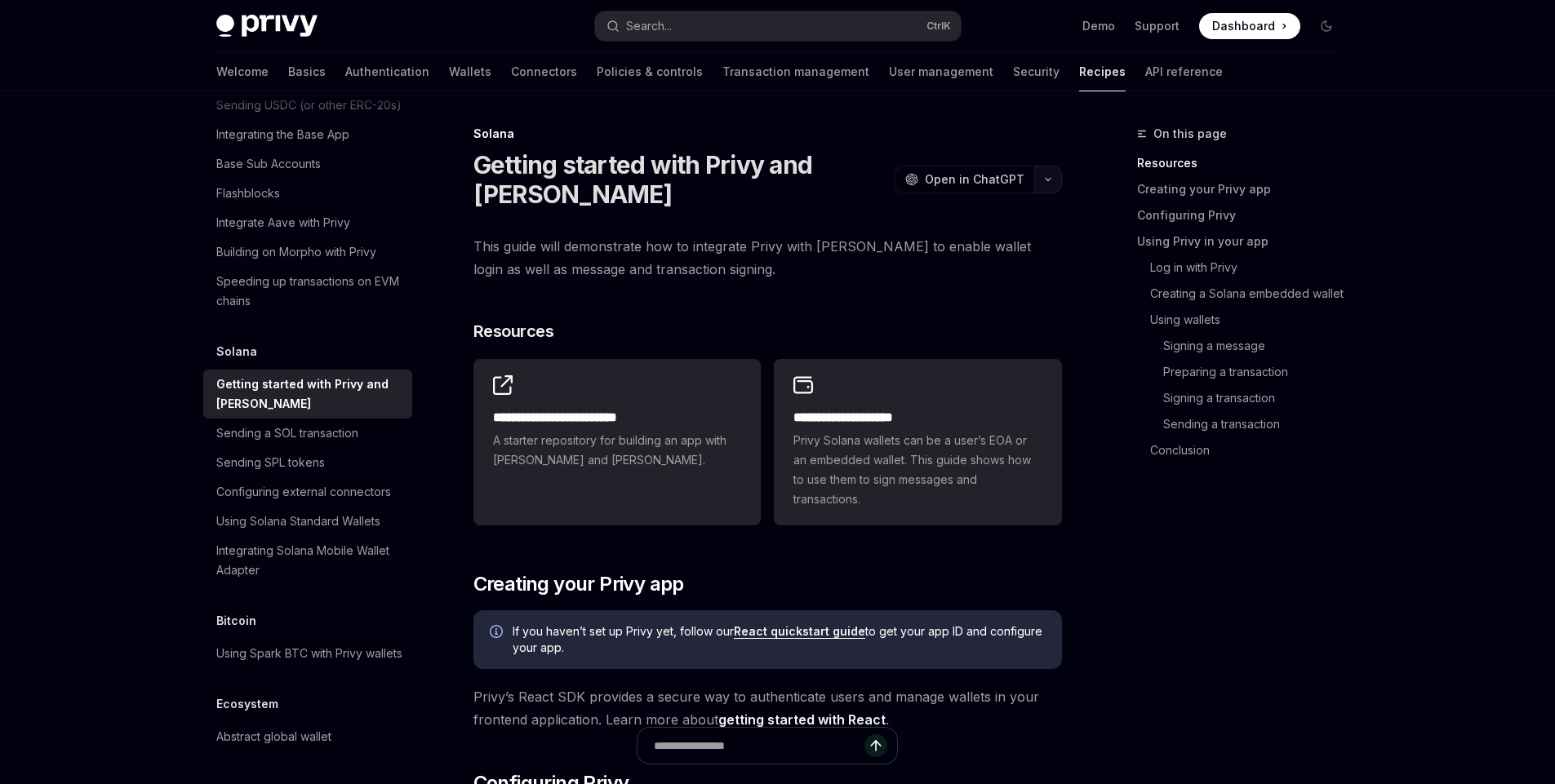
click at [1039, 189] on button "button" at bounding box center [1048, 179] width 28 height 28
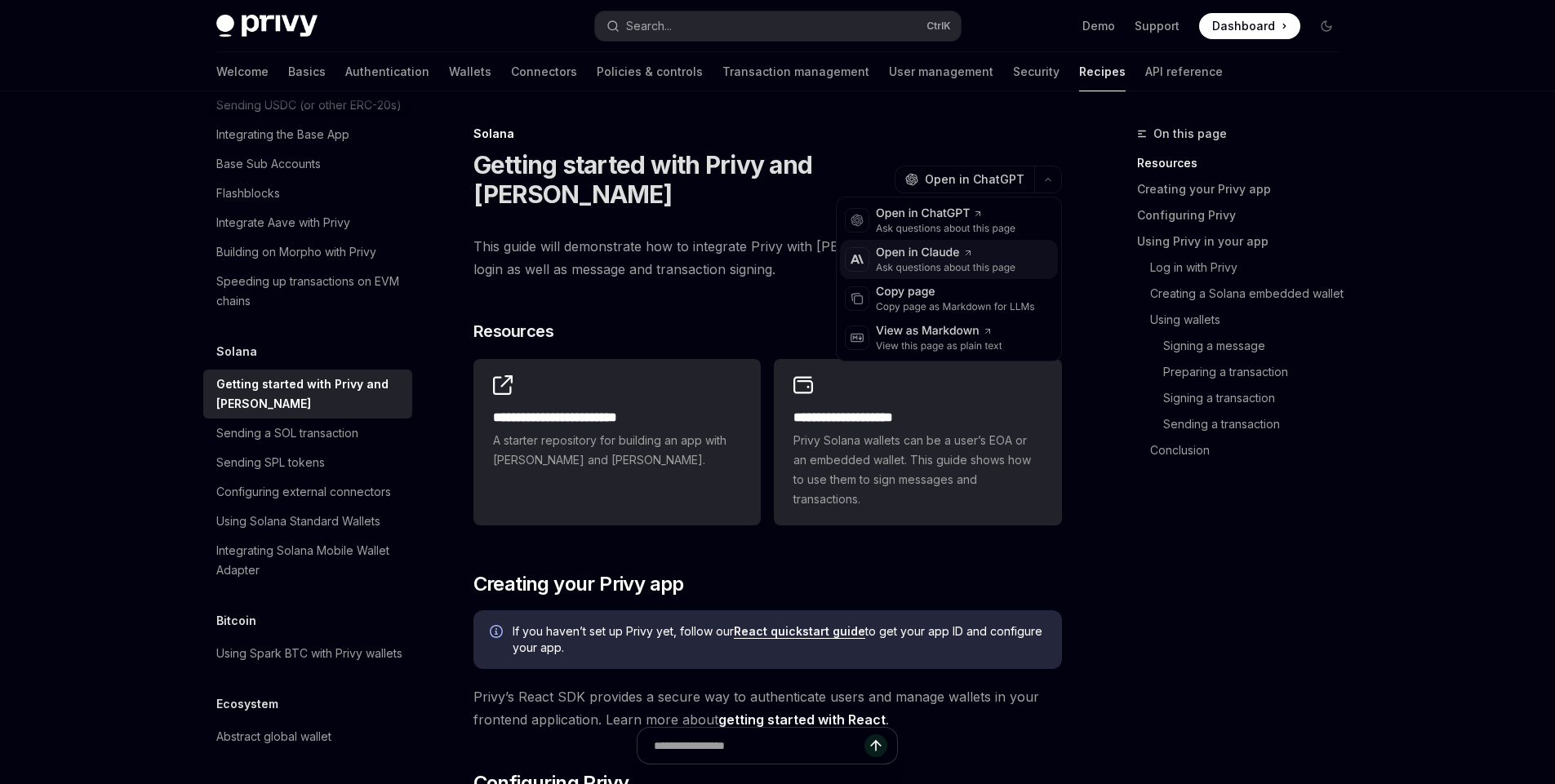
click at [948, 270] on div "Ask questions about this page" at bounding box center [945, 267] width 139 height 13
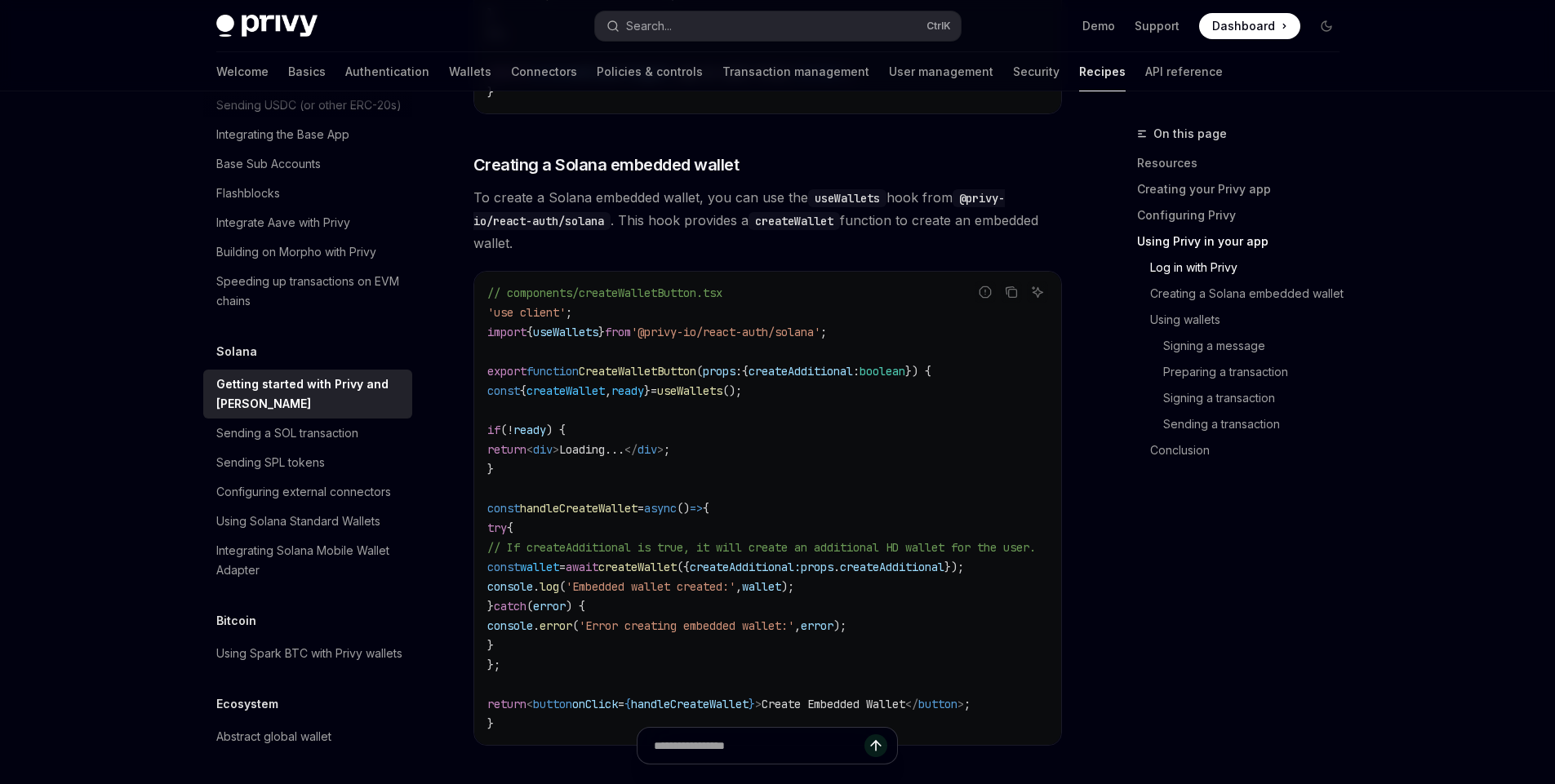
scroll to position [2451, 0]
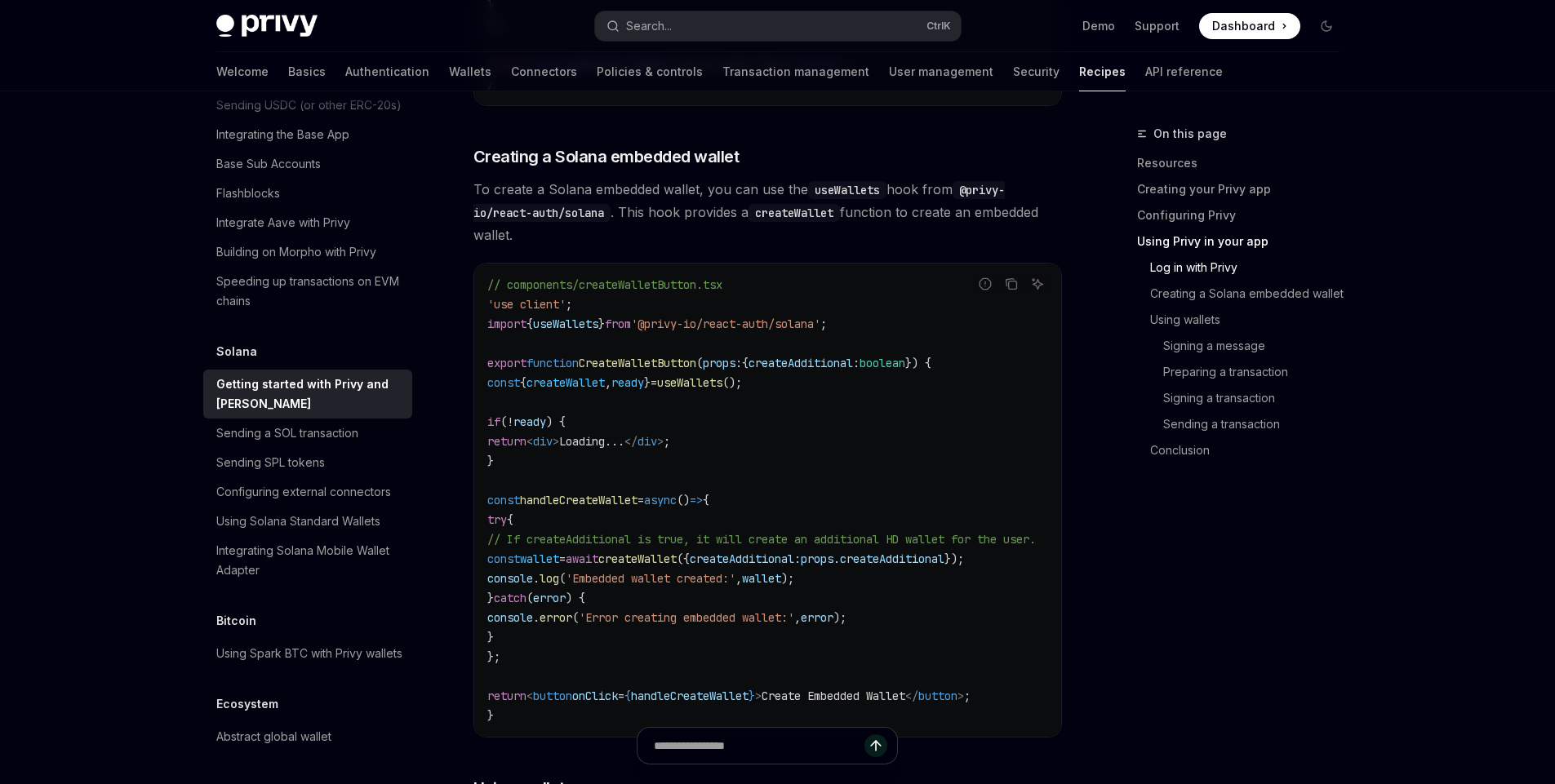
click at [605, 390] on span "createWallet" at bounding box center [566, 382] width 78 height 15
click at [743, 442] on code "// components/createWalletButton.tsx 'use client' ; import { useWallets } from …" at bounding box center [781, 500] width 588 height 450
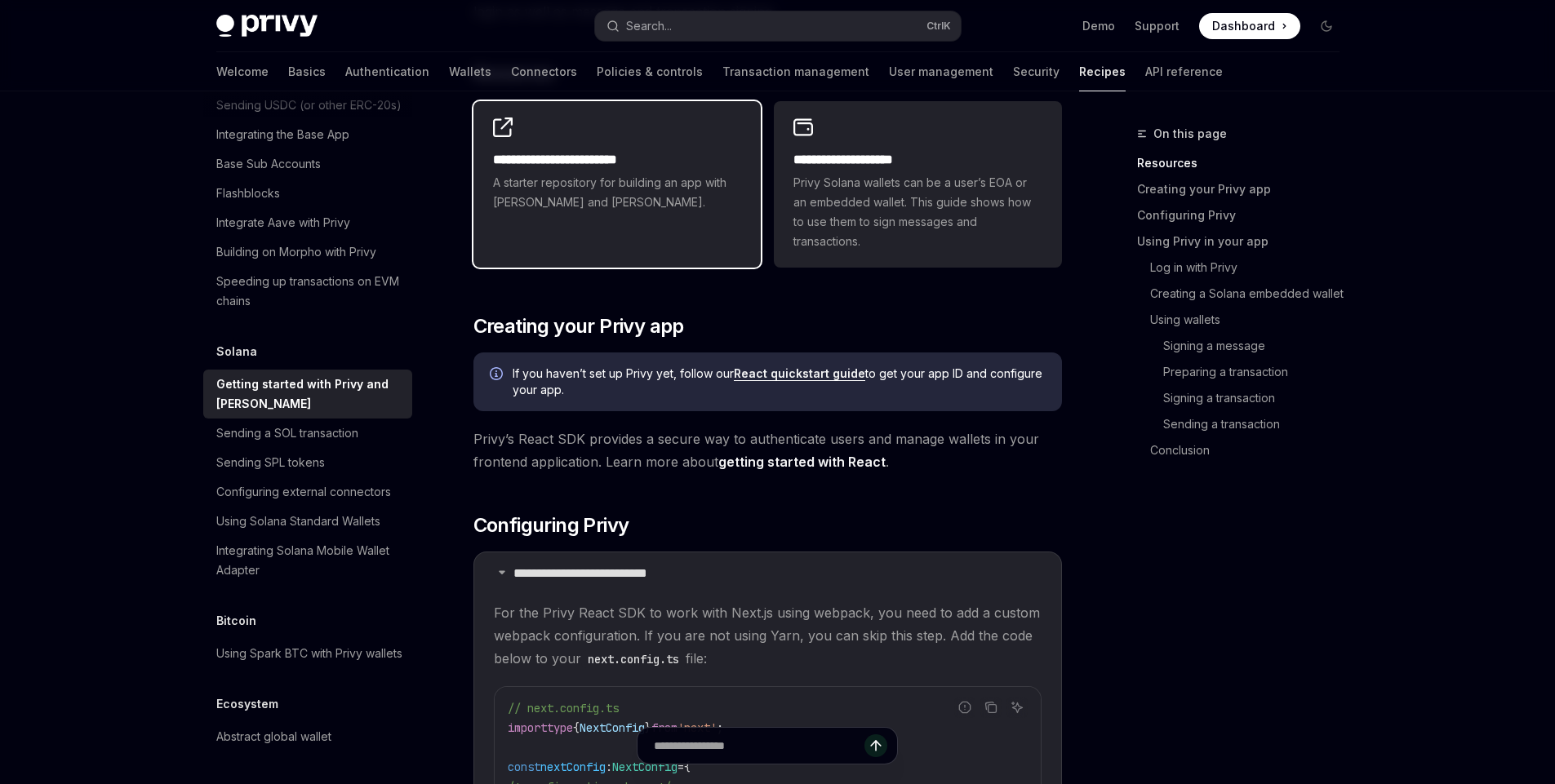
scroll to position [0, 0]
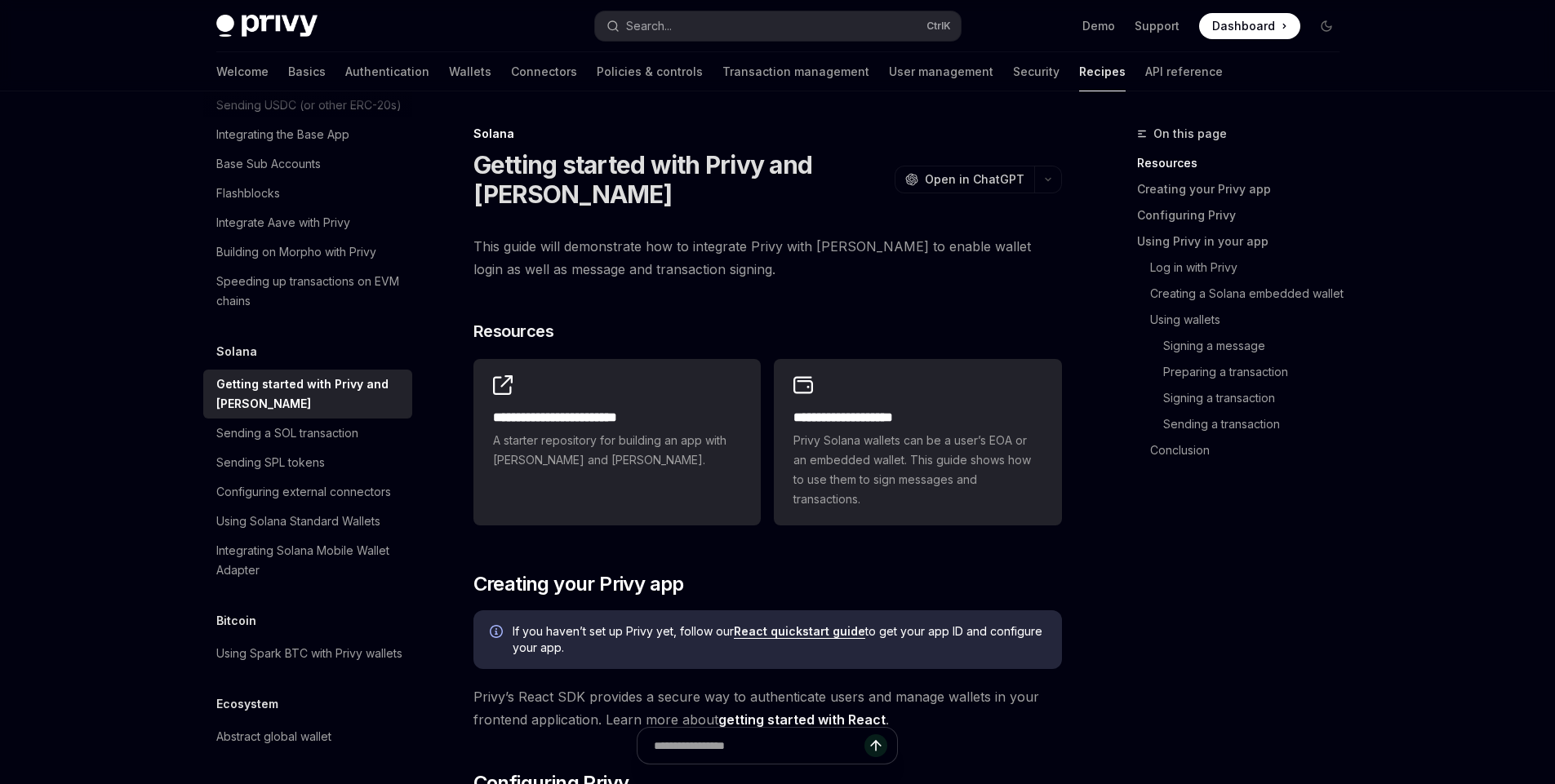
click at [576, 265] on span "This guide will demonstrate how to integrate Privy with [PERSON_NAME] to enable…" at bounding box center [768, 257] width 589 height 46
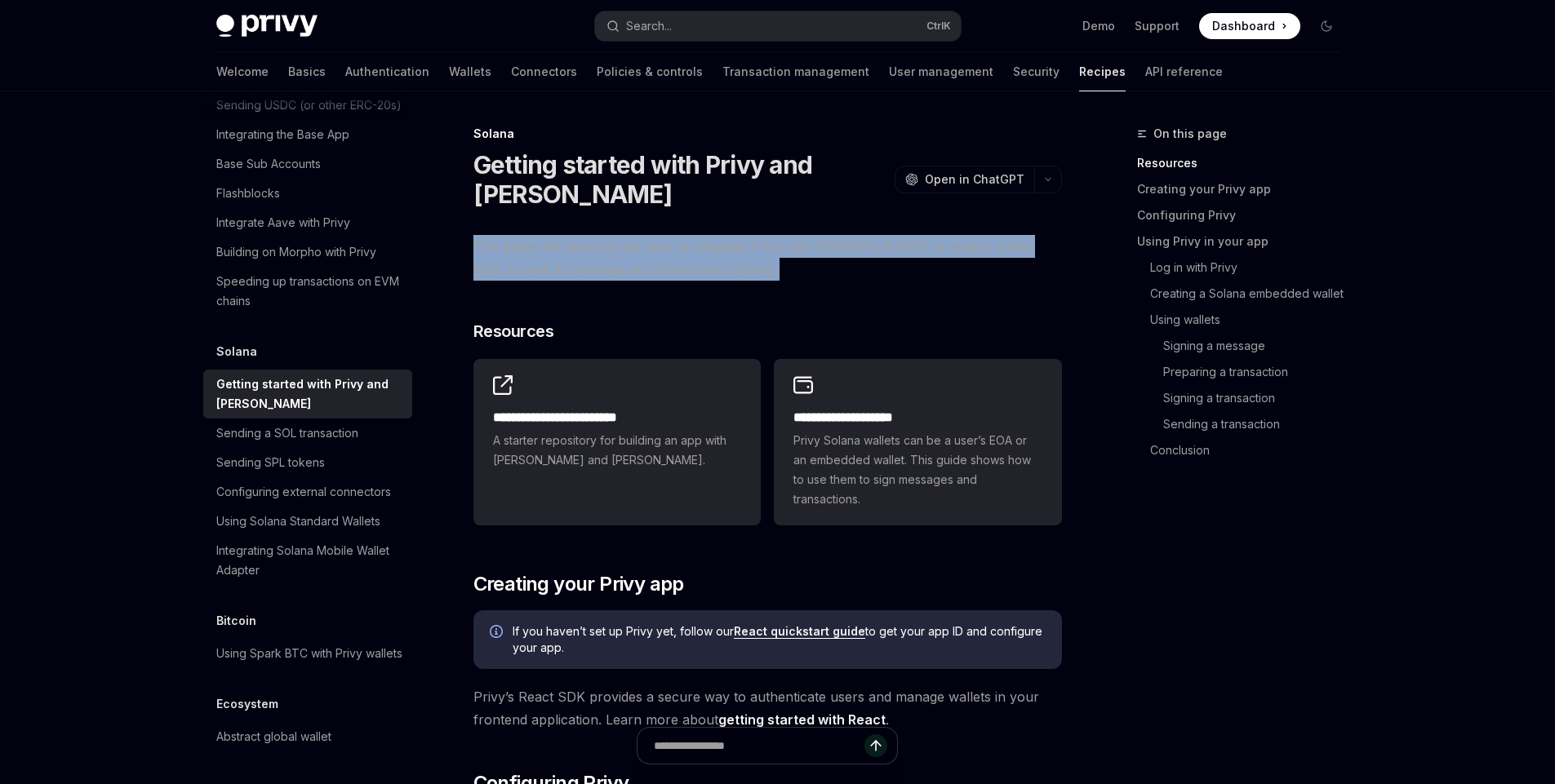
click at [576, 265] on span "This guide will demonstrate how to integrate Privy with [PERSON_NAME] to enable…" at bounding box center [768, 257] width 589 height 46
click at [629, 254] on span "This guide will demonstrate how to integrate Privy with [PERSON_NAME] to enable…" at bounding box center [768, 257] width 589 height 46
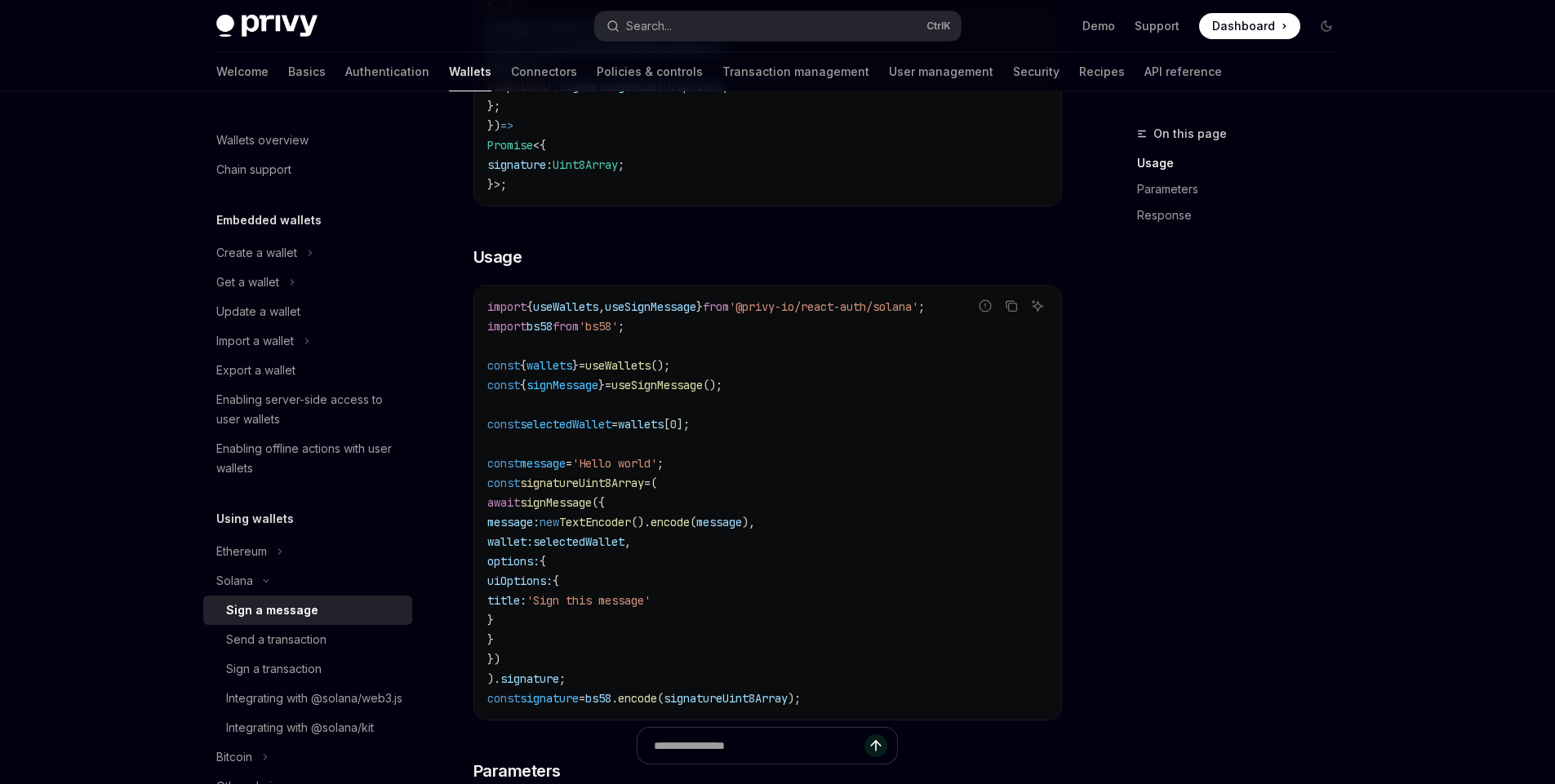
scroll to position [417, 0]
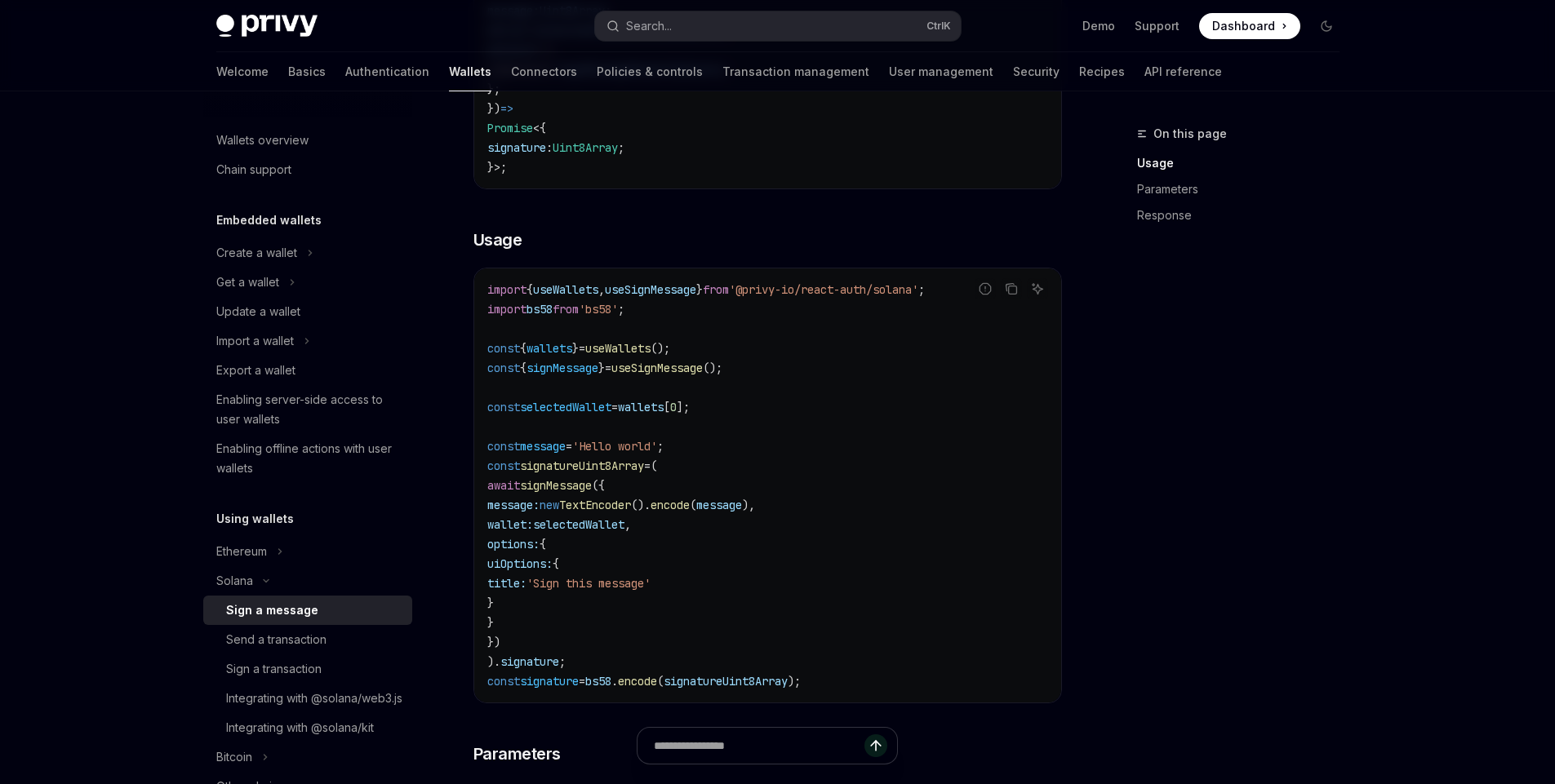
click at [611, 415] on span "selectedWallet" at bounding box center [566, 407] width 91 height 15
click at [689, 449] on code "import { useWallets , useSignMessage } from '@privy-io/react-auth/solana' ; imp…" at bounding box center [767, 485] width 561 height 411
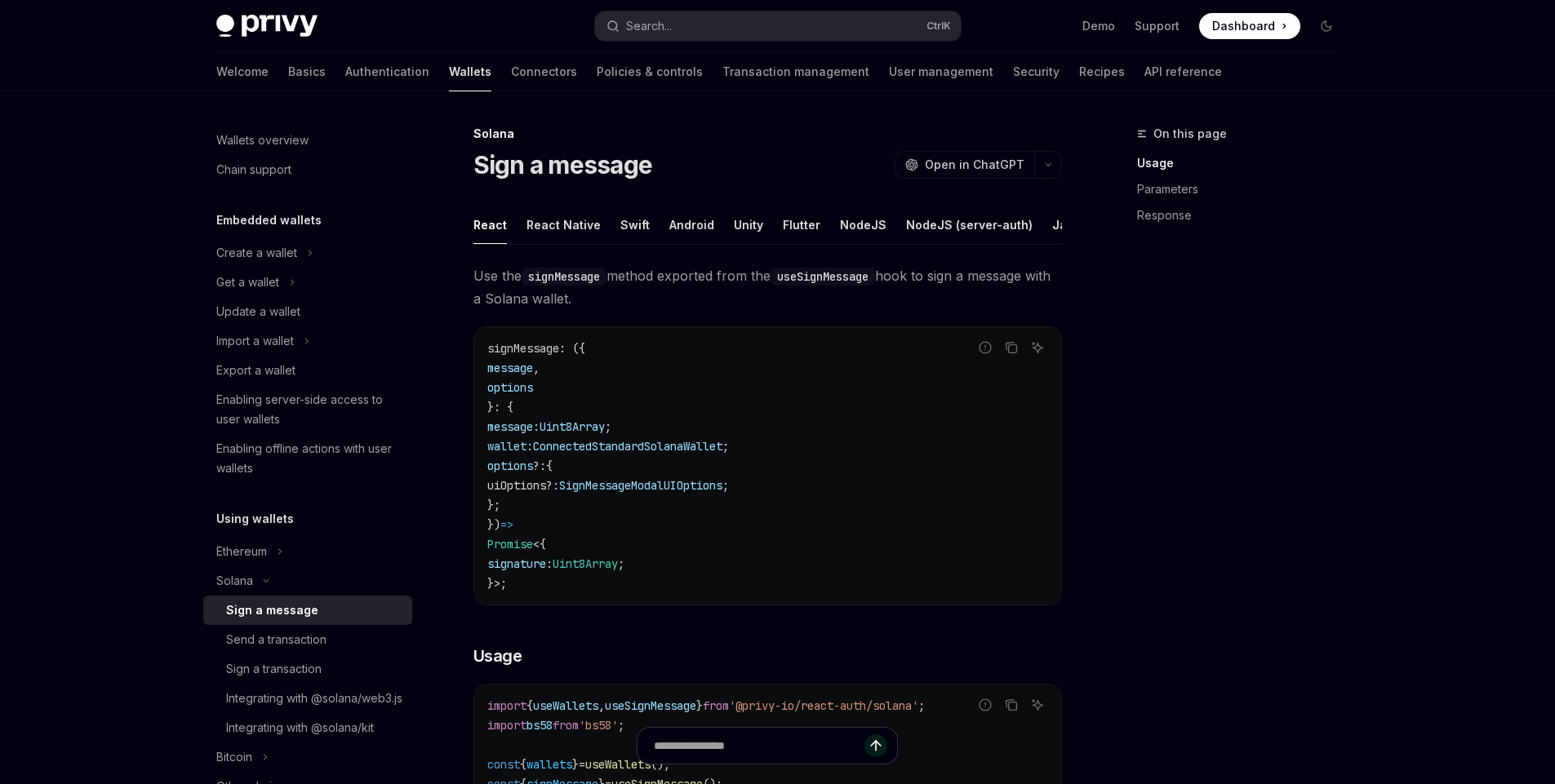
click at [276, 517] on h5 "Using wallets" at bounding box center [255, 519] width 77 height 20
click at [263, 518] on h5 "Using wallets" at bounding box center [255, 519] width 77 height 20
click at [280, 256] on div "Create a wallet" at bounding box center [257, 253] width 81 height 20
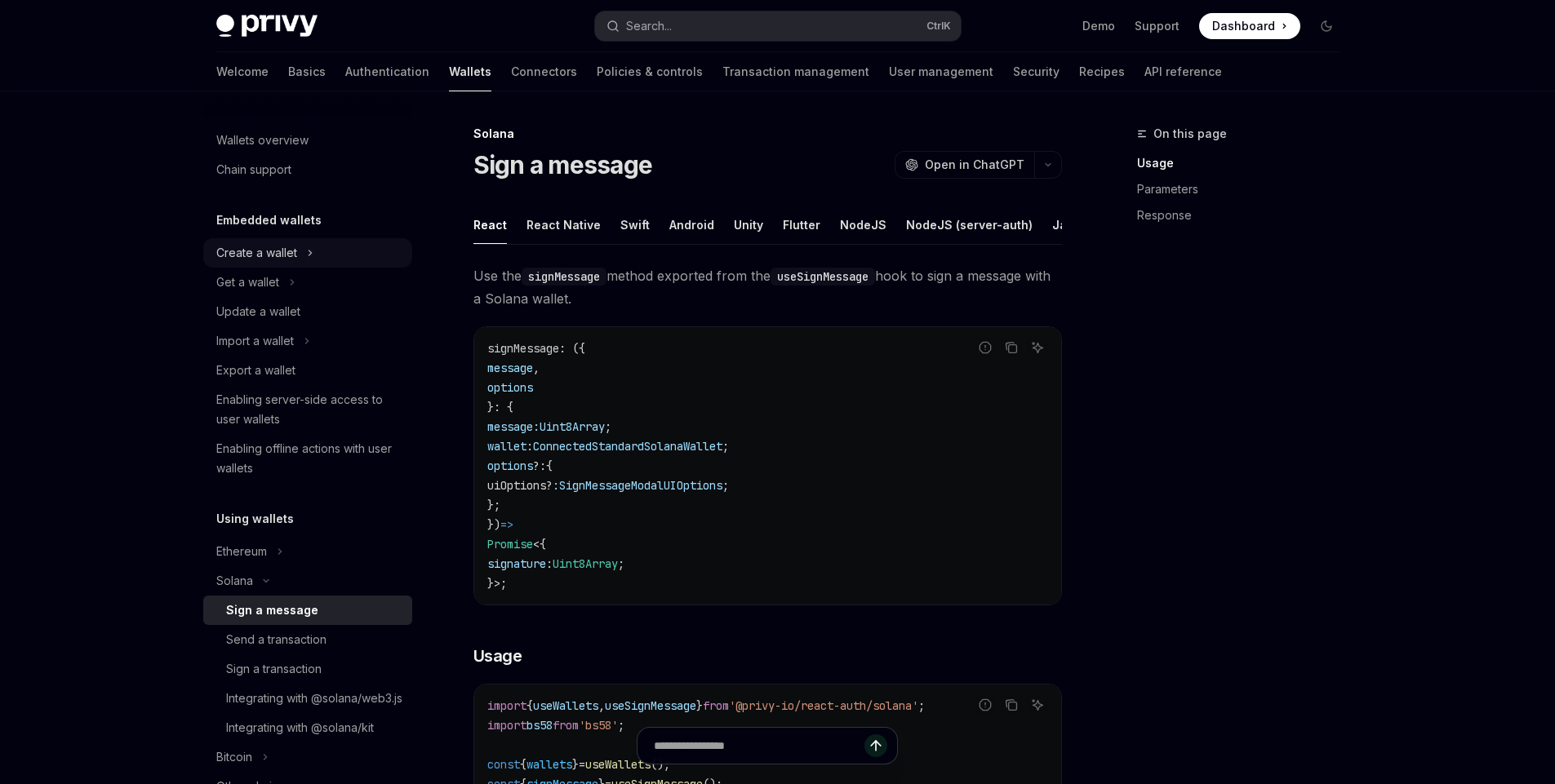
type textarea "*"
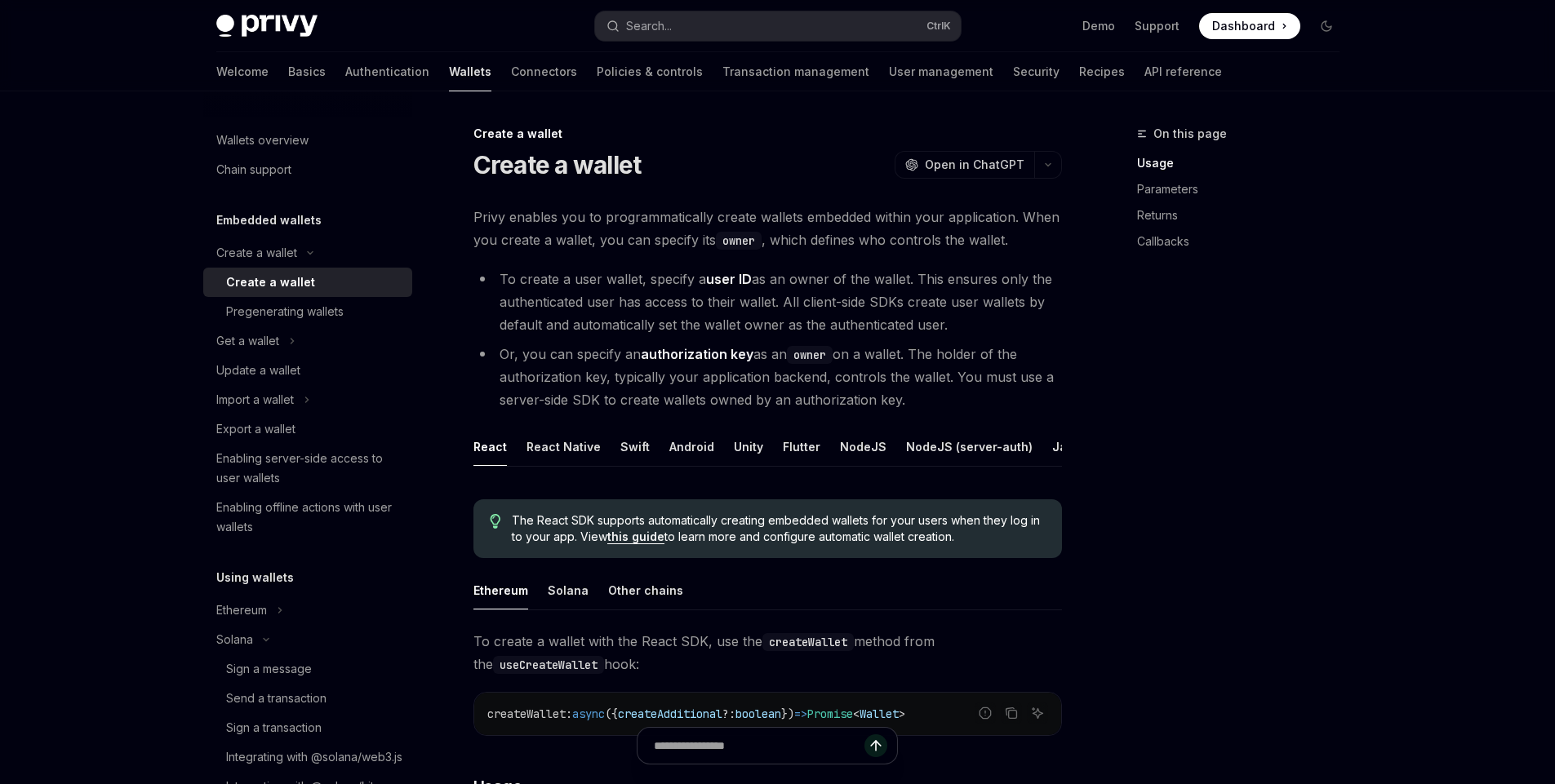
click at [579, 294] on li "To create a user wallet, specify a user ID as an owner of the wallet. This ensu…" at bounding box center [768, 302] width 589 height 69
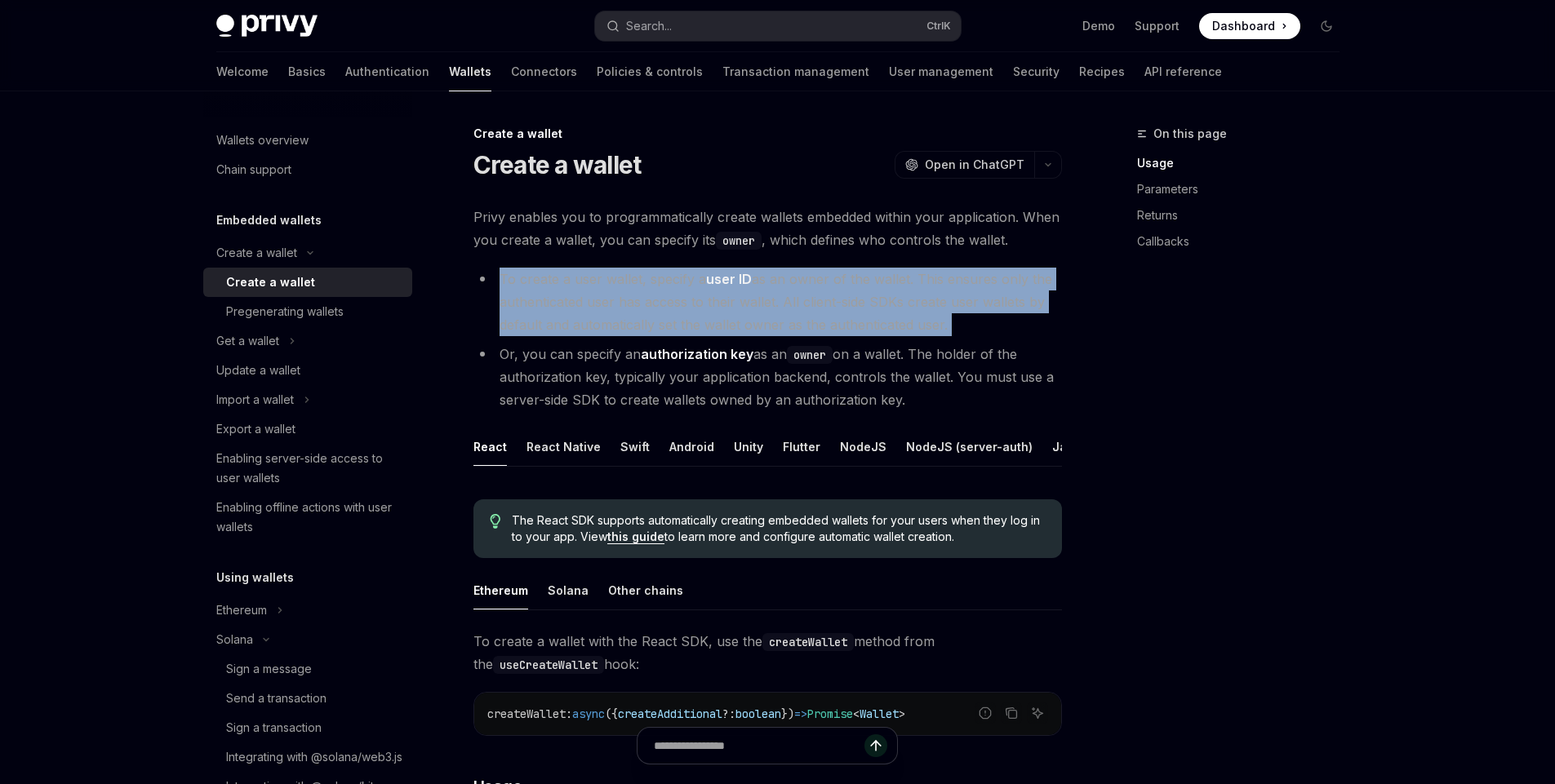
click at [579, 294] on li "To create a user wallet, specify a user ID as an owner of the wallet. This ensu…" at bounding box center [768, 302] width 589 height 69
click at [635, 288] on li "To create a user wallet, specify a user ID as an owner of the wallet. This ensu…" at bounding box center [768, 302] width 589 height 69
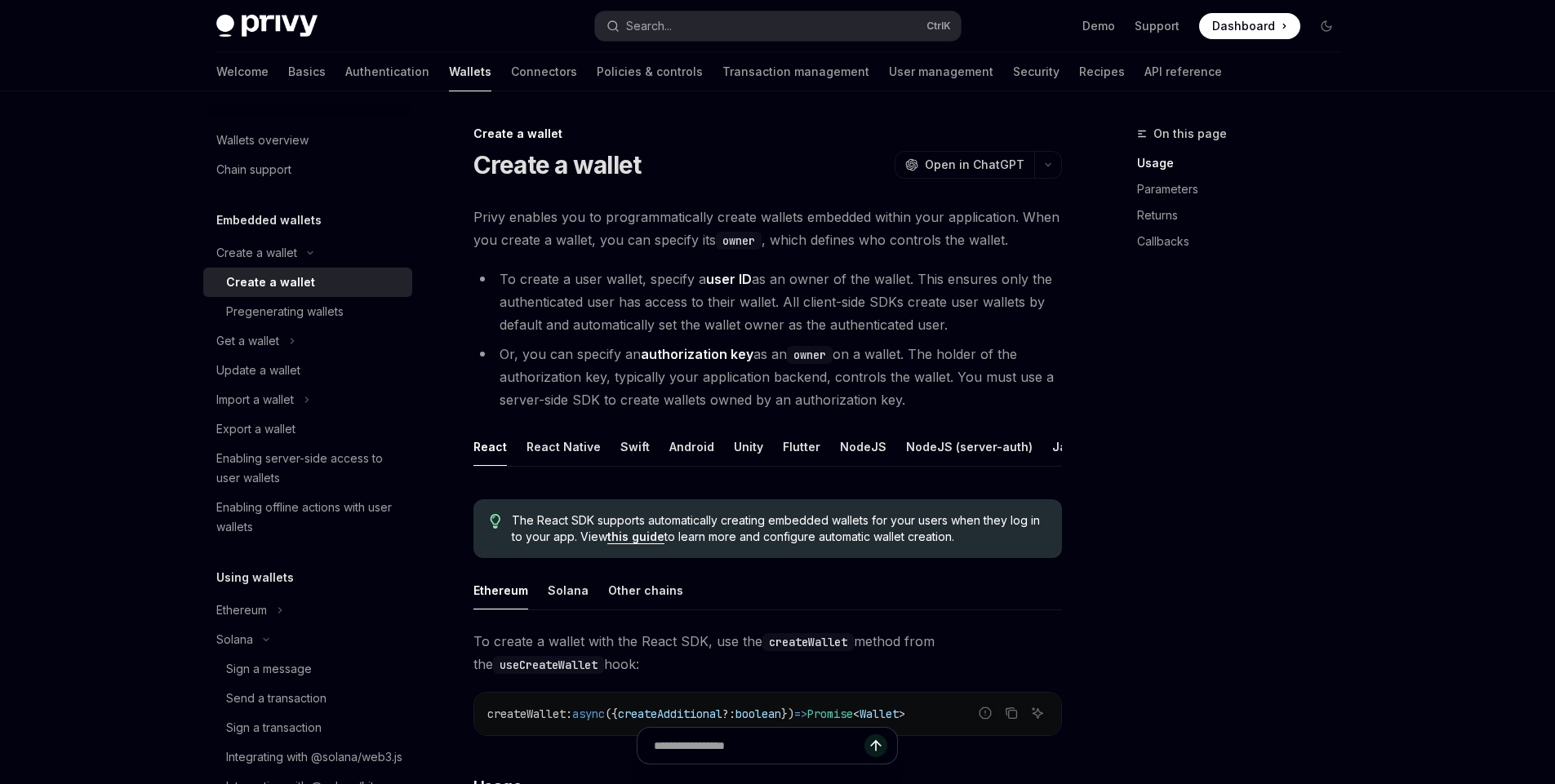
click at [752, 302] on li "To create a user wallet, specify a user ID as an owner of the wallet. This ensu…" at bounding box center [768, 302] width 589 height 69
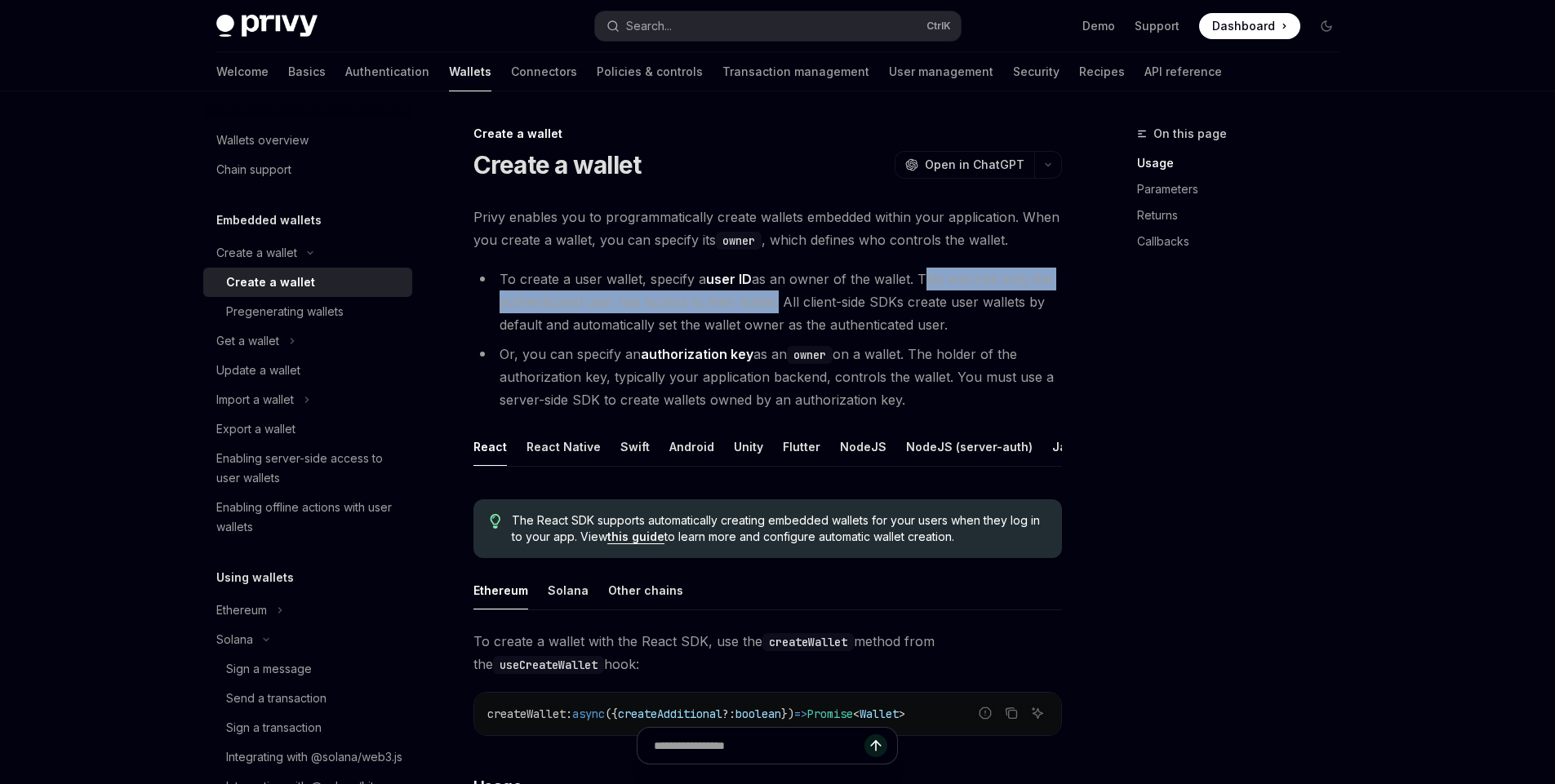
drag, startPoint x: 752, startPoint y: 302, endPoint x: 918, endPoint y: 284, distance: 167.0
click at [918, 284] on li "To create a user wallet, specify a user ID as an owner of the wallet. This ensu…" at bounding box center [768, 302] width 589 height 69
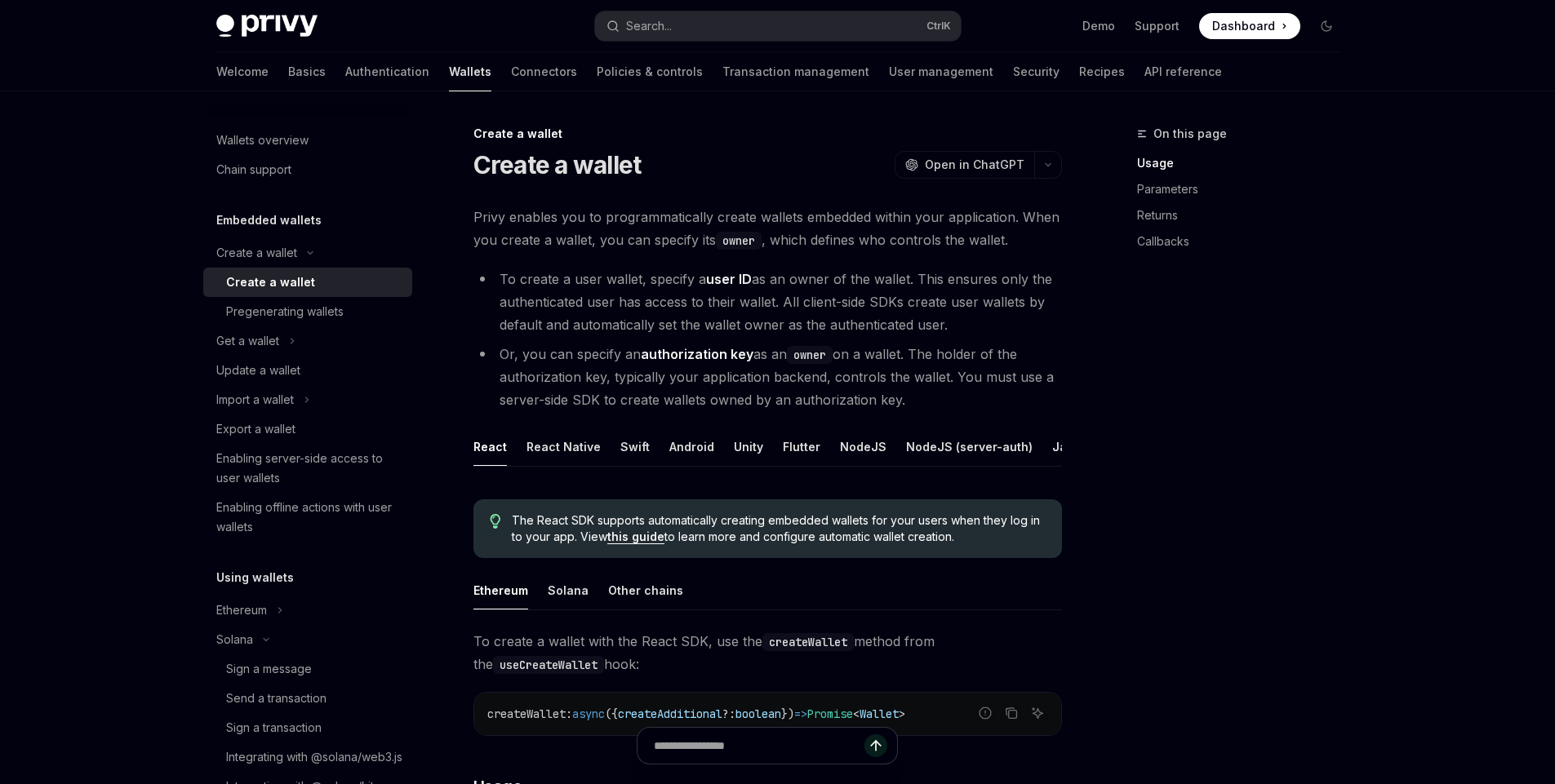
click at [914, 284] on li "To create a user wallet, specify a user ID as an owner of the wallet. This ensu…" at bounding box center [768, 302] width 589 height 69
click at [820, 396] on li "Or, you can specify an authorization key as an owner on a wallet. The holder of…" at bounding box center [768, 377] width 589 height 69
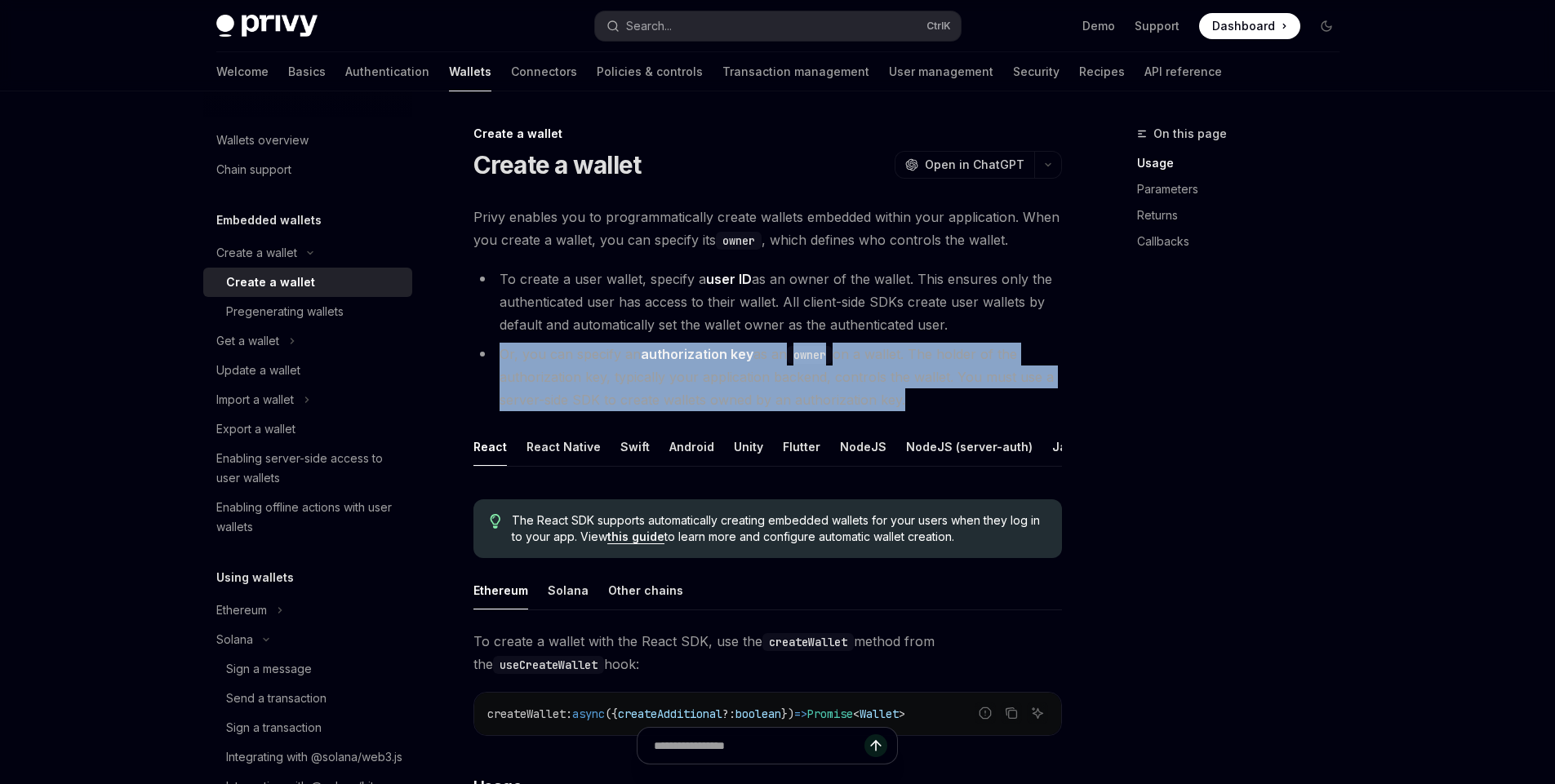
click at [820, 396] on li "Or, you can specify an authorization key as an owner on a wallet. The holder of…" at bounding box center [768, 377] width 589 height 69
click at [754, 393] on li "Or, you can specify an authorization key as an owner on a wallet. The holder of…" at bounding box center [768, 377] width 589 height 69
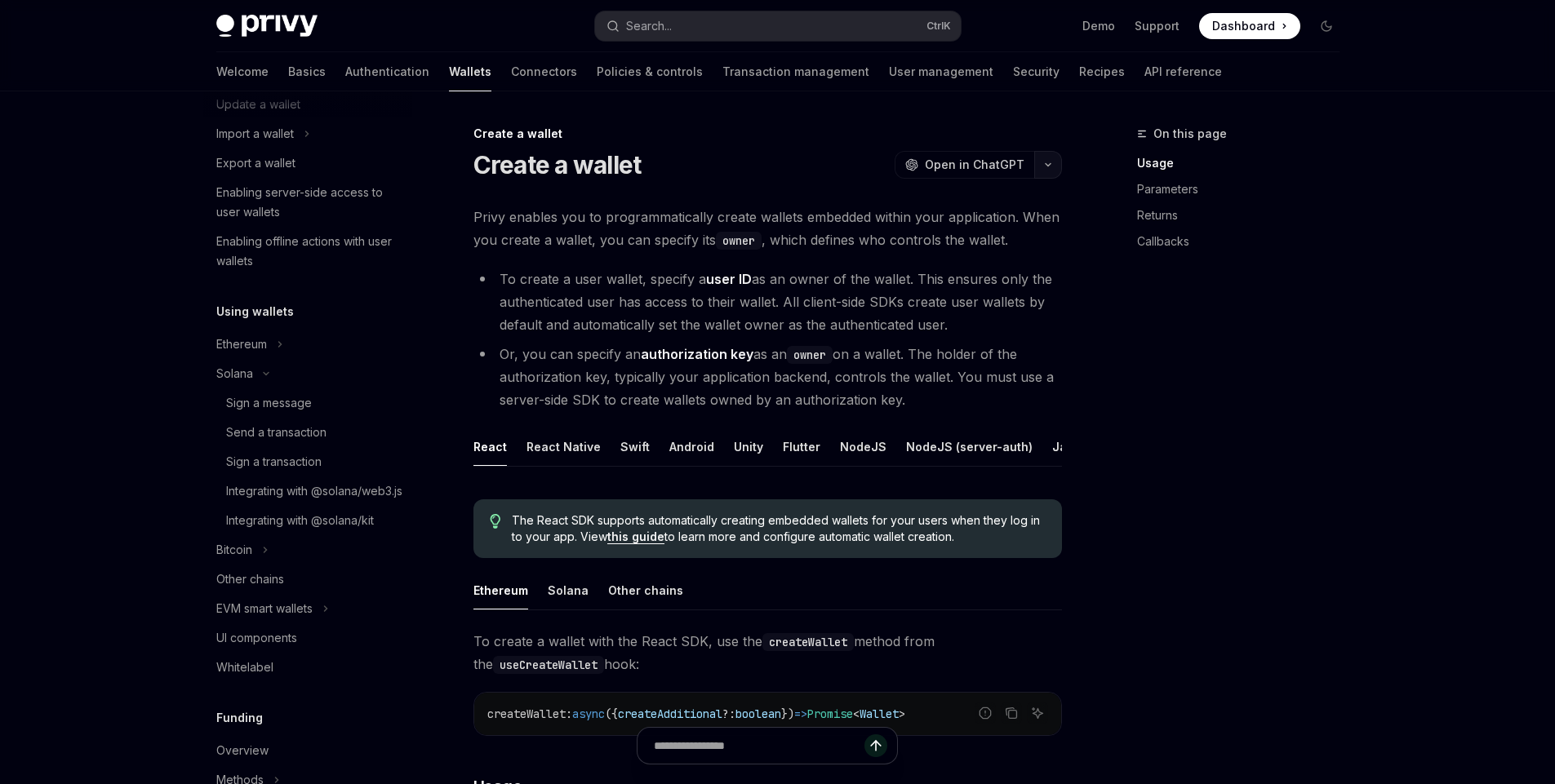
click at [1056, 177] on button "button" at bounding box center [1048, 164] width 28 height 28
click at [663, 232] on span "Privy enables you to programmatically create wallets embedded within your appli…" at bounding box center [768, 228] width 589 height 46
click at [647, 240] on span "Privy enables you to programmatically create wallets embedded within your appli…" at bounding box center [768, 228] width 589 height 46
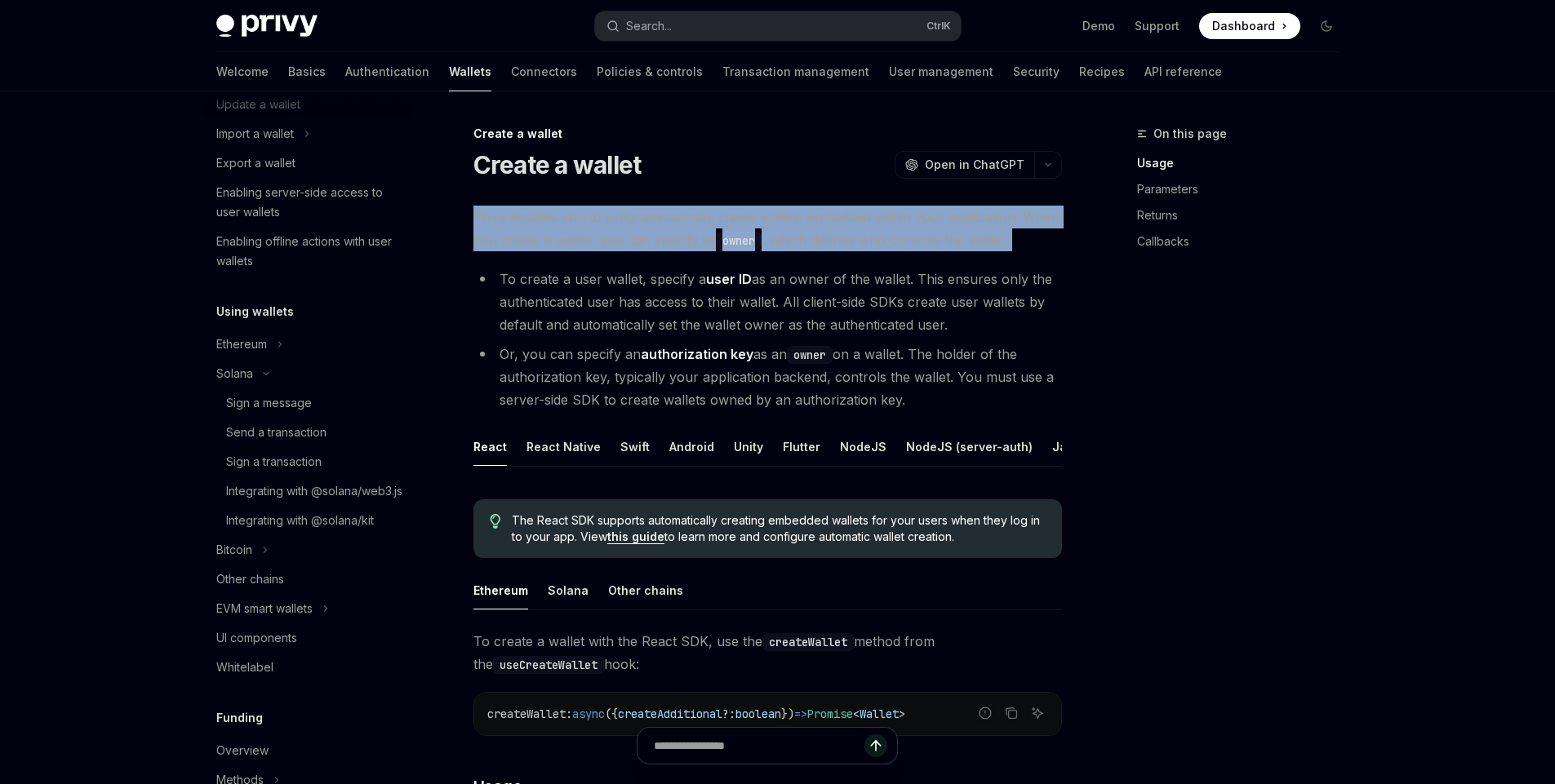
click at [647, 240] on span "Privy enables you to programmatically create wallets embedded within your appli…" at bounding box center [768, 228] width 589 height 46
click at [622, 240] on span "Privy enables you to programmatically create wallets embedded within your appli…" at bounding box center [768, 228] width 589 height 46
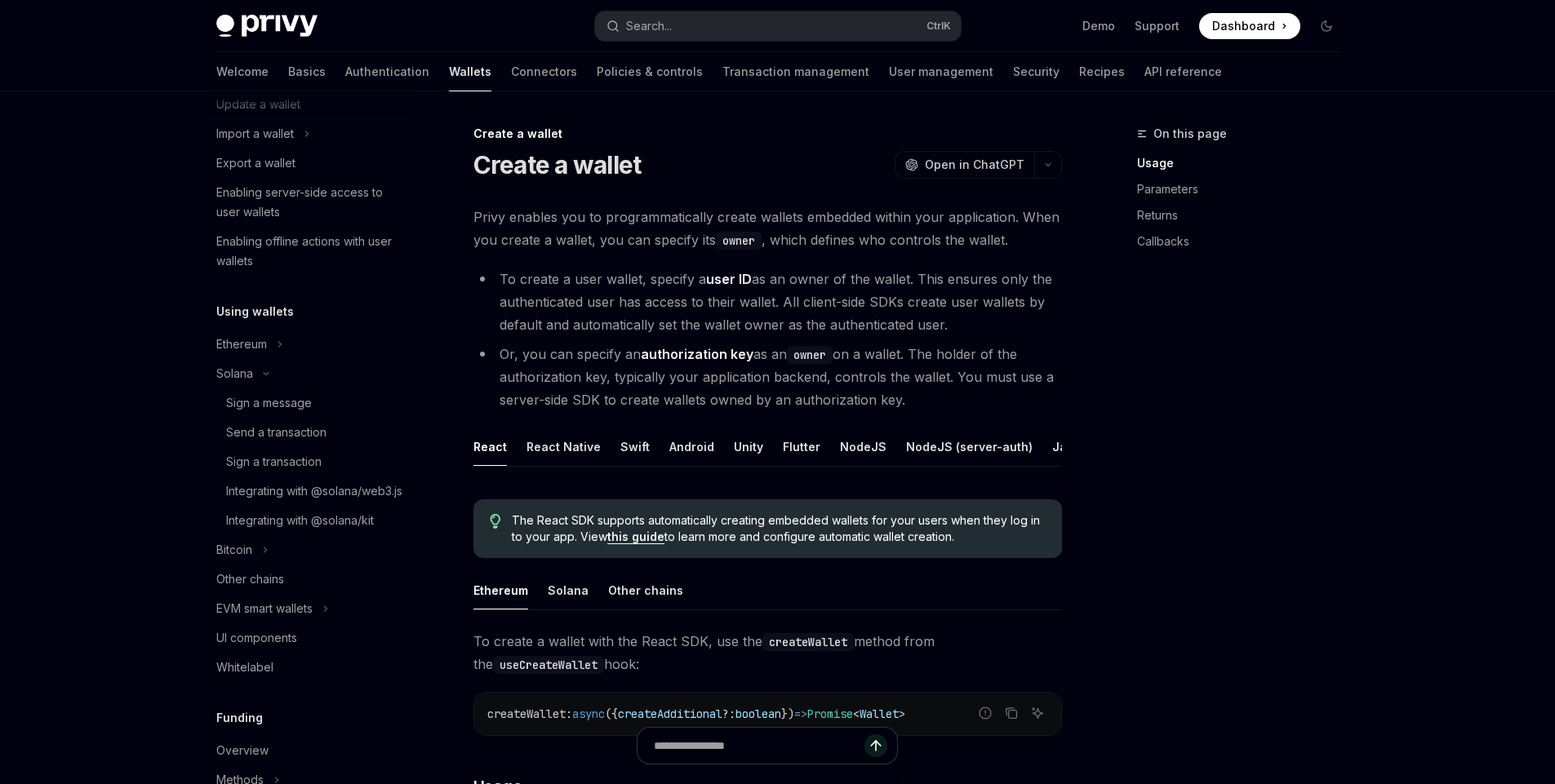
click at [730, 244] on code "owner" at bounding box center [739, 240] width 46 height 18
click at [797, 246] on span "Privy enables you to programmatically create wallets embedded within your appli…" at bounding box center [768, 228] width 589 height 46
click at [507, 278] on li "To create a user wallet, specify a user ID as an owner of the wallet. This ensu…" at bounding box center [768, 302] width 589 height 69
drag, startPoint x: 507, startPoint y: 278, endPoint x: 628, endPoint y: 279, distance: 121.0
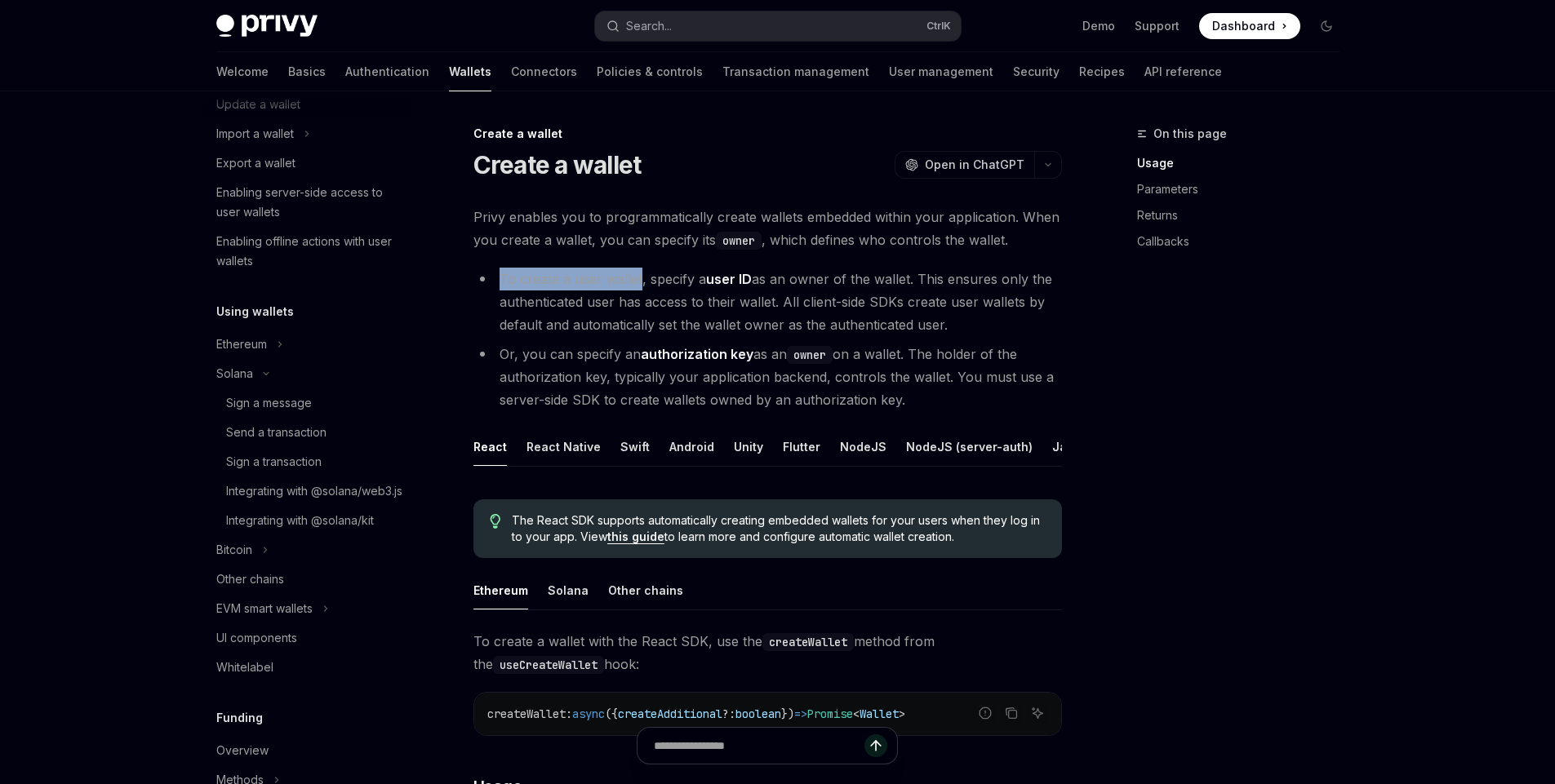
click at [628, 279] on li "To create a user wallet, specify a user ID as an owner of the wallet. This ensu…" at bounding box center [768, 302] width 589 height 69
click at [625, 279] on li "To create a user wallet, specify a user ID as an owner of the wallet. This ensu…" at bounding box center [768, 302] width 589 height 69
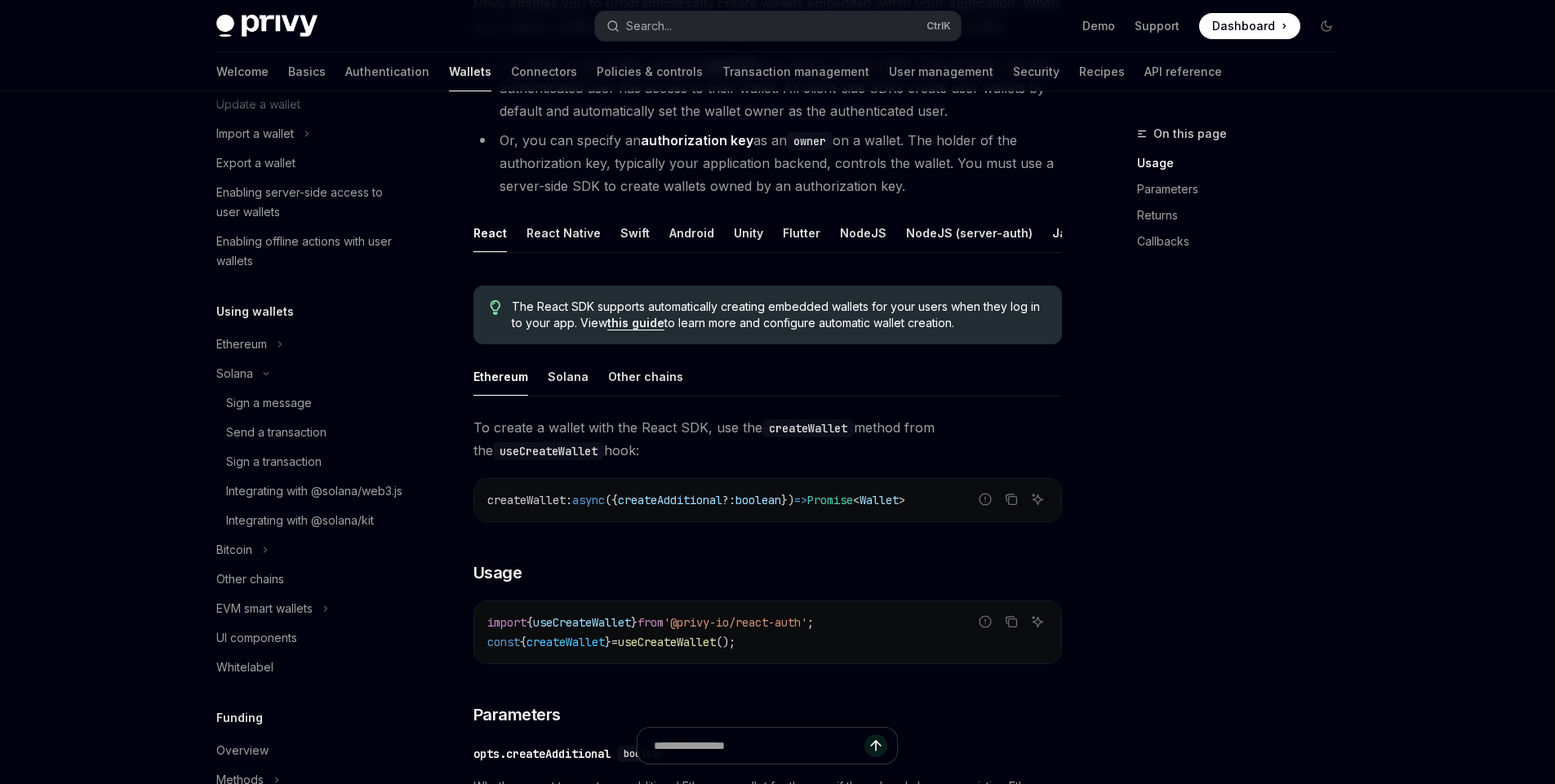
scroll to position [220, 0]
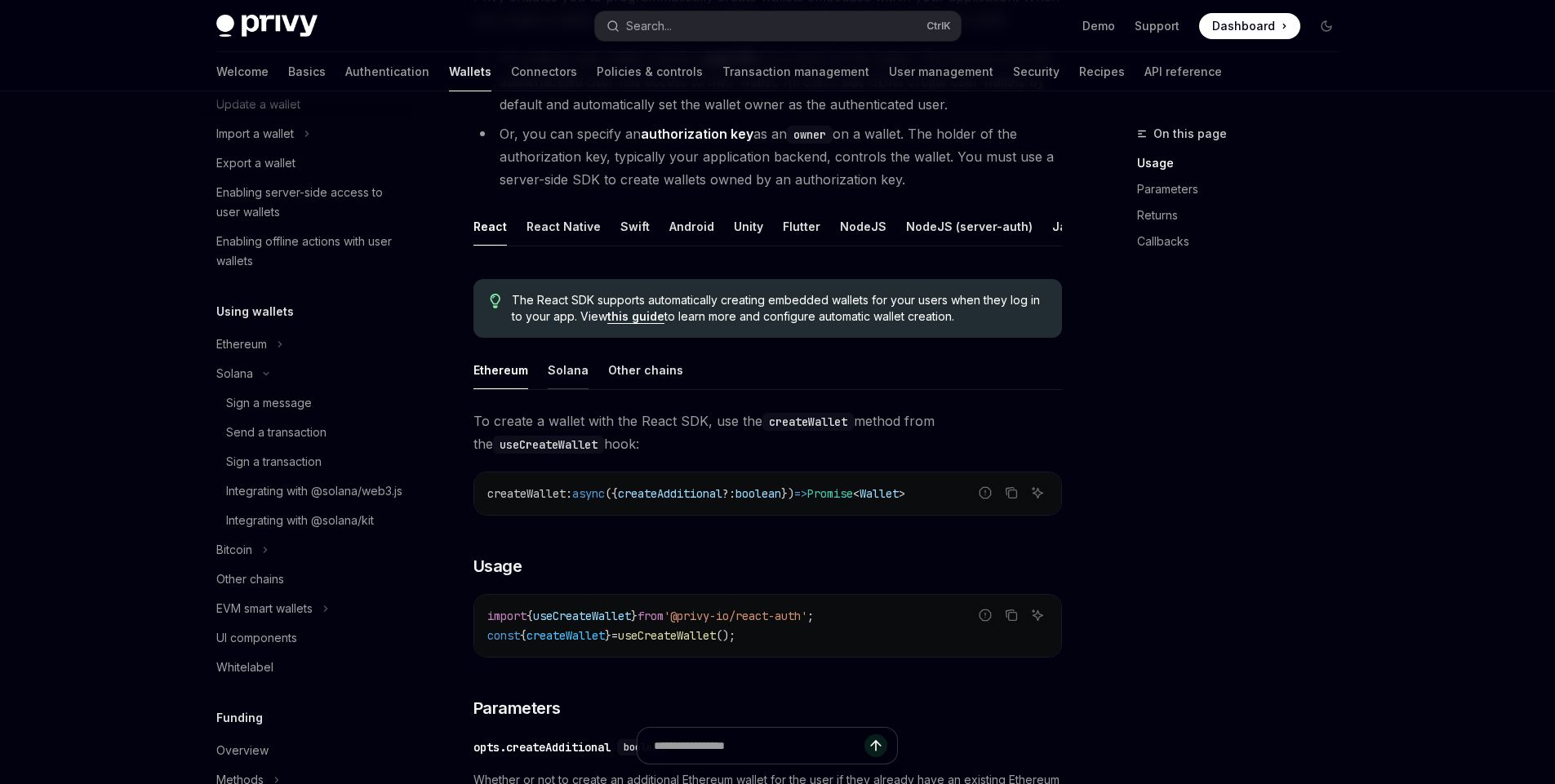
click at [557, 381] on button "Solana" at bounding box center [567, 370] width 40 height 39
type textarea "*"
